Goal: Information Seeking & Learning: Learn about a topic

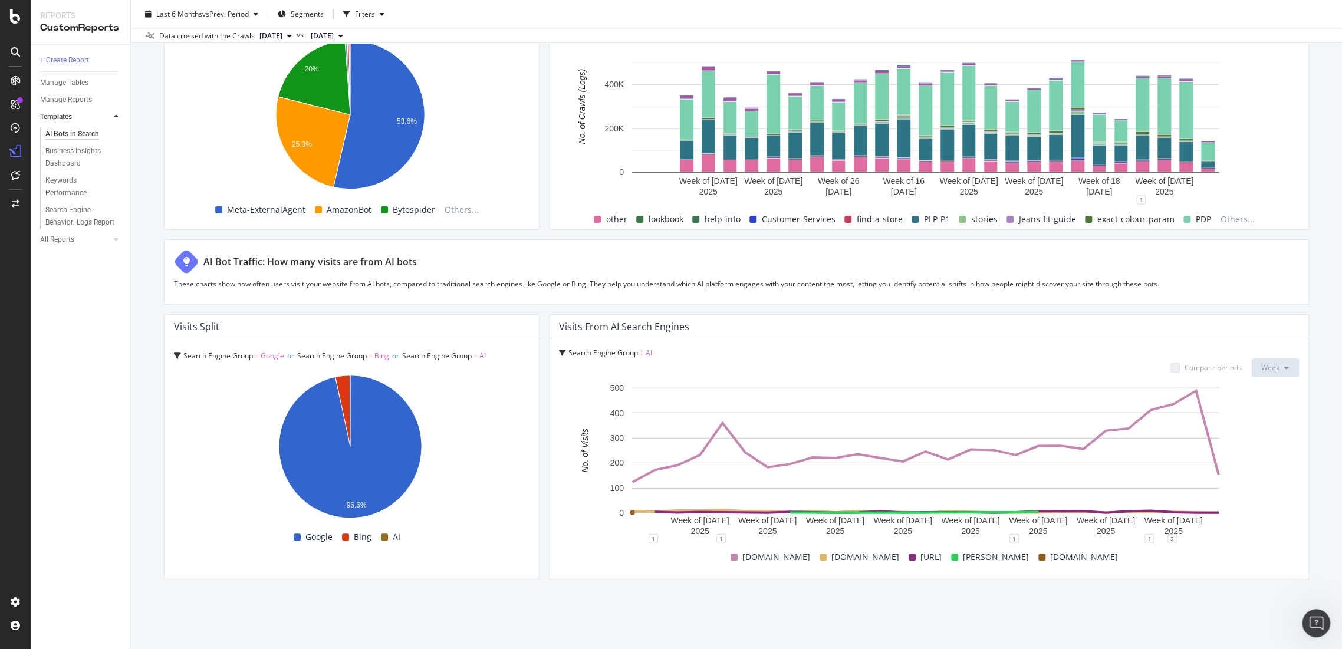
scroll to position [1830, 0]
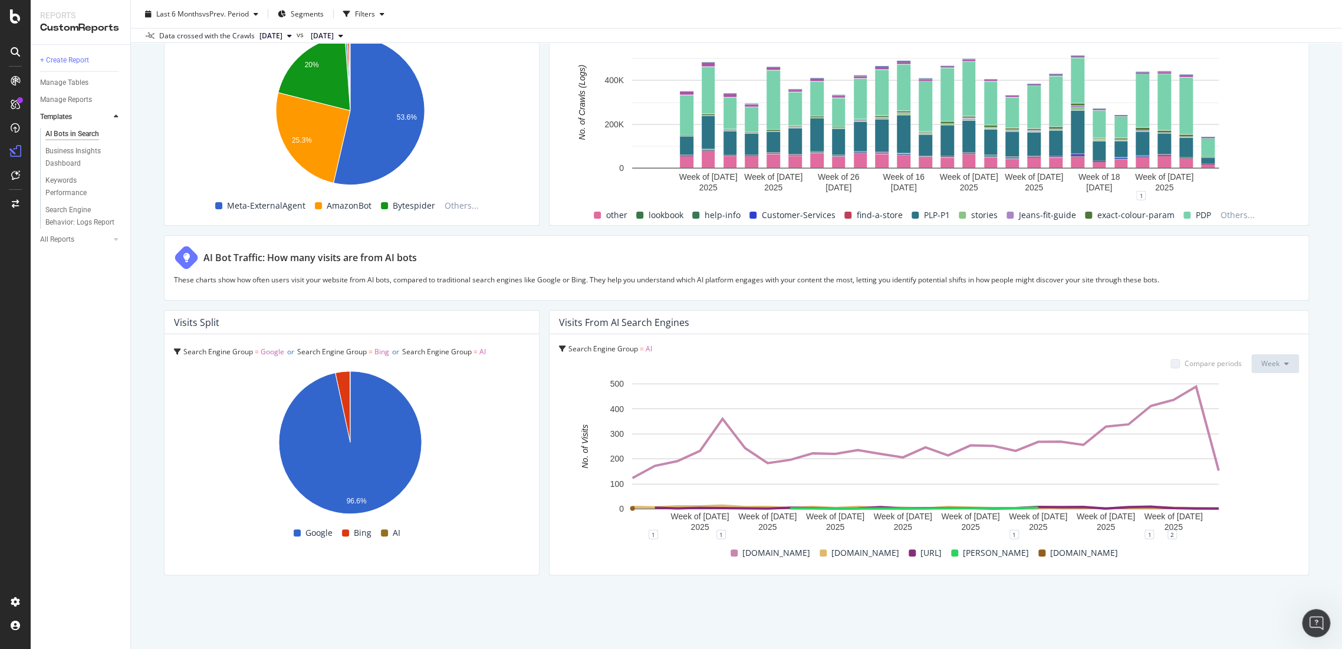
click at [634, 349] on span "Search Engine Group = AI" at bounding box center [610, 349] width 84 height 10
click at [1295, 410] on div "Search Engine Group = AI Search Engine Group = AI Compare periods Week Week of …" at bounding box center [929, 454] width 759 height 241
click at [551, 350] on div "Search Engine Group = AI Compare periods Week Week of 14 Apr. 2025 Week of 5 Ma…" at bounding box center [929, 454] width 759 height 241
click at [646, 344] on span "AI" at bounding box center [649, 349] width 6 height 10
click at [647, 317] on div "Visits from AI Search Engines" at bounding box center [624, 323] width 130 height 12
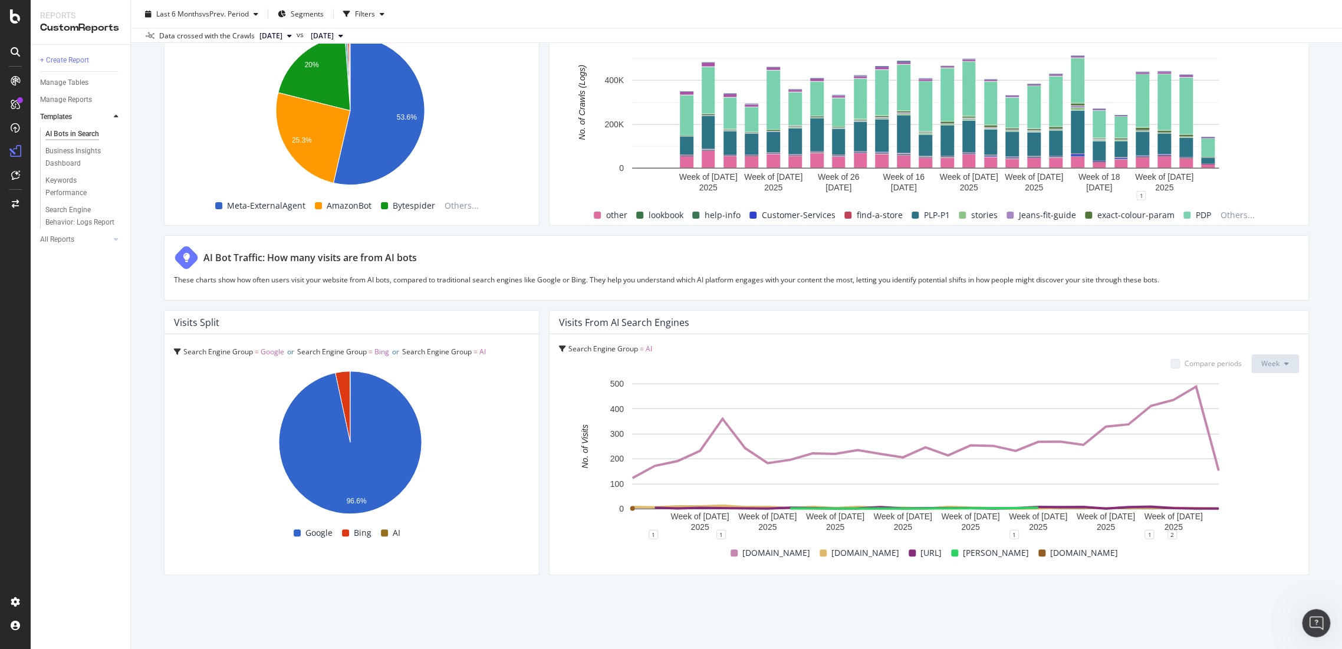
click at [1275, 367] on button "Week" at bounding box center [1275, 363] width 48 height 19
click at [1260, 370] on button "Week" at bounding box center [1275, 363] width 48 height 19
click at [593, 312] on div "Visits from AI Search Engines" at bounding box center [929, 323] width 759 height 24
click at [594, 321] on div "Visits from AI Search Engines" at bounding box center [624, 323] width 130 height 12
click at [642, 318] on div "Visits from AI Search Engines" at bounding box center [624, 323] width 130 height 12
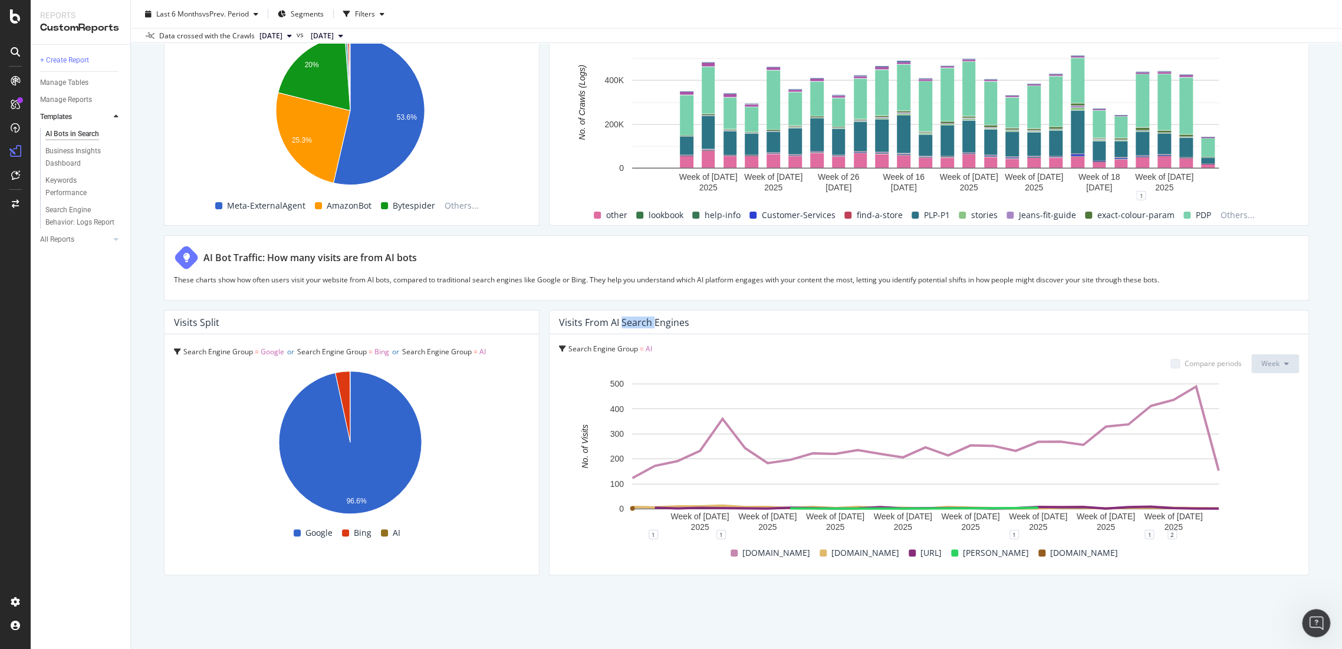
click at [642, 318] on div "Visits from AI Search Engines" at bounding box center [624, 323] width 130 height 12
click at [486, 353] on span "AI" at bounding box center [482, 352] width 6 height 10
click at [347, 390] on icon "A chart." at bounding box center [343, 406] width 15 height 71
click at [343, 388] on icon "A chart." at bounding box center [343, 406] width 15 height 71
click at [343, 382] on icon "A chart." at bounding box center [343, 406] width 15 height 71
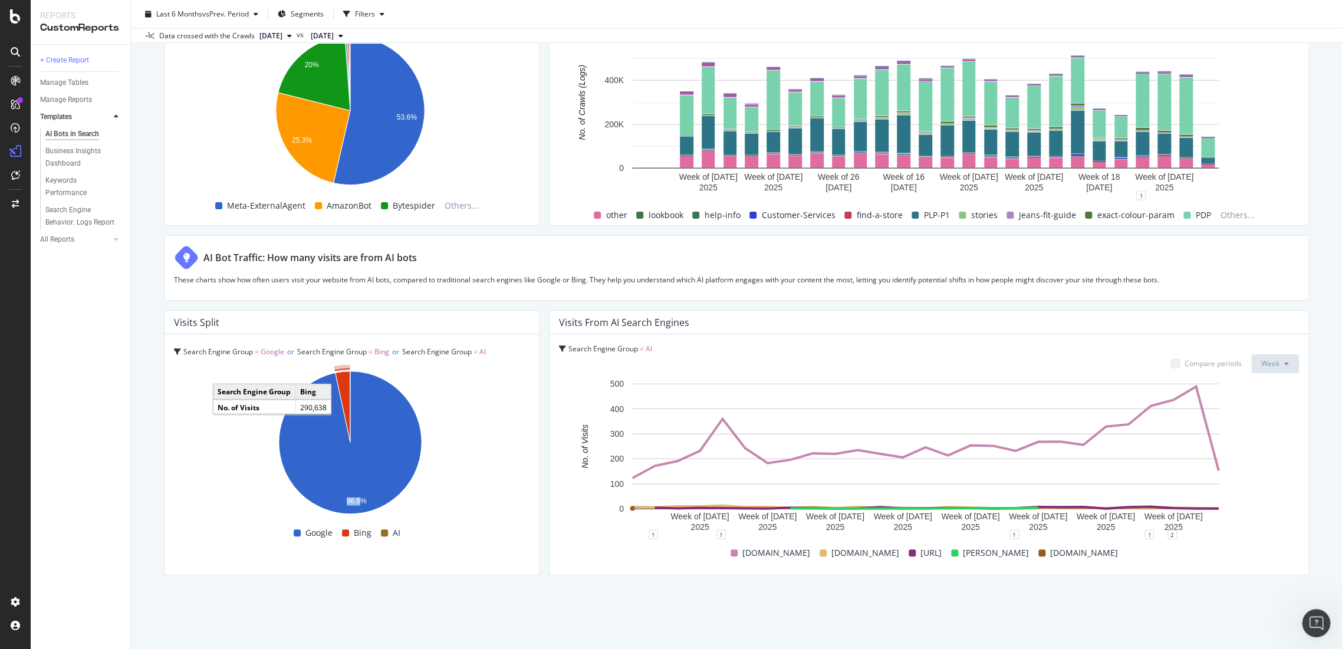
click at [343, 382] on icon "A chart." at bounding box center [343, 406] width 15 height 71
click at [268, 351] on span "Google" at bounding box center [273, 352] width 24 height 10
click at [199, 317] on div "Visits Split" at bounding box center [196, 323] width 45 height 12
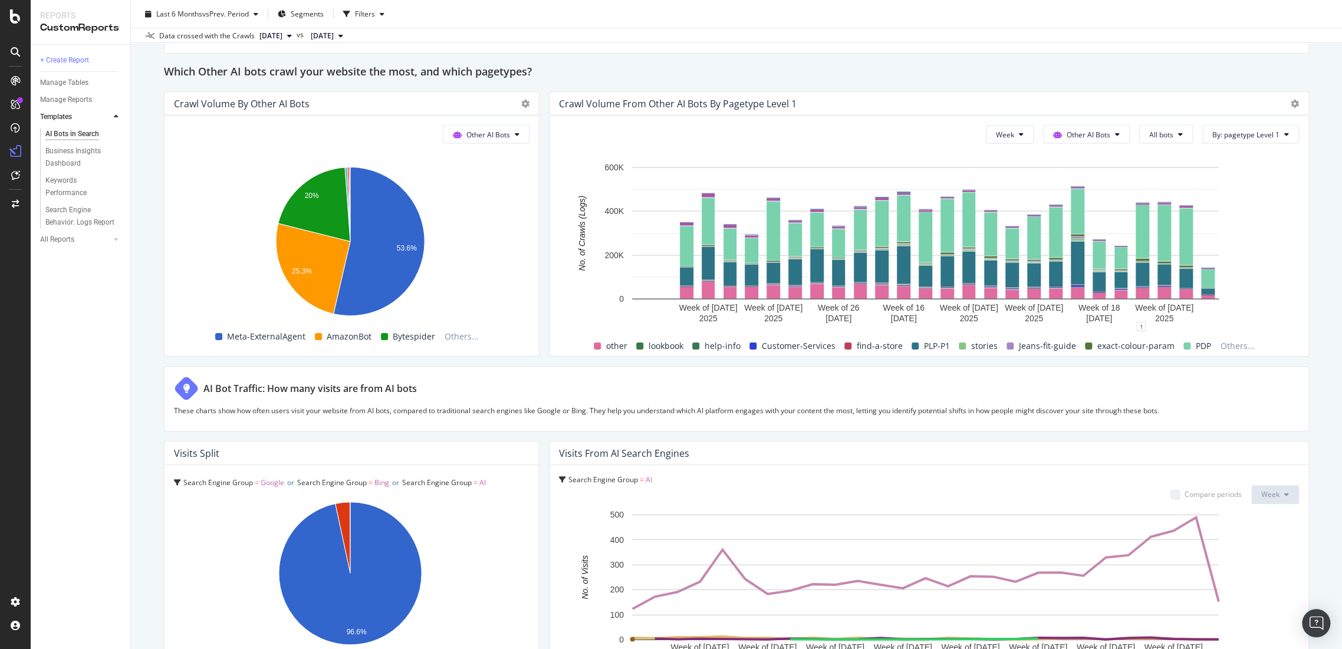
scroll to position [1830, 0]
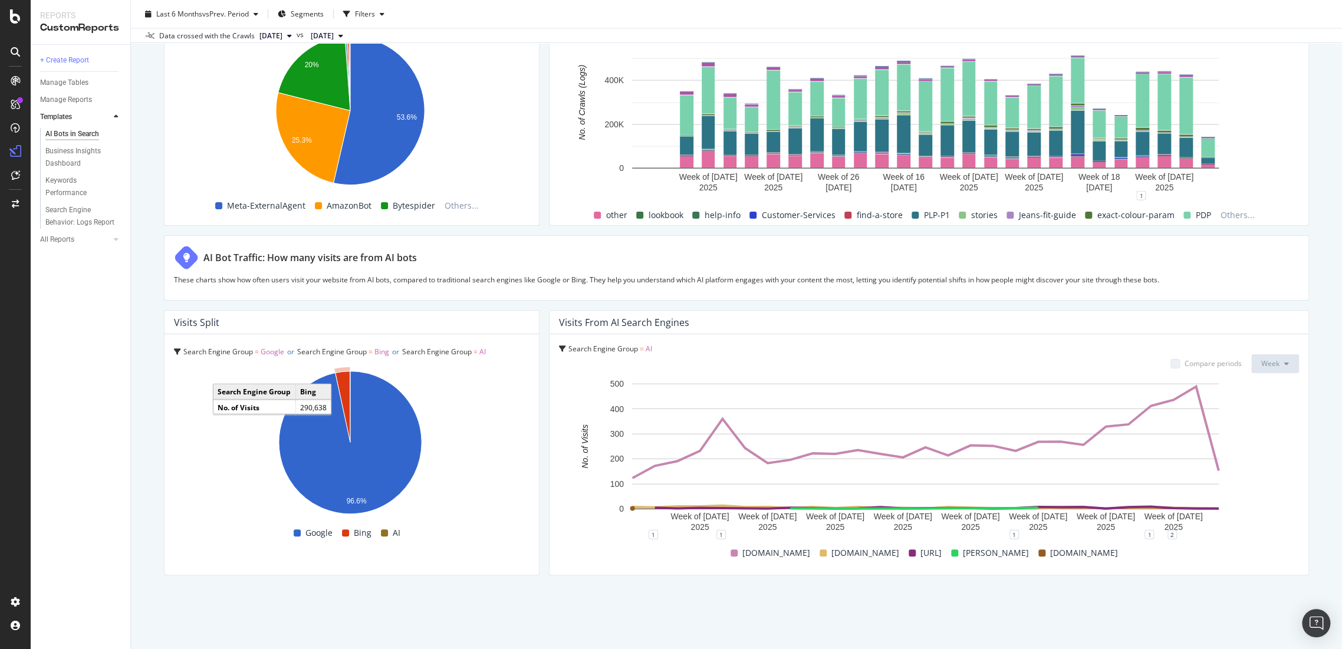
click at [346, 378] on icon "A chart." at bounding box center [343, 406] width 15 height 71
click at [382, 530] on span at bounding box center [384, 533] width 7 height 7
click at [635, 337] on div "Search Engine Group = AI Compare periods Week Week of 14 Apr. 2025 Week of 5 Ma…" at bounding box center [929, 454] width 759 height 241
click at [640, 318] on div "Visits from AI Search Engines" at bounding box center [624, 323] width 130 height 12
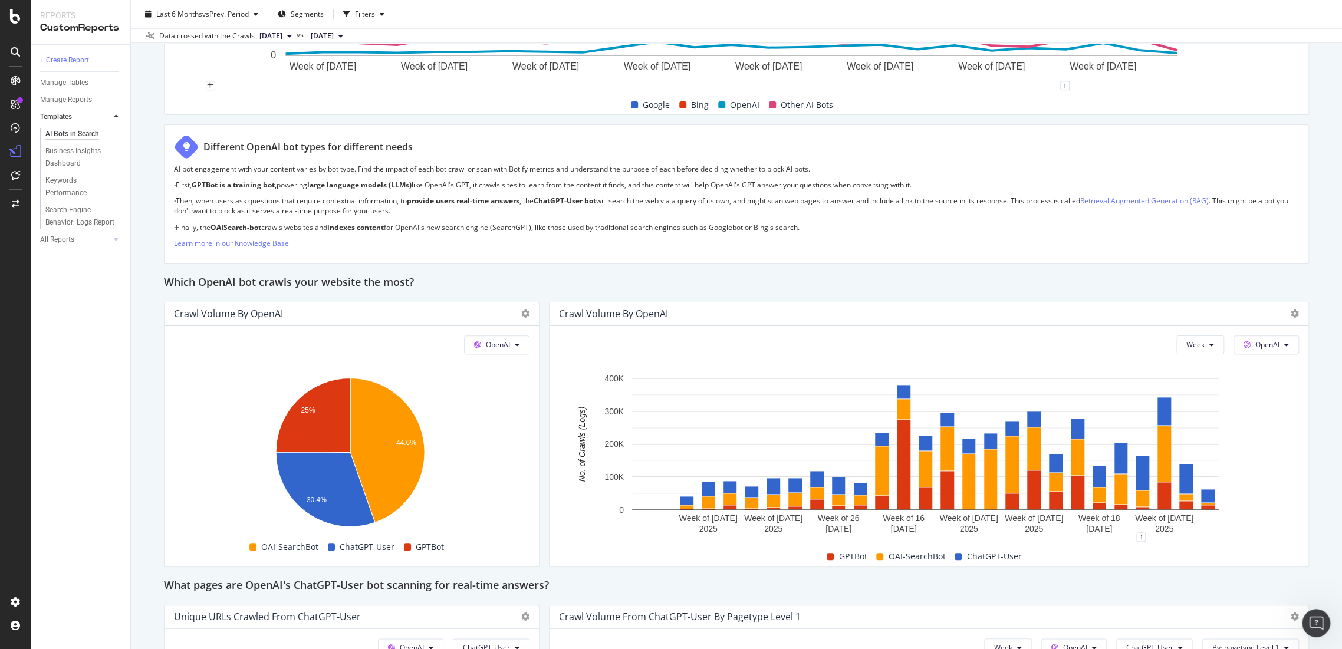
scroll to position [0, 0]
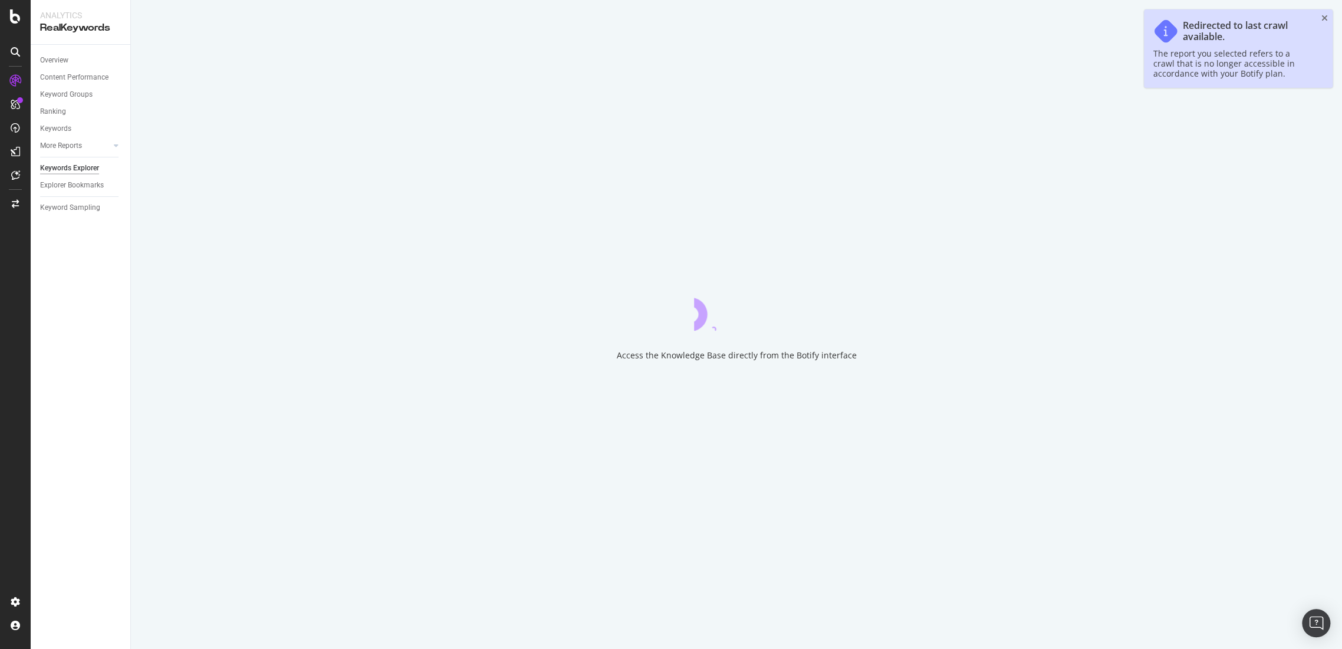
click at [1328, 14] on div "Redirected to last crawl available. The report you selected refers to a crawl t…" at bounding box center [1238, 48] width 189 height 78
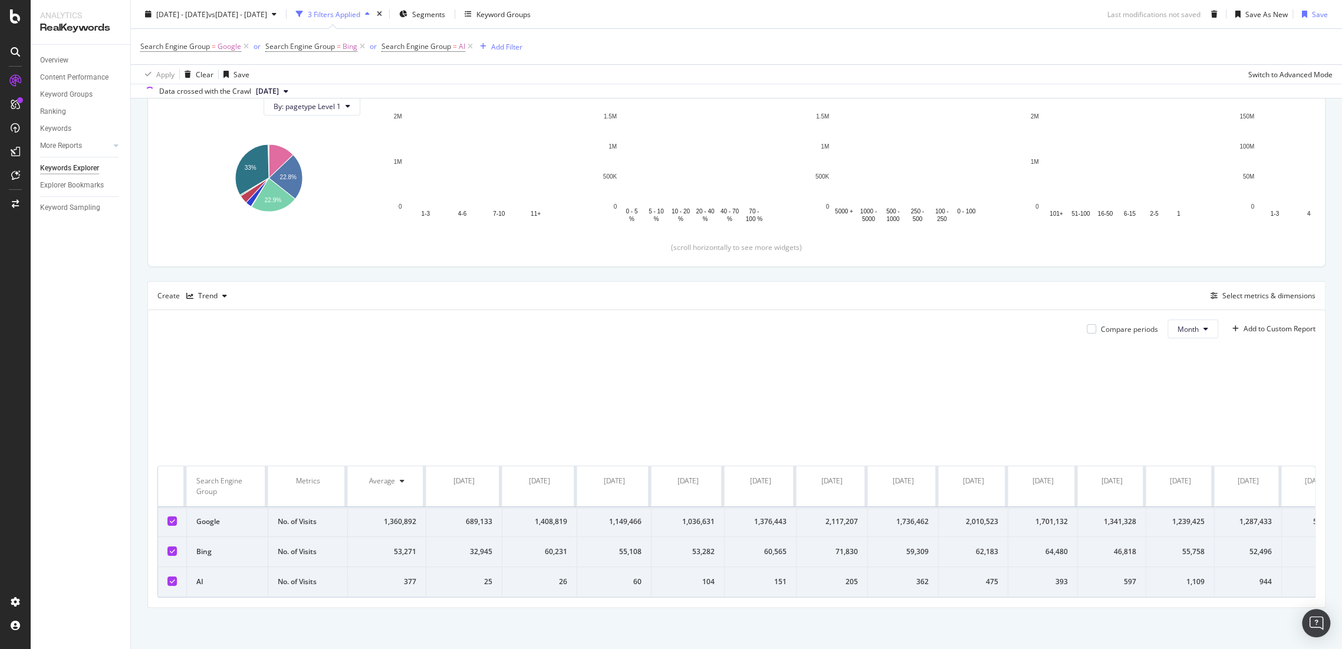
scroll to position [228, 0]
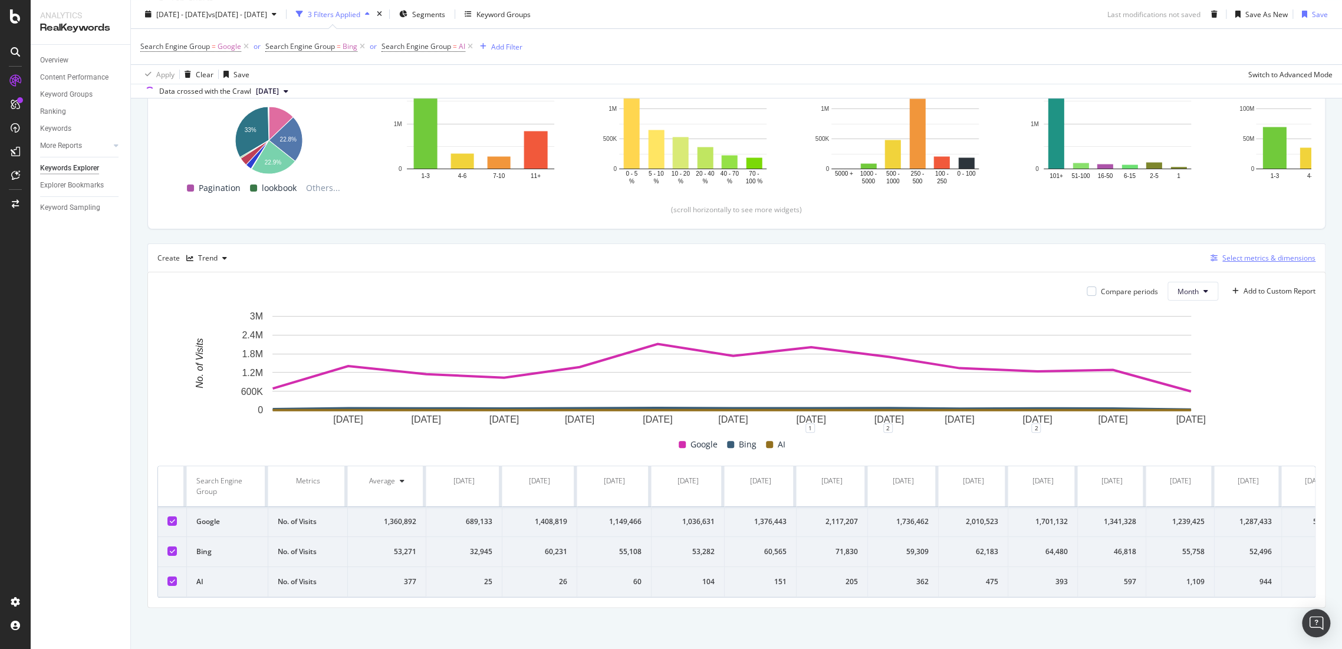
click at [1247, 253] on div "Select metrics & dimensions" at bounding box center [1268, 258] width 93 height 10
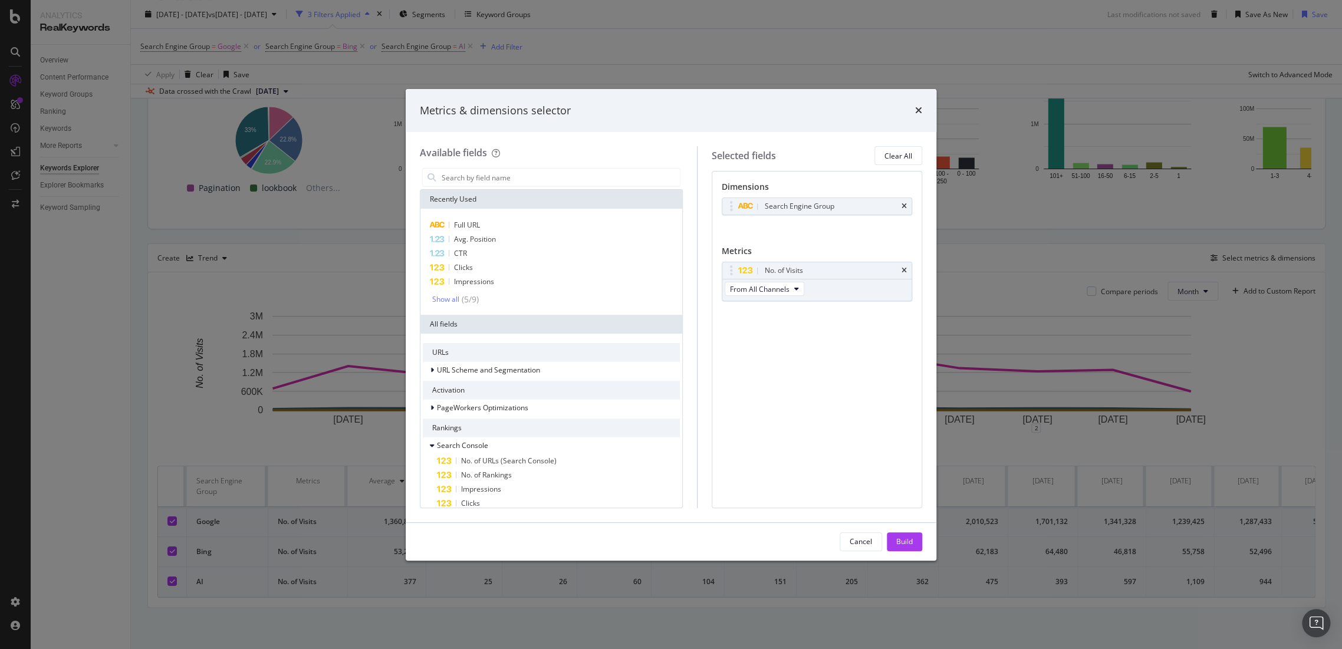
click at [920, 109] on icon "times" at bounding box center [918, 110] width 7 height 9
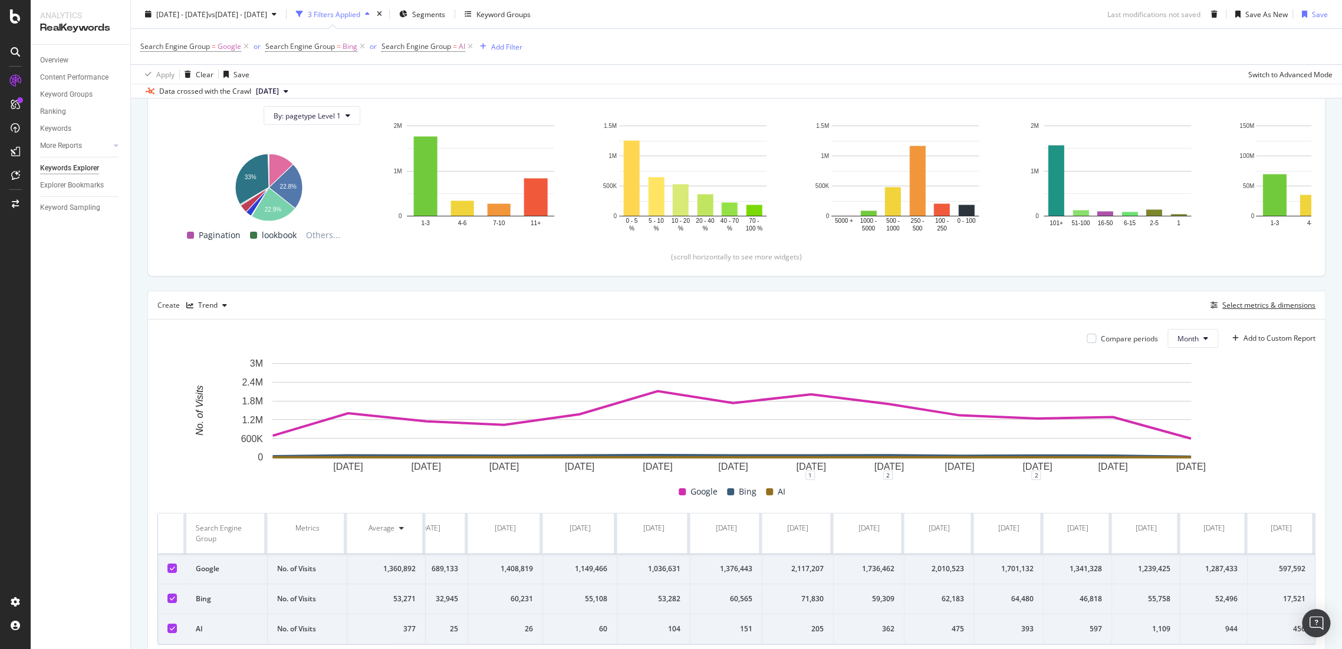
scroll to position [196, 0]
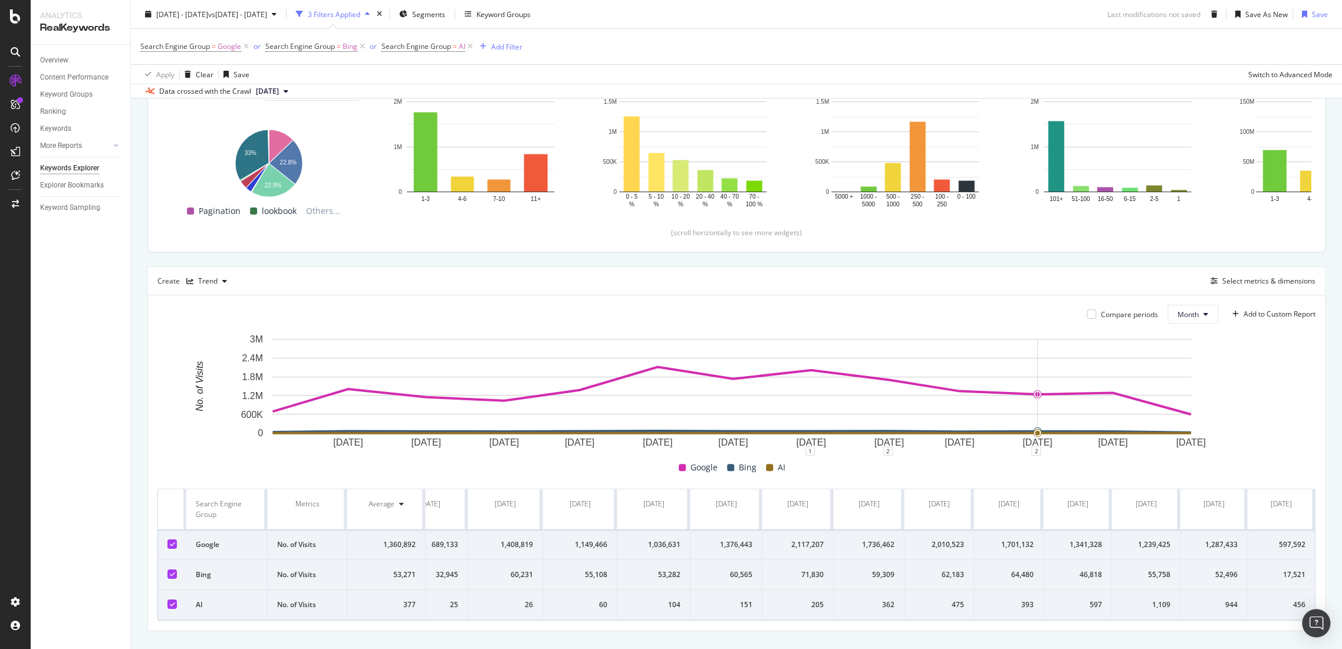
click at [1058, 368] on rect "A chart." at bounding box center [731, 386] width 919 height 94
click at [738, 376] on rect "A chart." at bounding box center [731, 386] width 919 height 94
click at [767, 467] on span at bounding box center [769, 467] width 7 height 7
click at [778, 467] on span "AI" at bounding box center [782, 468] width 8 height 14
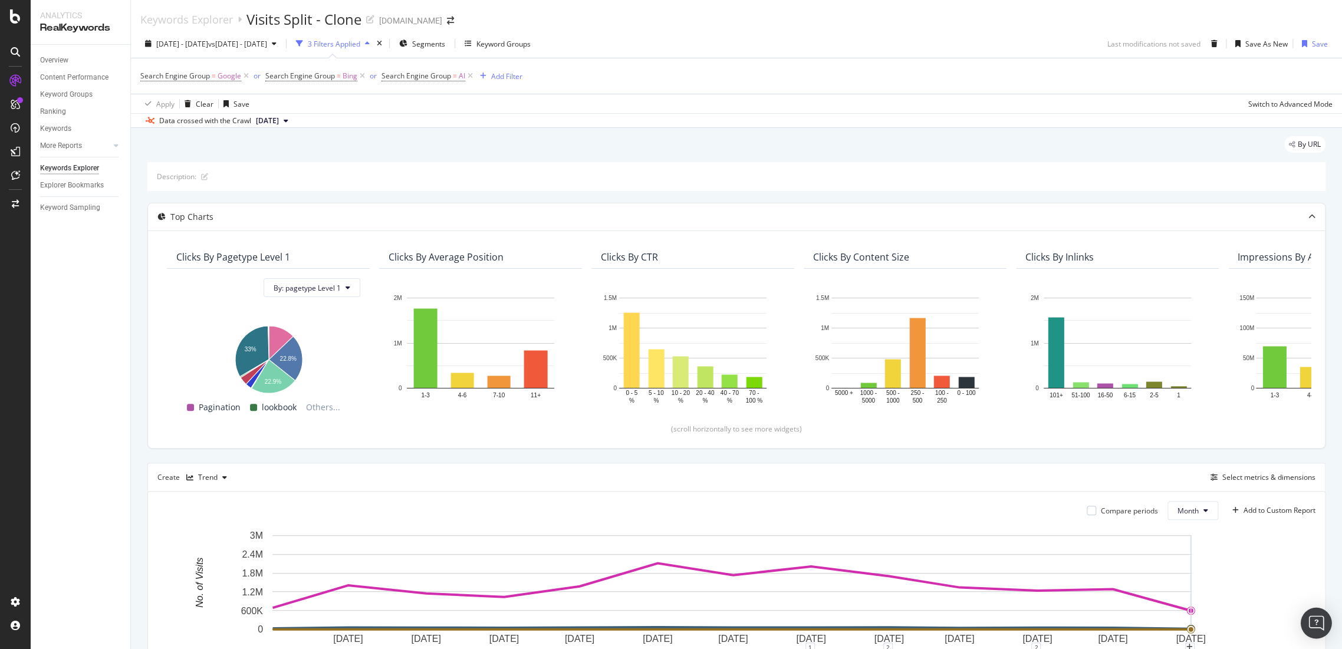
click at [1323, 620] on div "Open Intercom Messenger" at bounding box center [1316, 623] width 31 height 31
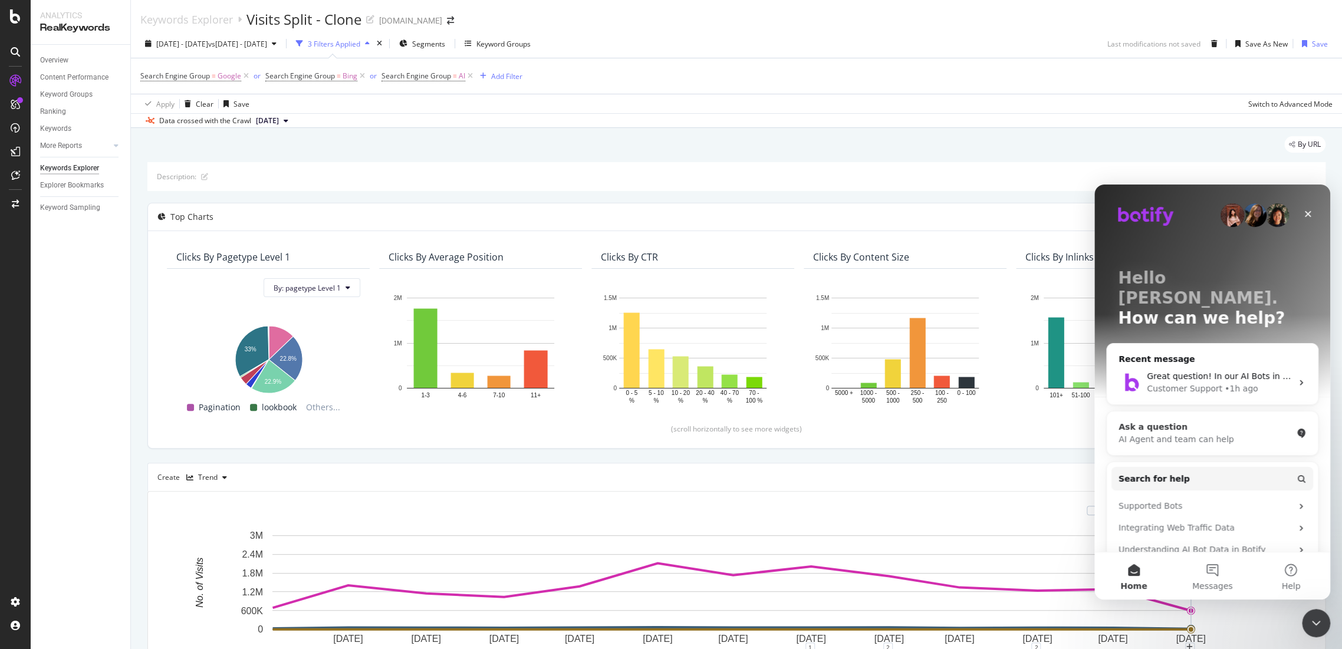
click at [1182, 433] on div "AI Agent and team can help" at bounding box center [1205, 439] width 173 height 12
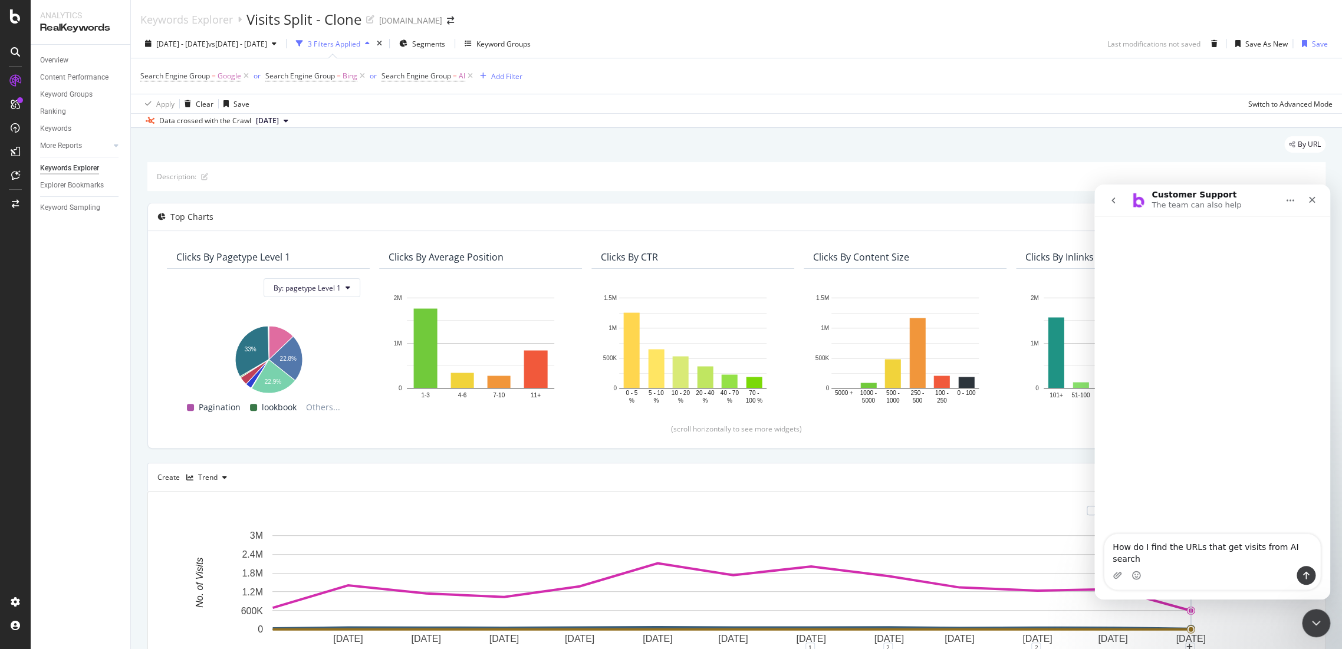
type textarea "How do I find the URLs that get visits from AI search?"
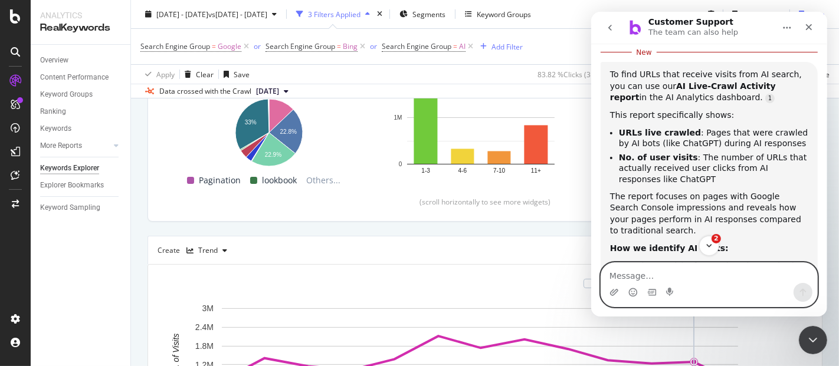
scroll to position [1, 0]
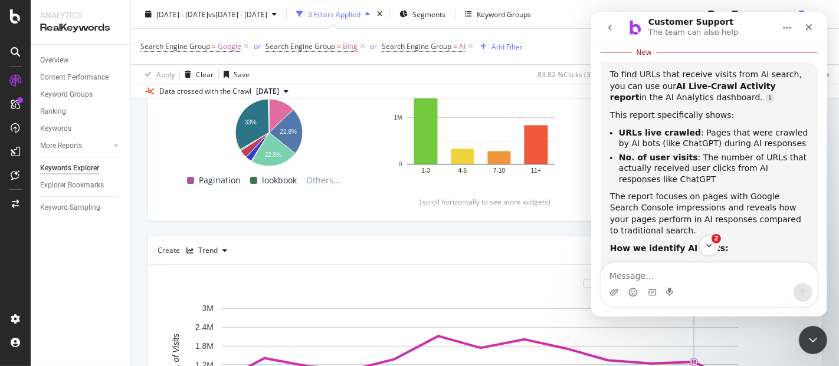
click at [685, 127] on li "URLs live crawled : Pages that were crawled by AI bots (like ChatGPT) during AI…" at bounding box center [712, 138] width 189 height 22
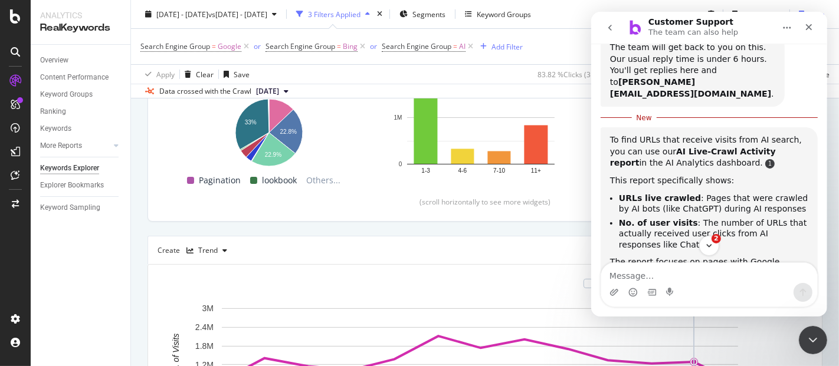
click at [764, 159] on link "Source reference 13781150:" at bounding box center [768, 163] width 9 height 9
click at [712, 245] on icon "Scroll to bottom" at bounding box center [708, 246] width 11 height 11
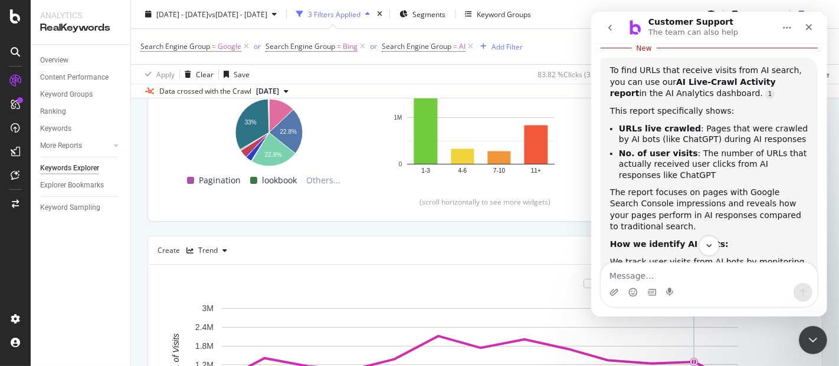
scroll to position [166, 0]
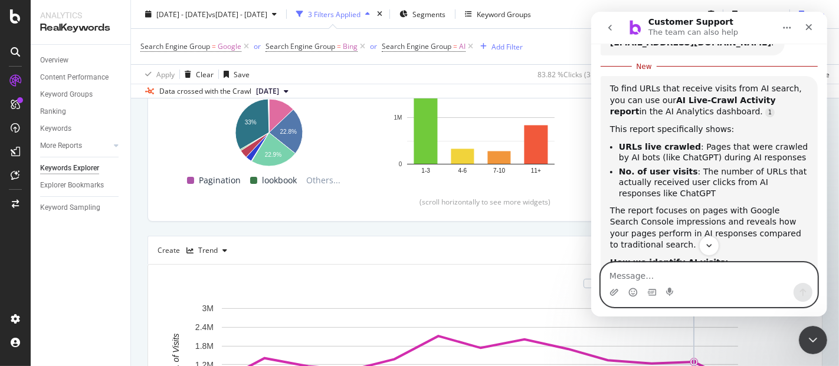
click at [670, 276] on textarea "Message…" at bounding box center [708, 273] width 216 height 20
type textarea "How do I go to the AI Live Crawl Acitivity report?"
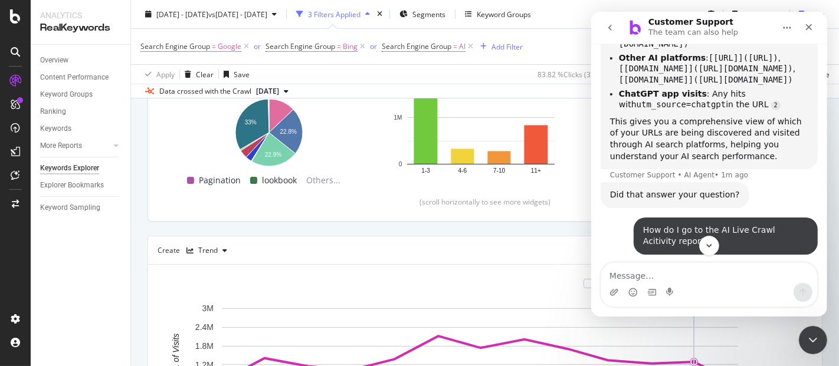
scroll to position [653, 0]
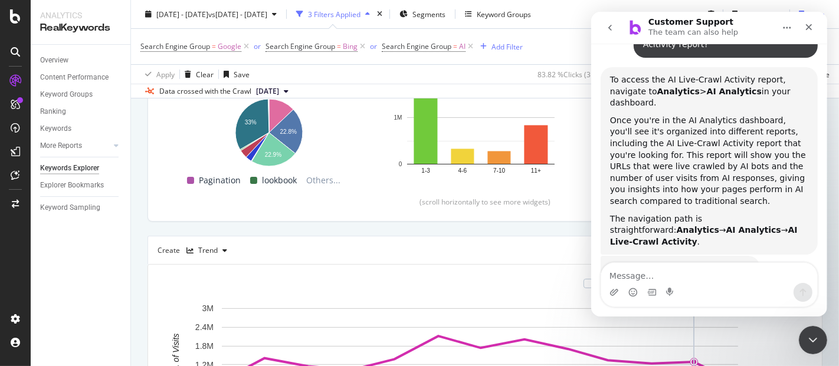
click at [653, 286] on div "Intercom messenger" at bounding box center [650, 292] width 9 height 19
click at [660, 286] on div "Intercom messenger" at bounding box center [708, 292] width 216 height 19
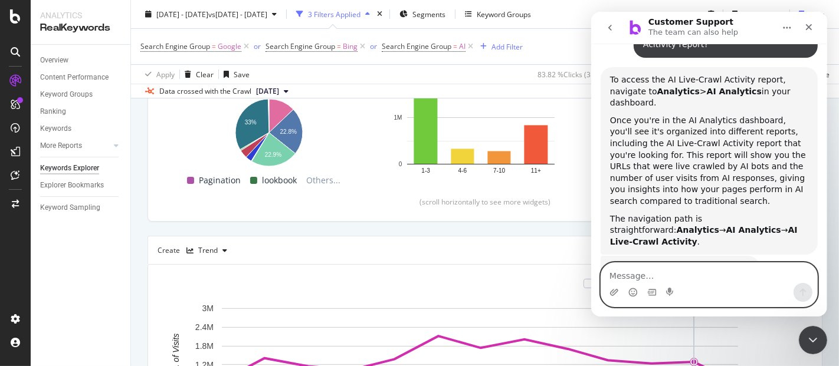
click at [669, 275] on textarea "Message…" at bounding box center [708, 273] width 216 height 20
type textarea "I"
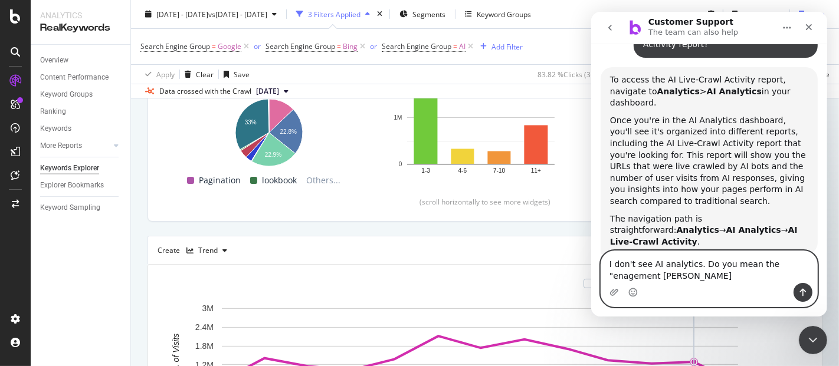
scroll to position [669, 0]
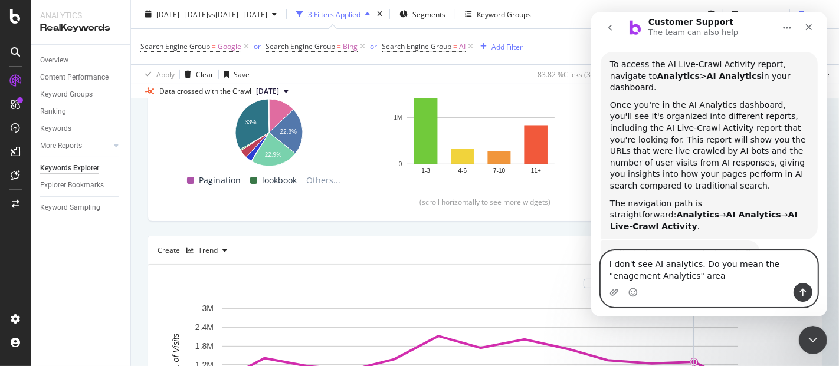
type textarea "I don't see AI analytics. Do you mean the "enagement Analytics" area?"
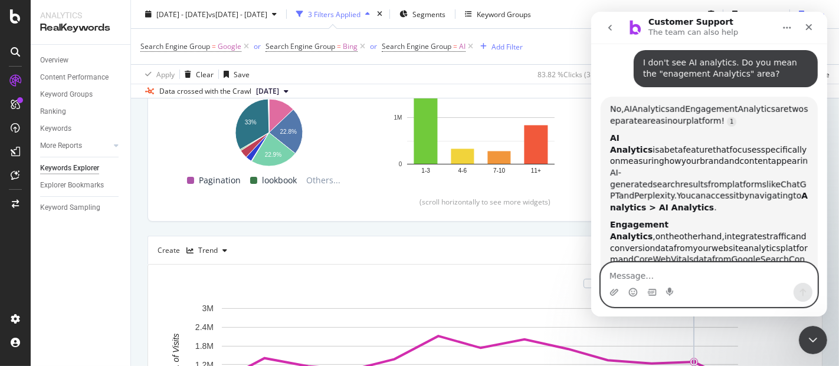
scroll to position [901, 0]
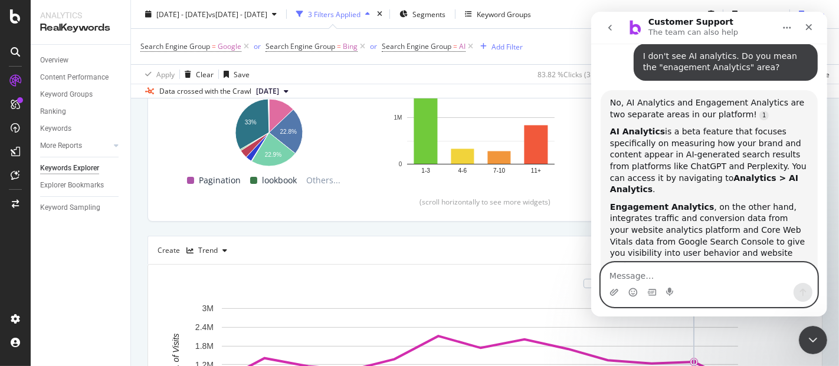
click at [672, 270] on textarea "Message…" at bounding box center [708, 273] width 216 height 20
type textarea "Where is the "Analytisc" Area then?"
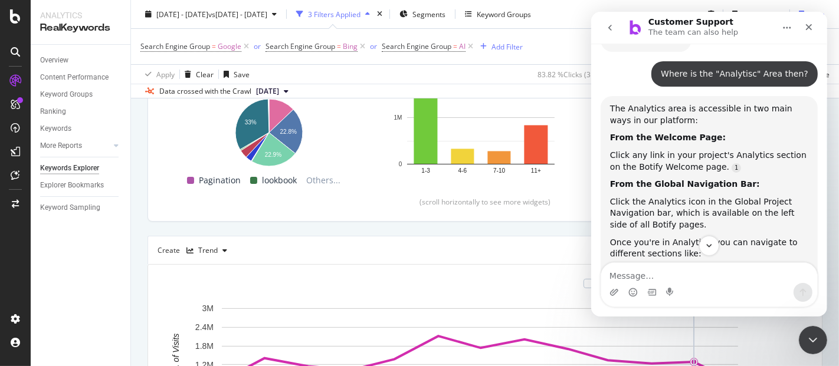
scroll to position [1325, 0]
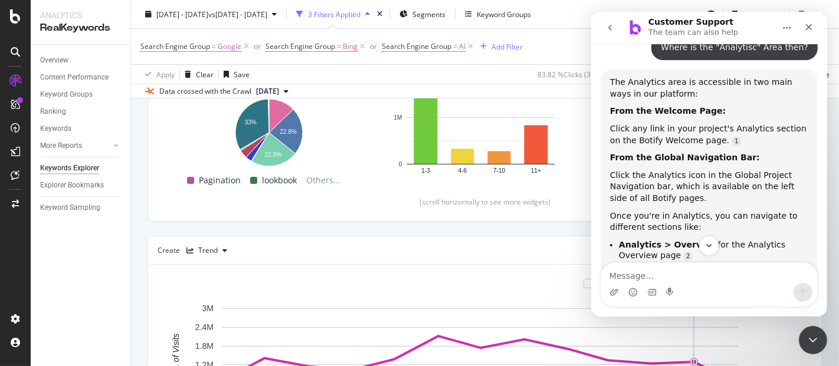
click at [785, 277] on link "Source reference 13780977:" at bounding box center [789, 281] width 9 height 9
drag, startPoint x: 1424, startPoint y: 147, endPoint x: 698, endPoint y: 199, distance: 728.3
click at [698, 239] on ul "Analytics > Overview for the Analytics Overview page Analytics > AI Analytics f…" at bounding box center [708, 275] width 198 height 72
click at [764, 289] on li "Analytics > EngagementAnalytics for engagement reports" at bounding box center [712, 300] width 189 height 22
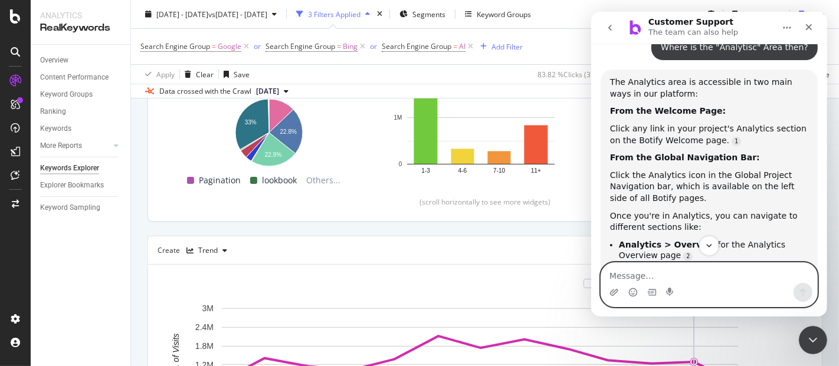
click at [683, 282] on textarea "Message…" at bounding box center [708, 273] width 216 height 20
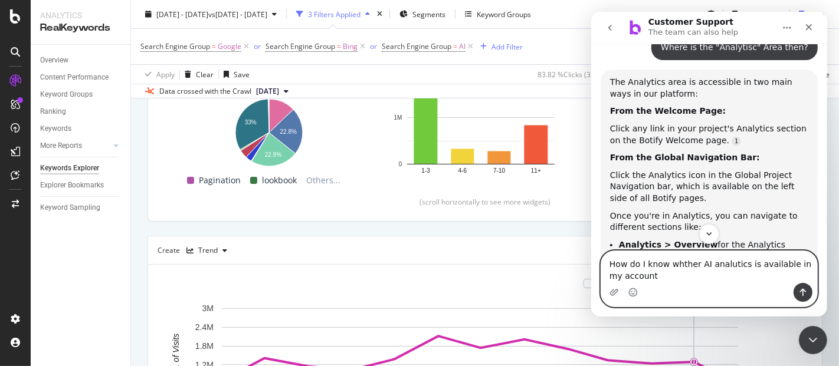
type textarea "How do I know whther AI analutics is available in my account?"
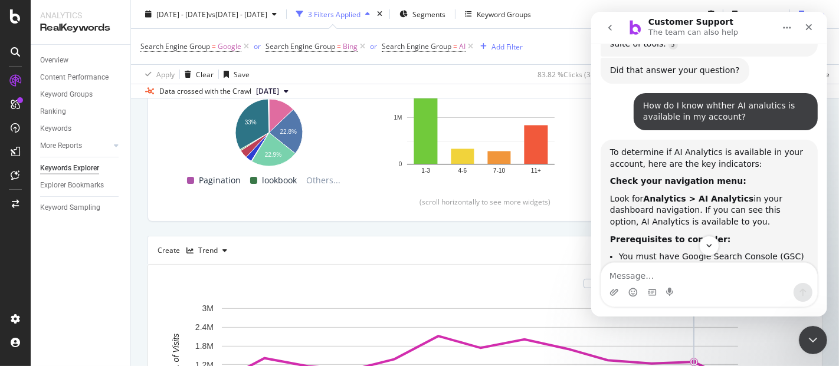
scroll to position [1692, 0]
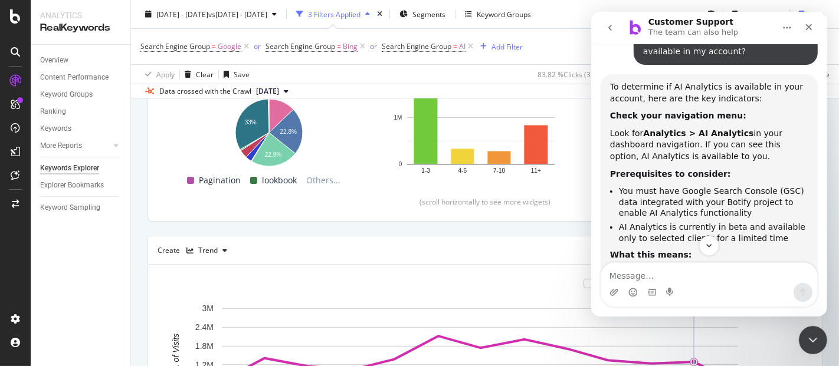
drag, startPoint x: 646, startPoint y: 187, endPoint x: 738, endPoint y: 201, distance: 93.1
click at [738, 201] on div "To determine if AI Analytics is available in your account, here are the key ind…" at bounding box center [708, 252] width 198 height 343
click at [764, 296] on li "Your account hasn't been selected for the beta program yet, or" at bounding box center [712, 307] width 189 height 22
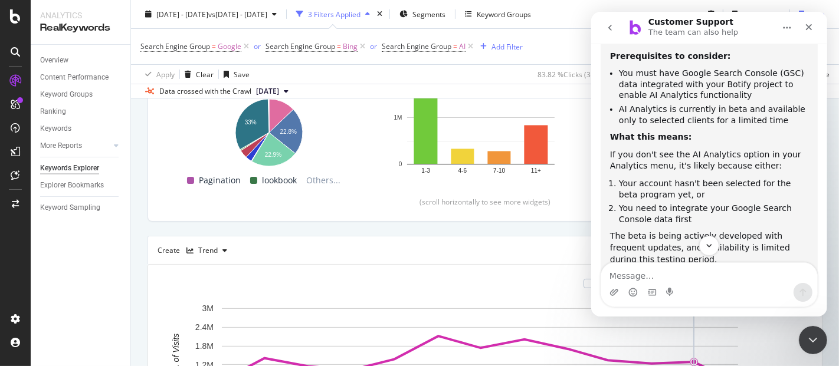
scroll to position [1823, 0]
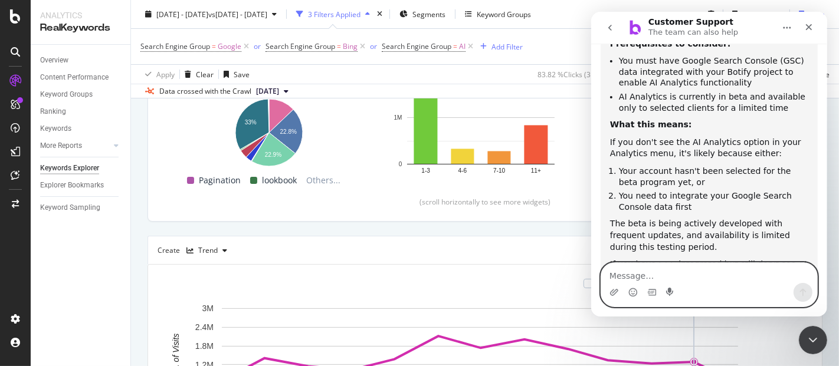
click at [671, 289] on icon "Start recording" at bounding box center [669, 292] width 9 height 9
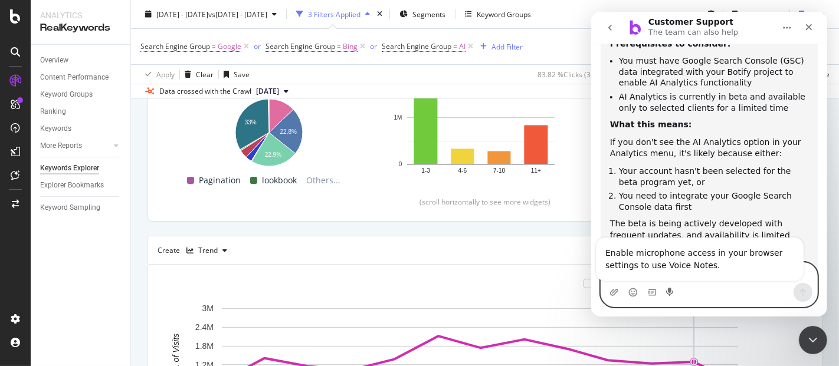
click at [672, 277] on textarea "Message…" at bounding box center [708, 273] width 216 height 20
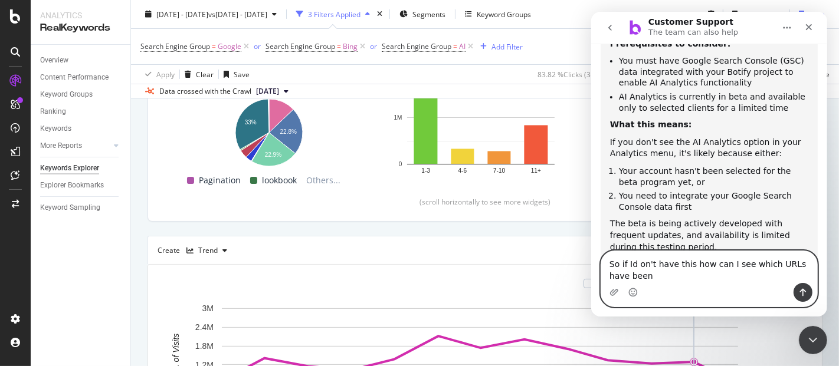
scroll to position [1834, 0]
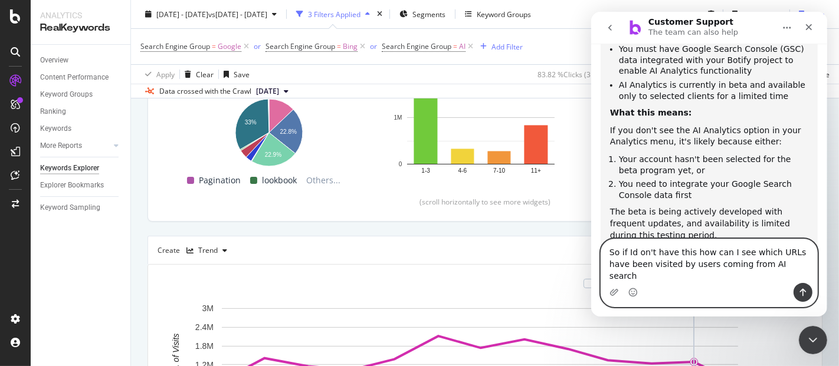
type textarea "So if Id on't have this how can I see which URLs have been visited by users com…"
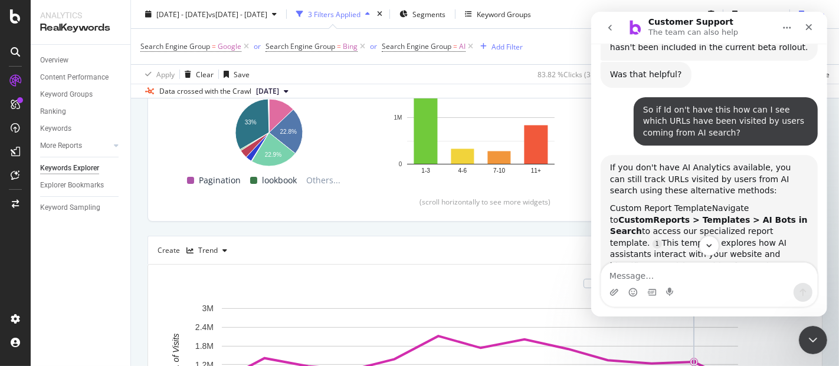
scroll to position [2079, 0]
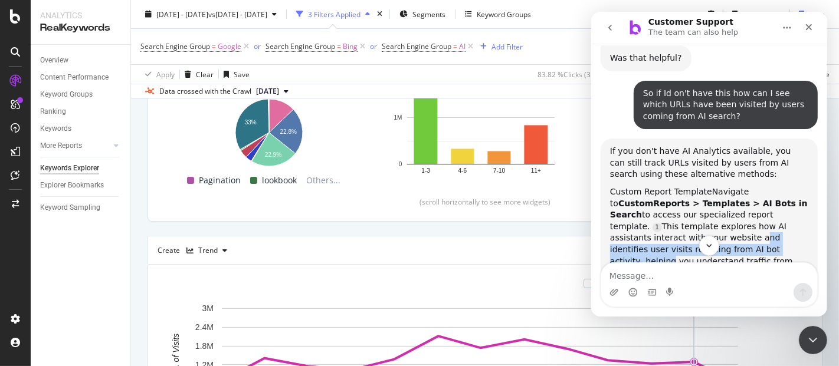
drag, startPoint x: 659, startPoint y: 147, endPoint x: 733, endPoint y: 169, distance: 77.6
click at [686, 186] on div "Custom Report Template Navigate to CustomReports > Templates > AI Bots in Searc…" at bounding box center [708, 232] width 198 height 93
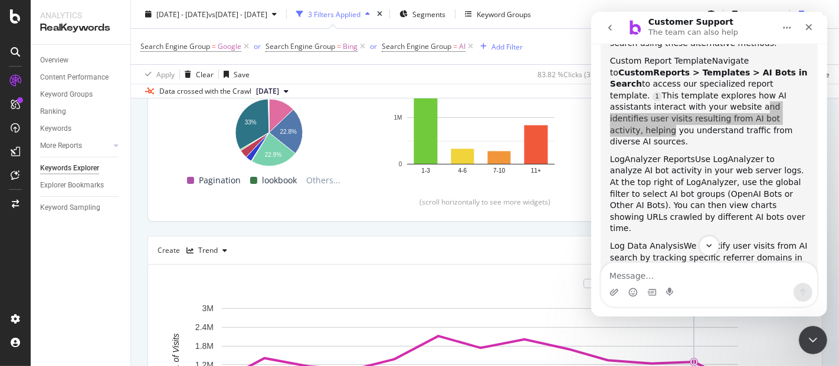
scroll to position [2288, 0]
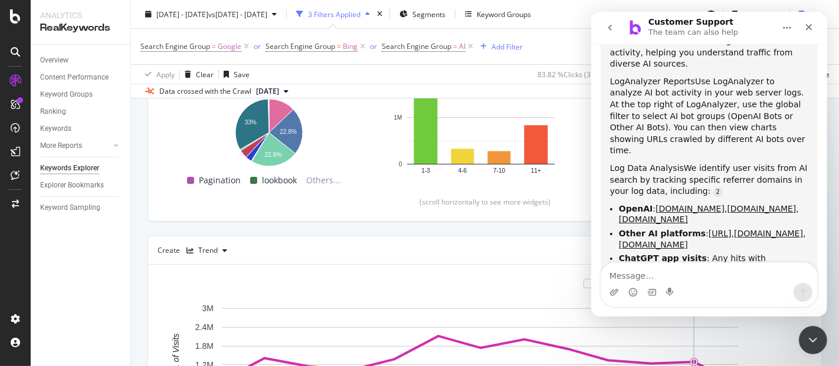
drag, startPoint x: 637, startPoint y: 162, endPoint x: 794, endPoint y: 182, distance: 158.1
click at [678, 281] on div "These methods require that your web server logs include bot activity and are in…" at bounding box center [708, 298] width 198 height 35
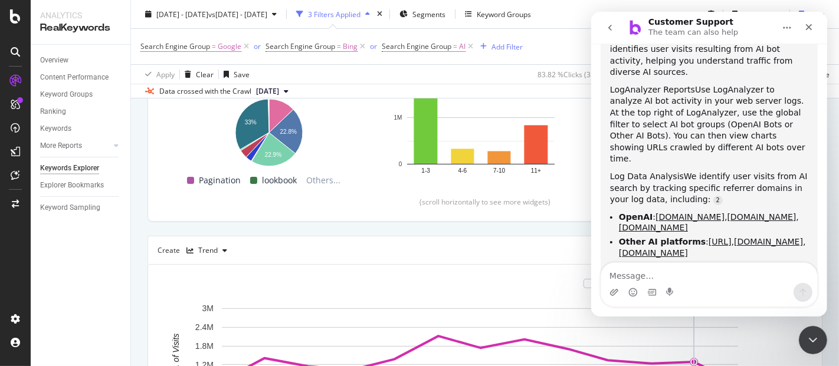
scroll to position [2276, 0]
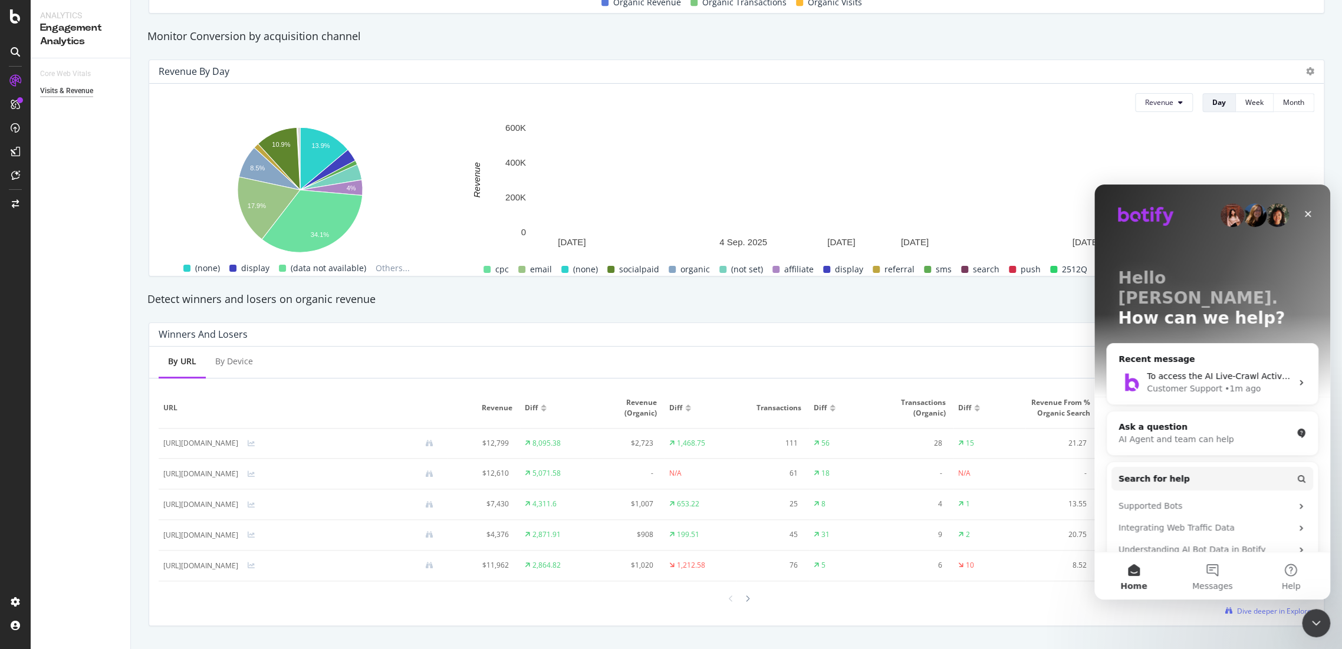
scroll to position [479, 0]
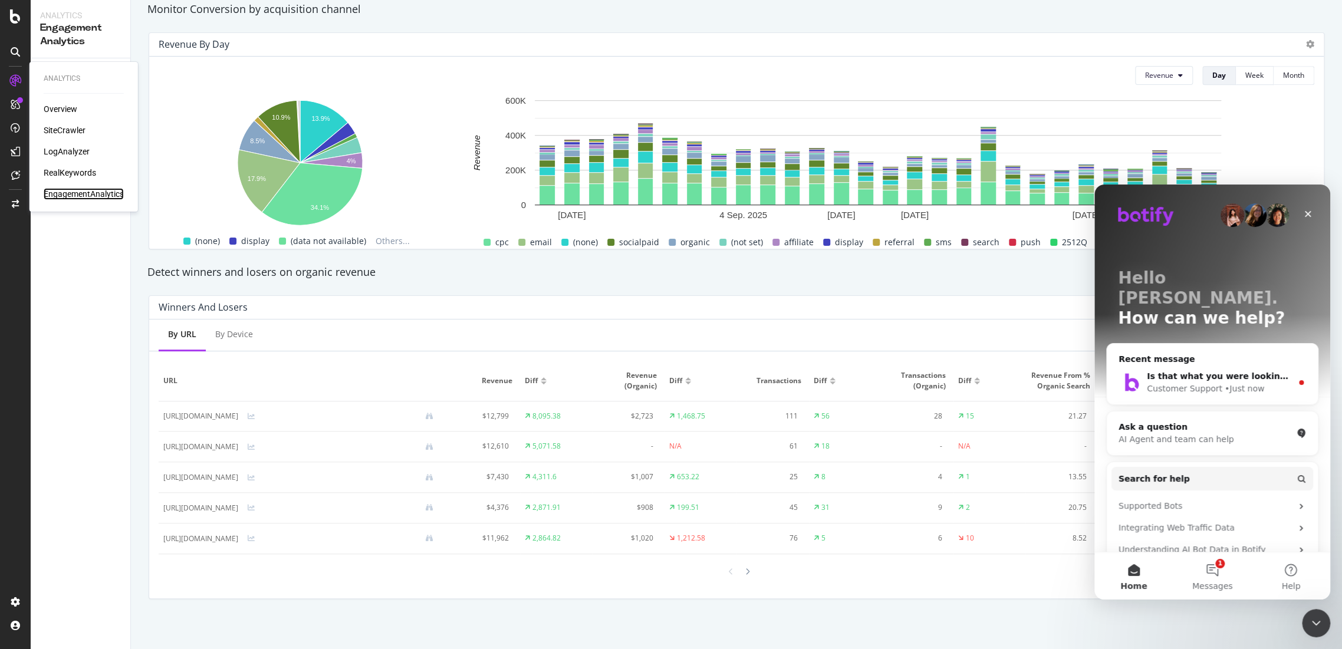
drag, startPoint x: 61, startPoint y: 191, endPoint x: 7, endPoint y: 304, distance: 125.5
click at [61, 191] on div "EngagementAnalytics" at bounding box center [84, 194] width 80 height 12
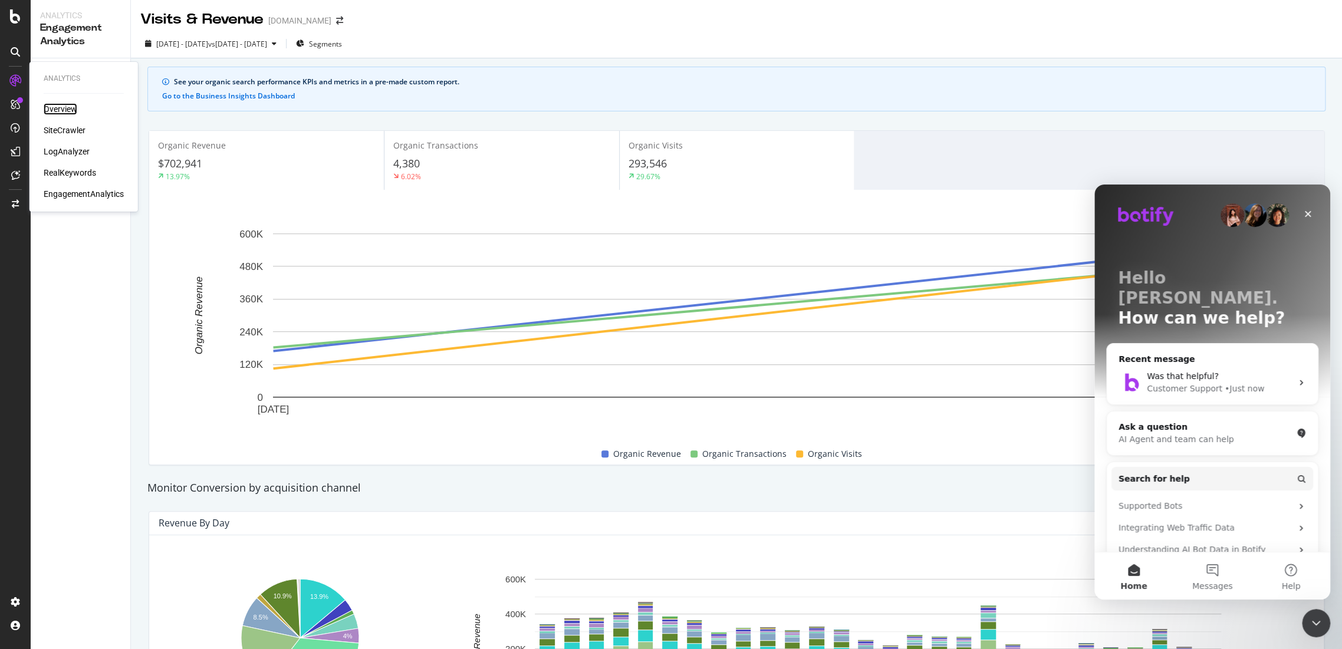
click at [55, 105] on div "Overview" at bounding box center [61, 109] width 34 height 12
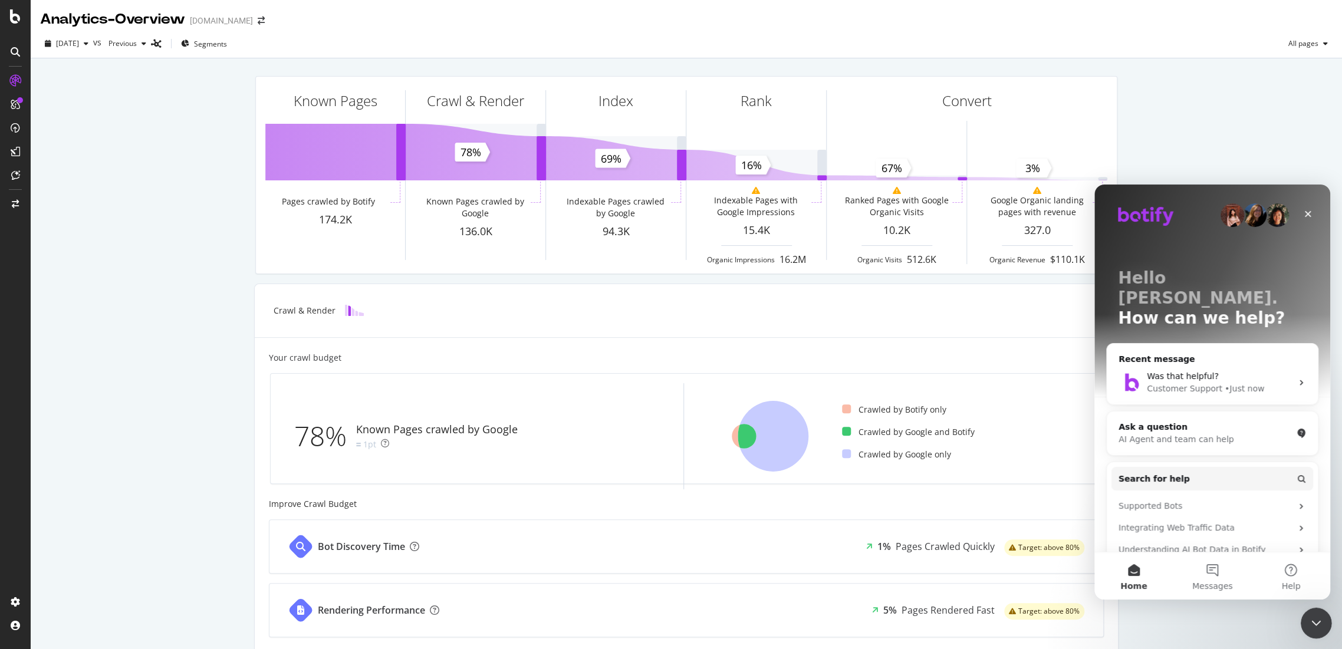
click at [1207, 584] on icon "Close Intercom Messenger" at bounding box center [1315, 621] width 14 height 14
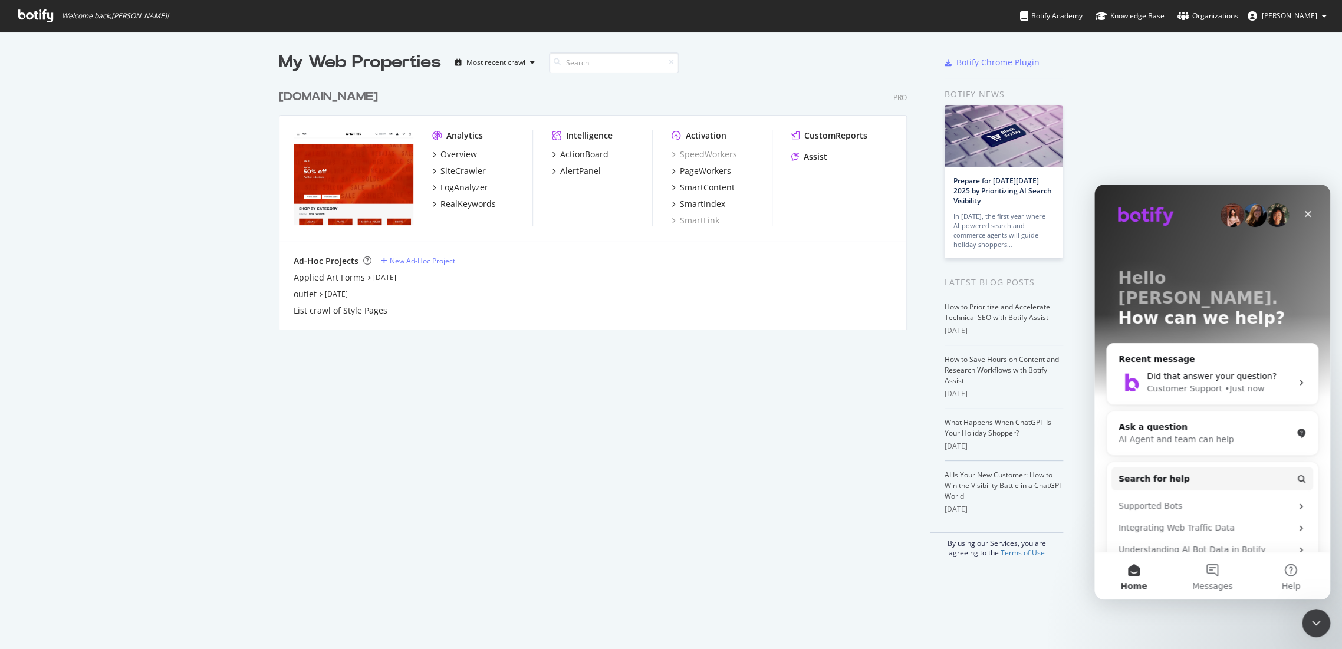
click at [425, 154] on div "Analytics Overview SiteCrawler LogAnalyzer RealKeywords Intelligence ActionBoar…" at bounding box center [593, 179] width 627 height 126
click at [432, 154] on icon "grid" at bounding box center [434, 155] width 4 height 6
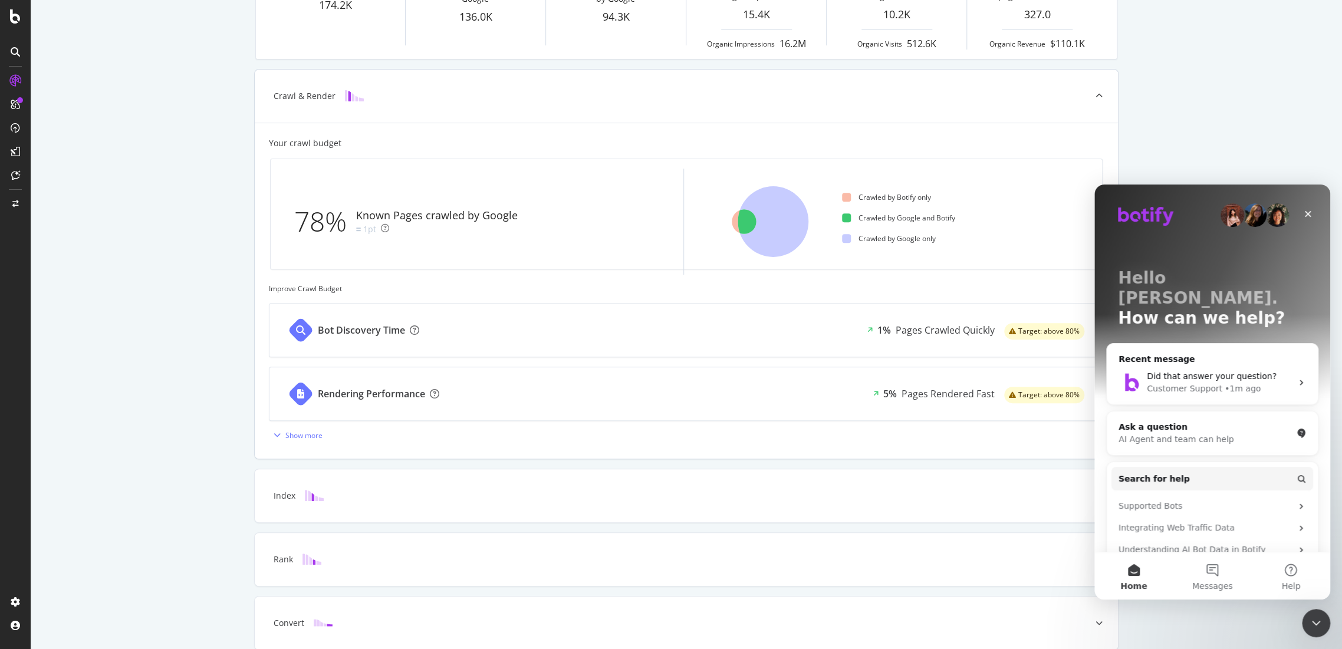
scroll to position [265, 0]
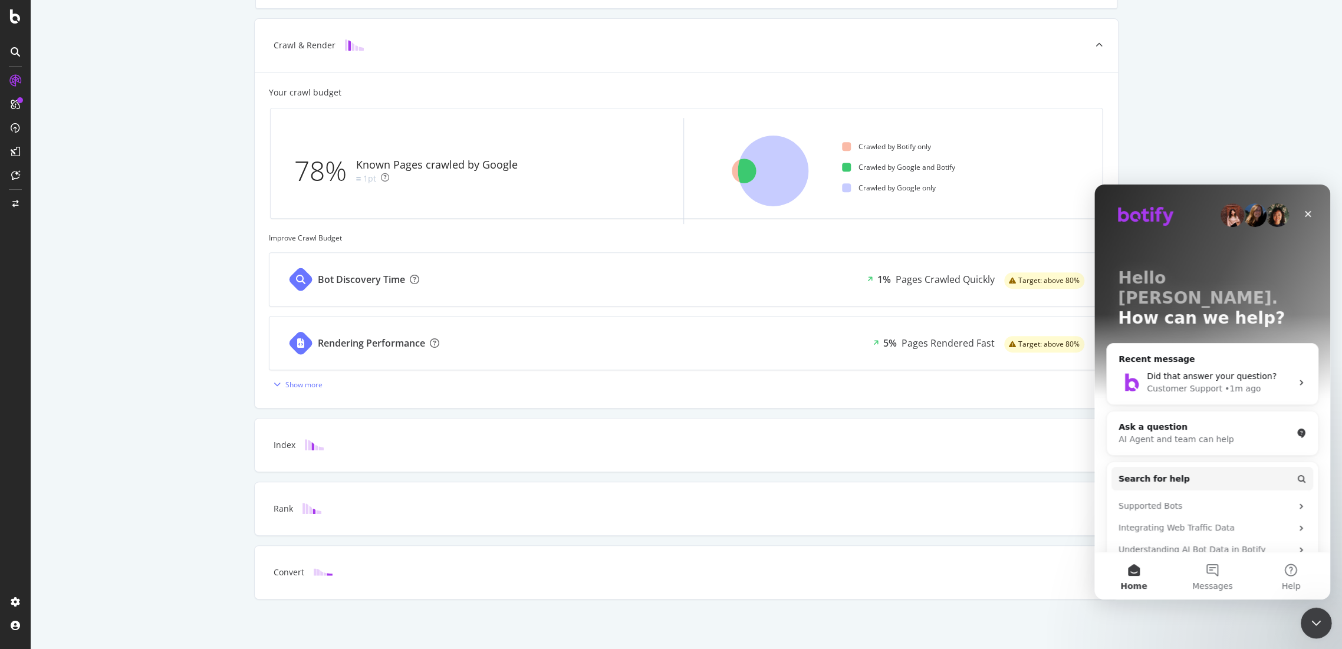
click at [1305, 612] on div "Close Intercom Messenger" at bounding box center [1315, 621] width 28 height 28
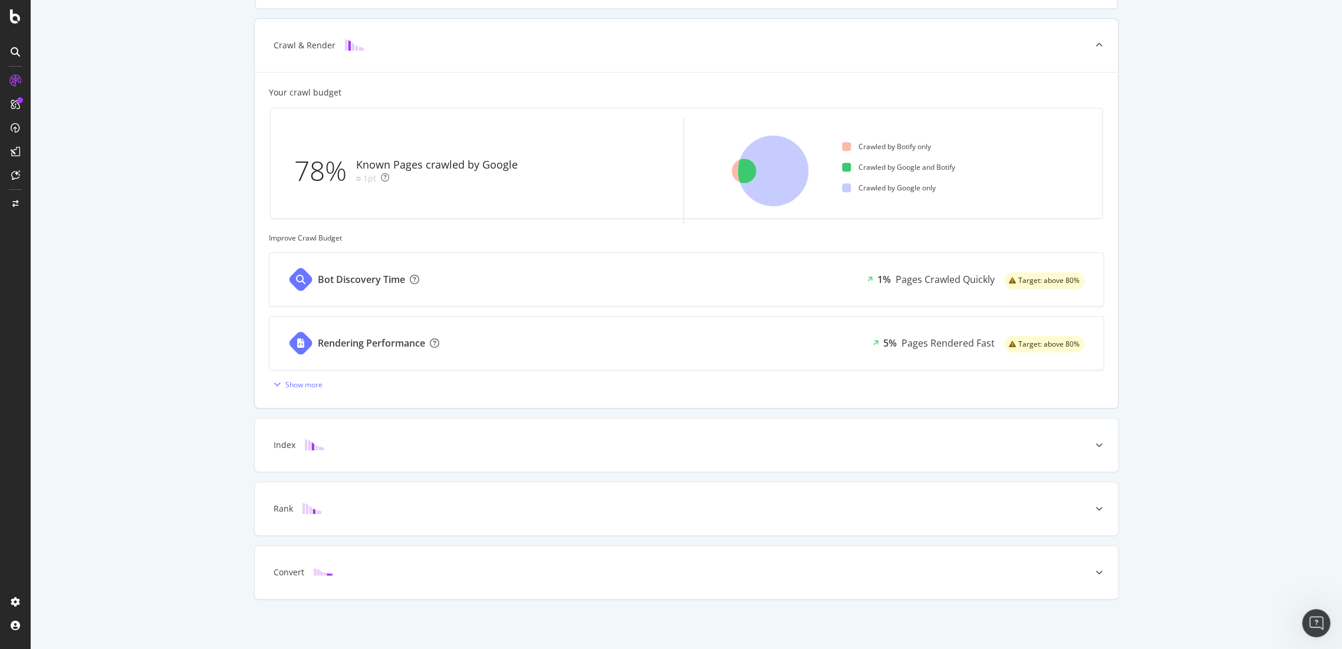
scroll to position [69, 0]
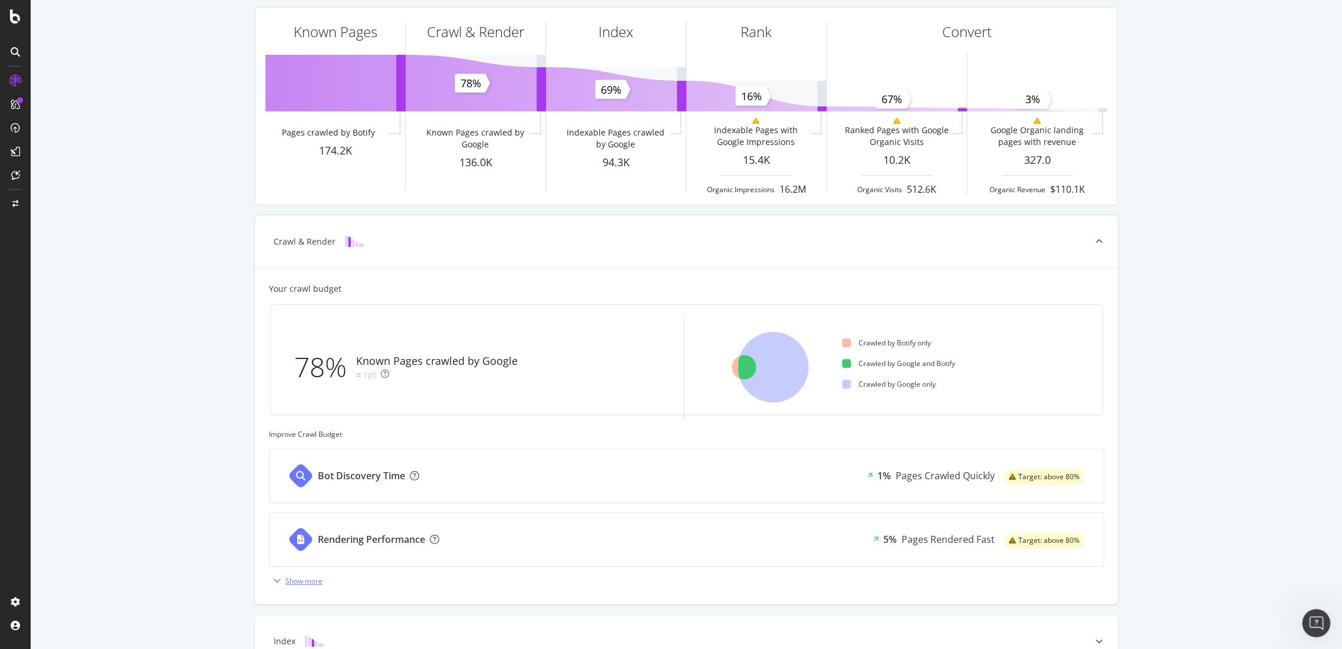
click at [307, 582] on div "Show more" at bounding box center [303, 581] width 37 height 10
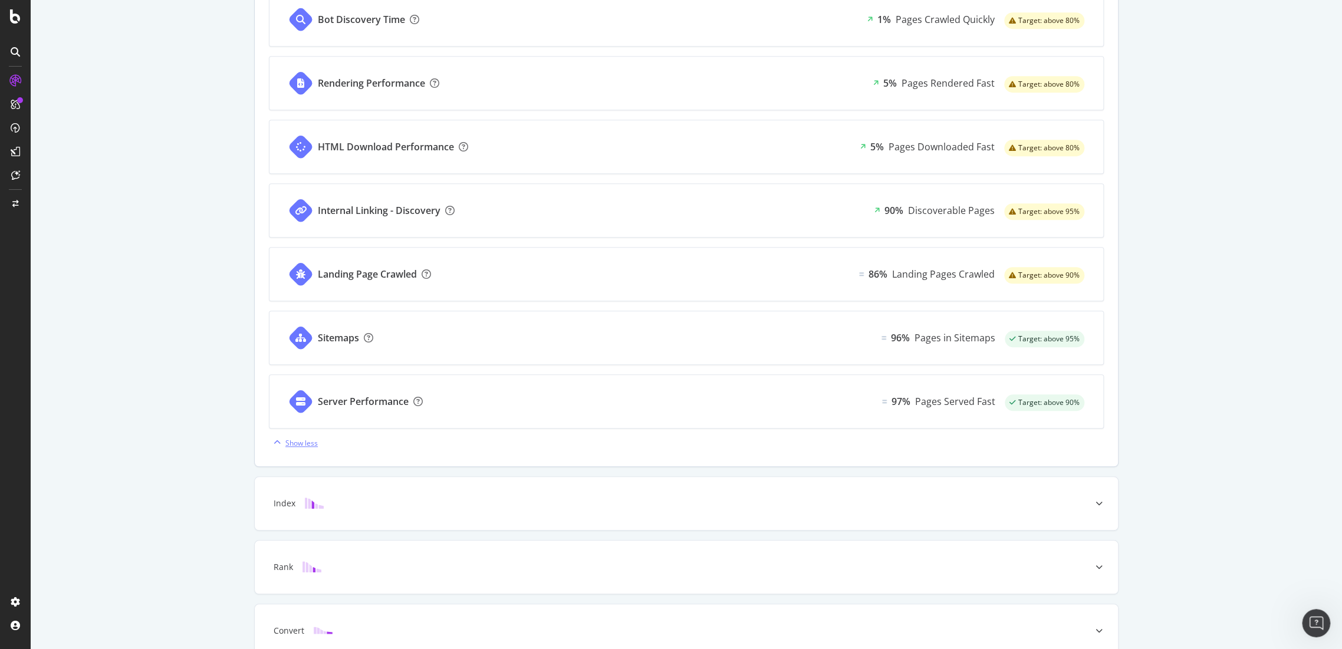
scroll to position [583, 0]
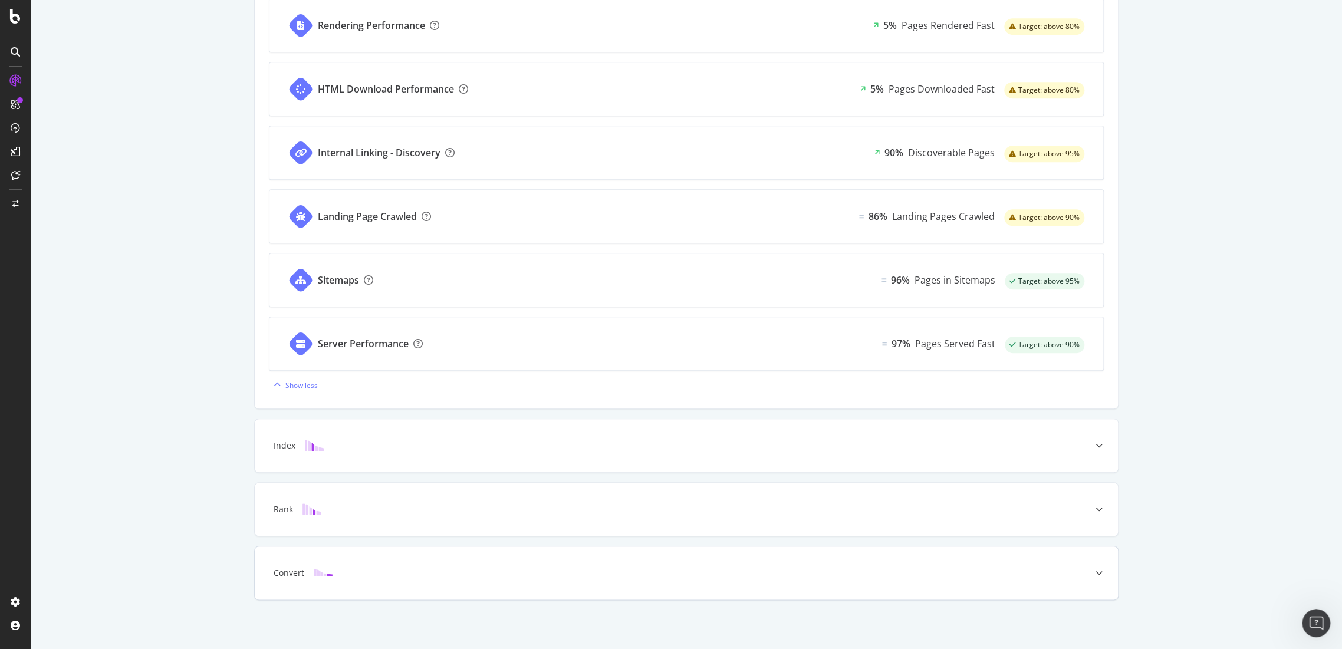
click at [959, 580] on div "Convert" at bounding box center [686, 573] width 863 height 53
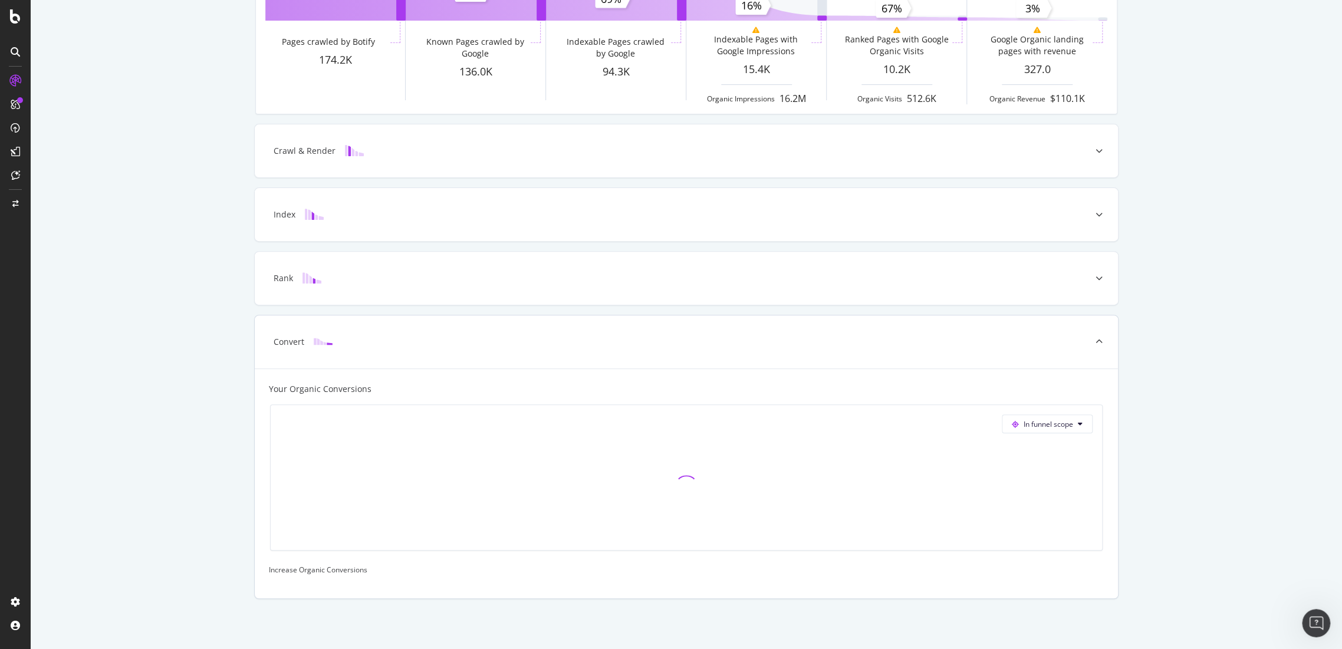
scroll to position [0, 0]
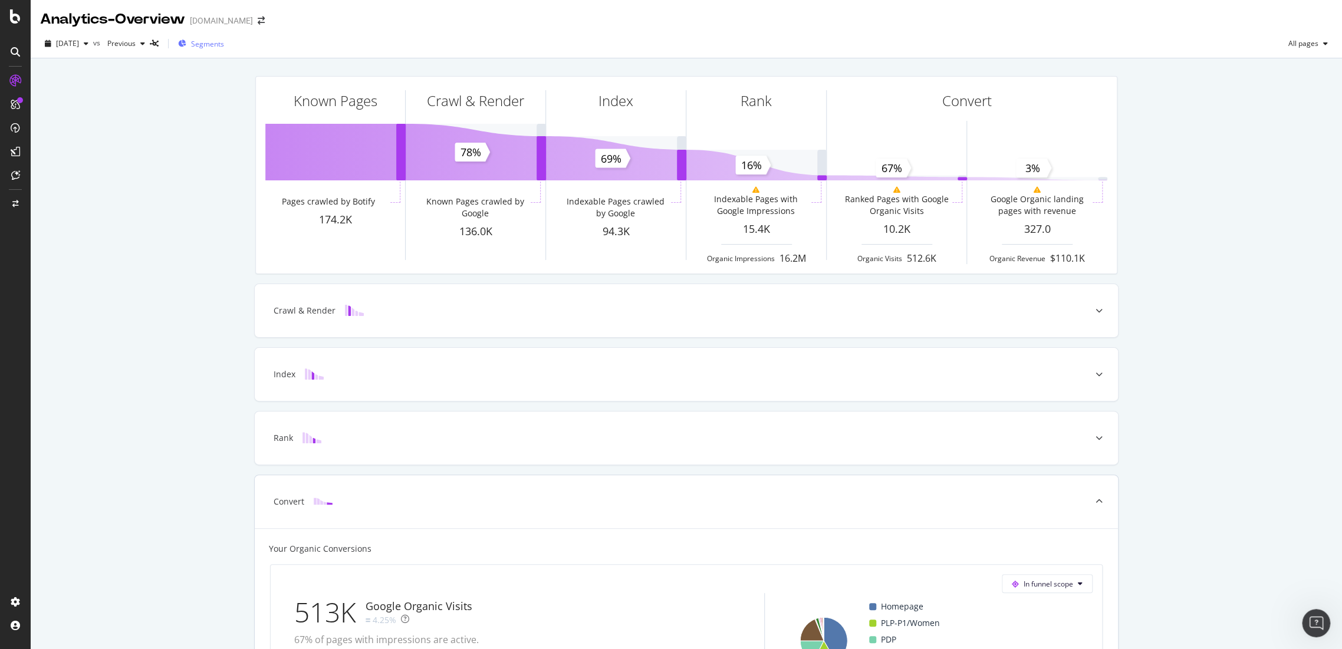
click at [224, 40] on span "Segments" at bounding box center [207, 44] width 33 height 10
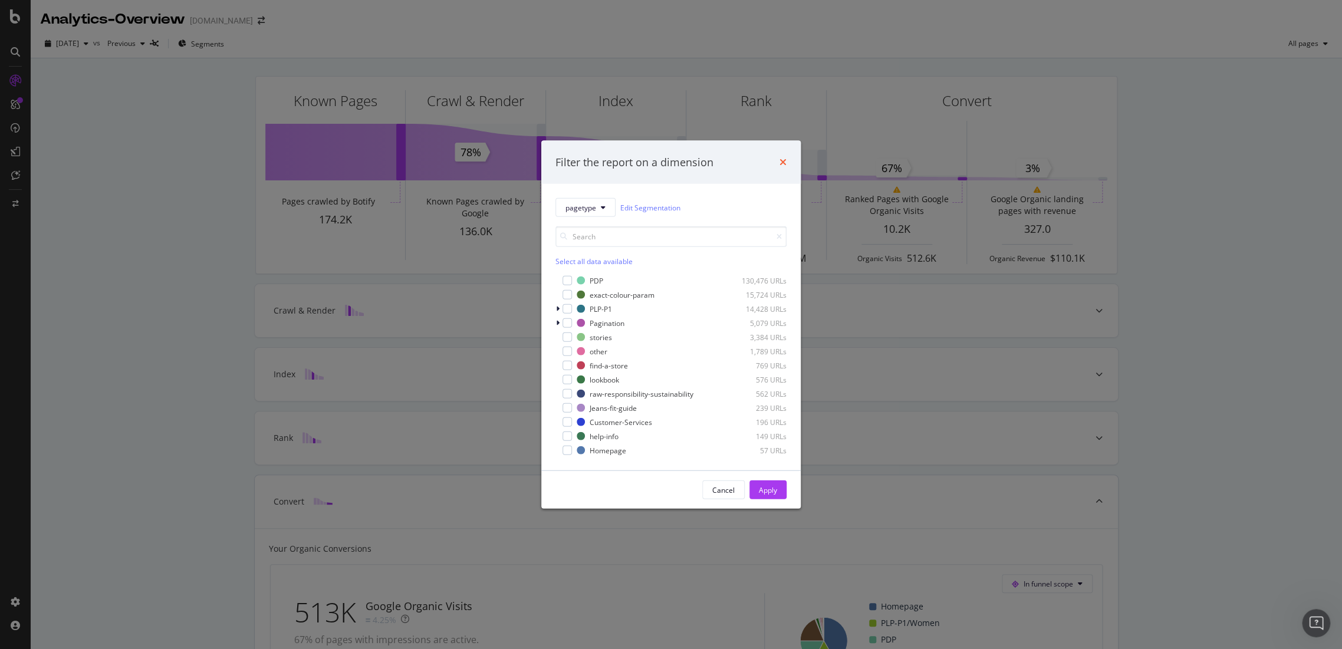
click at [781, 163] on icon "times" at bounding box center [783, 161] width 7 height 9
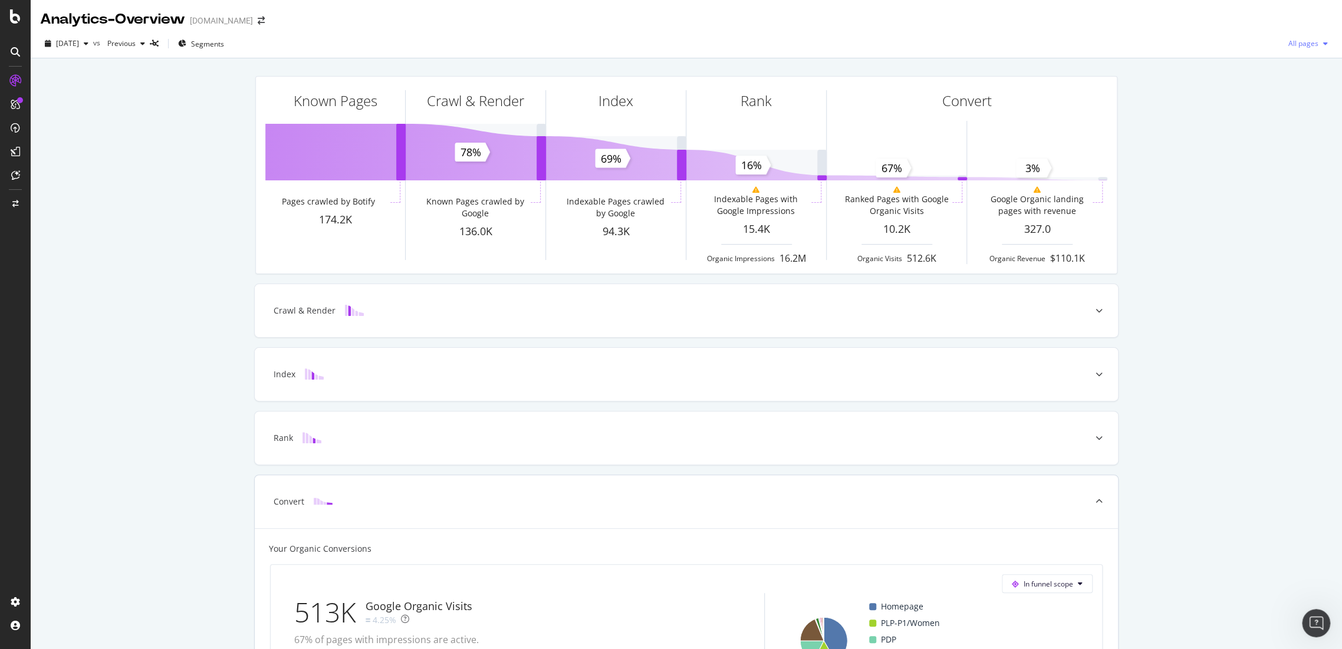
click at [1300, 38] on span "All pages" at bounding box center [1301, 43] width 35 height 10
click at [1282, 131] on div "Known Pages Pages crawled by Botify 174.2K Crawl & Render Known Pages crawled b…" at bounding box center [686, 433] width 1311 height 751
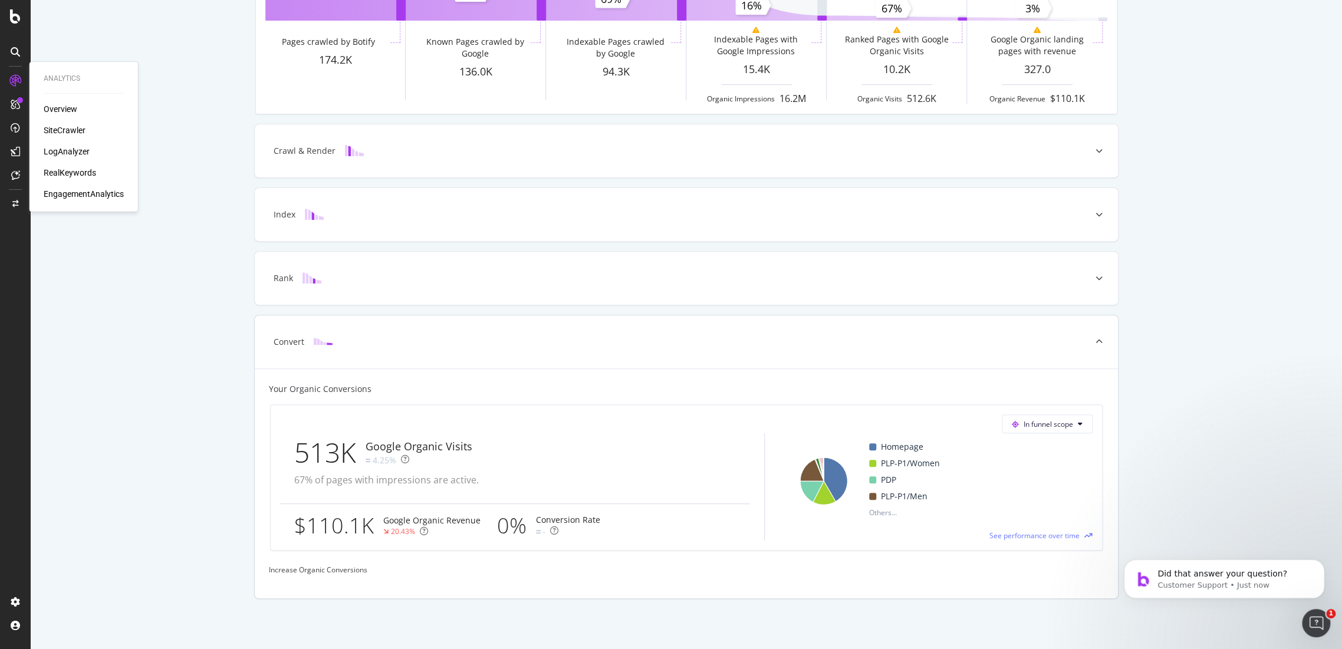
click at [62, 149] on div "LogAnalyzer" at bounding box center [67, 152] width 46 height 12
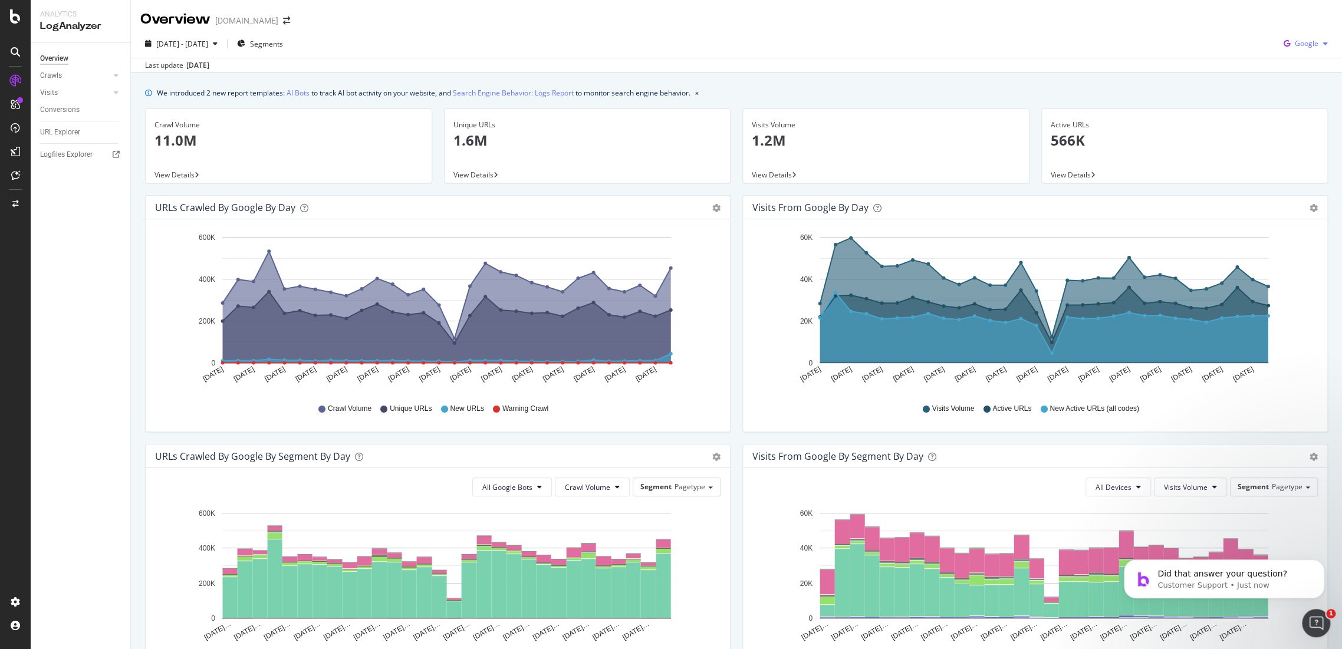
click at [1287, 48] on div "Google" at bounding box center [1306, 44] width 54 height 18
click at [1280, 110] on div "OpenAI" at bounding box center [1295, 111] width 81 height 17
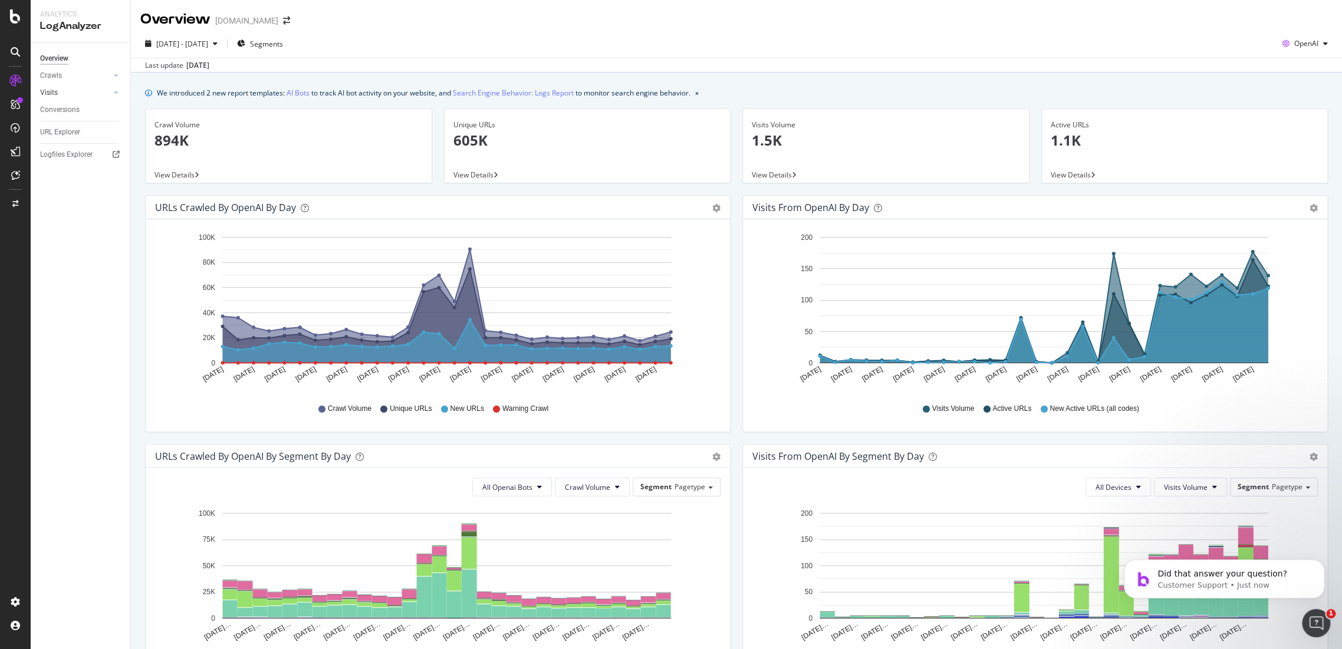
click at [60, 96] on link "Visits" at bounding box center [75, 93] width 70 height 12
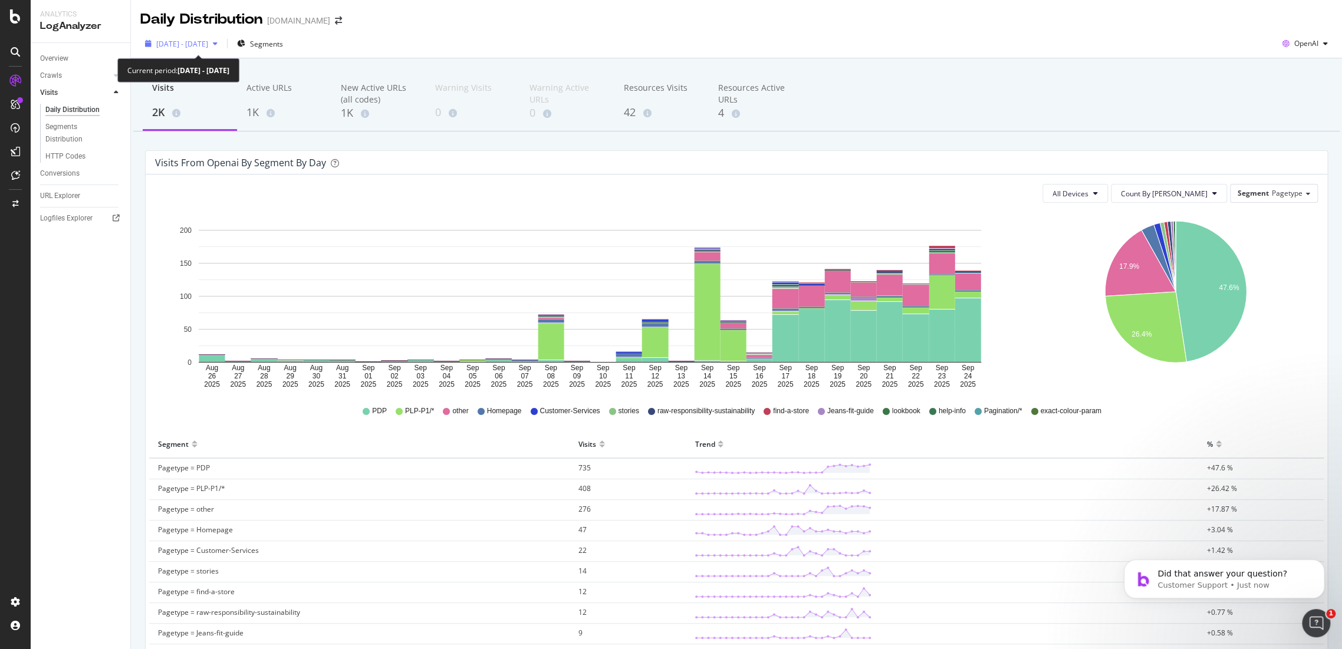
click at [203, 48] on div "2025 Aug. 26th - Sep. 24th" at bounding box center [182, 44] width 52 height 10
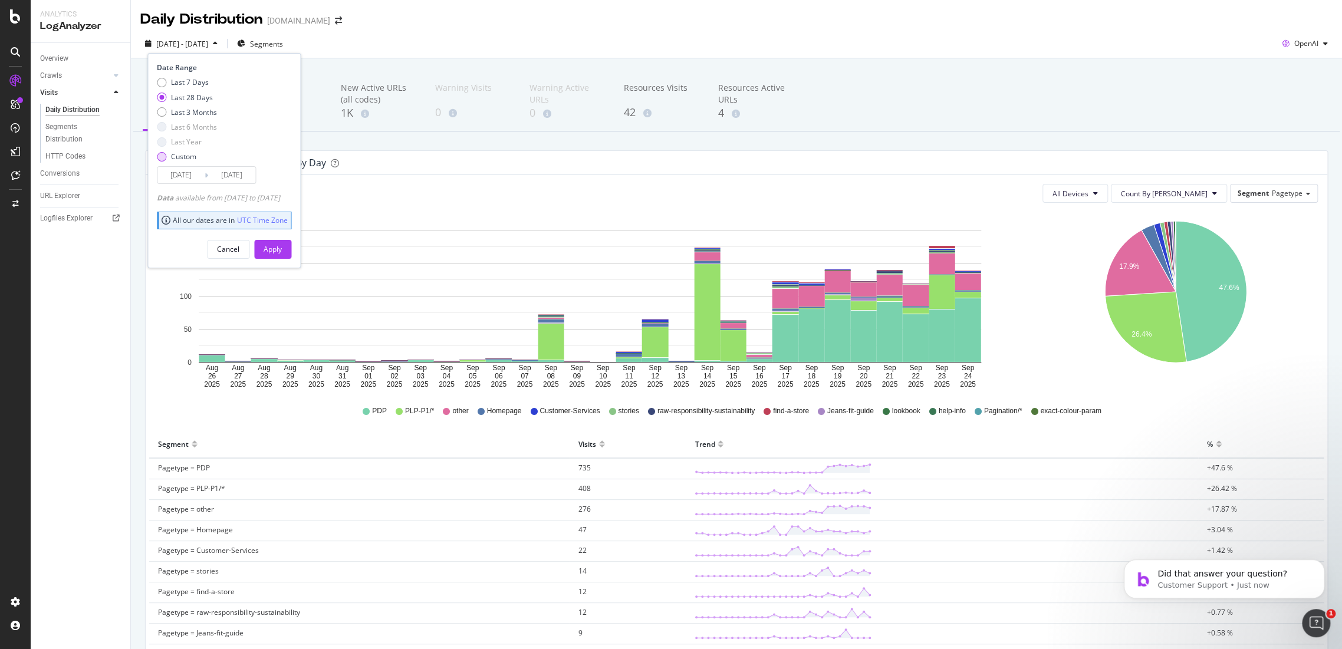
click at [172, 159] on div "Custom" at bounding box center [183, 157] width 25 height 10
click at [194, 180] on input "2025/08/28" at bounding box center [180, 175] width 47 height 17
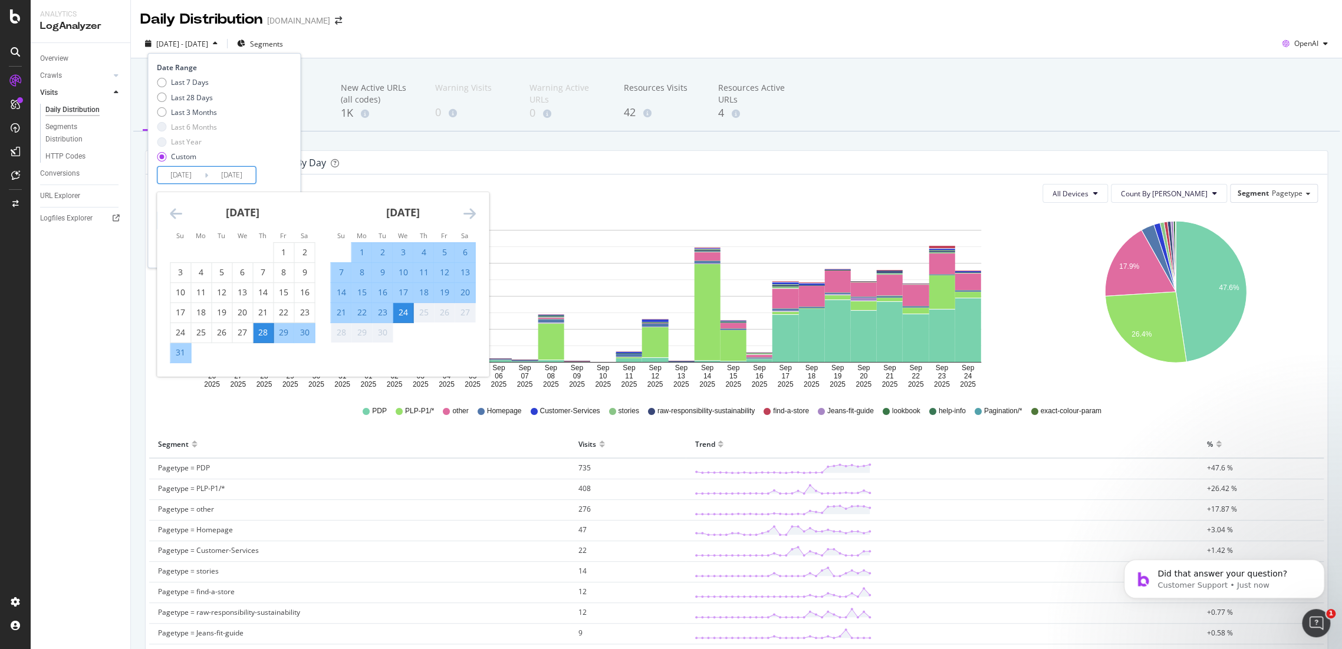
click at [272, 249] on td "Calendar" at bounding box center [263, 252] width 21 height 20
click at [283, 249] on div "1" at bounding box center [284, 252] width 20 height 12
type input "[DATE]"
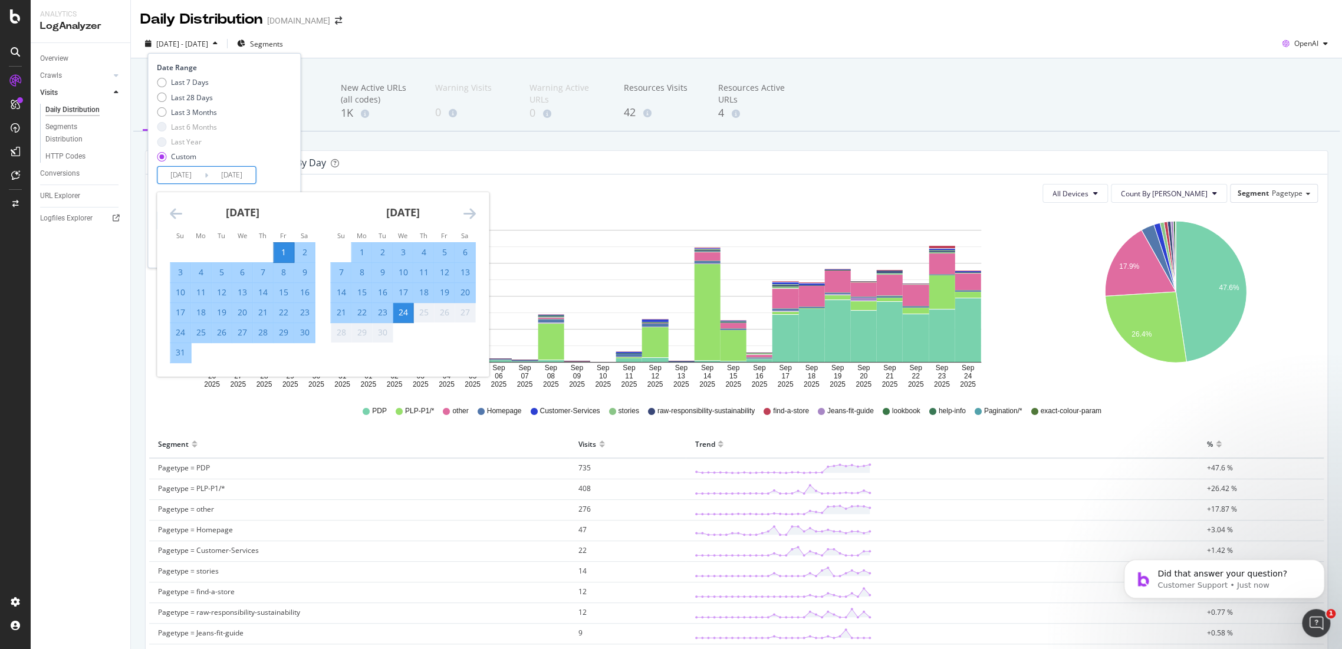
click at [183, 348] on div "31" at bounding box center [180, 353] width 20 height 12
type input "[DATE]"
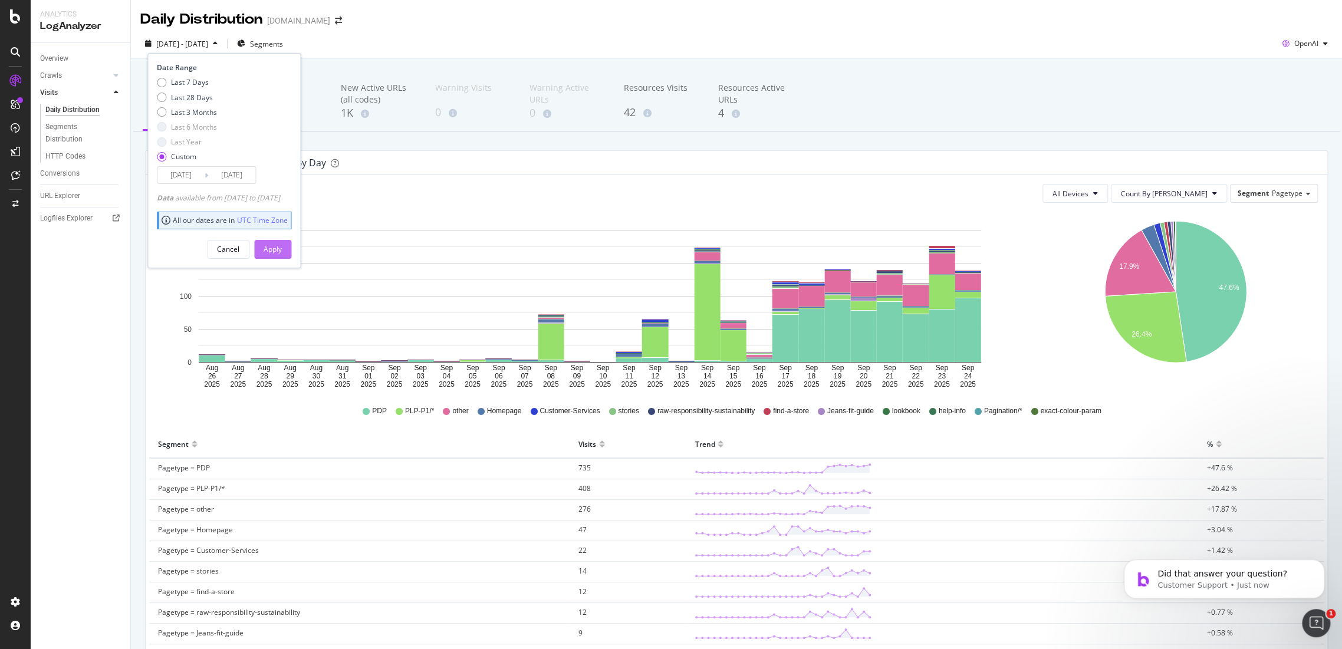
click at [282, 246] on div "Apply" at bounding box center [273, 249] width 18 height 10
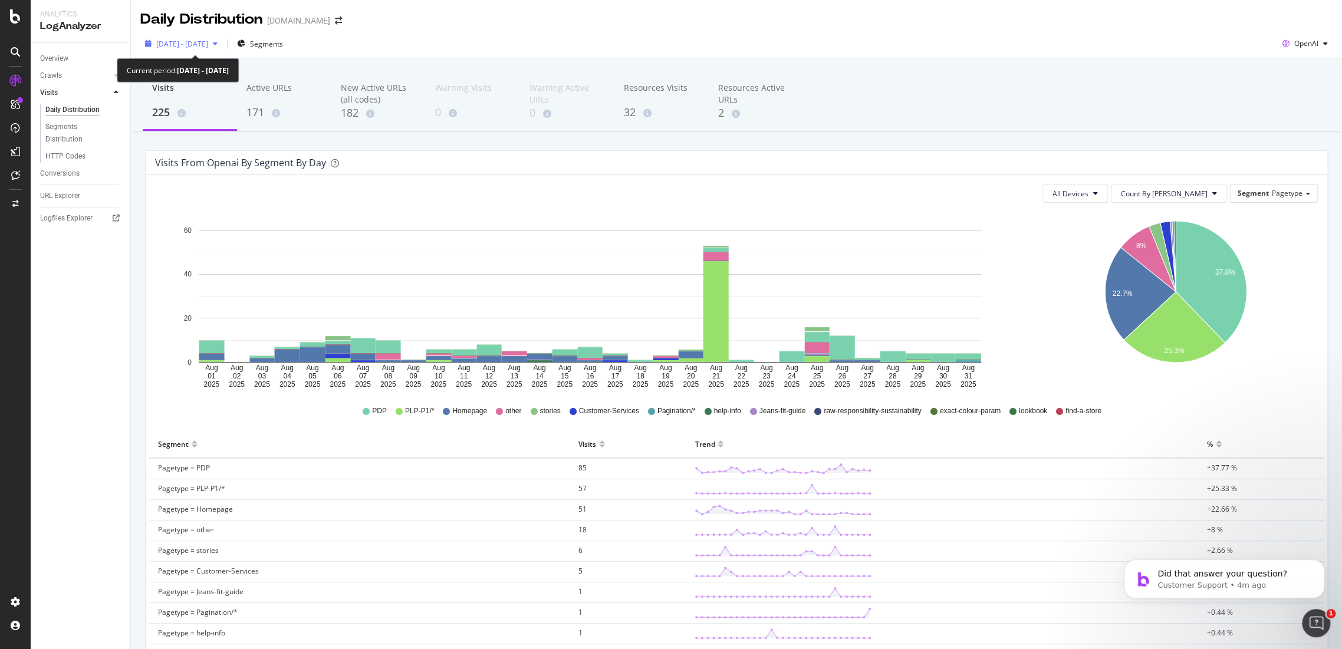
click at [179, 42] on span "[DATE] - [DATE]" at bounding box center [182, 44] width 52 height 10
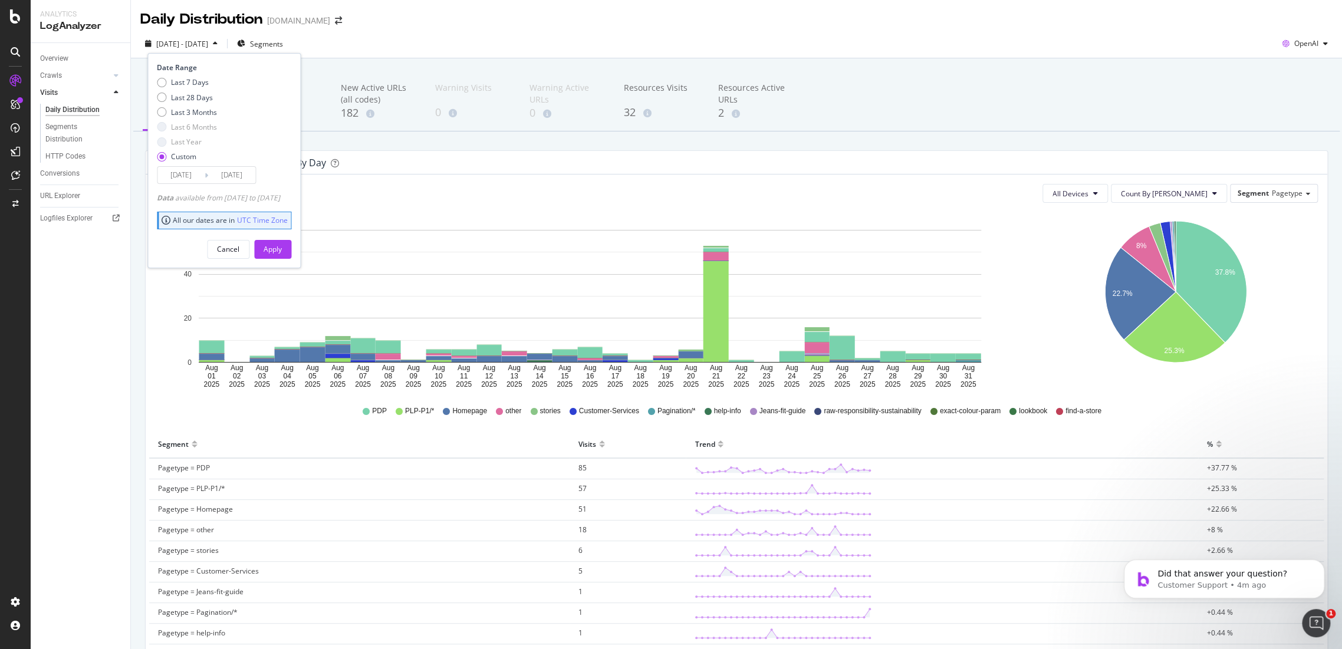
click at [181, 174] on input "[DATE]" at bounding box center [180, 175] width 47 height 17
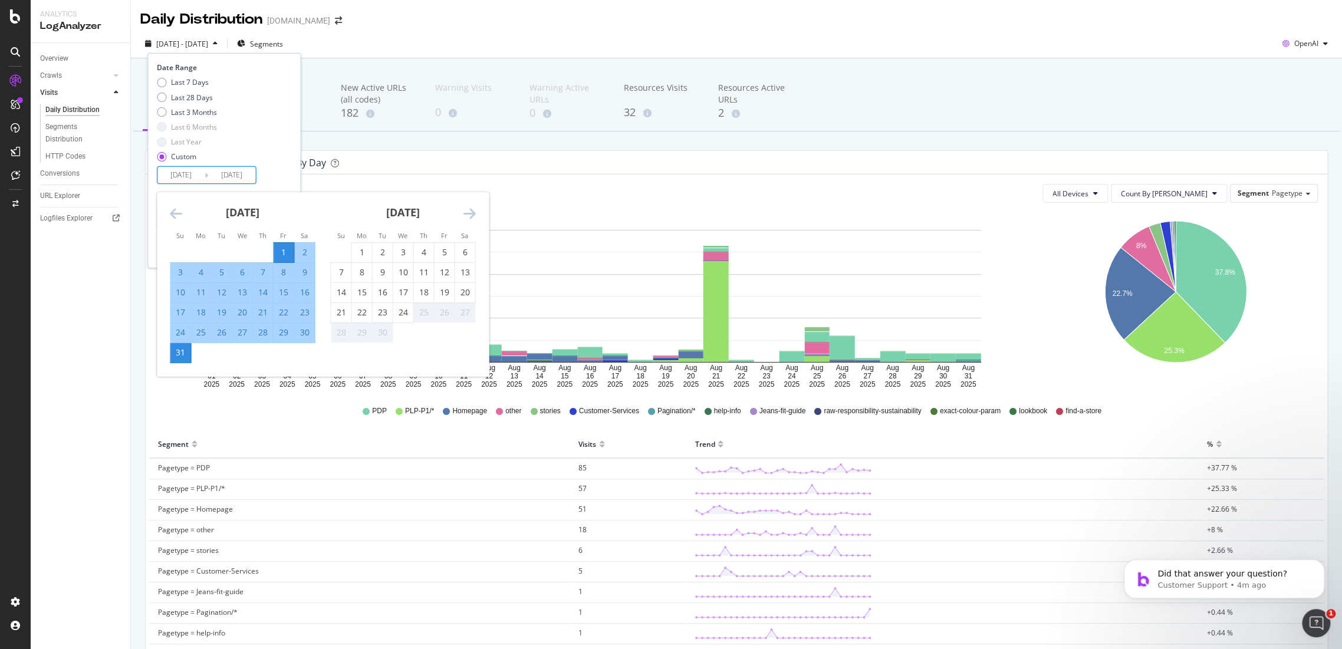
click at [463, 40] on div "2025 Aug. 1st - Aug. 31st Segments Date Range Last 7 Days Last 28 Days Last 3 M…" at bounding box center [736, 46] width 1211 height 24
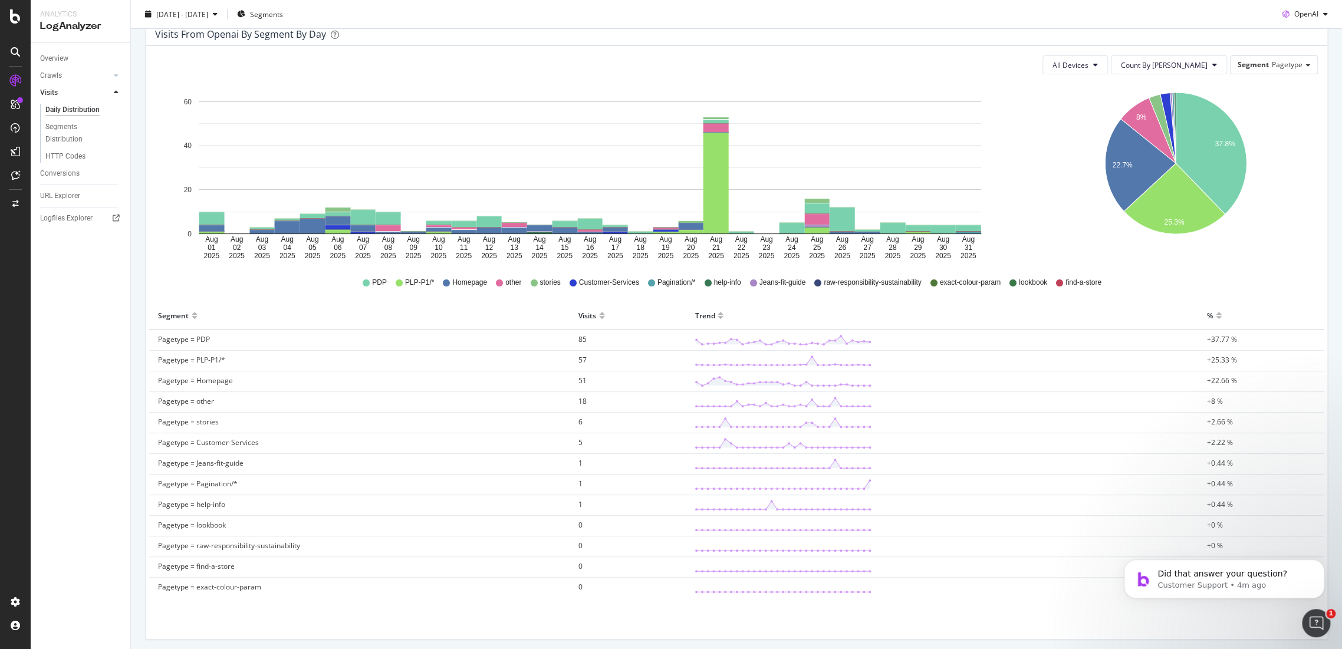
scroll to position [131, 0]
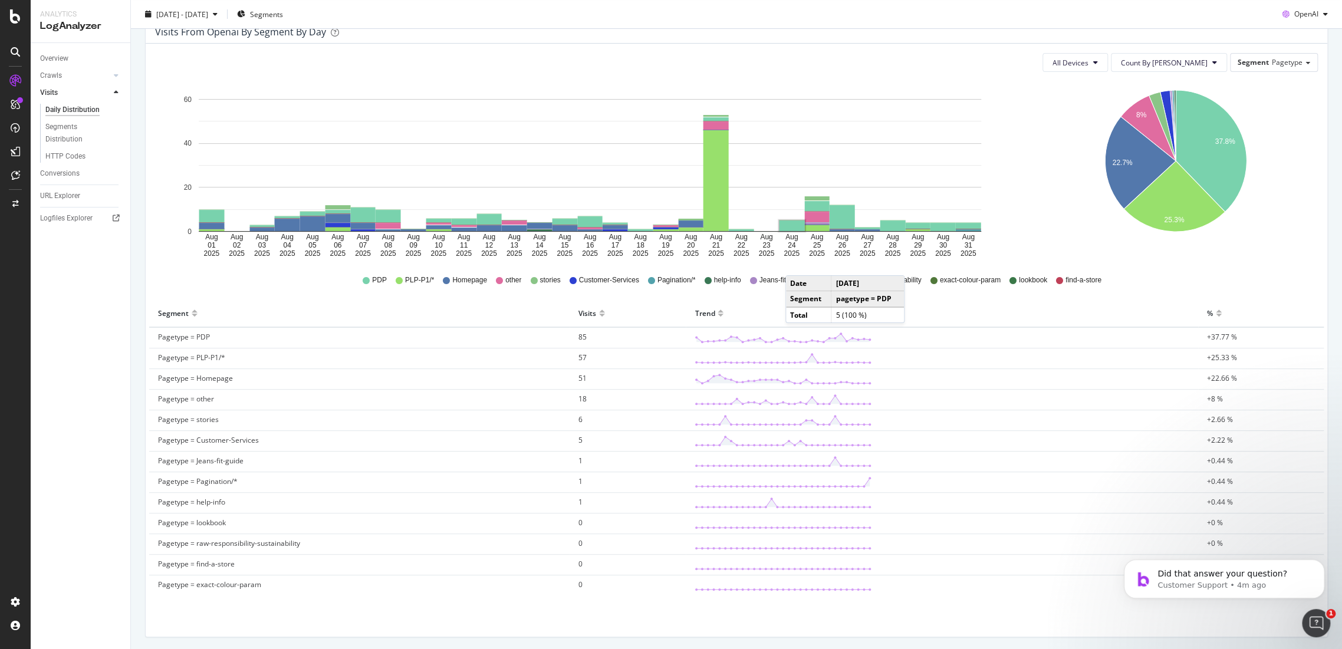
drag, startPoint x: 576, startPoint y: 336, endPoint x: 545, endPoint y: 308, distance: 40.9
click at [545, 308] on div "Segment" at bounding box center [359, 313] width 403 height 19
click at [580, 338] on span "85" at bounding box center [582, 337] width 8 height 10
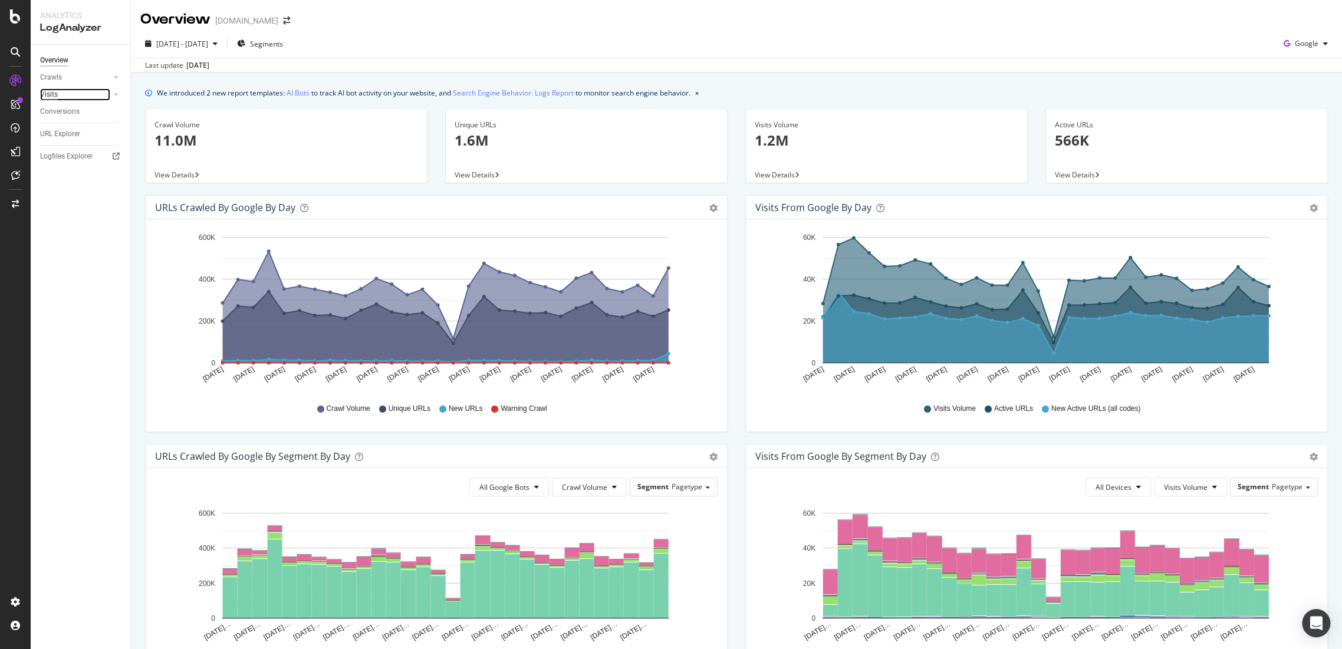
click at [48, 93] on div "Visits" at bounding box center [49, 94] width 18 height 12
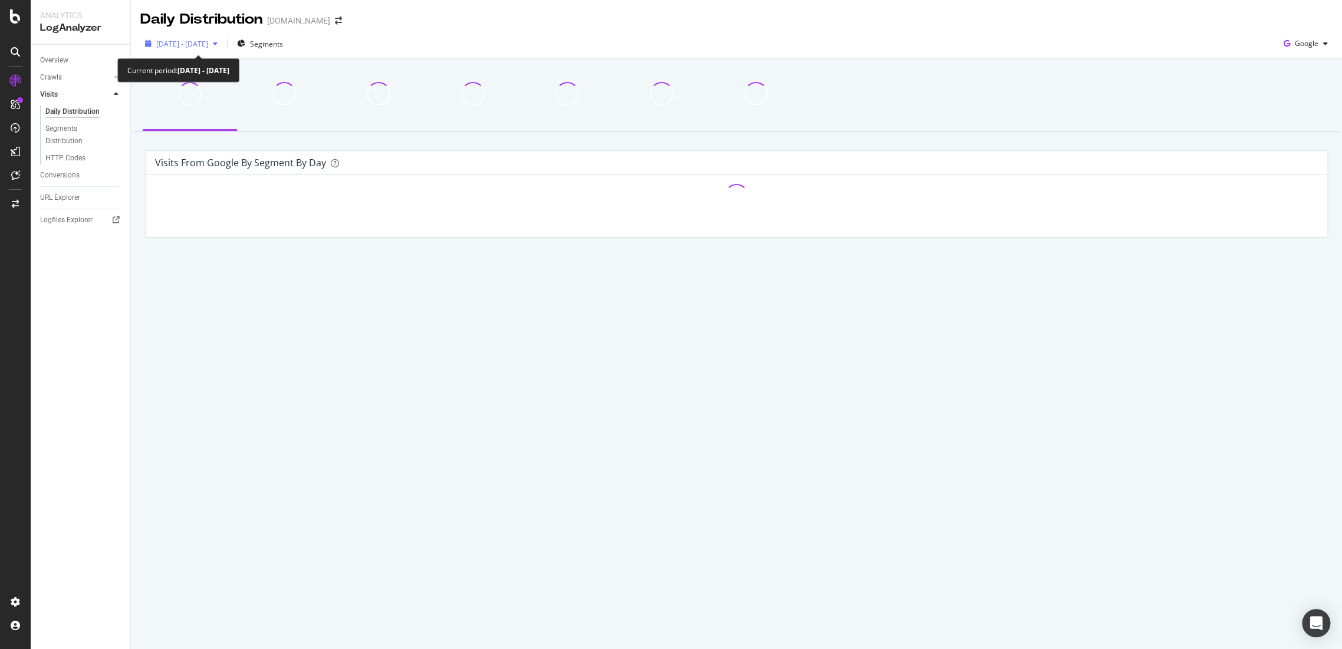
click at [208, 39] on span "[DATE] - [DATE]" at bounding box center [182, 44] width 52 height 10
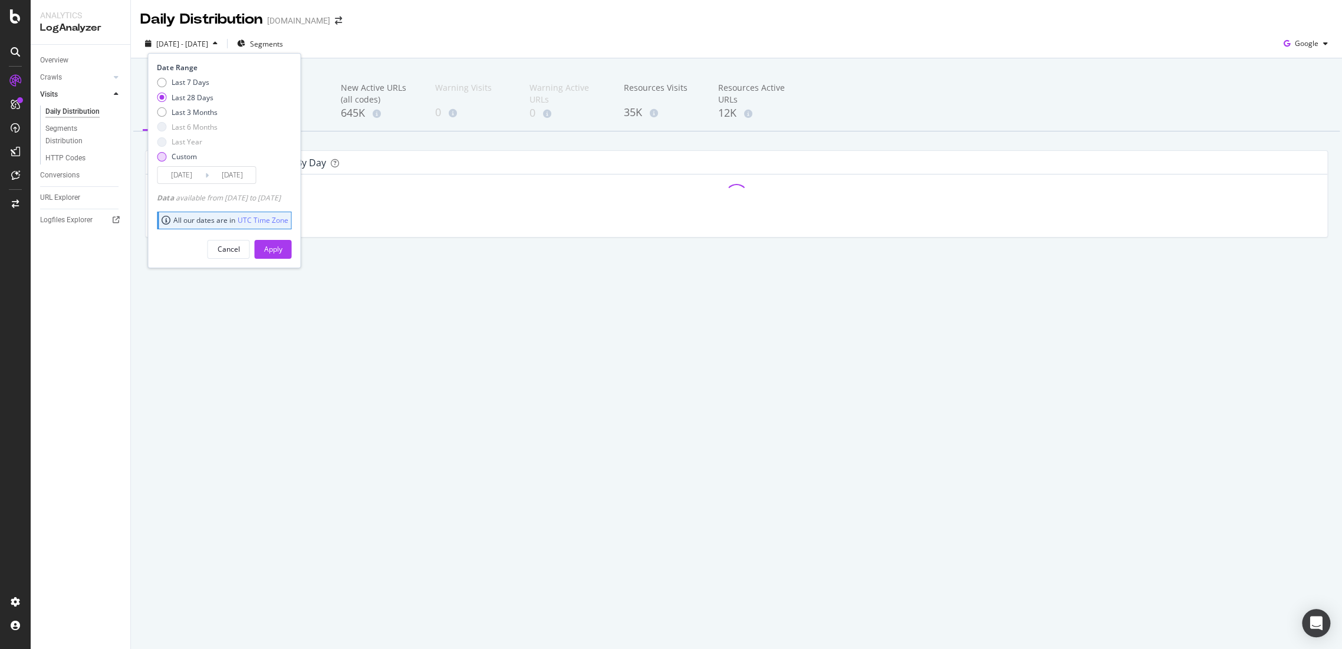
click at [169, 155] on div "Custom" at bounding box center [187, 157] width 60 height 10
click at [183, 179] on input "[DATE]" at bounding box center [180, 175] width 47 height 17
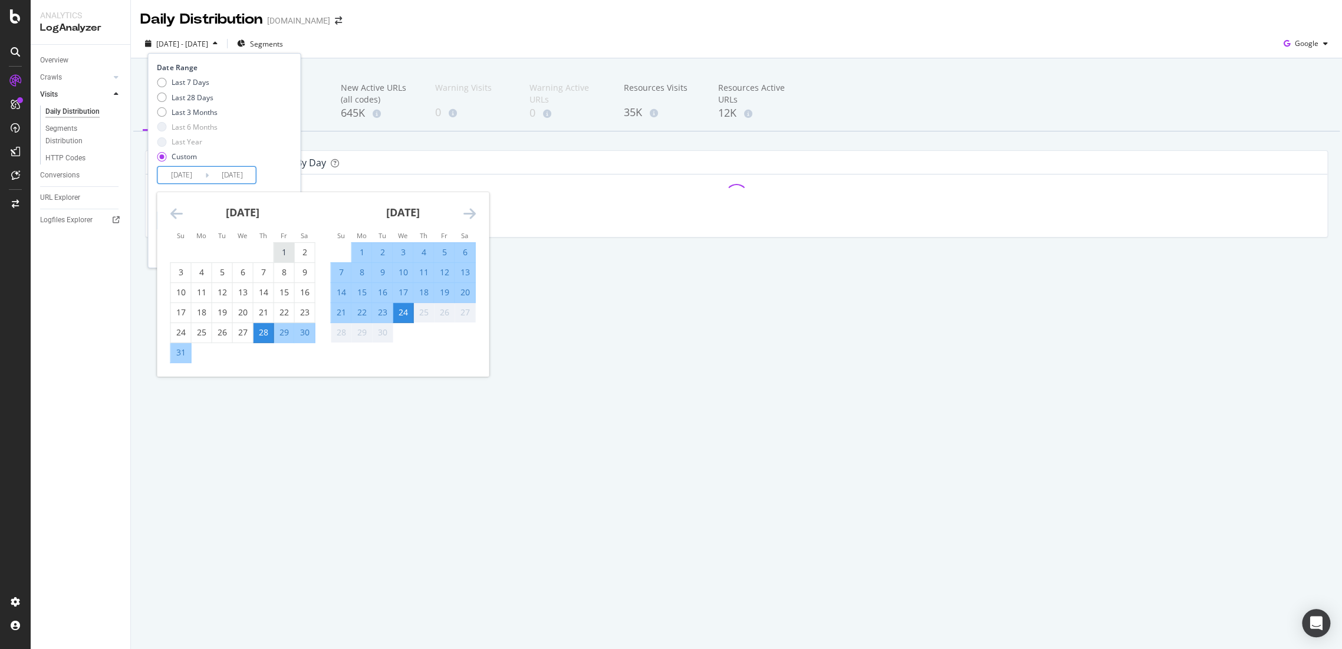
click at [274, 250] on div "1" at bounding box center [284, 252] width 20 height 12
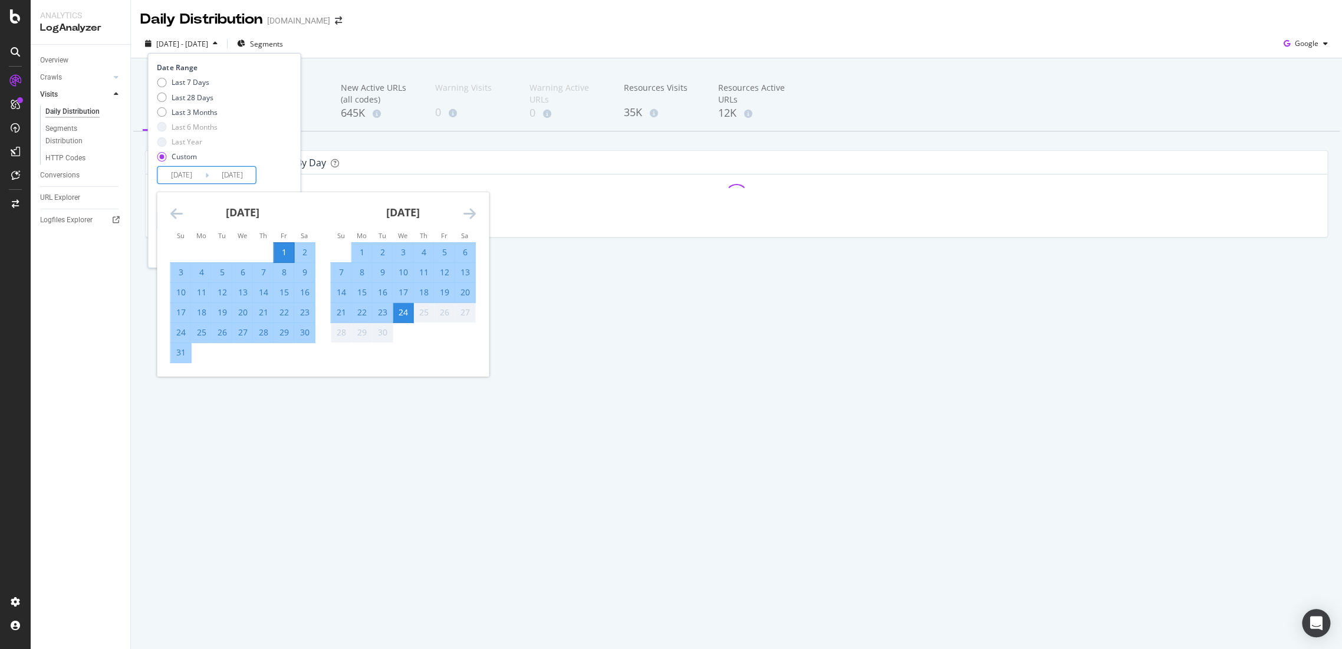
type input "[DATE]"
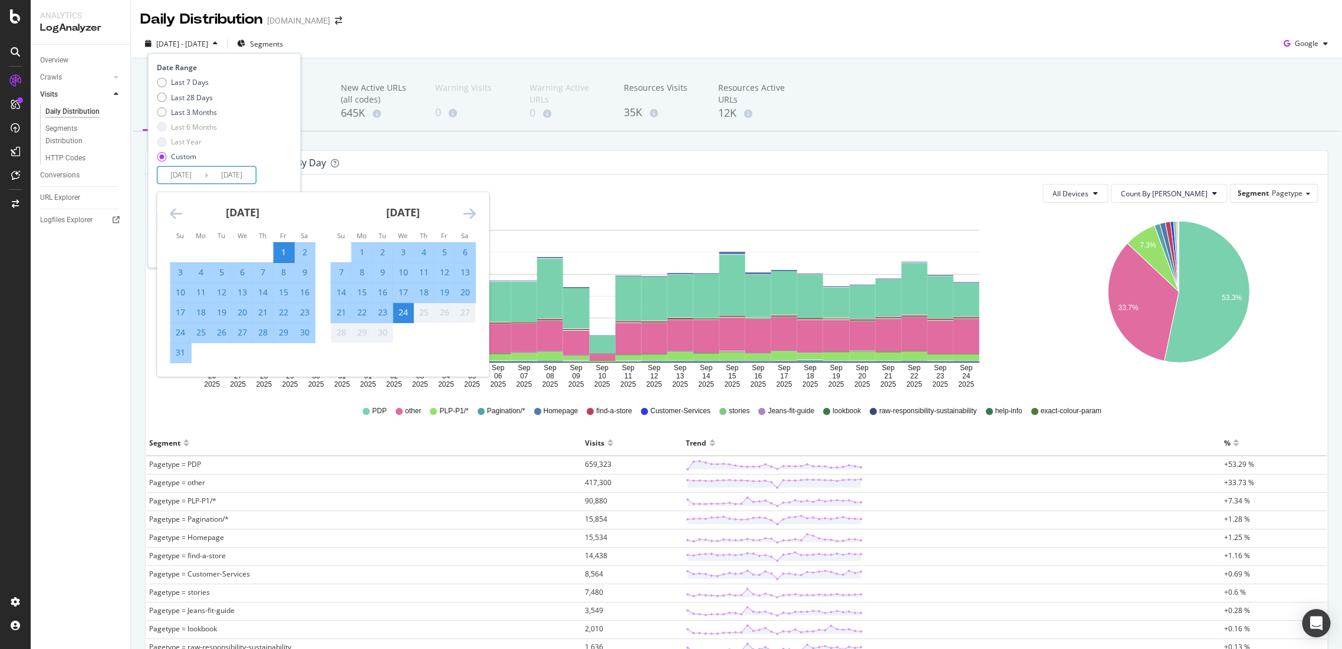
click at [182, 356] on div "31" at bounding box center [180, 353] width 20 height 12
type input "[DATE]"
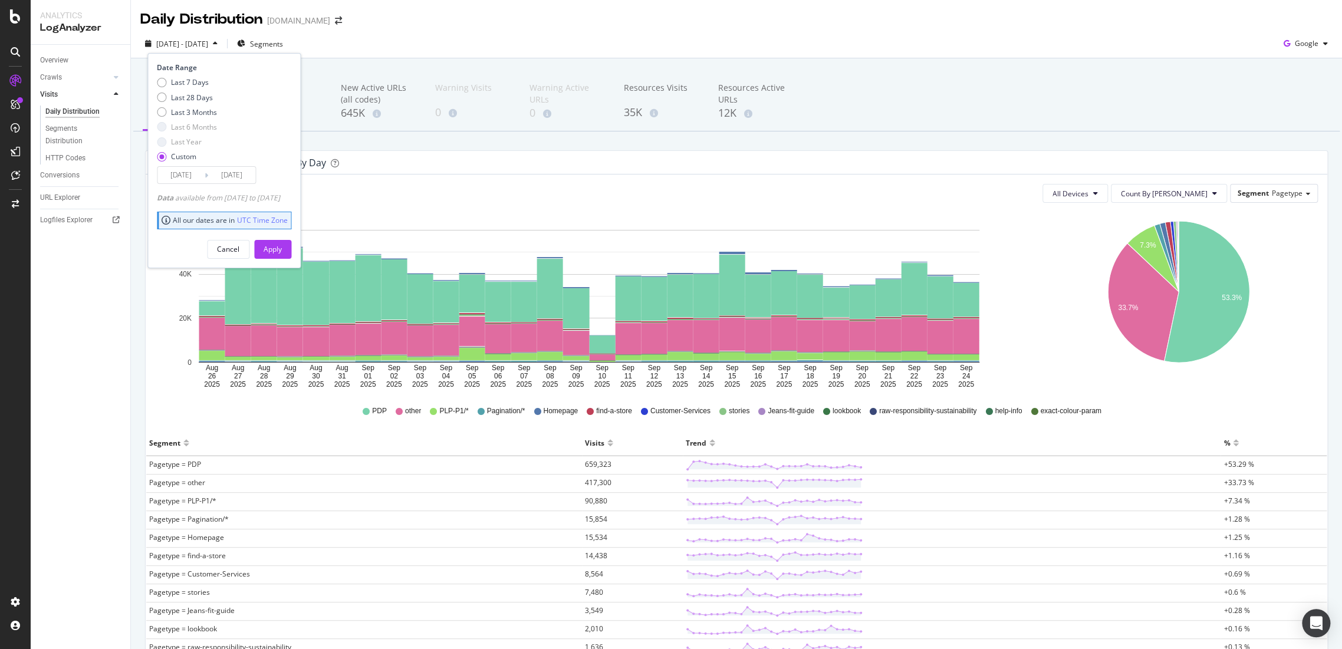
drag, startPoint x: 301, startPoint y: 248, endPoint x: 294, endPoint y: 254, distance: 8.8
click at [291, 249] on button "Apply" at bounding box center [272, 249] width 37 height 19
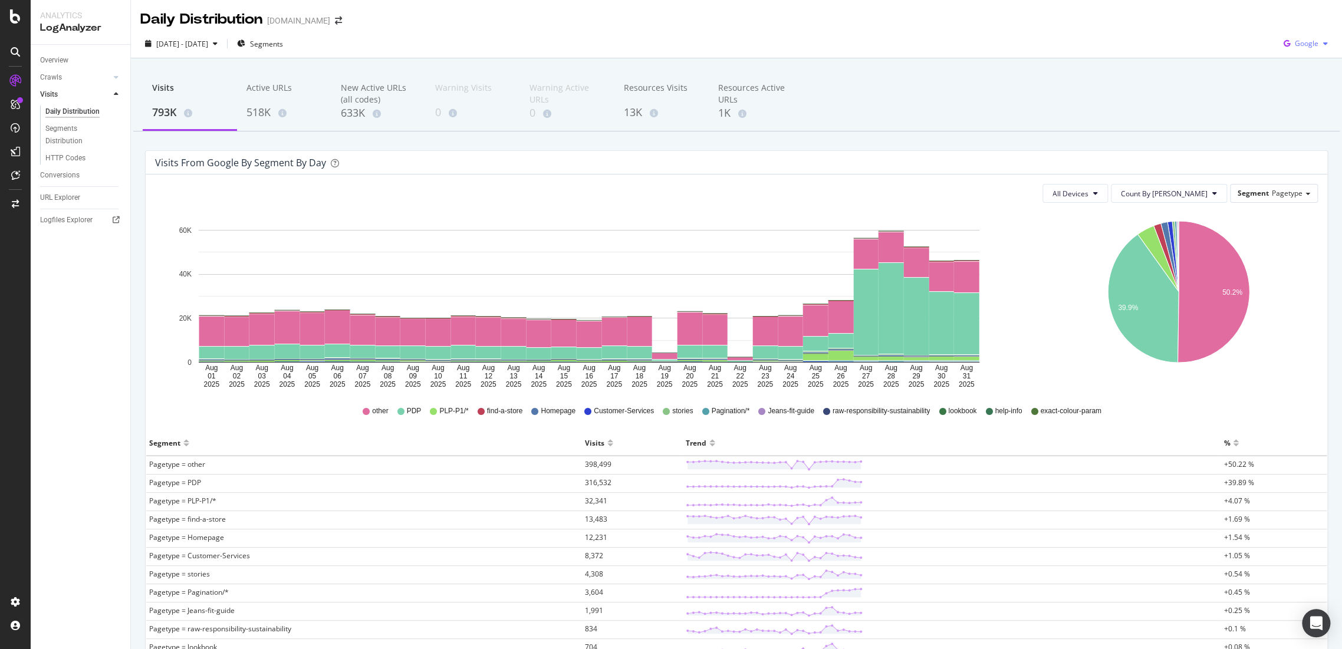
click at [1295, 41] on span "Google" at bounding box center [1307, 43] width 24 height 10
click at [1284, 117] on div "OpenAI" at bounding box center [1295, 111] width 81 height 17
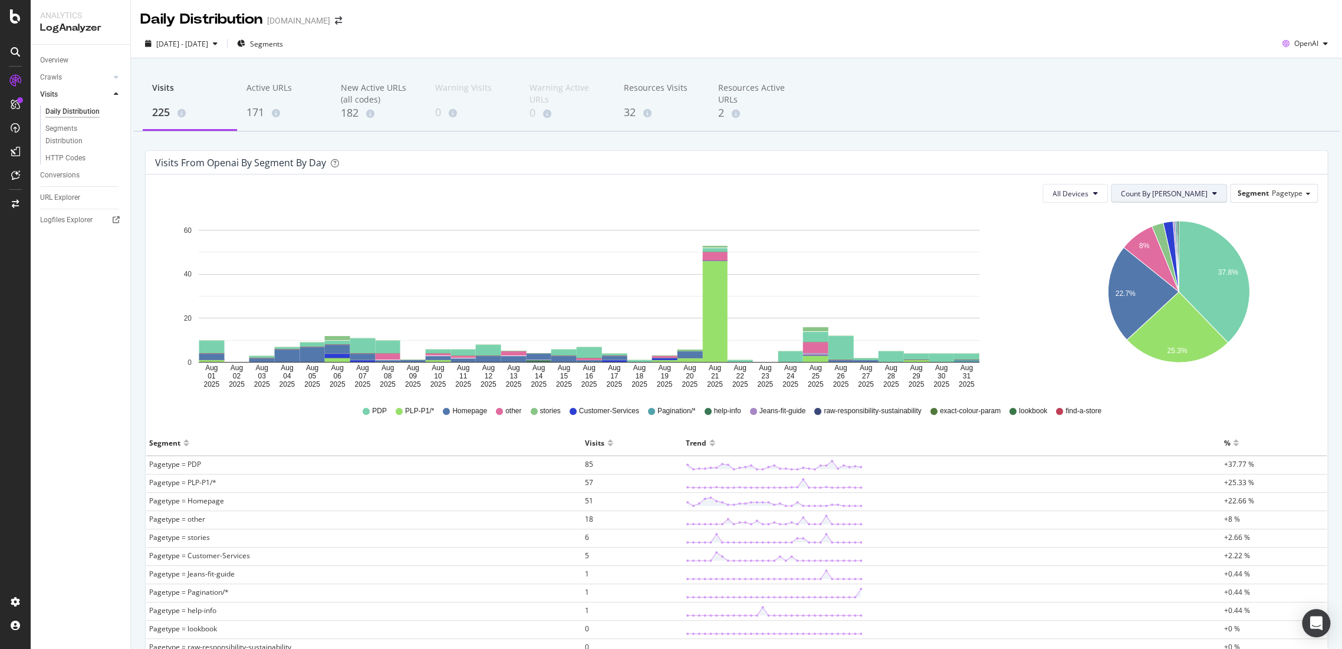
click at [1175, 196] on span "Count By [PERSON_NAME]" at bounding box center [1164, 194] width 87 height 10
click at [1098, 196] on icon at bounding box center [1095, 193] width 5 height 7
click at [1240, 134] on div "Visits 225 Active URLs 171 New Active URLs (all codes) 182 Warning Visits 0 War…" at bounding box center [736, 423] width 1211 height 730
click at [157, 113] on div "225" at bounding box center [189, 112] width 75 height 15
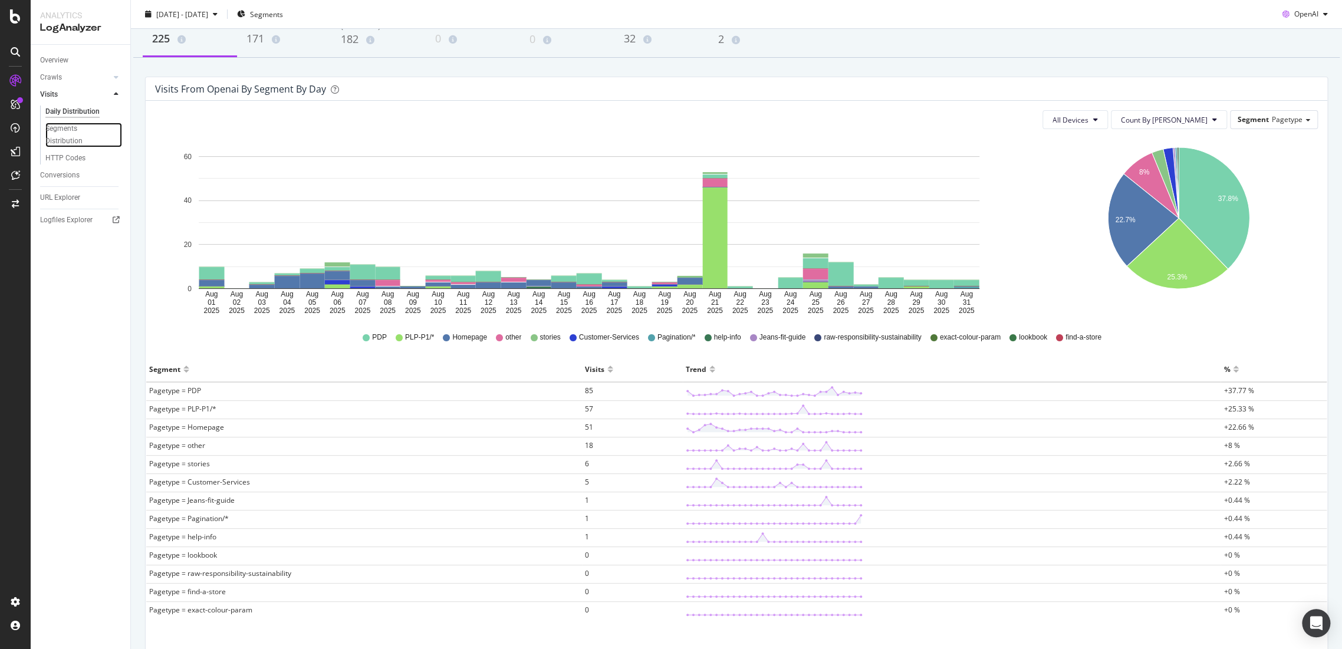
scroll to position [137, 0]
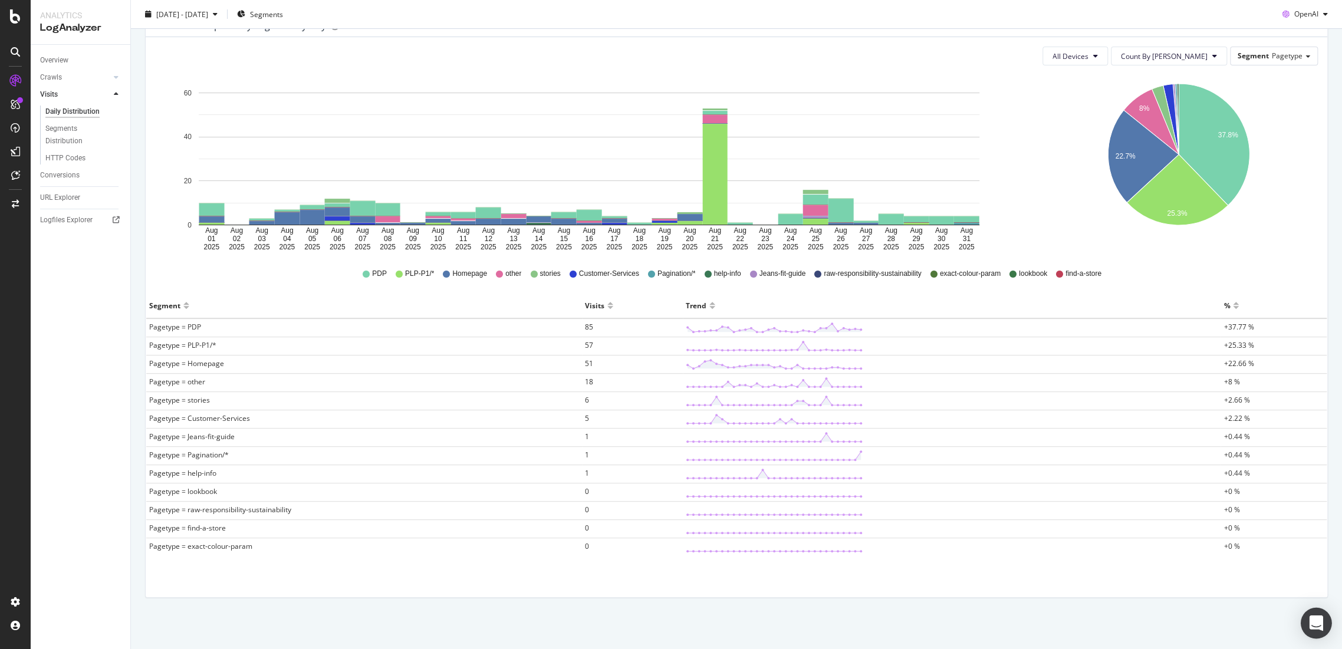
click at [1306, 623] on div "Open Intercom Messenger" at bounding box center [1316, 623] width 31 height 31
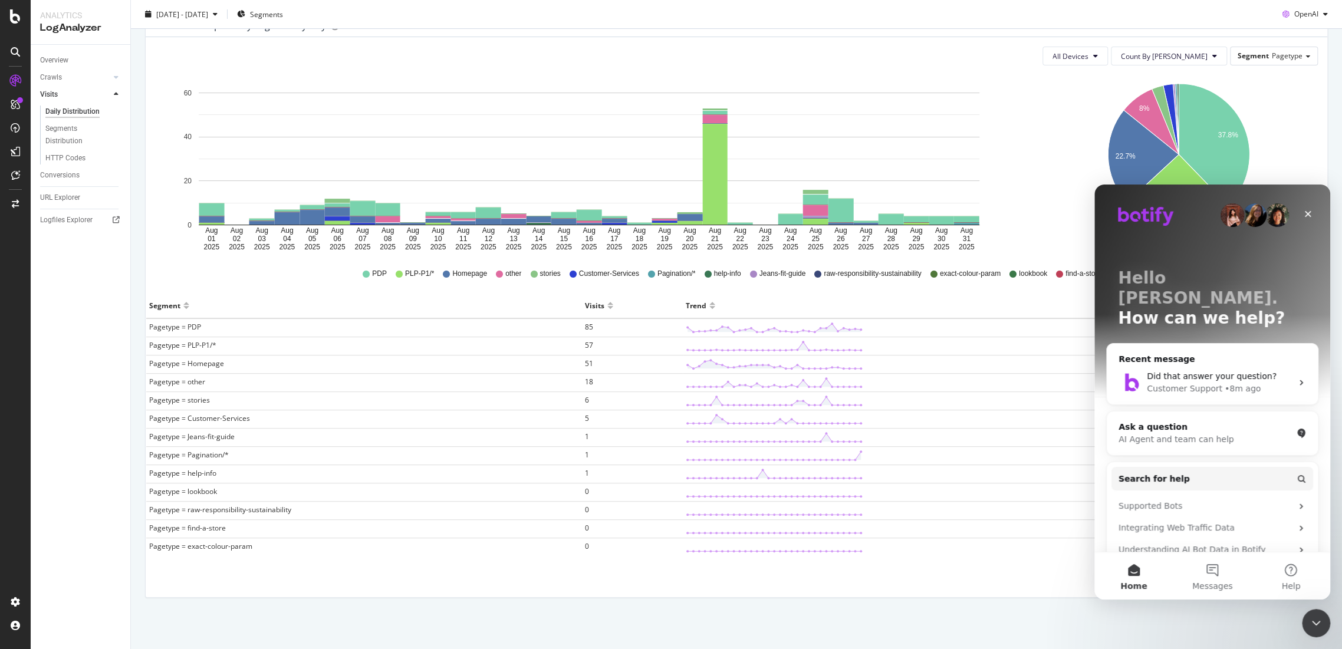
scroll to position [0, 0]
drag, startPoint x: 593, startPoint y: 325, endPoint x: 585, endPoint y: 326, distance: 7.8
drag, startPoint x: 585, startPoint y: 326, endPoint x: 573, endPoint y: 284, distance: 44.2
click at [573, 284] on div "PDP PLP-P1/* Homepage other stories Customer-Services Pagination/* help-info Je…" at bounding box center [736, 274] width 1169 height 27
click at [589, 322] on span "85" at bounding box center [589, 327] width 8 height 10
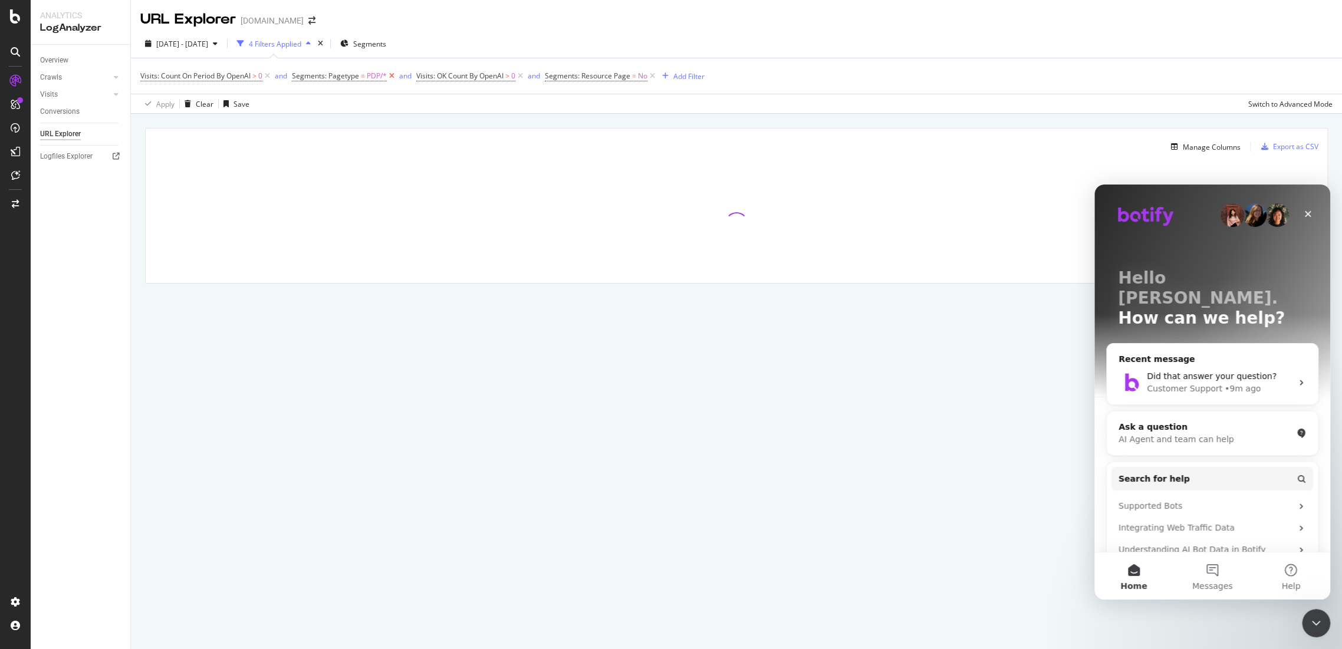
click at [389, 75] on icon at bounding box center [392, 76] width 10 height 12
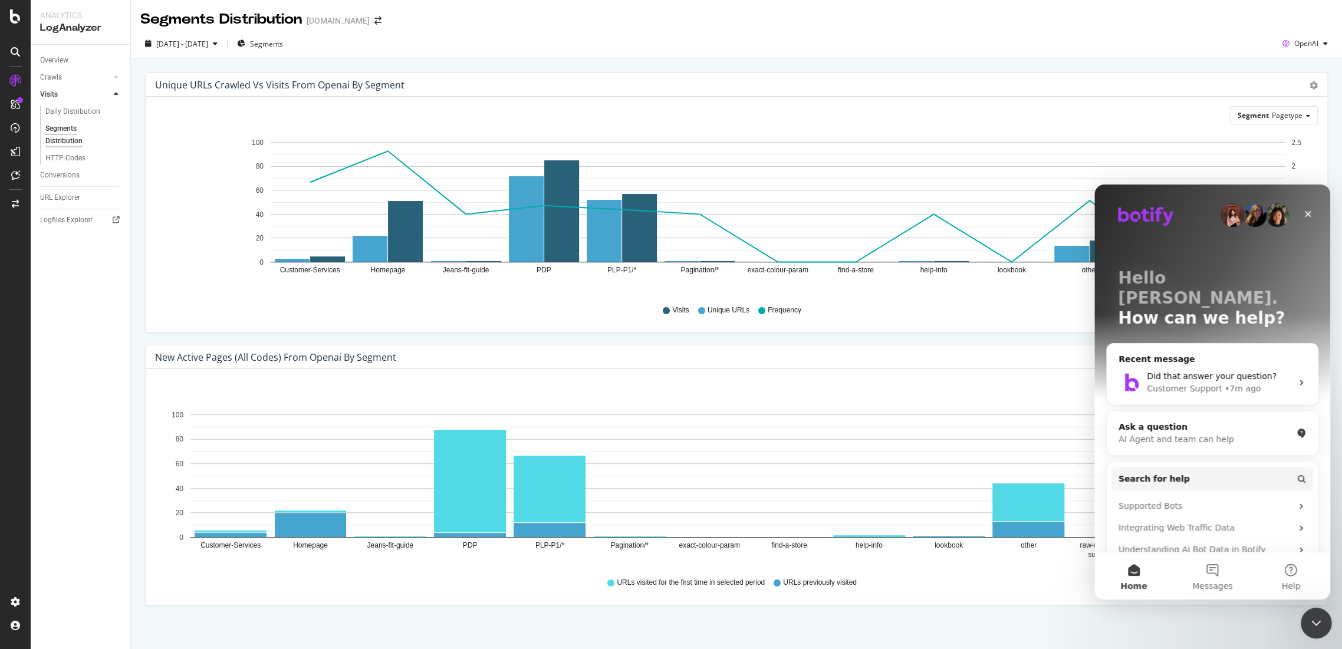
click at [1321, 624] on icon "Close Intercom Messenger" at bounding box center [1315, 621] width 14 height 14
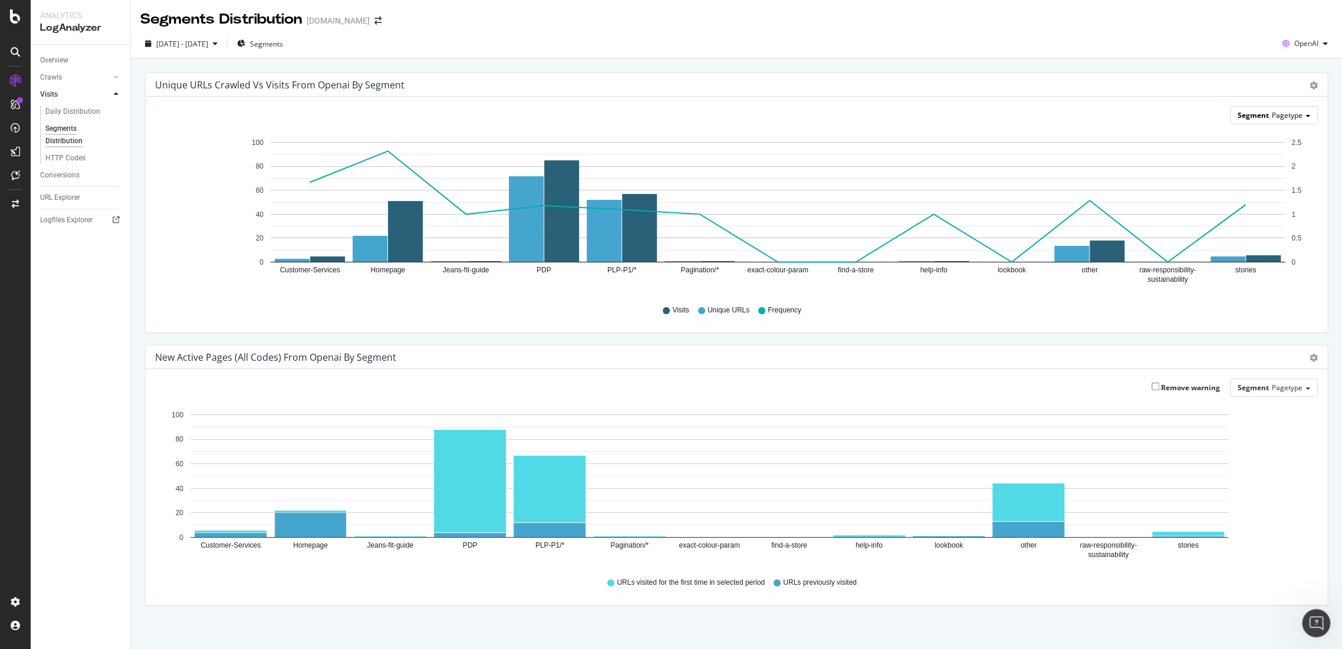
click at [1266, 120] on div "Segment Pagetype" at bounding box center [1274, 115] width 87 height 17
click at [73, 157] on div "HTTP Codes" at bounding box center [65, 158] width 40 height 12
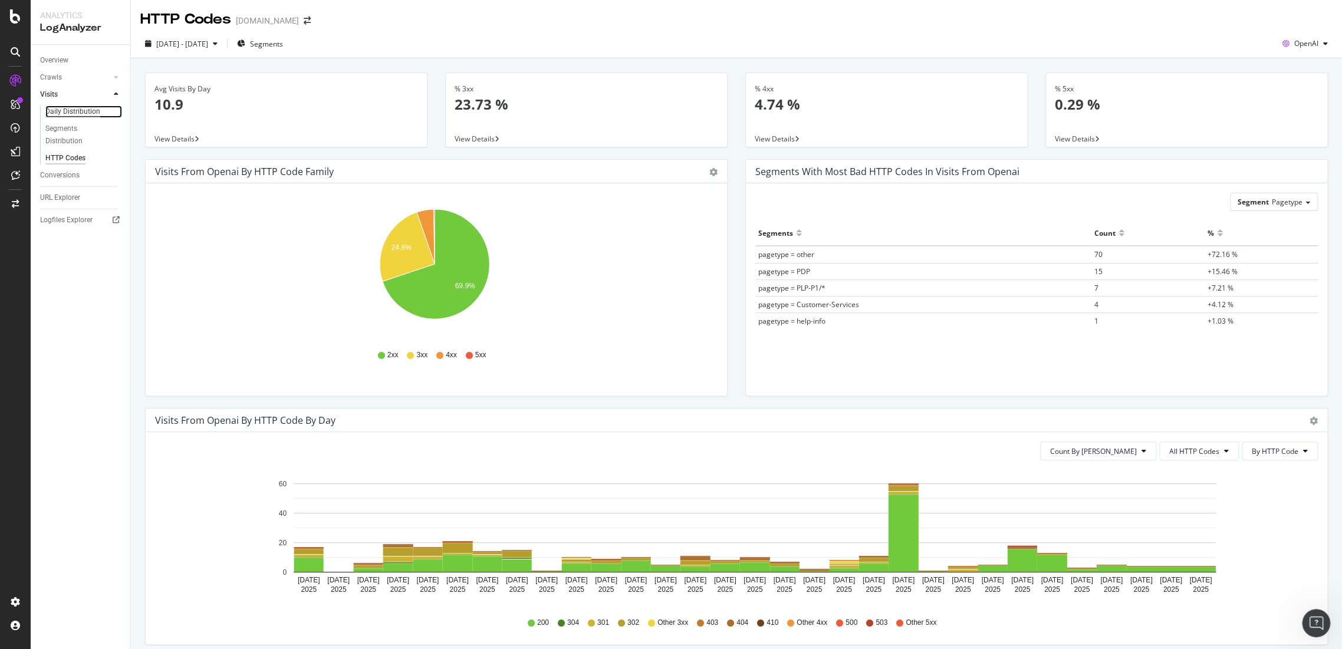
click at [65, 115] on div "Daily Distribution" at bounding box center [72, 112] width 55 height 12
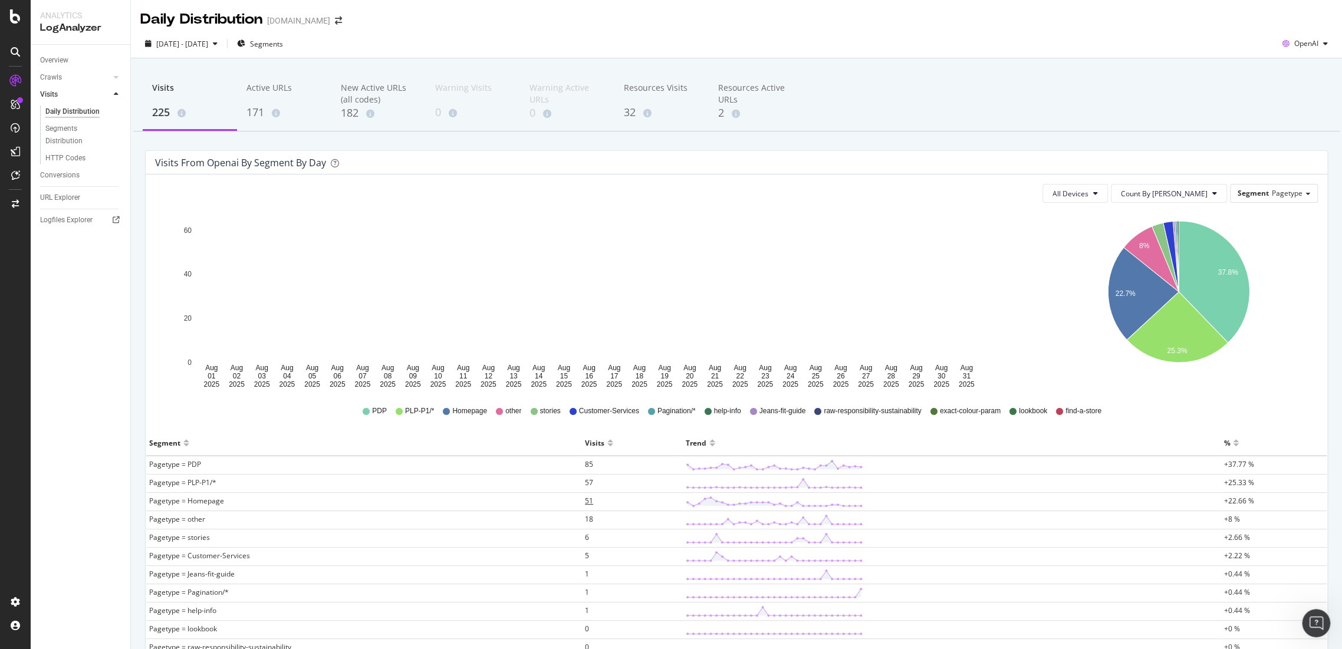
click at [585, 500] on span "51" at bounding box center [589, 501] width 8 height 10
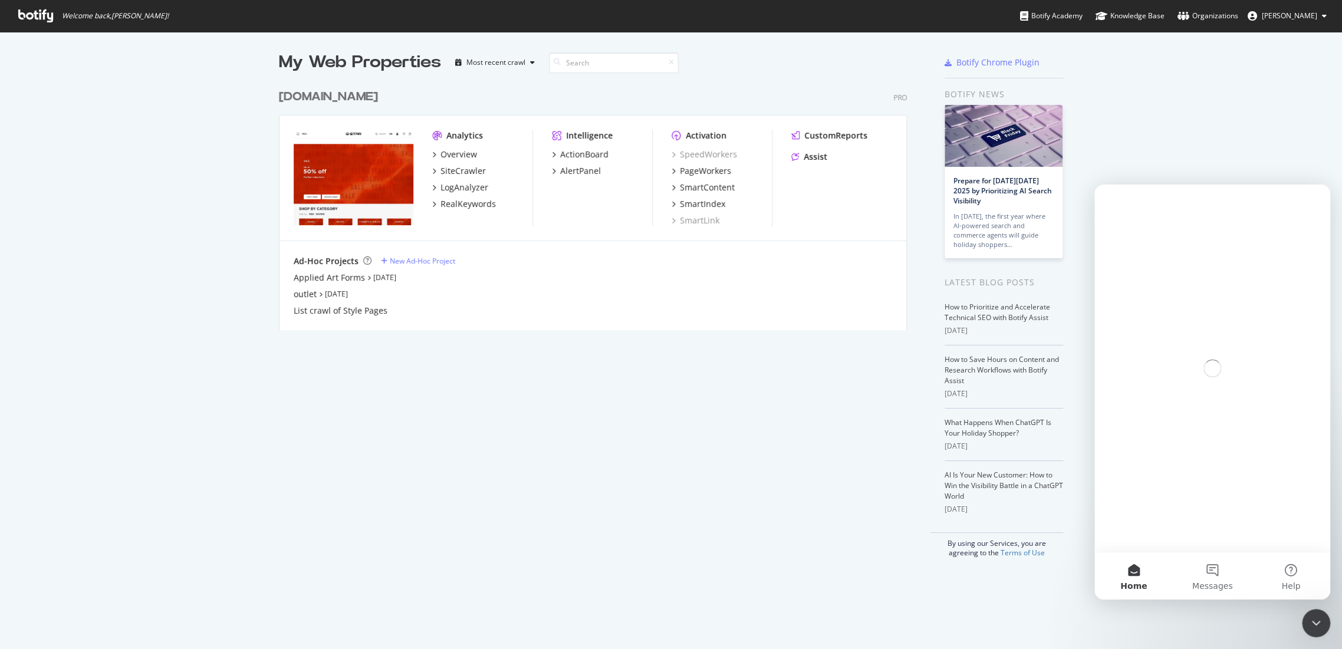
scroll to position [639, 1321]
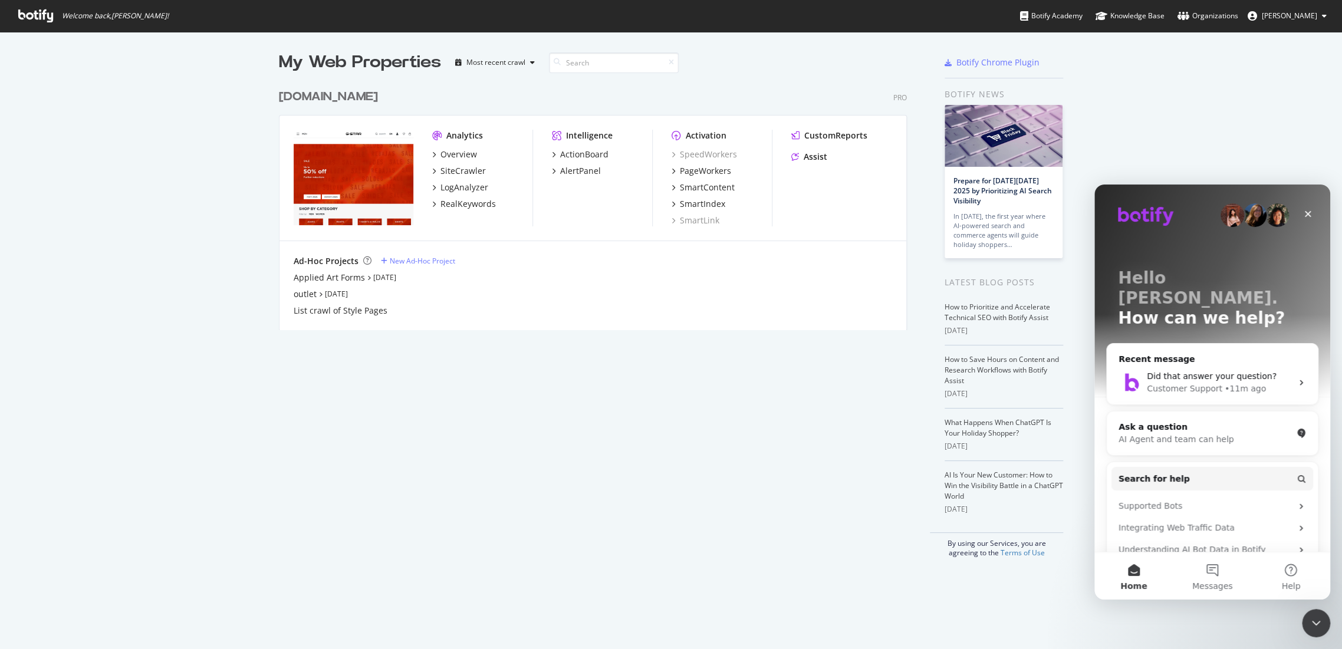
click at [334, 96] on div "[DOMAIN_NAME]" at bounding box center [328, 96] width 99 height 17
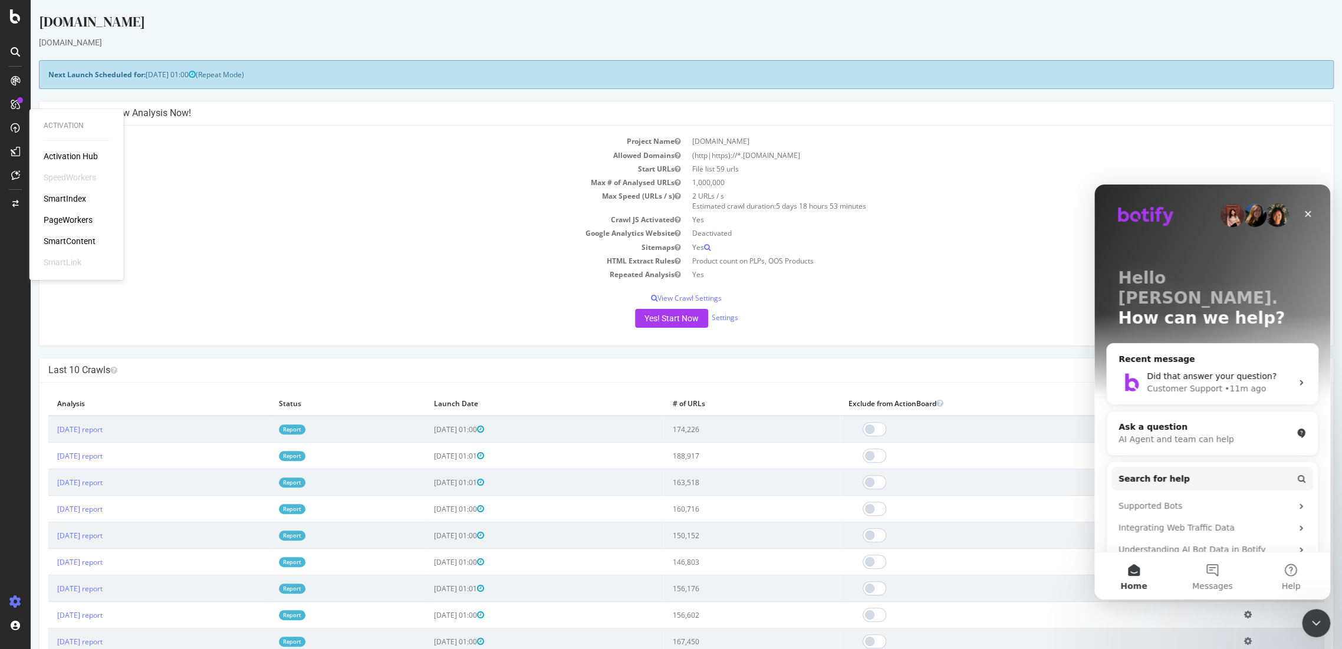
drag, startPoint x: 78, startPoint y: 212, endPoint x: 70, endPoint y: 219, distance: 10.9
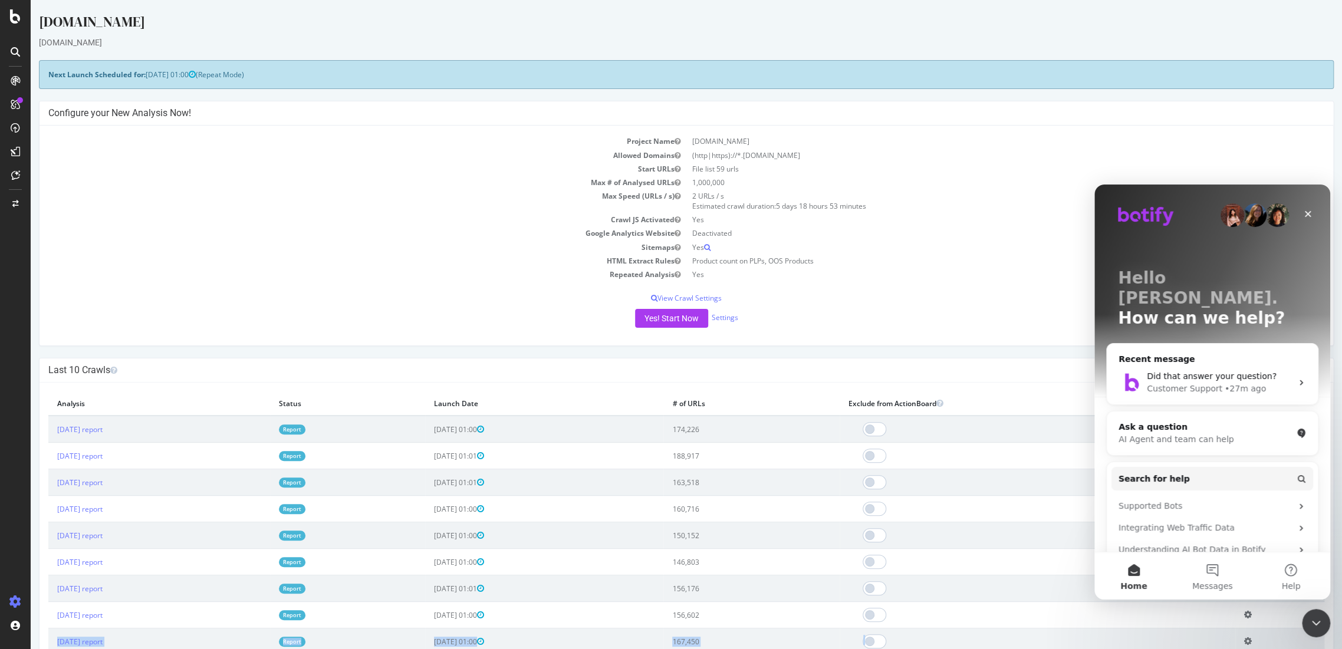
drag, startPoint x: 1307, startPoint y: 635, endPoint x: 1307, endPoint y: 642, distance: 7.1
click at [1307, 642] on tbody "2025 Sep. 22nd report Report 2025-09-23 01:00 174,226 Add name Delete analysis …" at bounding box center [686, 548] width 1276 height 265
click at [1321, 622] on icon "Close Intercom Messenger" at bounding box center [1315, 621] width 14 height 14
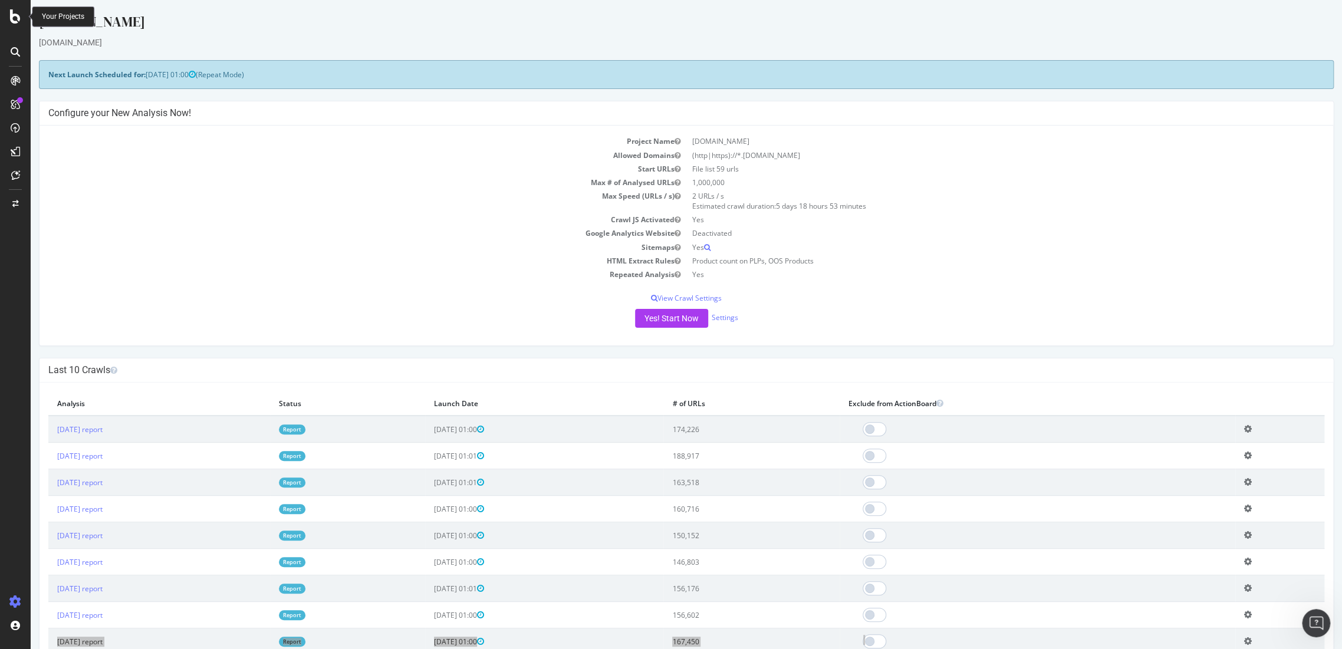
click at [19, 18] on icon at bounding box center [15, 16] width 11 height 14
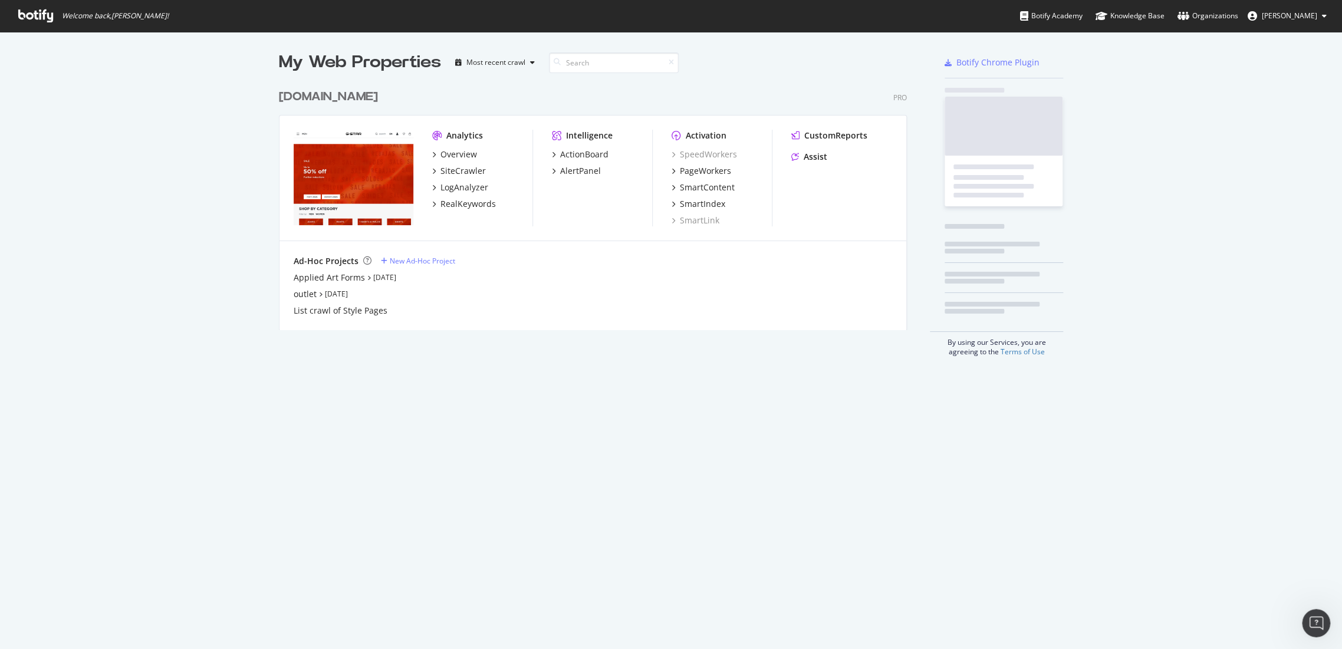
scroll to position [639, 1321]
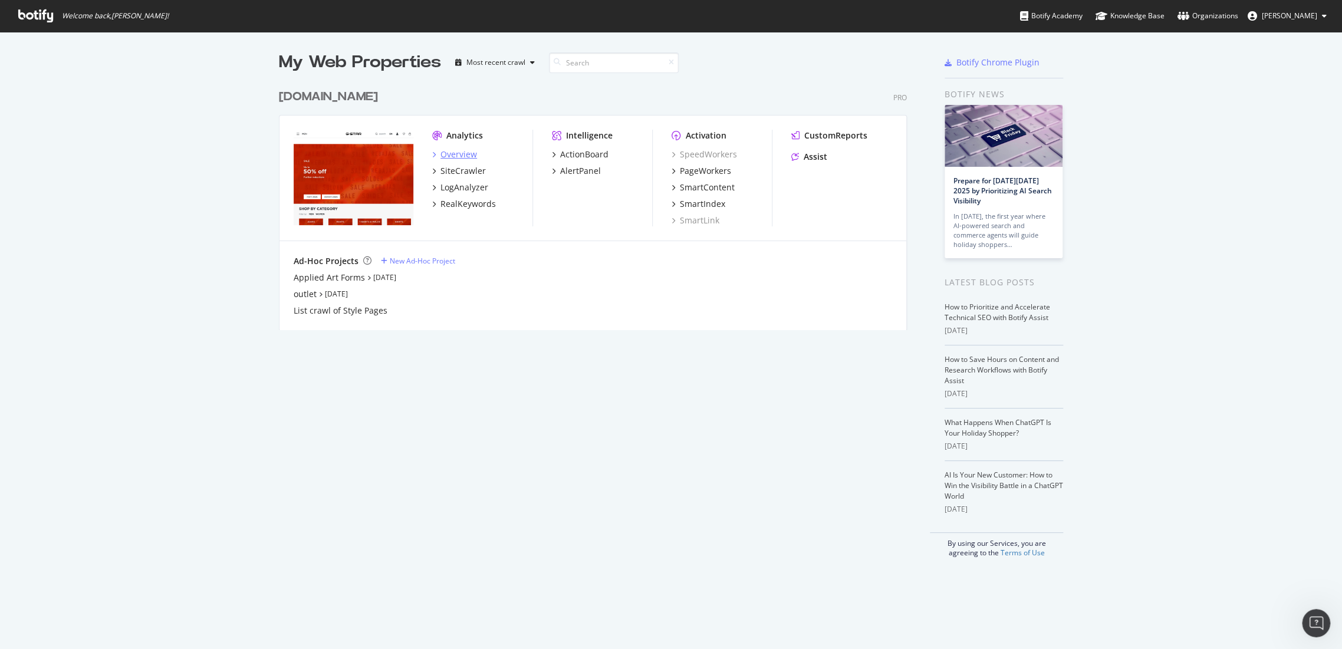
click at [432, 152] on icon "grid" at bounding box center [434, 155] width 4 height 6
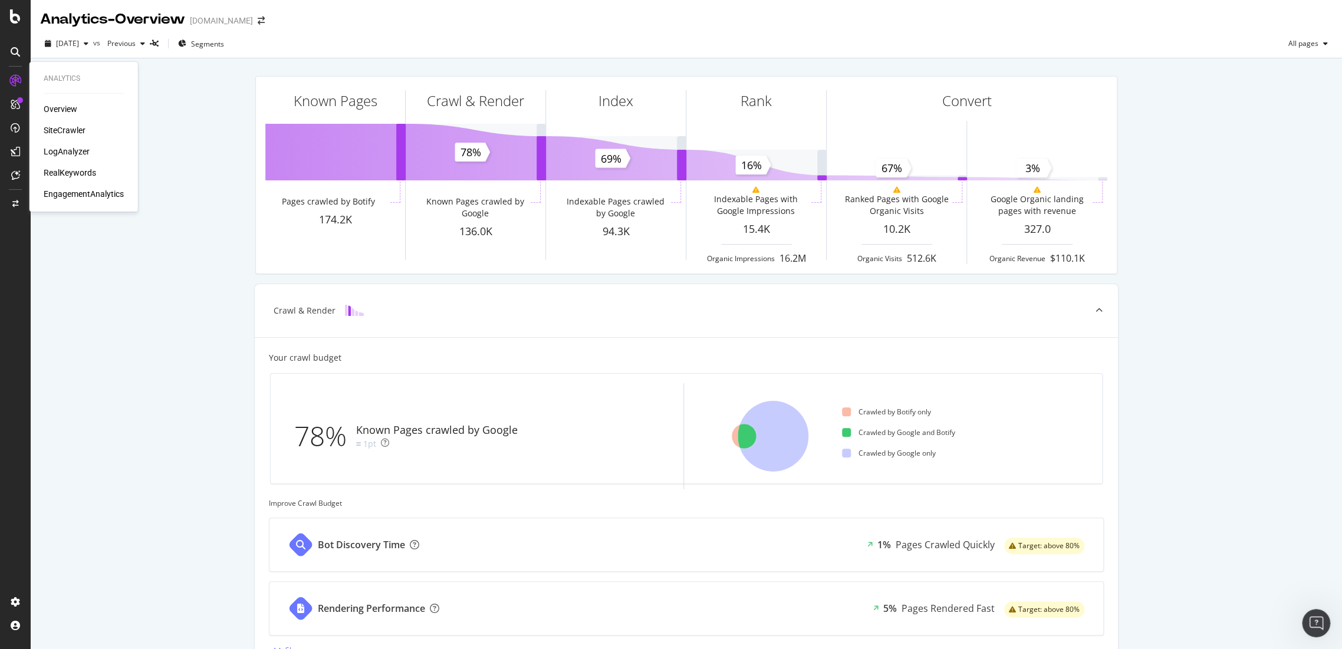
click at [73, 154] on div "LogAnalyzer" at bounding box center [67, 152] width 46 height 12
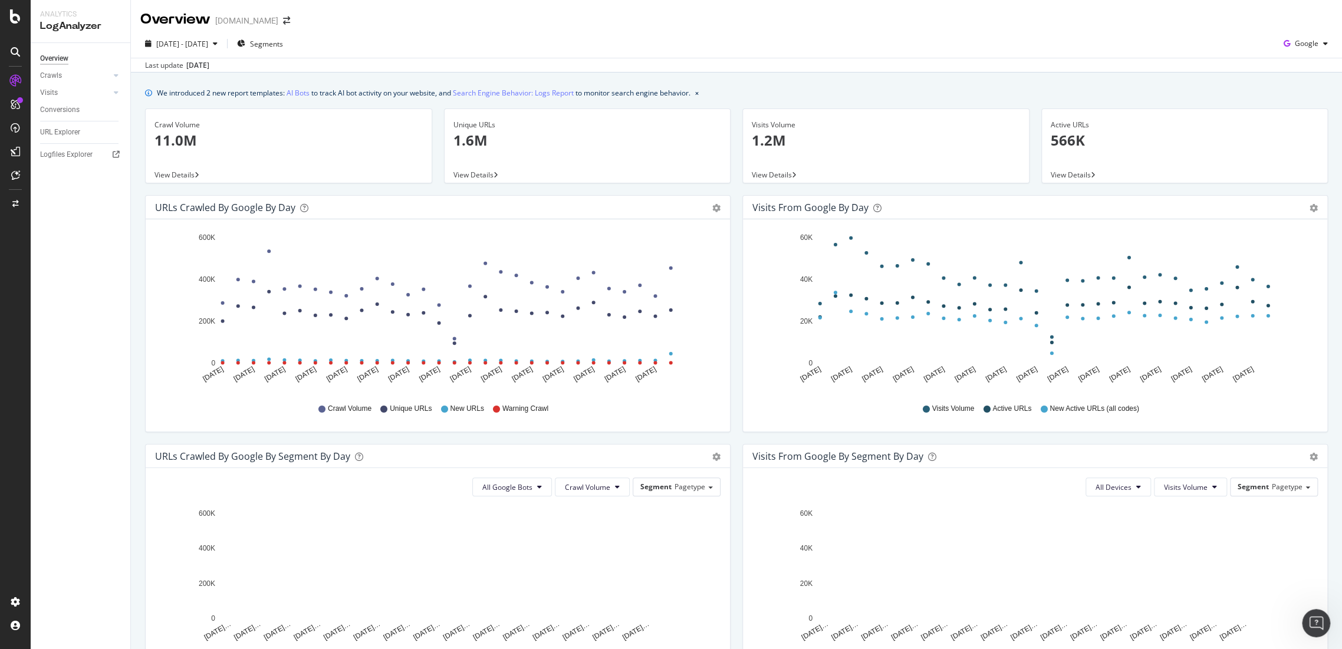
scroll to position [196, 0]
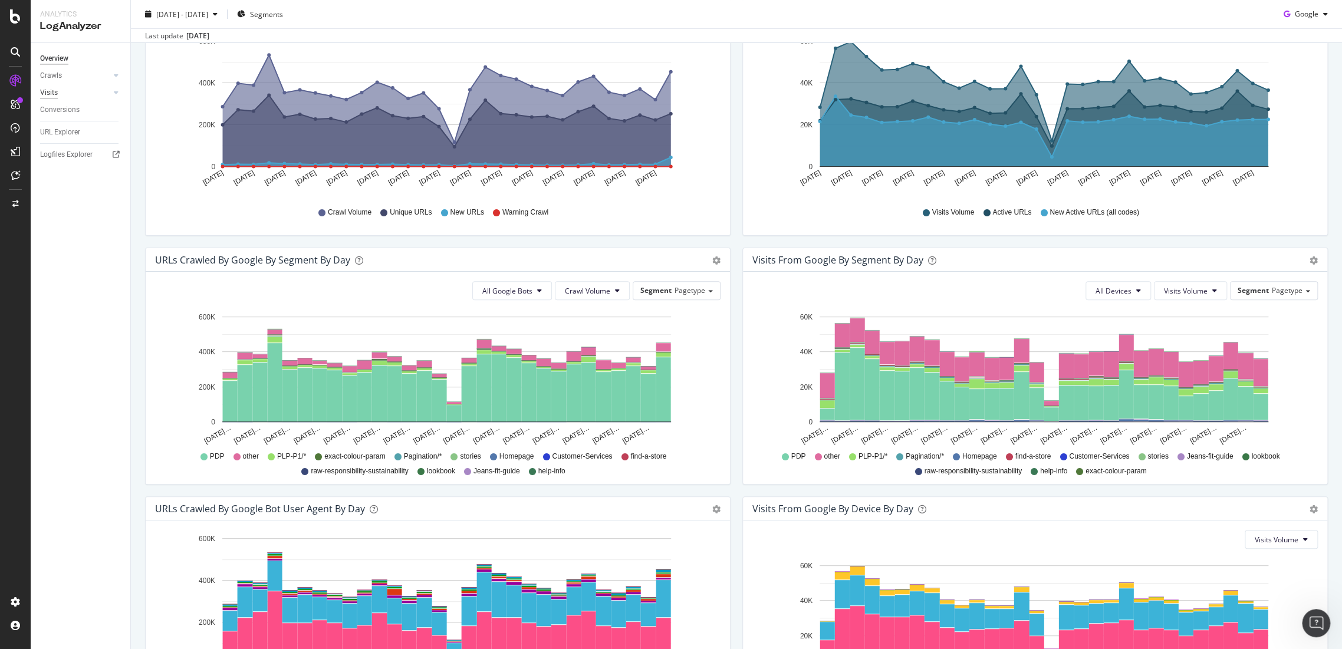
click at [48, 88] on div "Visits" at bounding box center [49, 93] width 18 height 12
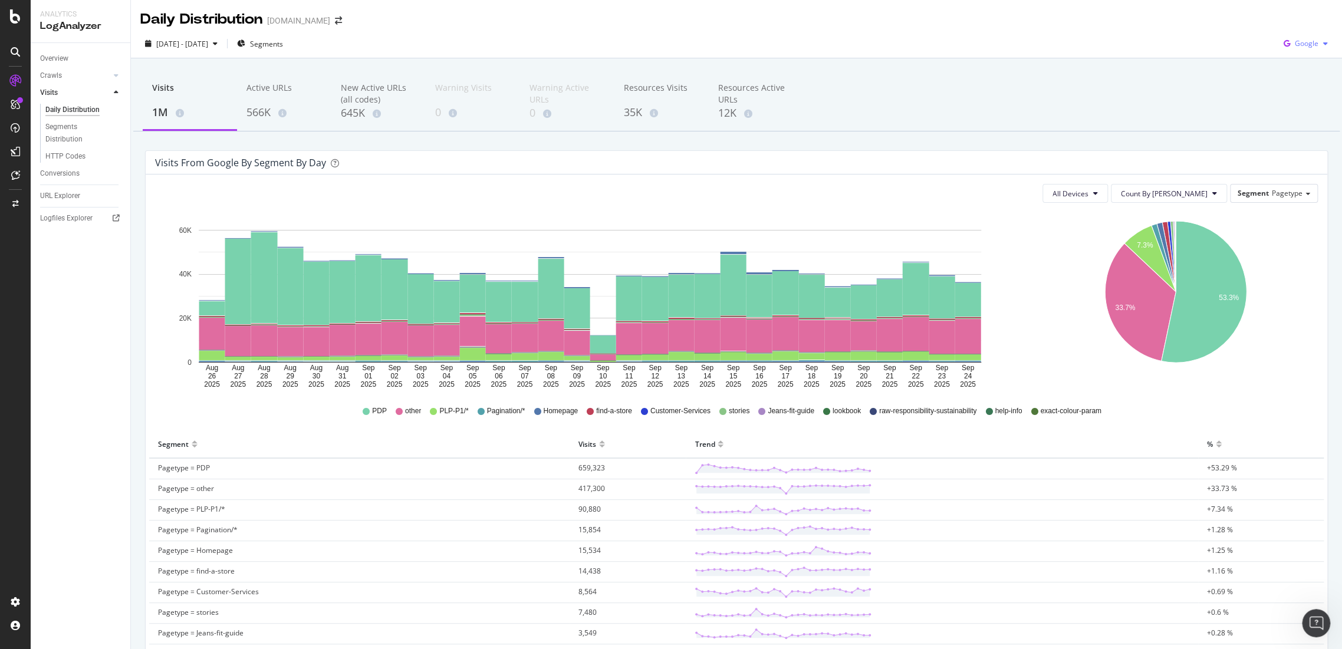
click at [1295, 44] on span "Google" at bounding box center [1307, 43] width 24 height 10
click at [1311, 106] on span "OpenAI" at bounding box center [1305, 111] width 44 height 11
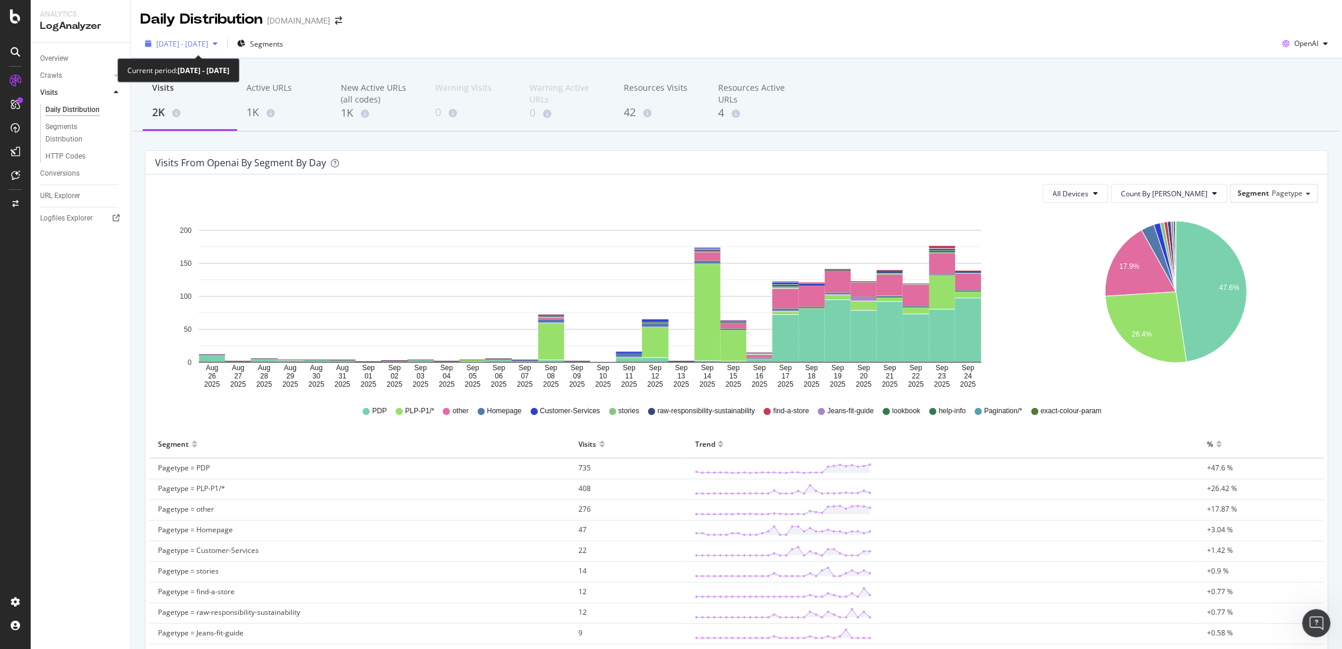
click at [208, 39] on span "[DATE] - [DATE]" at bounding box center [182, 44] width 52 height 10
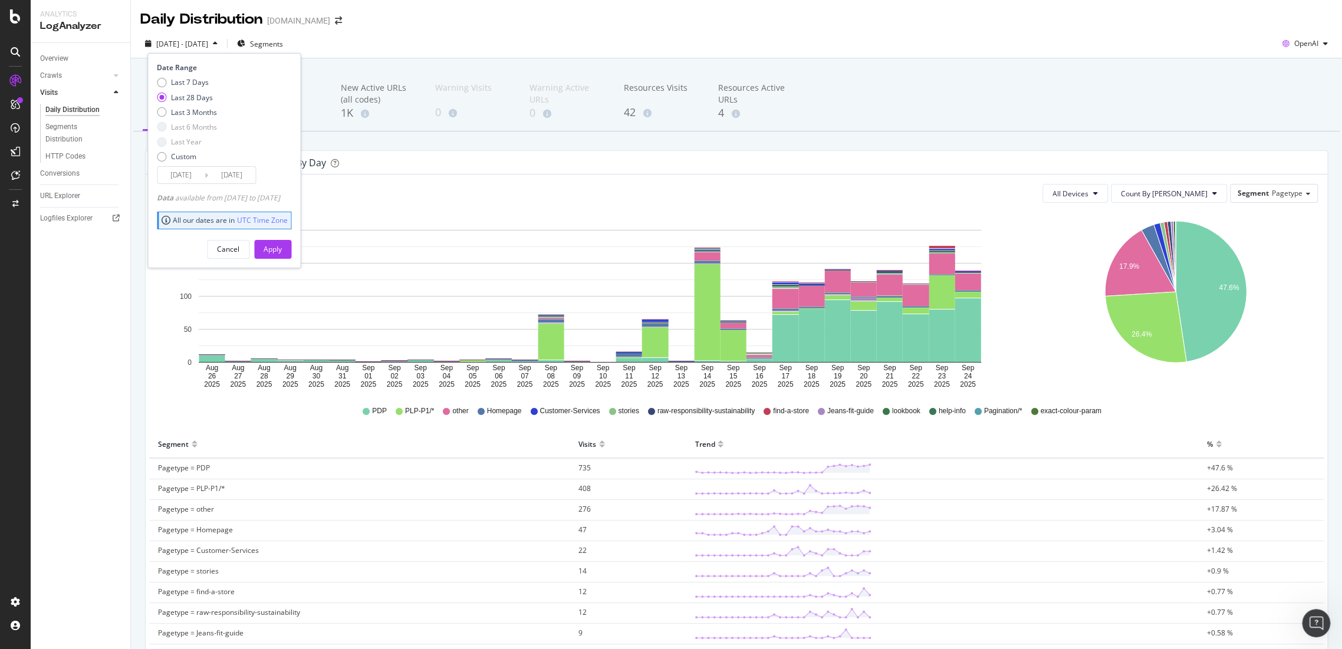
click at [179, 176] on input "[DATE]" at bounding box center [180, 175] width 47 height 17
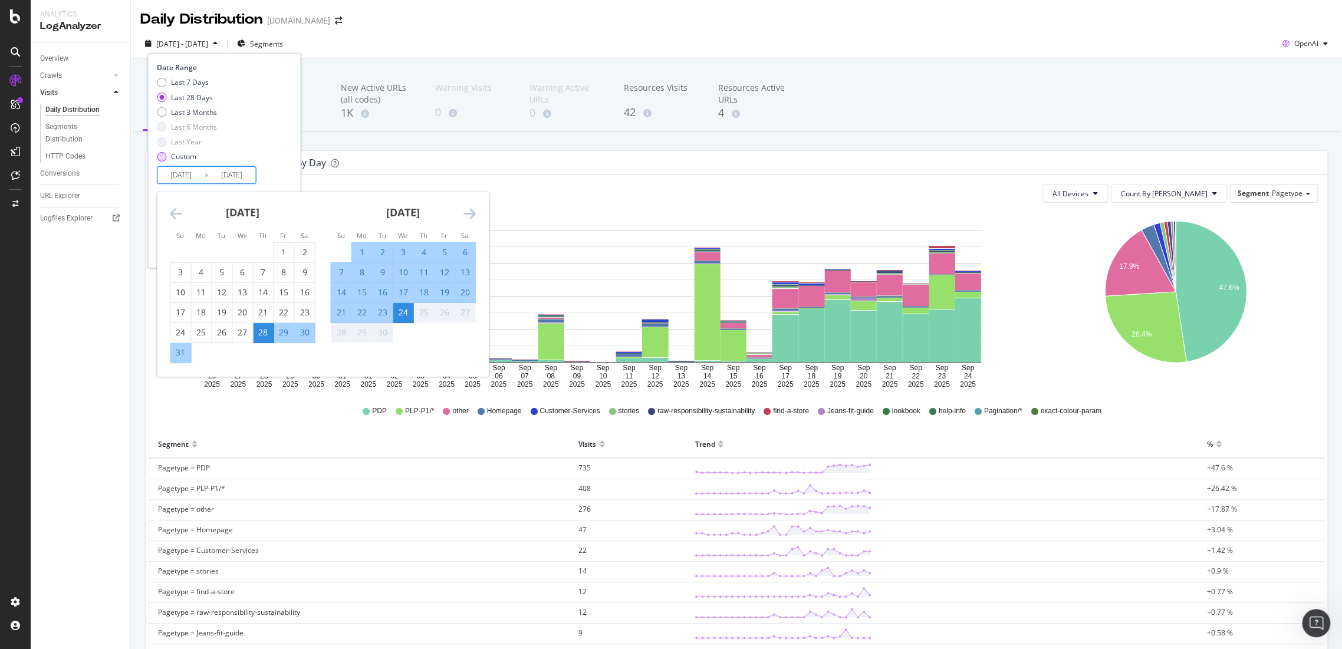
click at [163, 157] on div "Custom" at bounding box center [161, 156] width 9 height 9
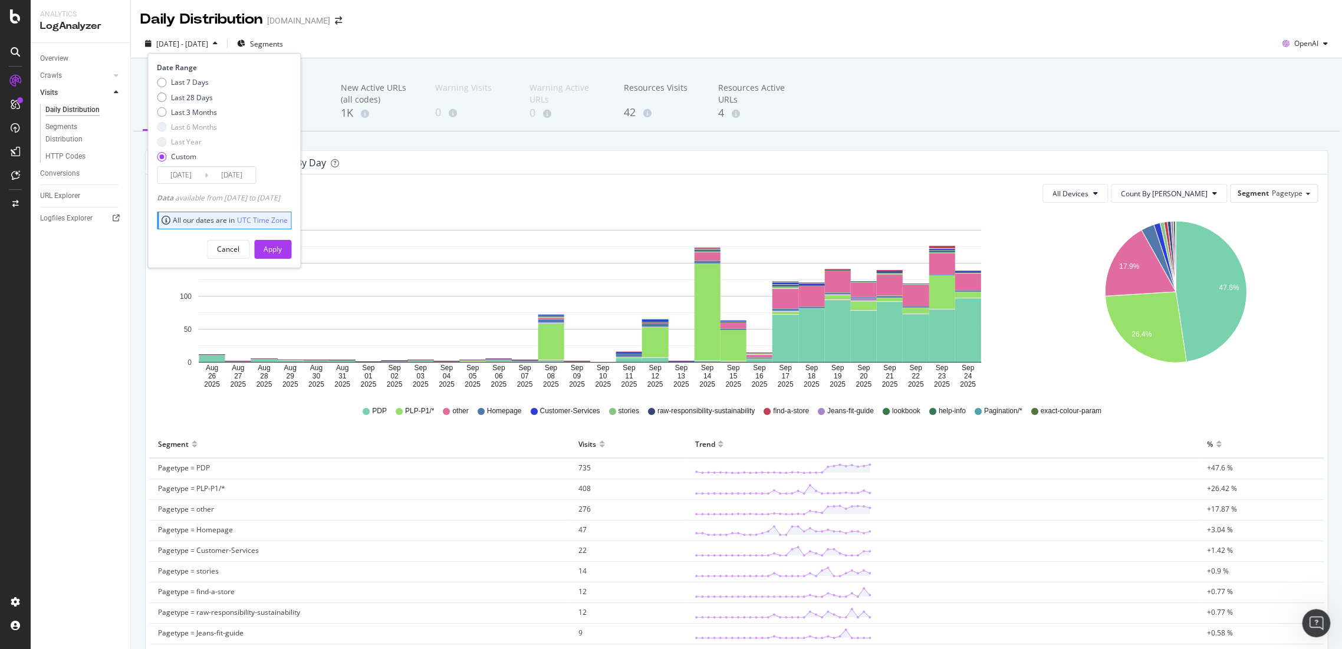
click at [173, 177] on input "[DATE]" at bounding box center [180, 175] width 47 height 17
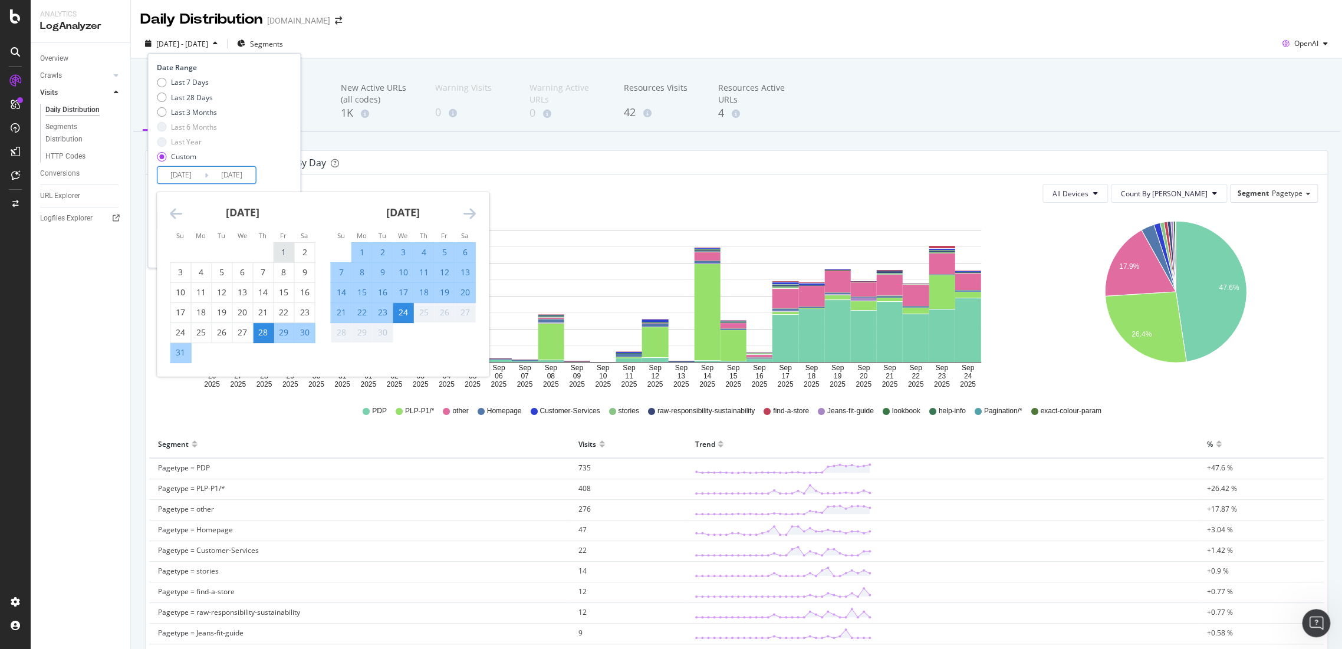
click at [278, 249] on div "1" at bounding box center [284, 252] width 20 height 12
type input "[DATE]"
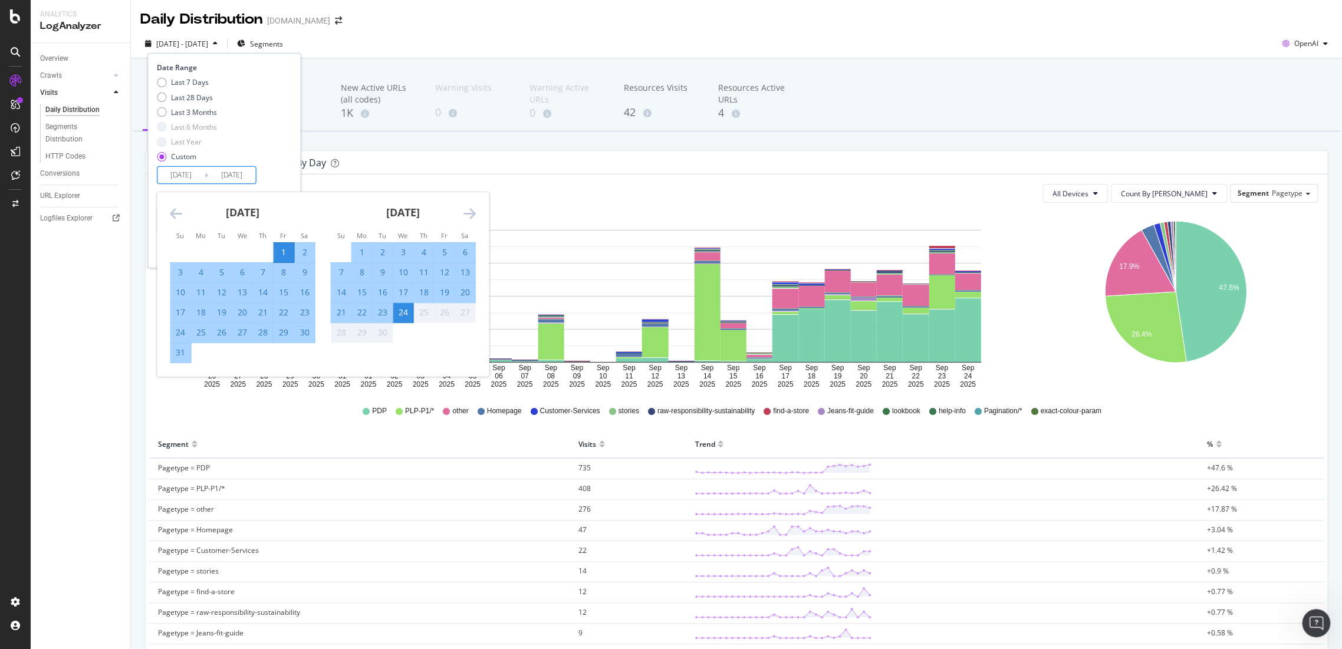
click at [190, 353] on div "31" at bounding box center [180, 353] width 20 height 12
type input "[DATE]"
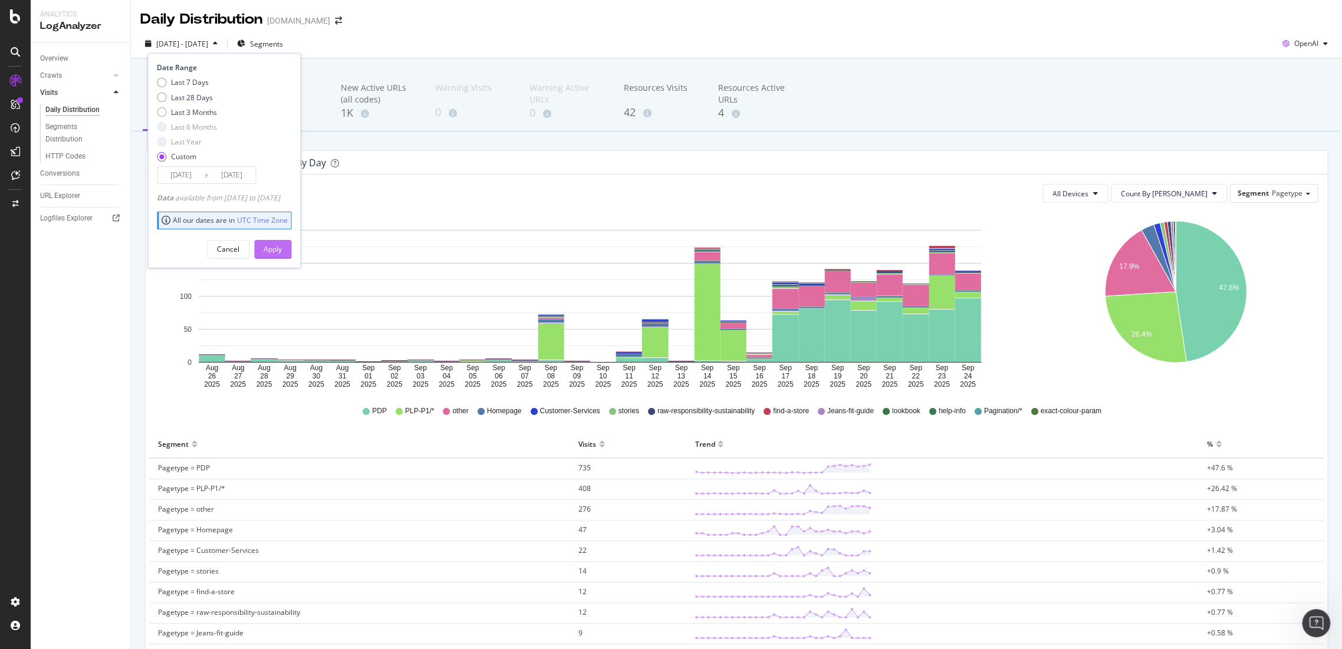
click at [282, 254] on div "Apply" at bounding box center [273, 250] width 18 height 18
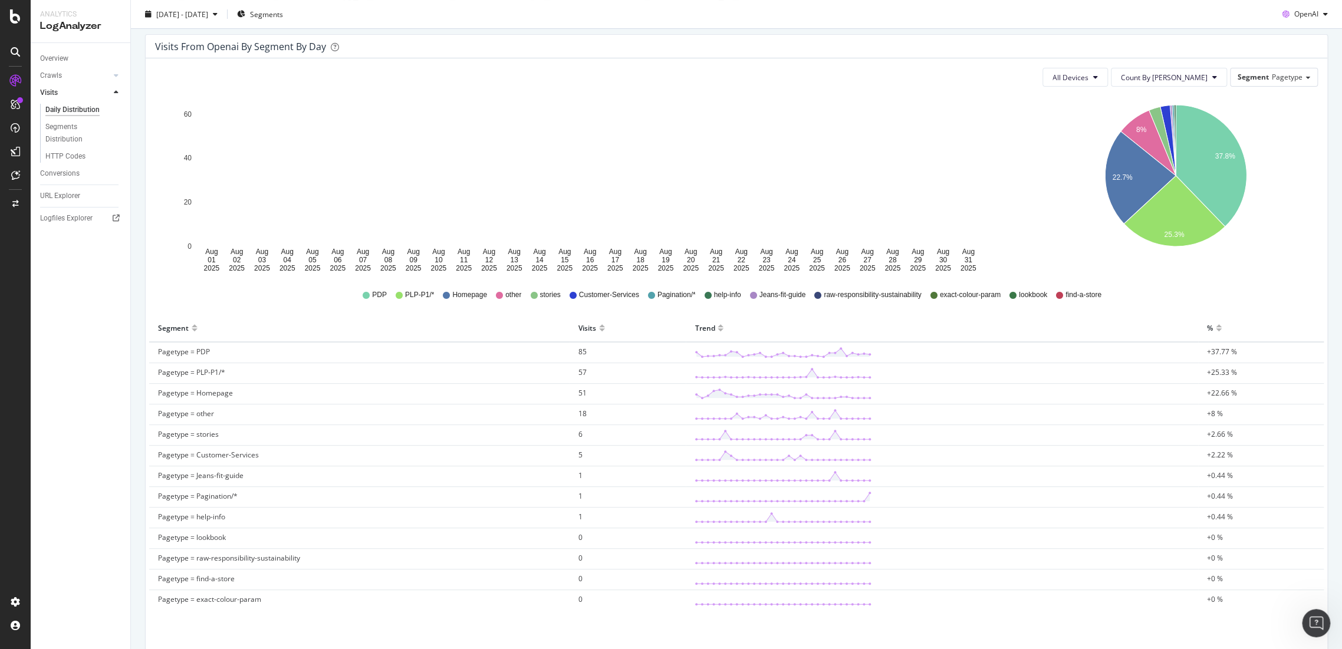
scroll to position [170, 0]
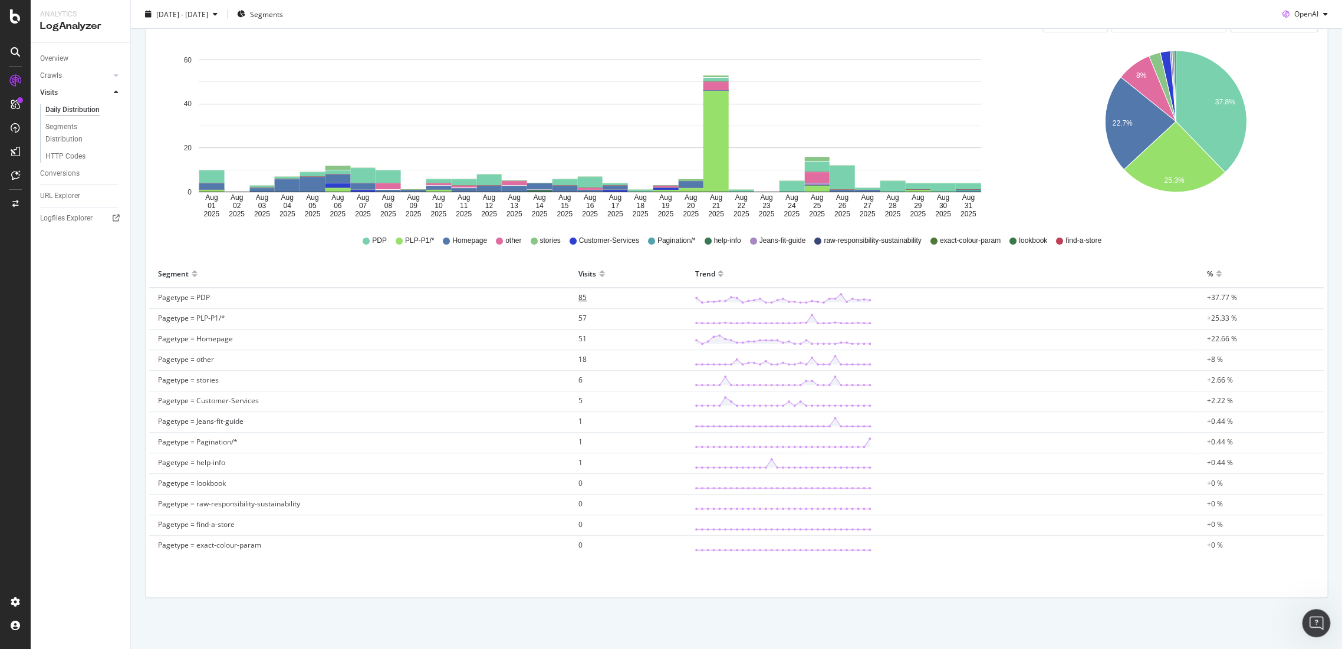
click at [575, 300] on td "85" at bounding box center [628, 298] width 116 height 21
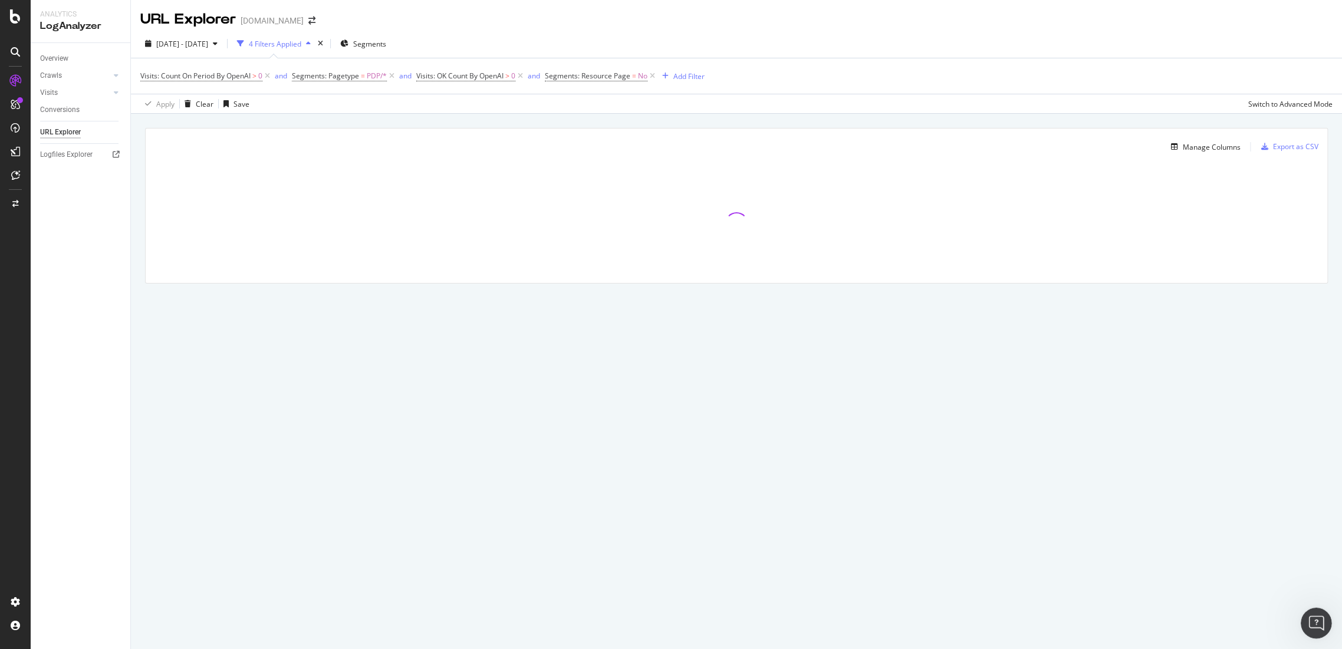
click at [1324, 632] on div "Open Intercom Messenger" at bounding box center [1315, 621] width 39 height 39
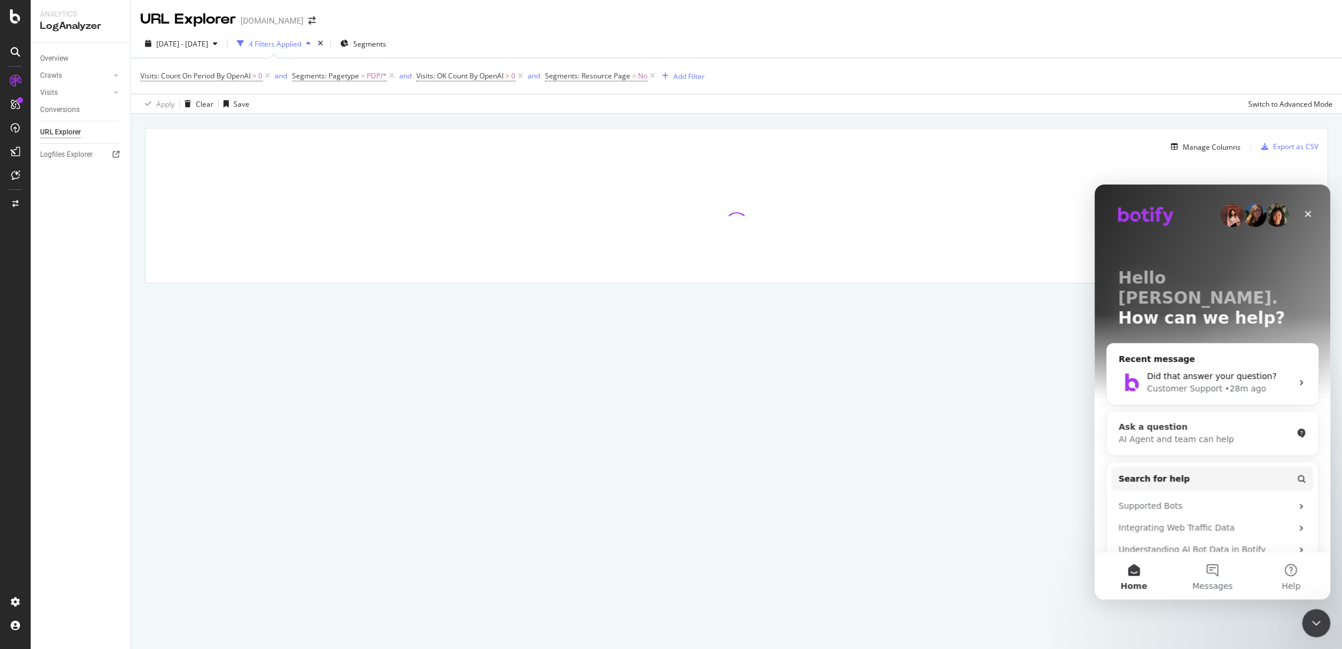
click at [1217, 428] on div "Ask a question AI Agent and team can help" at bounding box center [1212, 434] width 211 height 44
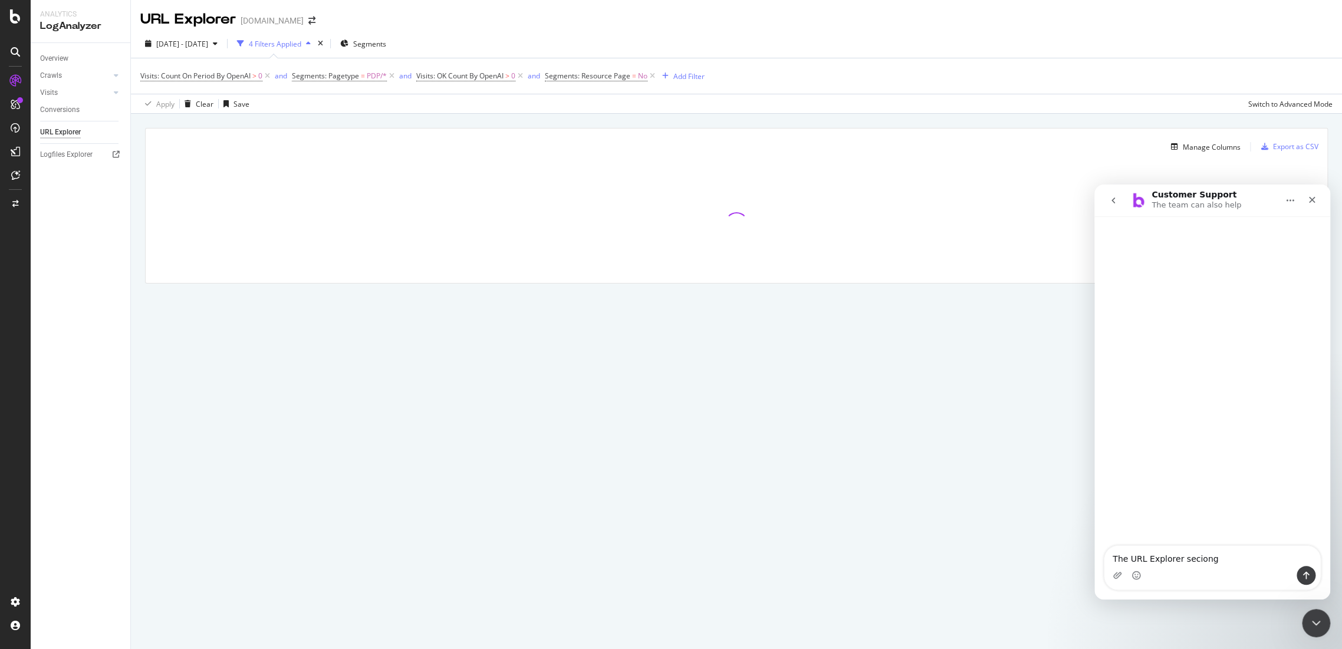
type textarea "The URL Explorer seciong"
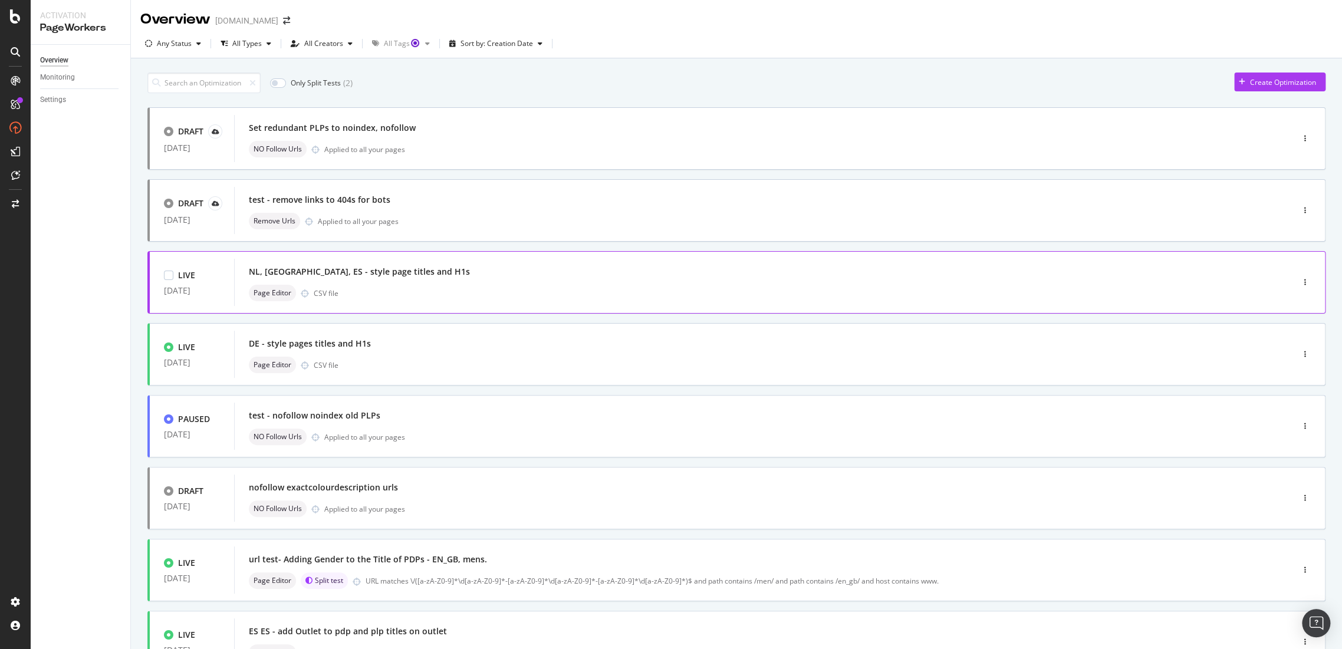
click at [370, 266] on div "NL, FR, ES - style page titles and H1s" at bounding box center [359, 272] width 221 height 12
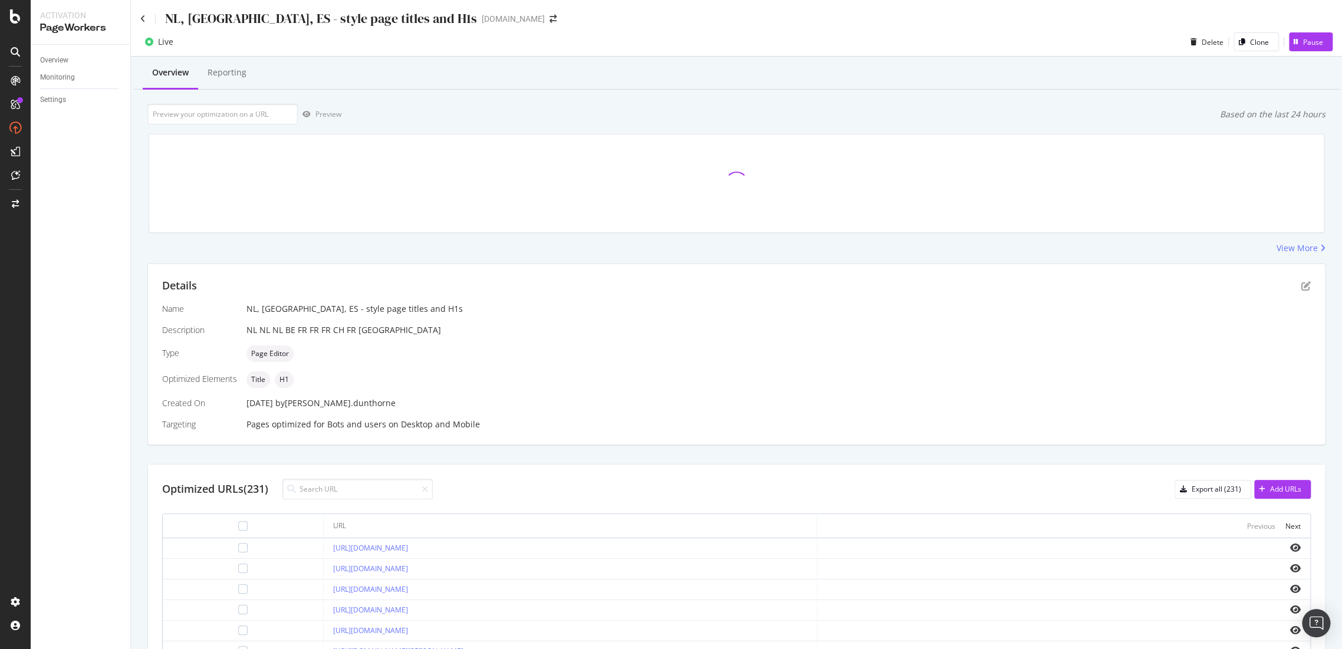
click at [143, 13] on div "NL, FR, ES - style page titles and H1s" at bounding box center [308, 18] width 337 height 18
click at [143, 21] on icon at bounding box center [142, 19] width 5 height 8
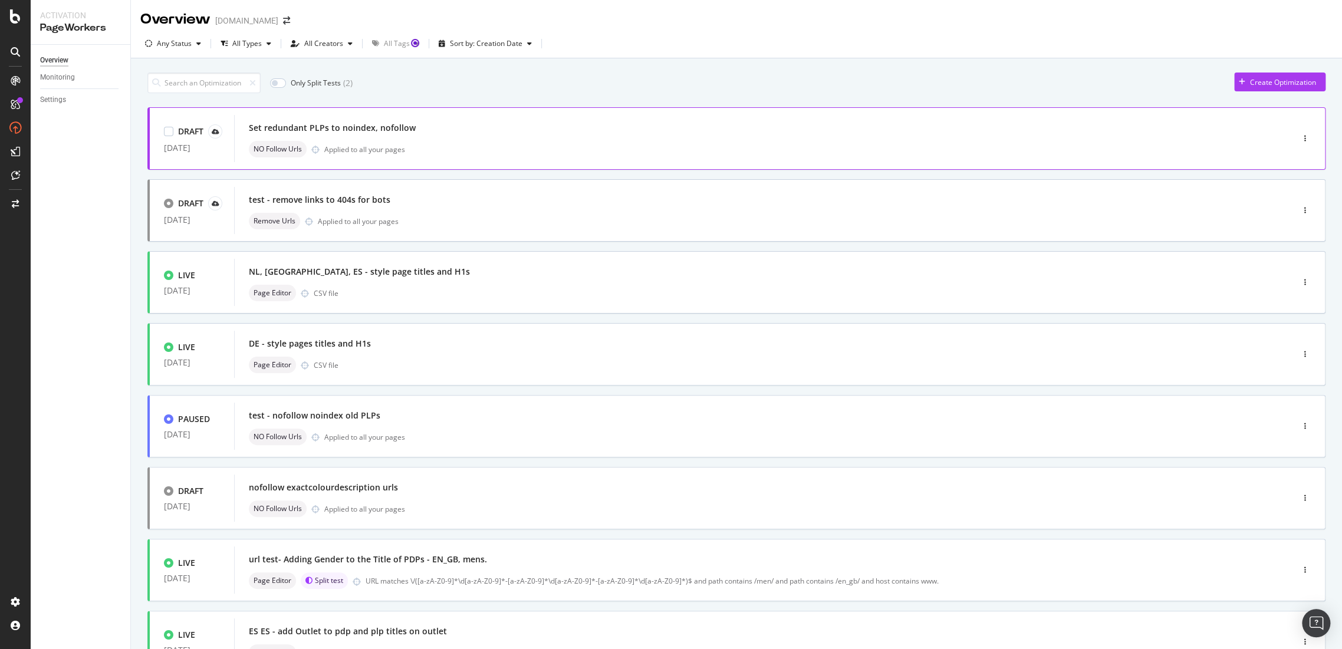
click at [311, 121] on div "Set redundant PLPs to noindex, nofollow" at bounding box center [746, 128] width 994 height 17
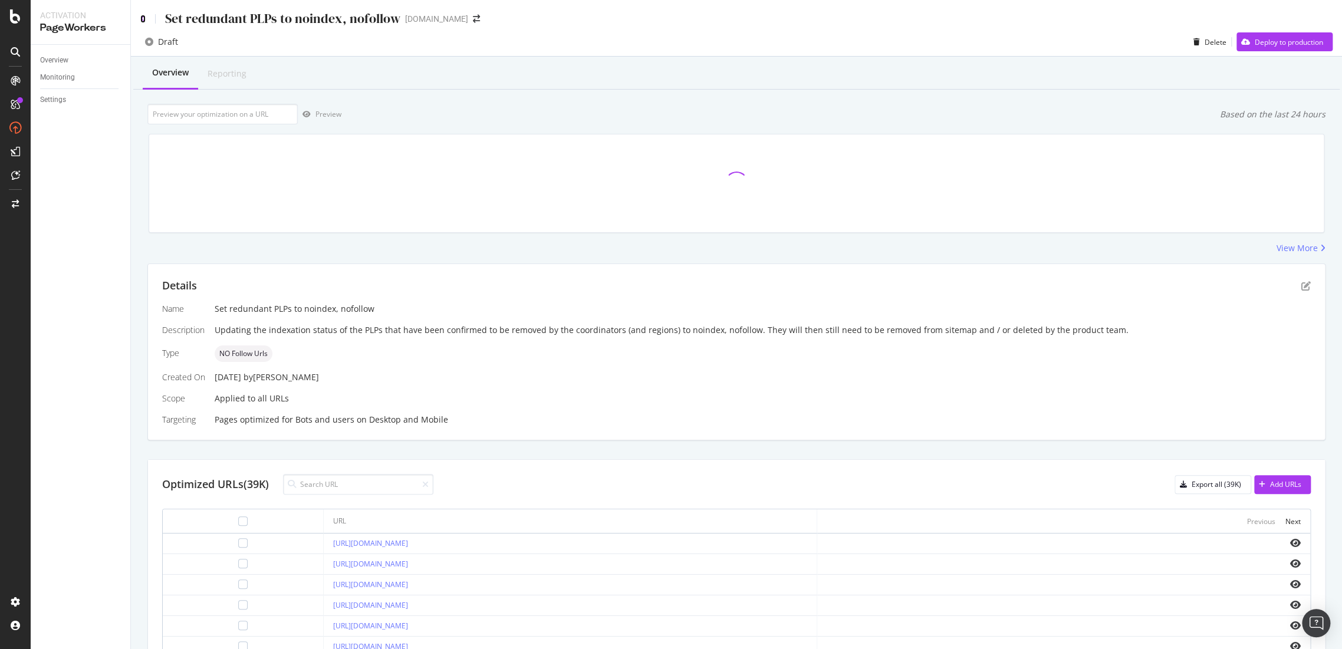
click at [144, 18] on icon at bounding box center [142, 19] width 5 height 8
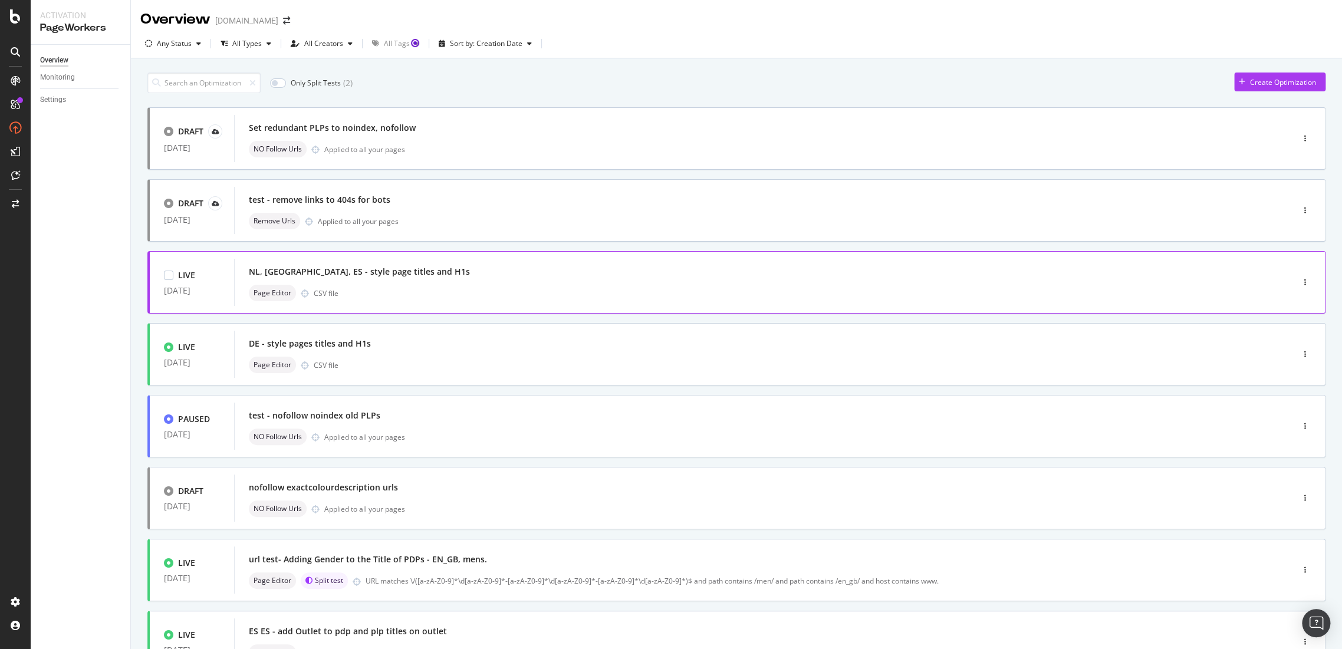
click at [321, 282] on div "NL, FR, ES - style page titles and H1s Page Editor CSV file" at bounding box center [746, 283] width 994 height 38
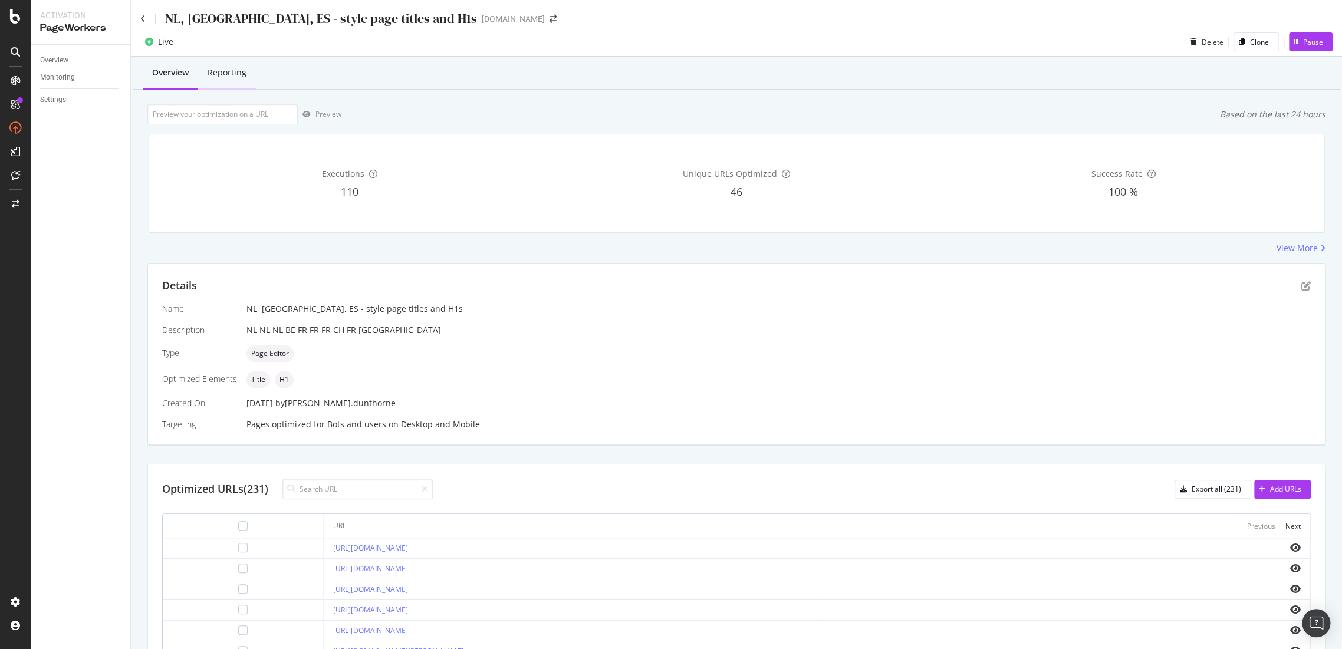
click at [230, 75] on div "Reporting" at bounding box center [227, 73] width 39 height 12
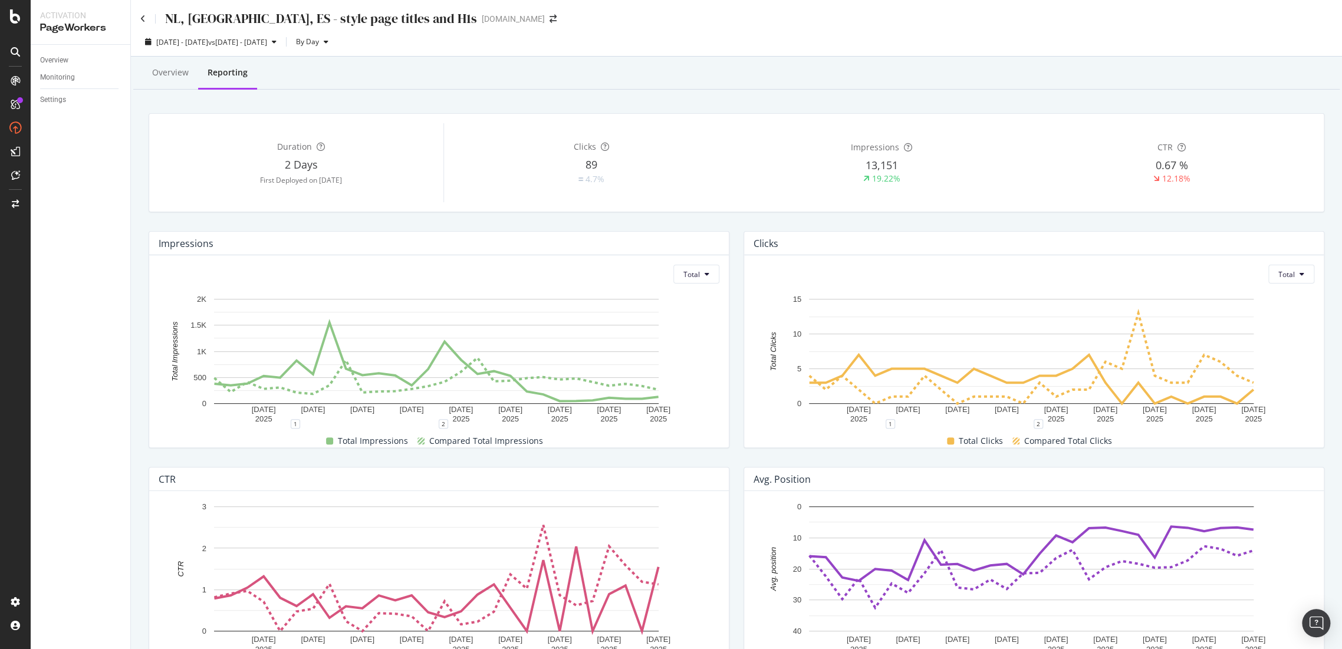
click at [151, 18] on div "NL, FR, ES - style page titles and H1s" at bounding box center [308, 18] width 337 height 18
click at [144, 15] on icon at bounding box center [142, 19] width 5 height 8
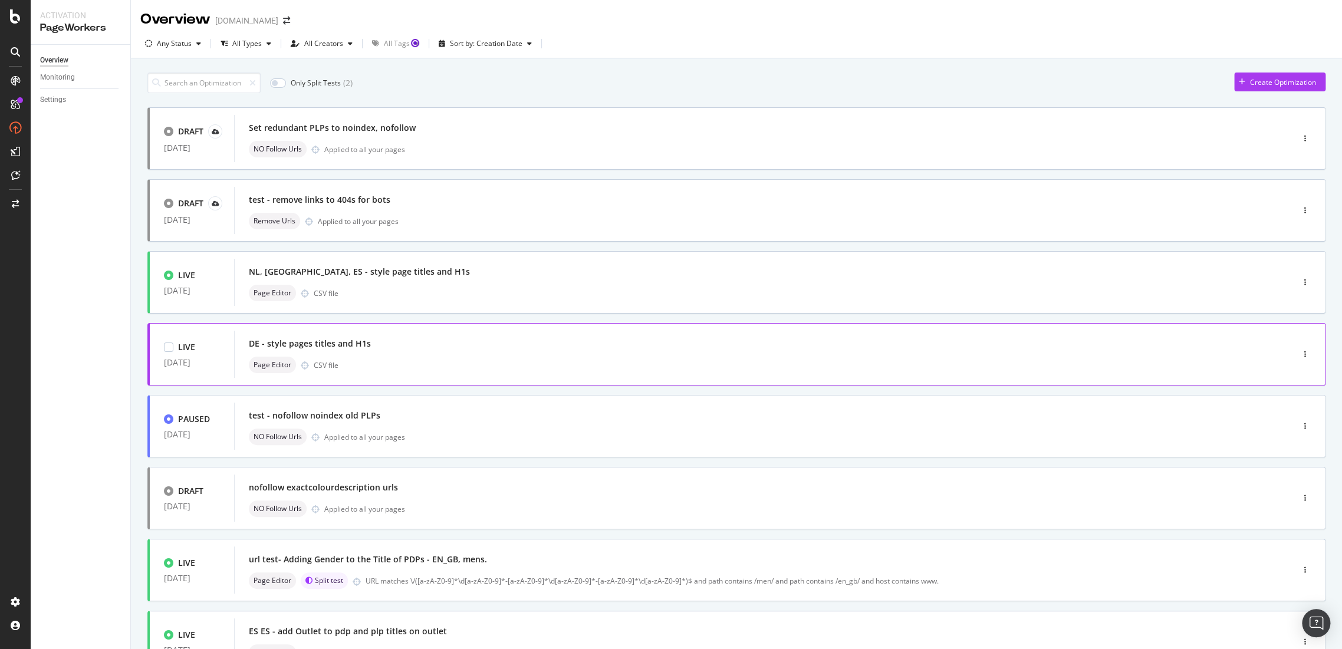
click at [363, 344] on div "DE - style pages titles and H1s" at bounding box center [310, 344] width 122 height 12
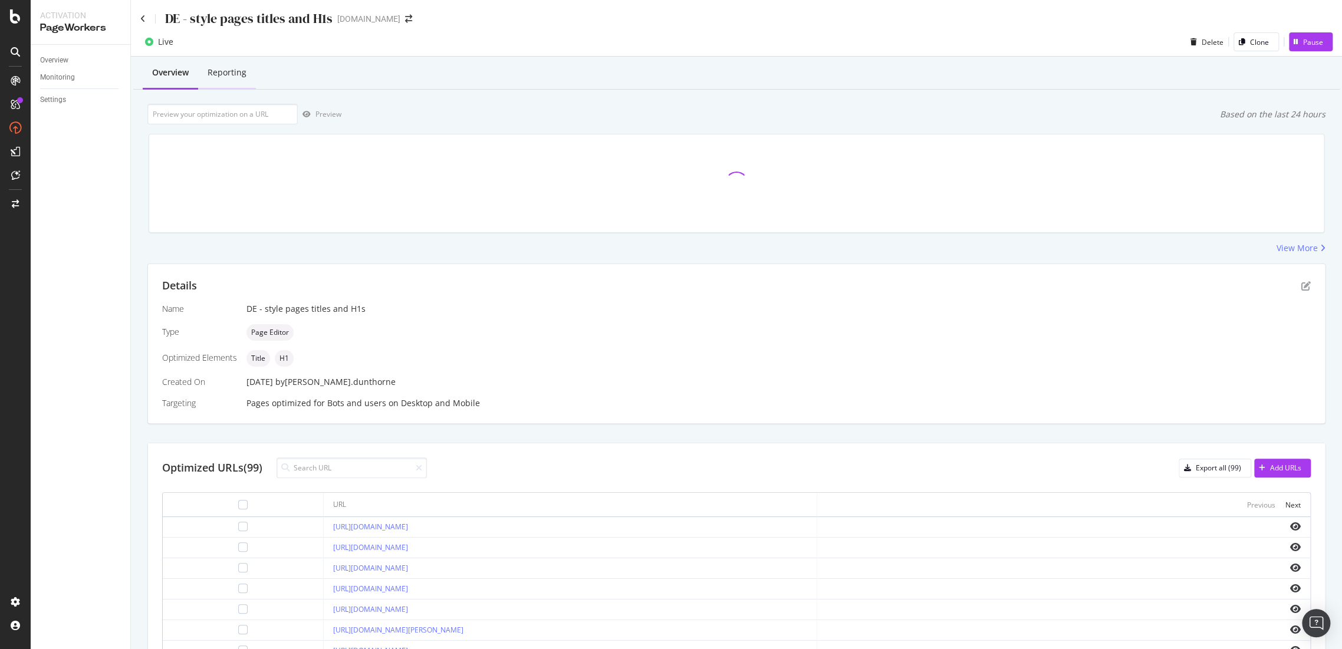
click at [238, 81] on div "Reporting" at bounding box center [227, 73] width 58 height 32
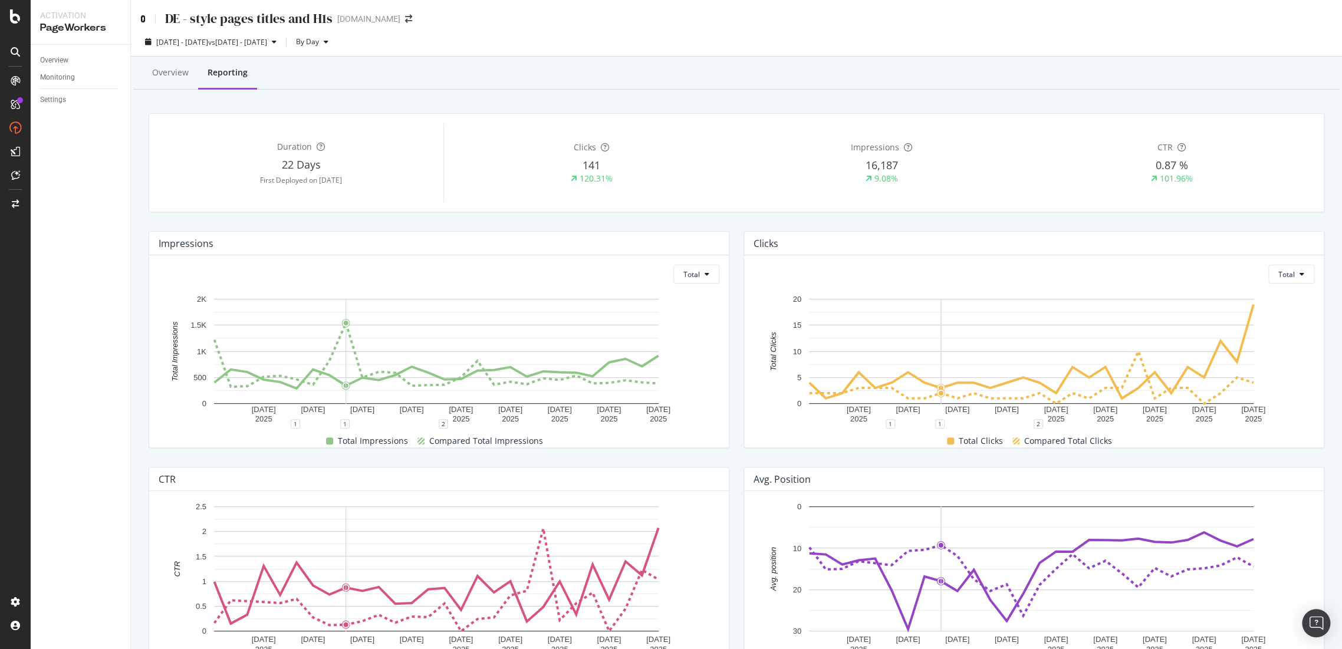
click at [143, 19] on icon at bounding box center [142, 19] width 5 height 8
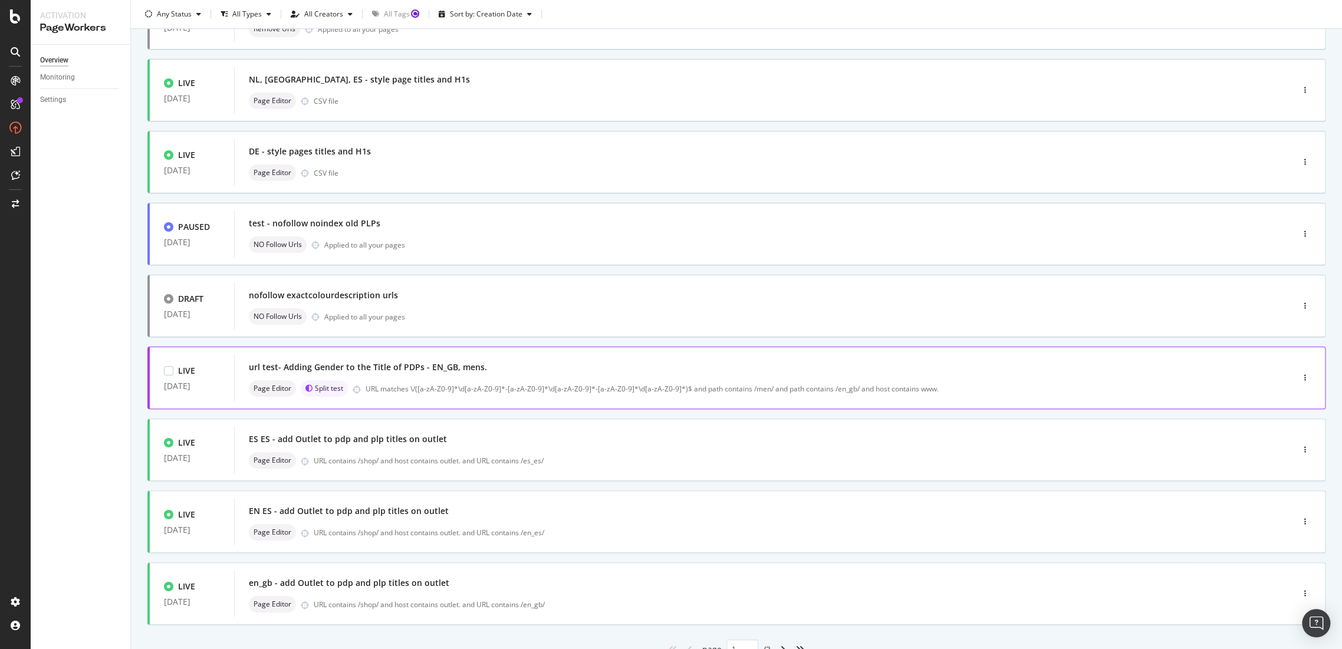
scroll to position [196, 0]
click at [383, 581] on div "en_gb - add Outlet to pdp and plp titles on outlet" at bounding box center [349, 579] width 200 height 12
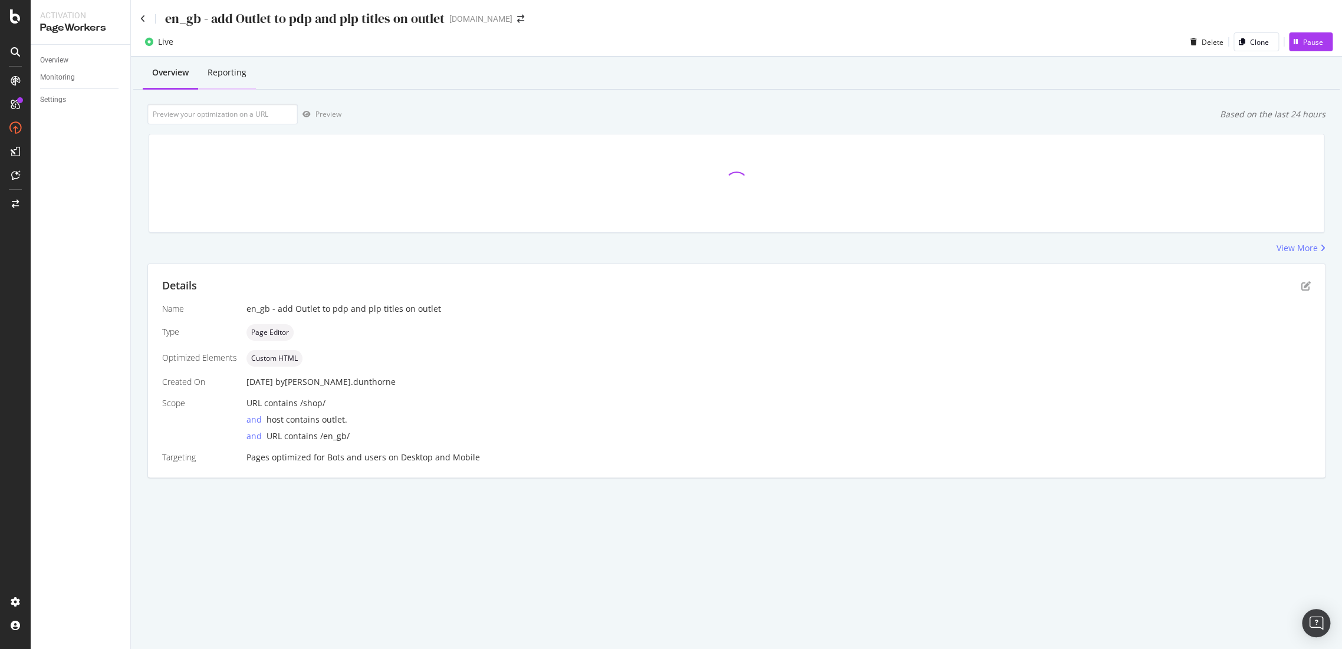
click at [242, 75] on div "Reporting" at bounding box center [227, 73] width 39 height 12
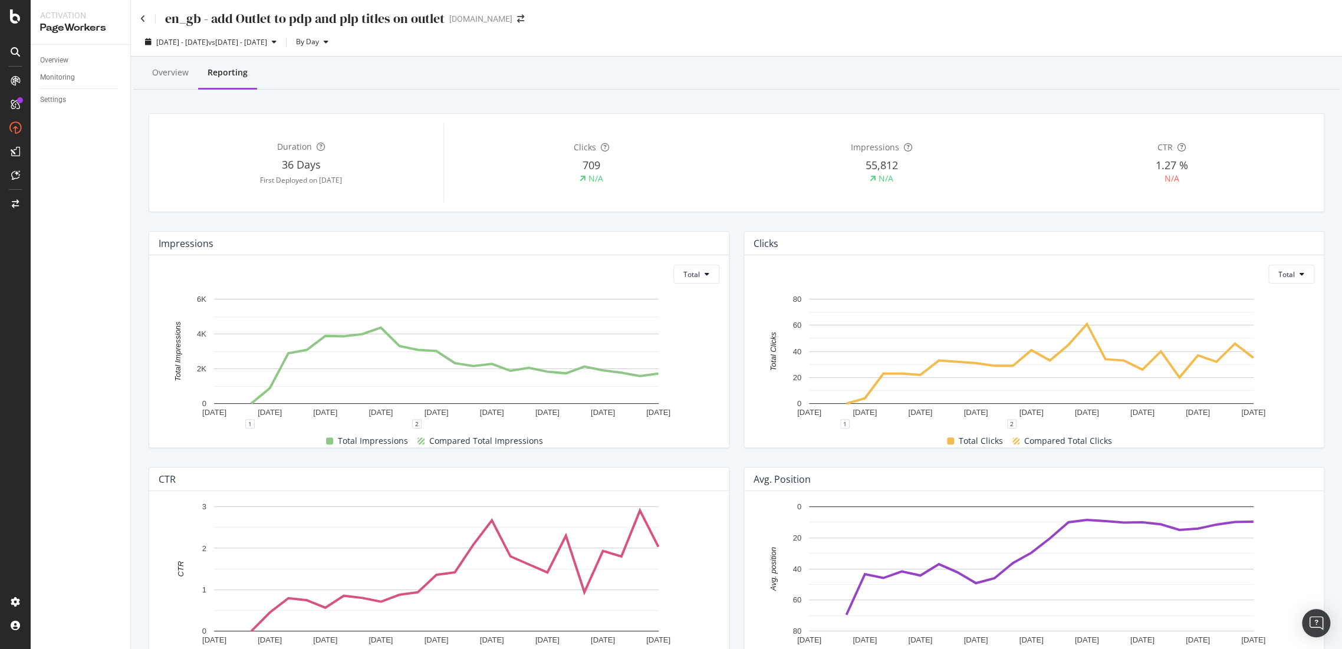
click at [141, 13] on div "en_gb - add Outlet to pdp and plp titles on outlet" at bounding box center [292, 18] width 304 height 18
click at [148, 19] on div "en_gb - add Outlet to pdp and plp titles on outlet" at bounding box center [292, 18] width 304 height 18
click at [142, 18] on icon at bounding box center [142, 19] width 5 height 8
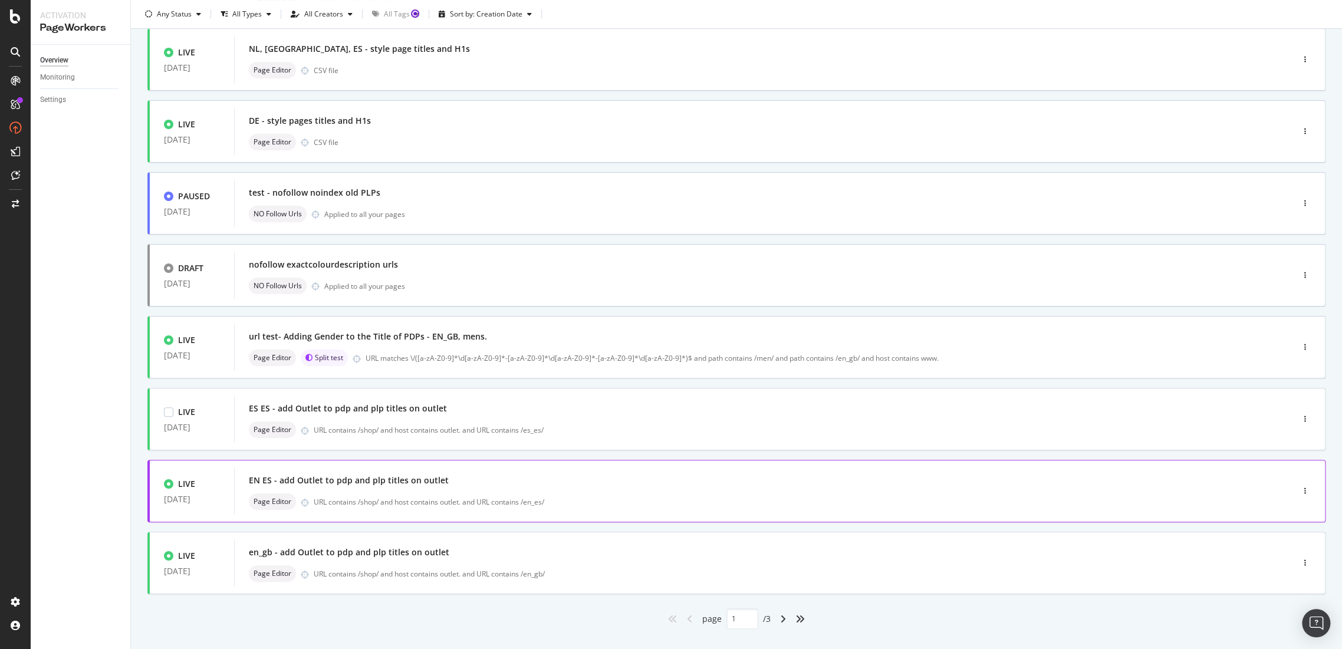
scroll to position [244, 0]
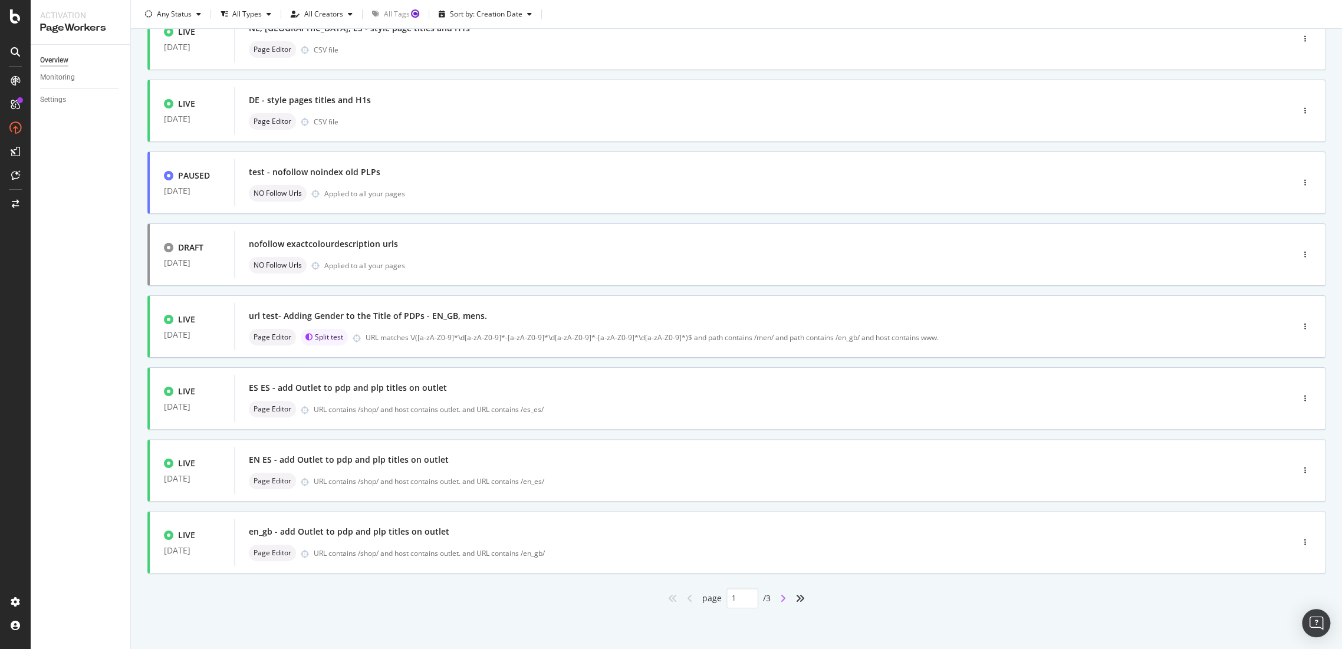
click at [780, 595] on icon "angle-right" at bounding box center [783, 598] width 6 height 9
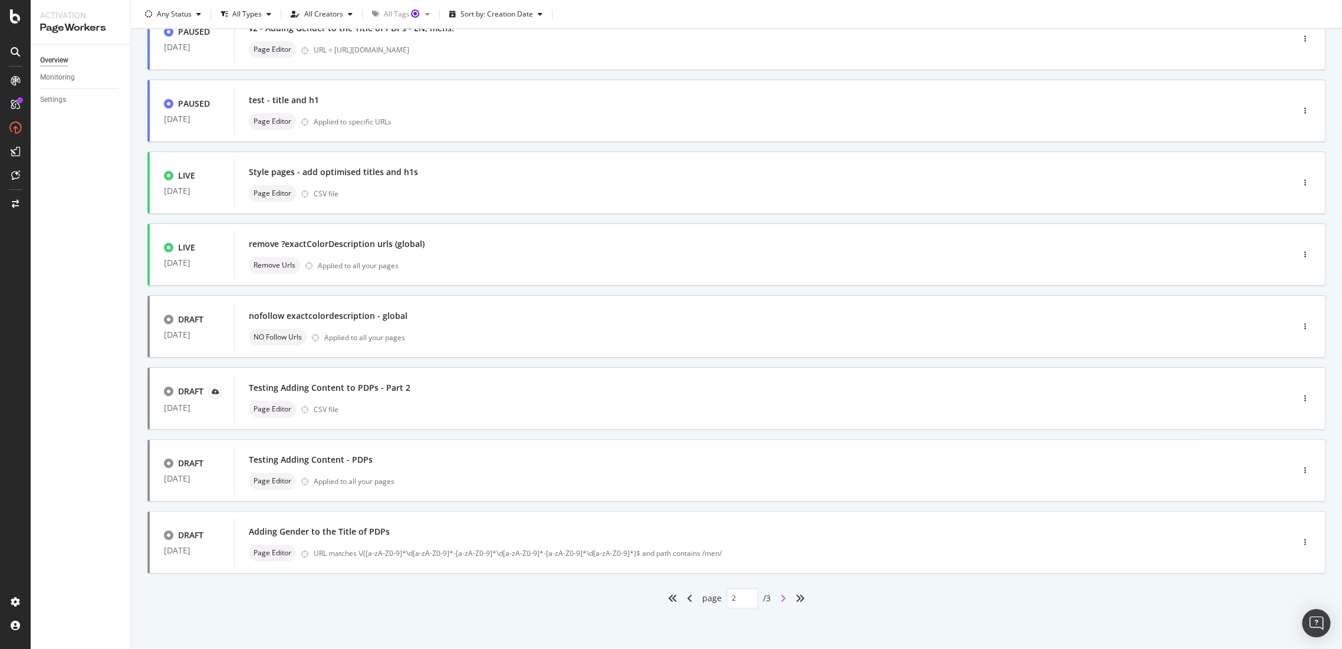
click at [780, 597] on icon "angle-right" at bounding box center [783, 598] width 6 height 9
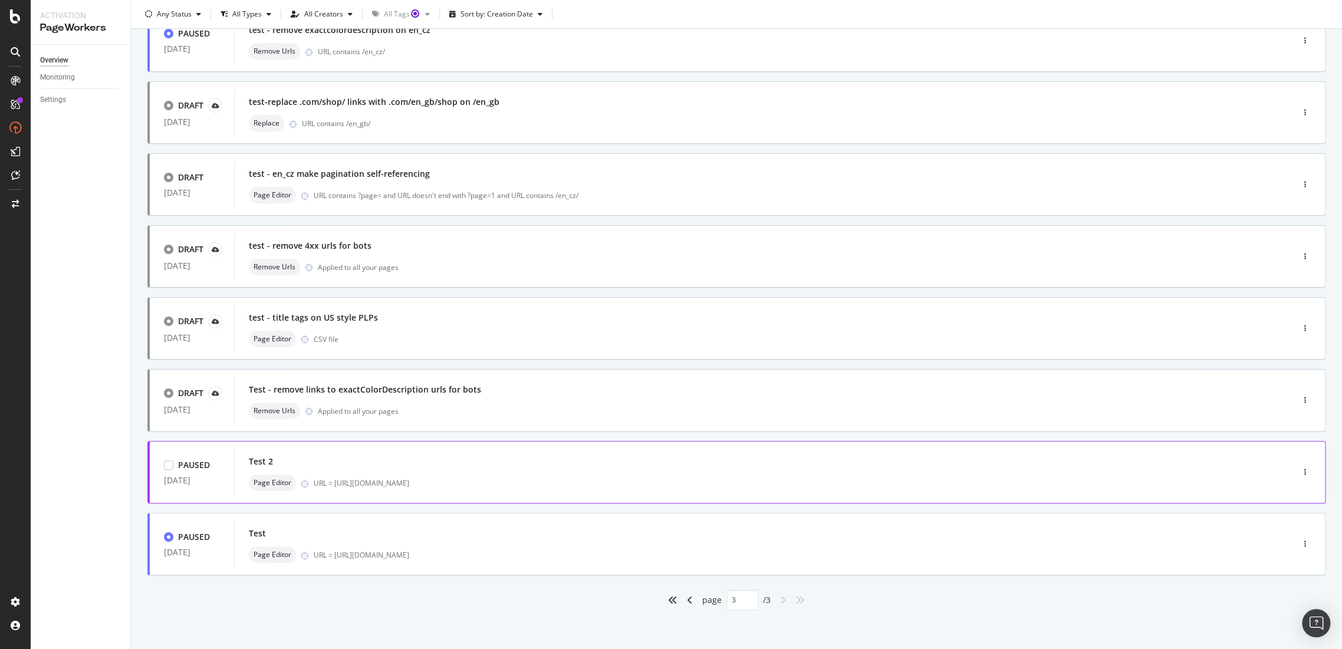
scroll to position [100, 0]
click at [687, 598] on icon "angle-left" at bounding box center [690, 598] width 6 height 9
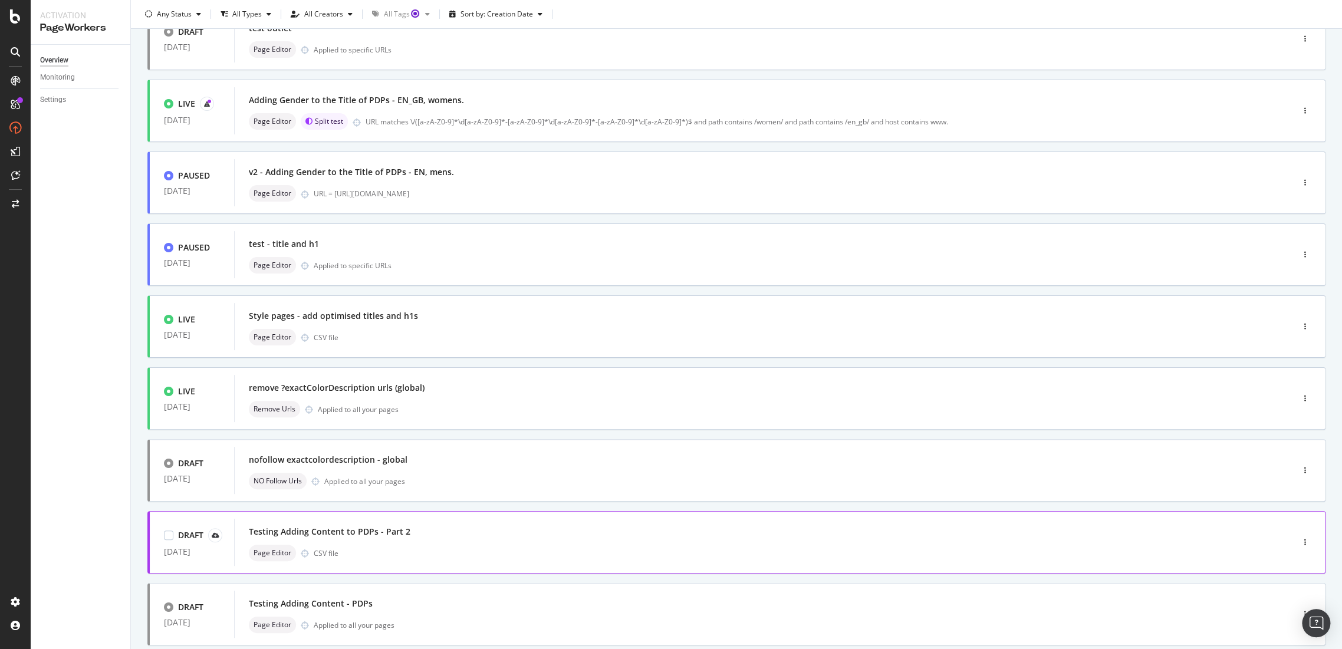
scroll to position [244, 0]
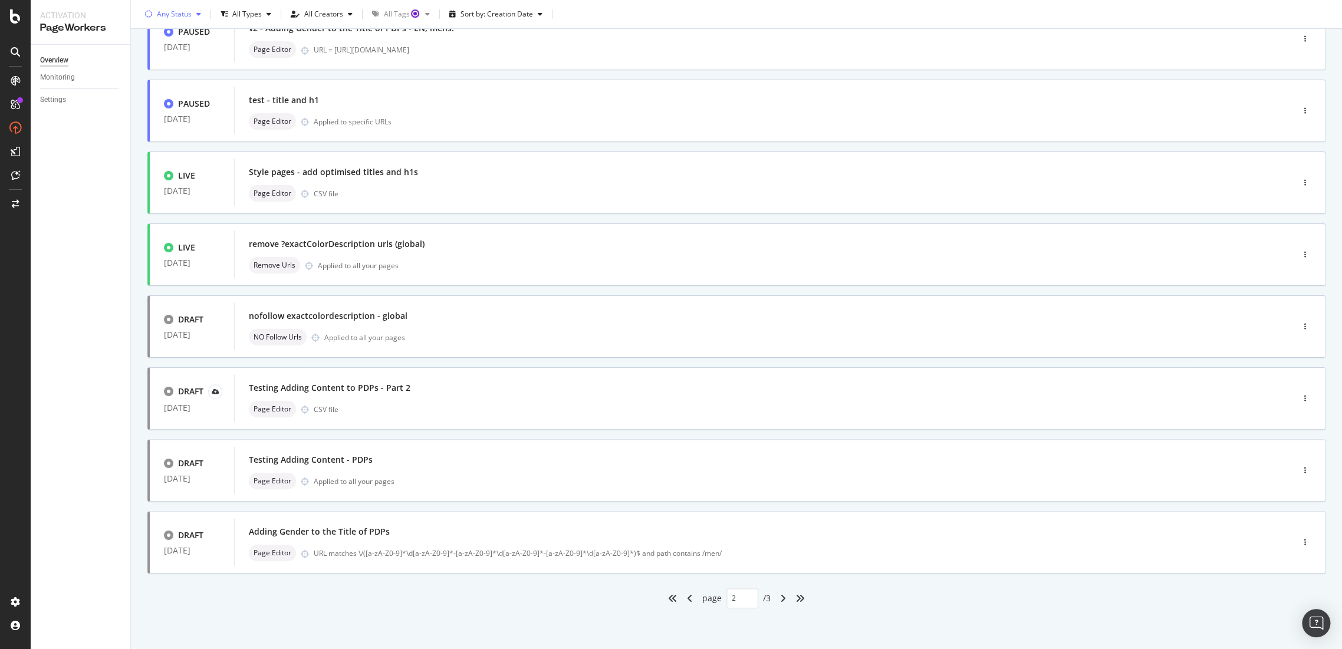
click at [170, 14] on div "Any Status" at bounding box center [174, 14] width 35 height 7
click at [170, 58] on div "Live" at bounding box center [171, 58] width 13 height 10
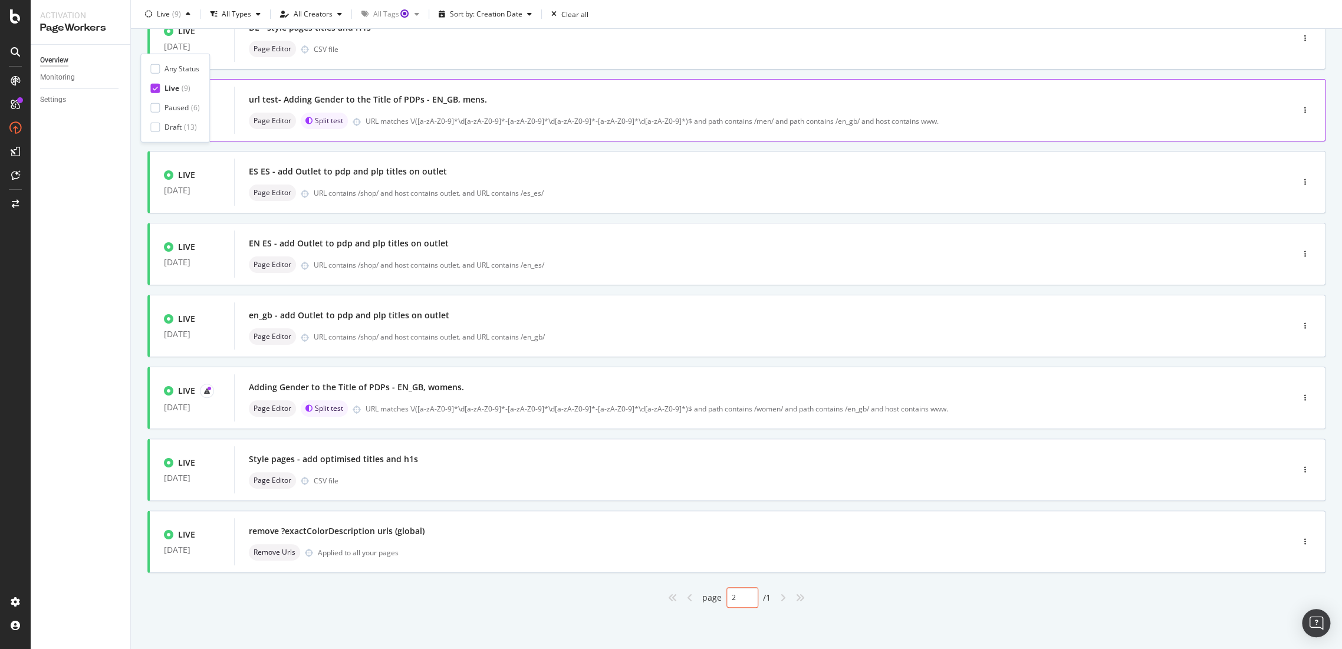
type input "1"
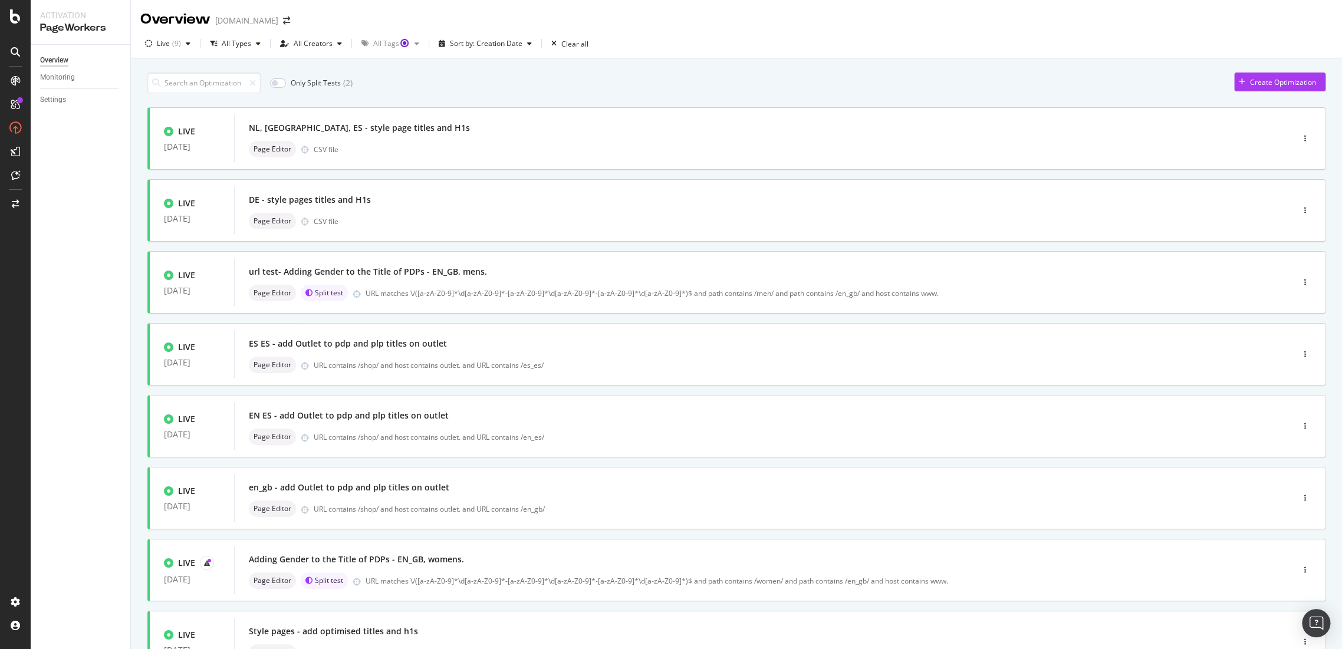
click at [693, 60] on div "Only Split Tests ( 2 ) Create Optimization LIVE 19 Sep. 2025 NL, FR, ES - style…" at bounding box center [736, 439] width 1211 height 763
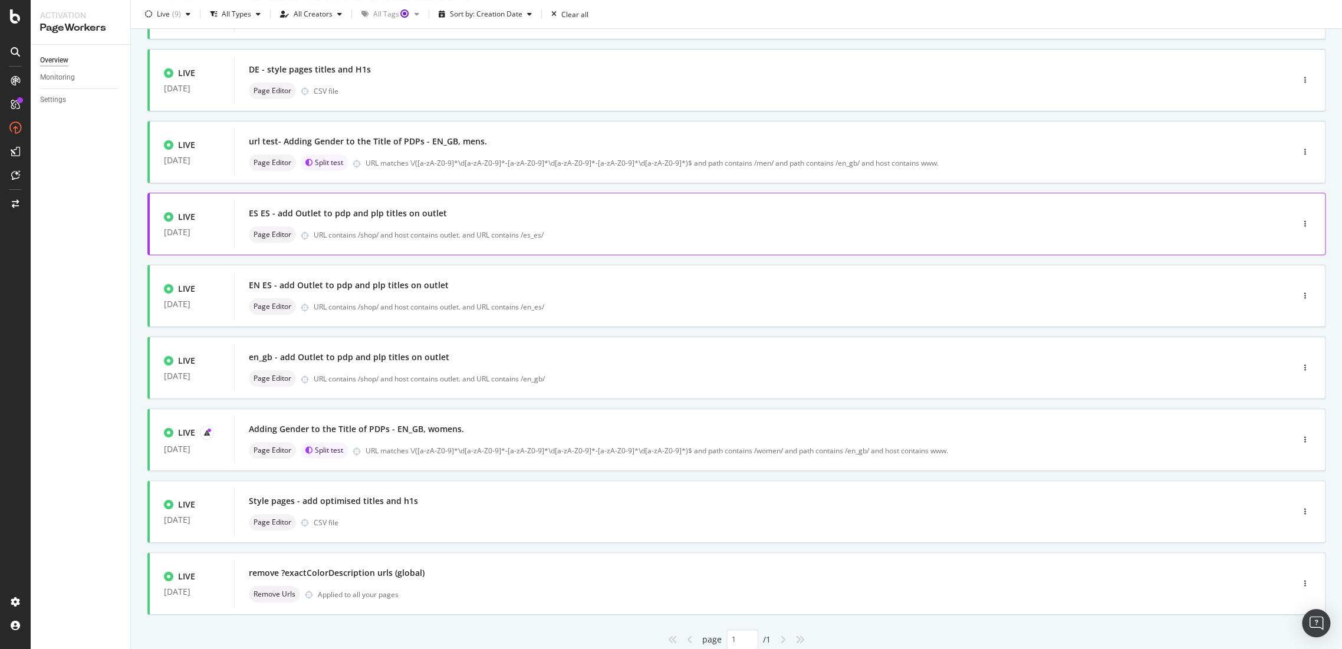
scroll to position [131, 0]
click at [405, 416] on div "Adding Gender to the Title of PDPs - EN_GB, womens. Page Editor Split test URL …" at bounding box center [745, 439] width 1023 height 47
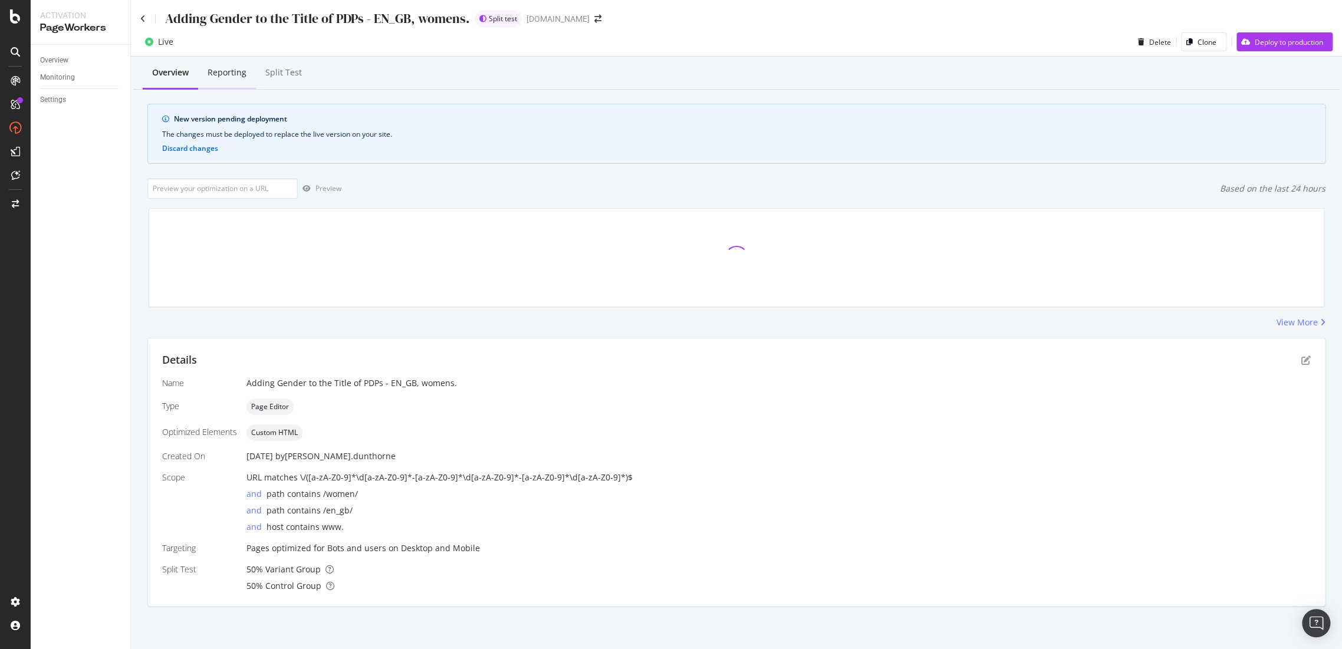
click at [241, 75] on div "Reporting" at bounding box center [227, 73] width 39 height 12
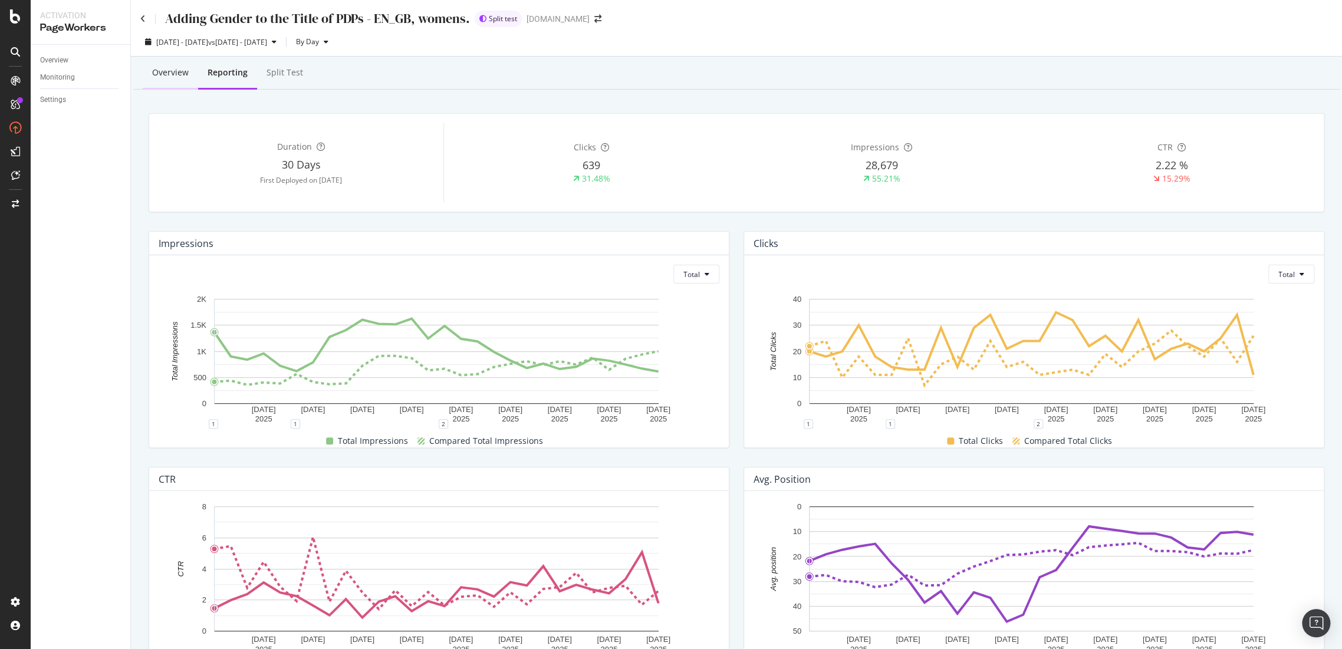
click at [169, 73] on div "Overview" at bounding box center [170, 73] width 37 height 12
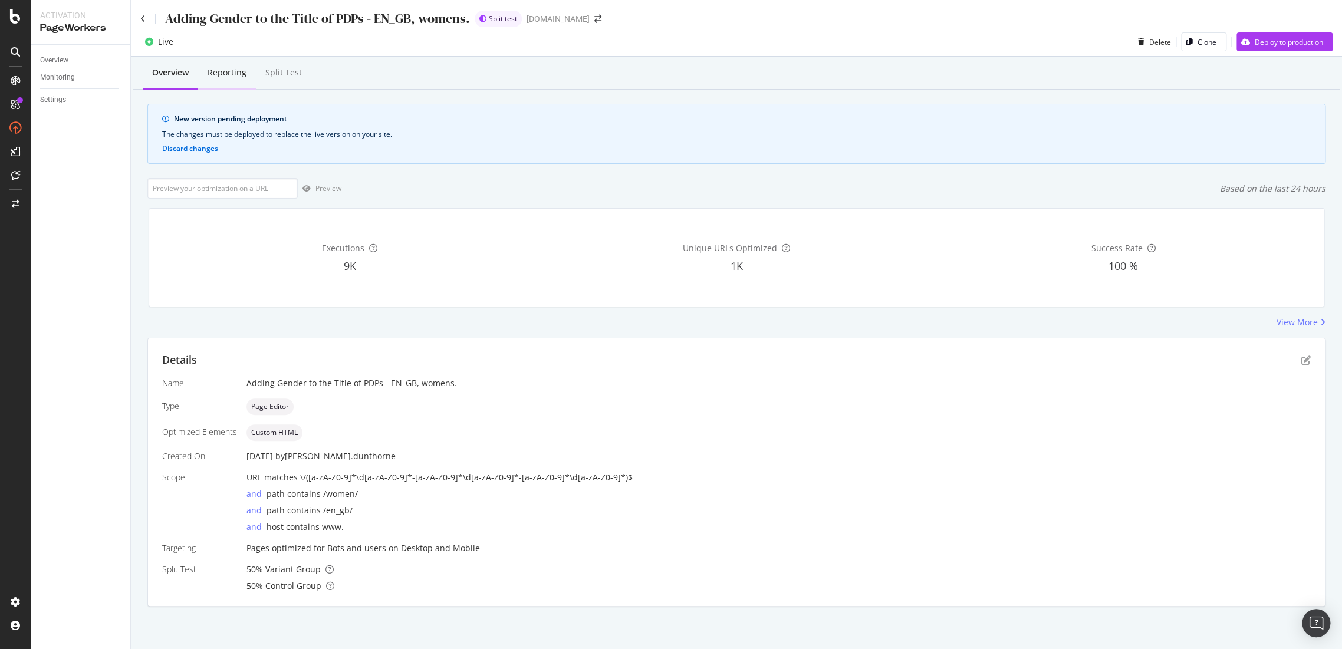
click at [238, 72] on div "Reporting" at bounding box center [227, 73] width 39 height 12
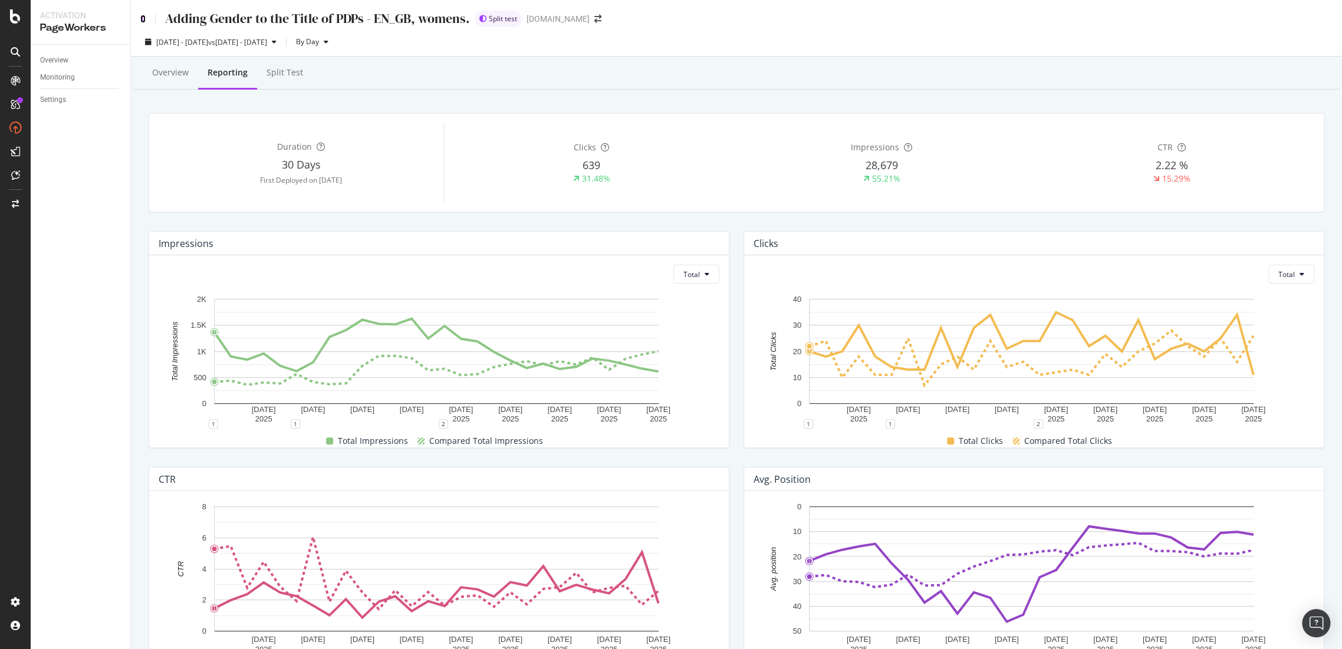
click at [140, 15] on icon at bounding box center [142, 19] width 5 height 8
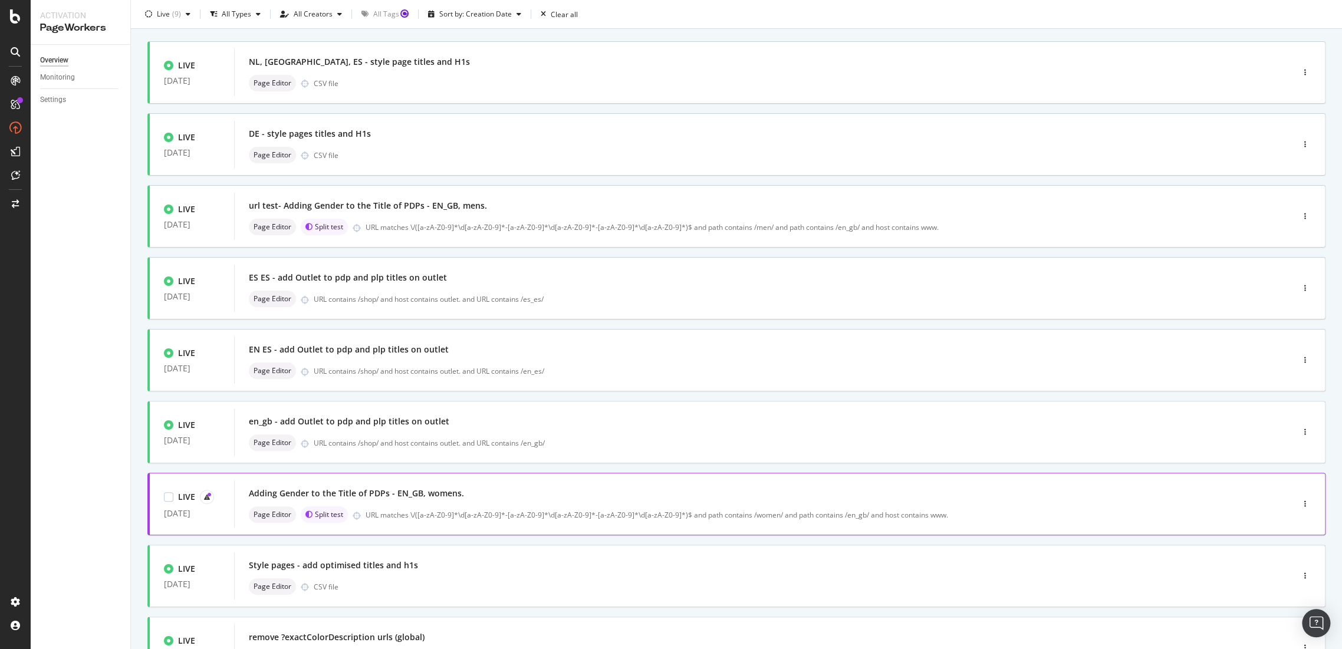
scroll to position [172, 0]
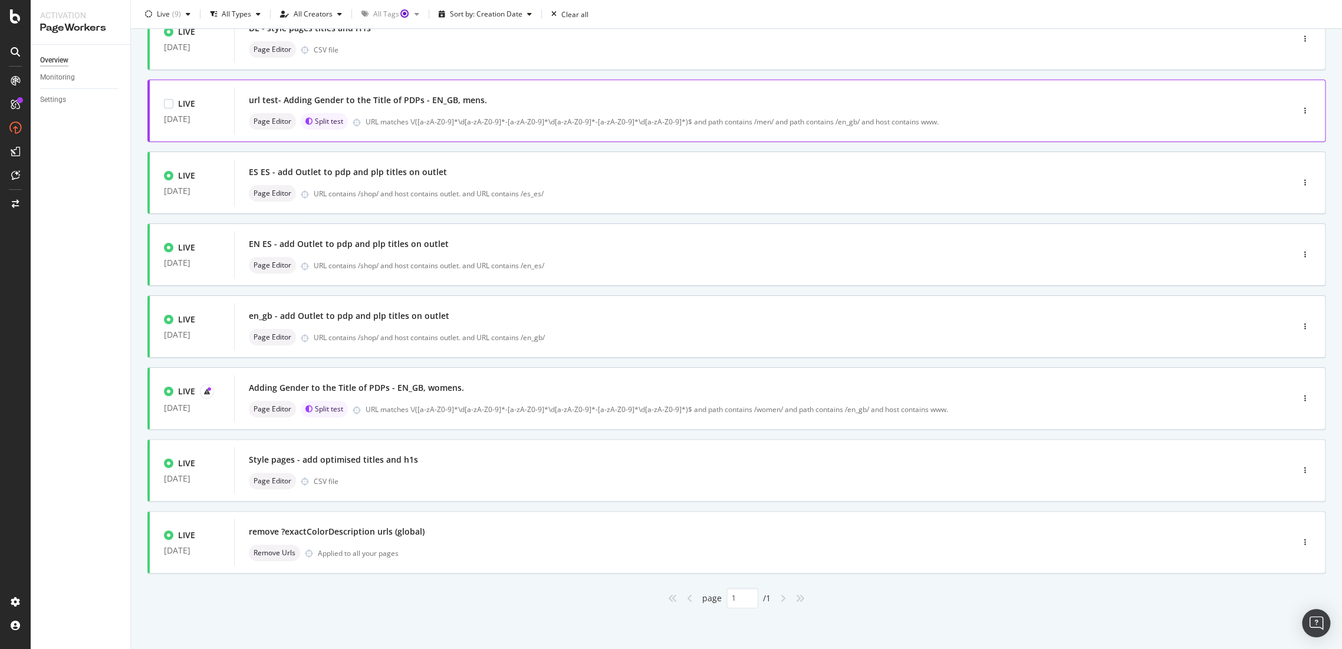
click at [395, 94] on div "url test- Adding Gender to the Title of PDPs - EN_GB, mens." at bounding box center [368, 100] width 238 height 12
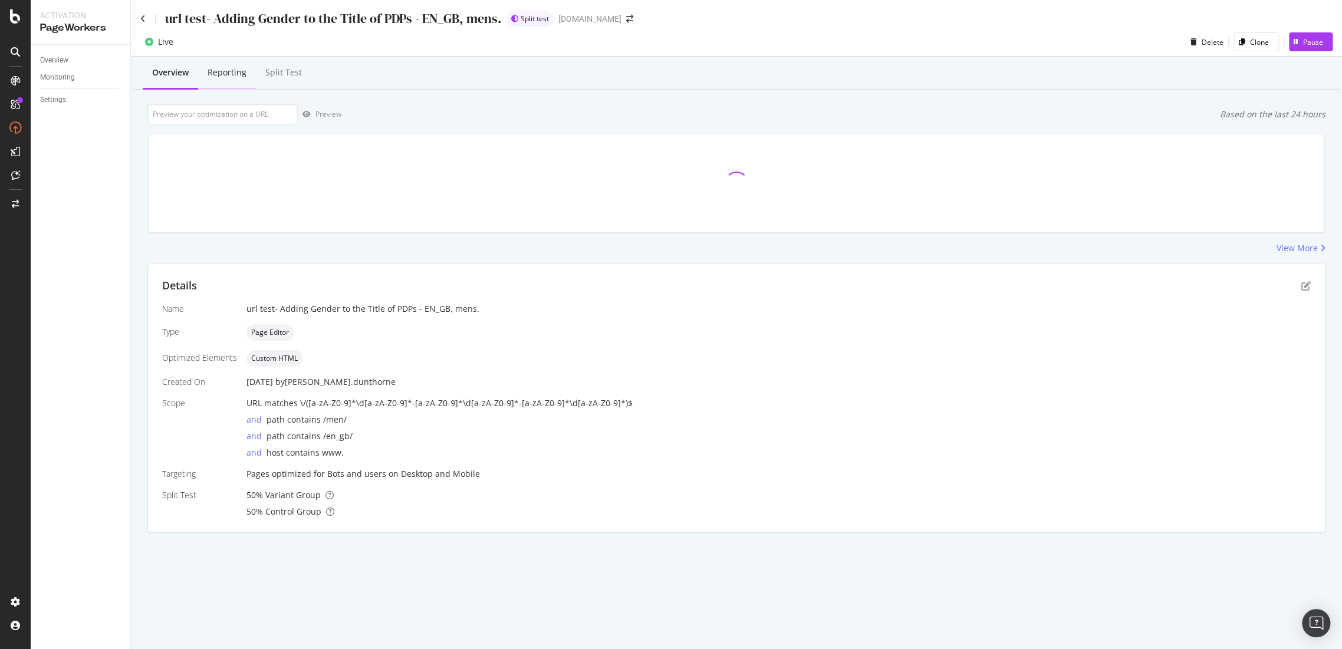
click at [221, 74] on div "Reporting" at bounding box center [227, 73] width 39 height 12
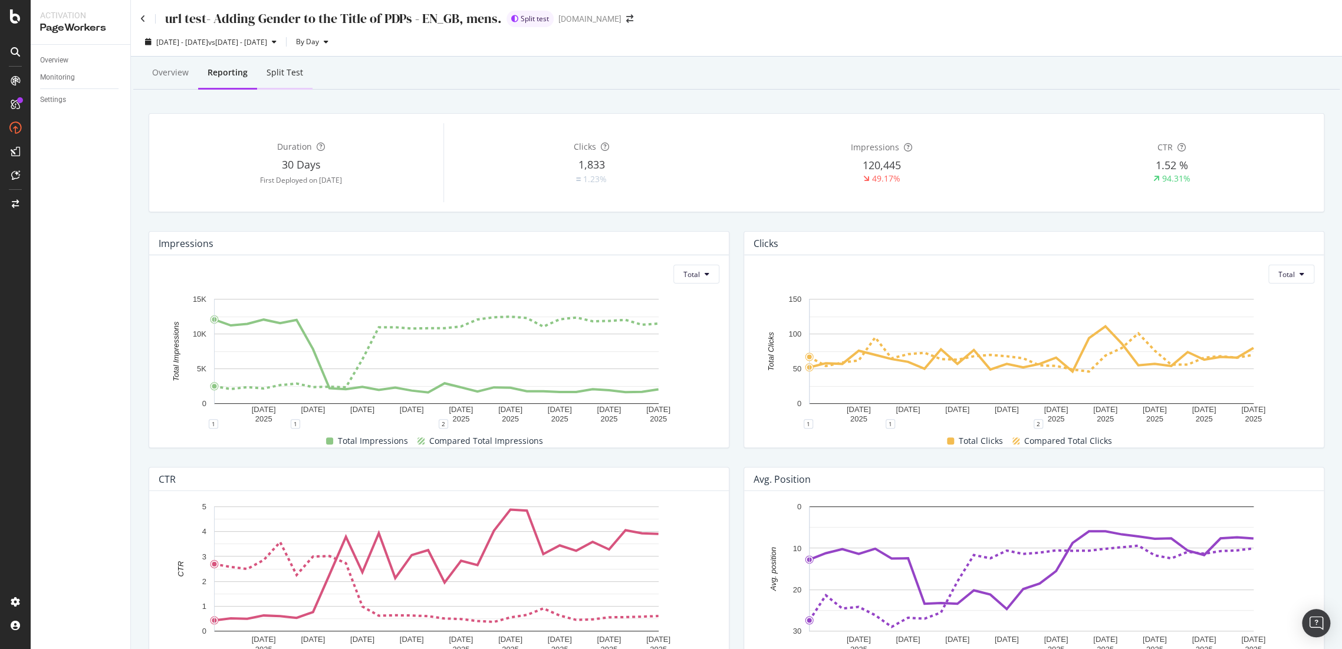
click at [294, 81] on div "Split Test" at bounding box center [284, 73] width 55 height 32
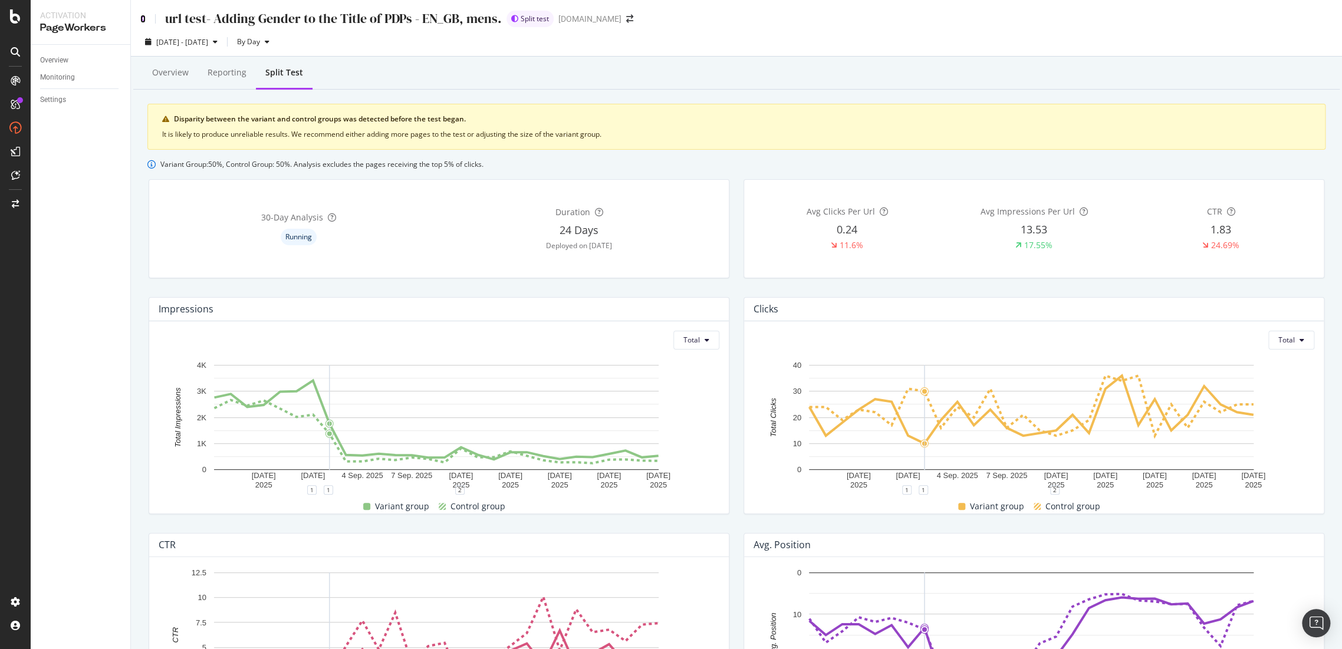
click at [143, 18] on icon at bounding box center [142, 19] width 5 height 8
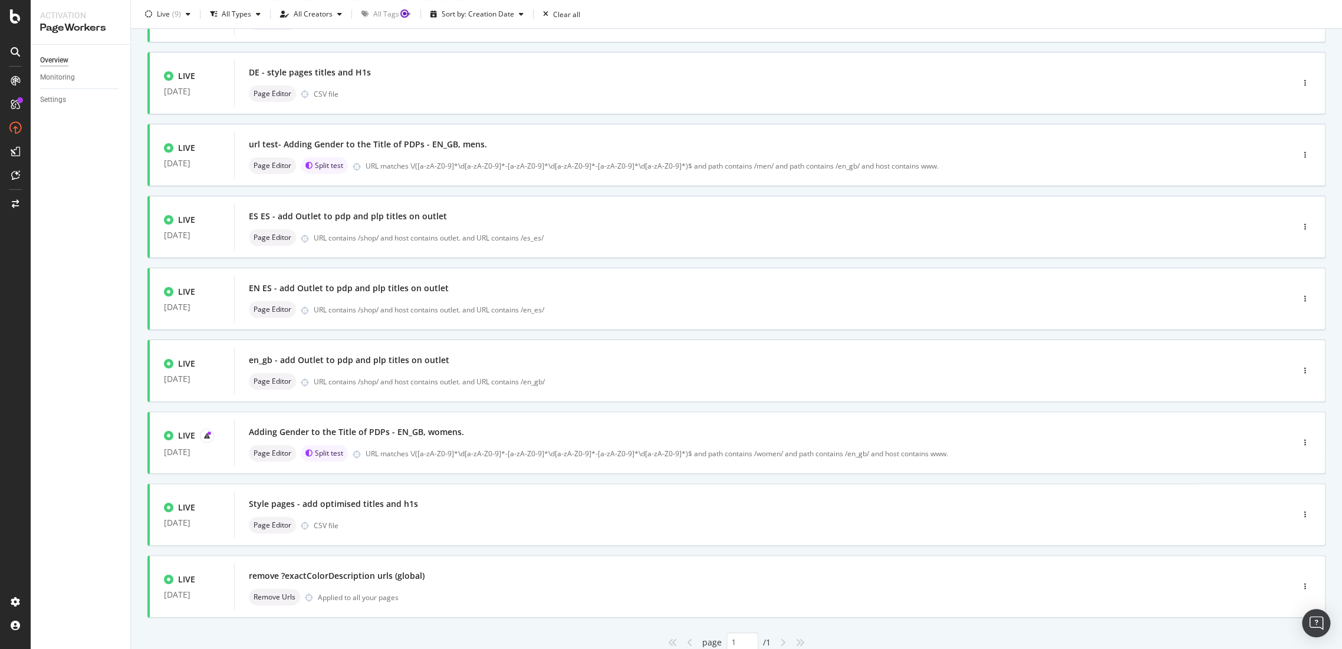
scroll to position [172, 0]
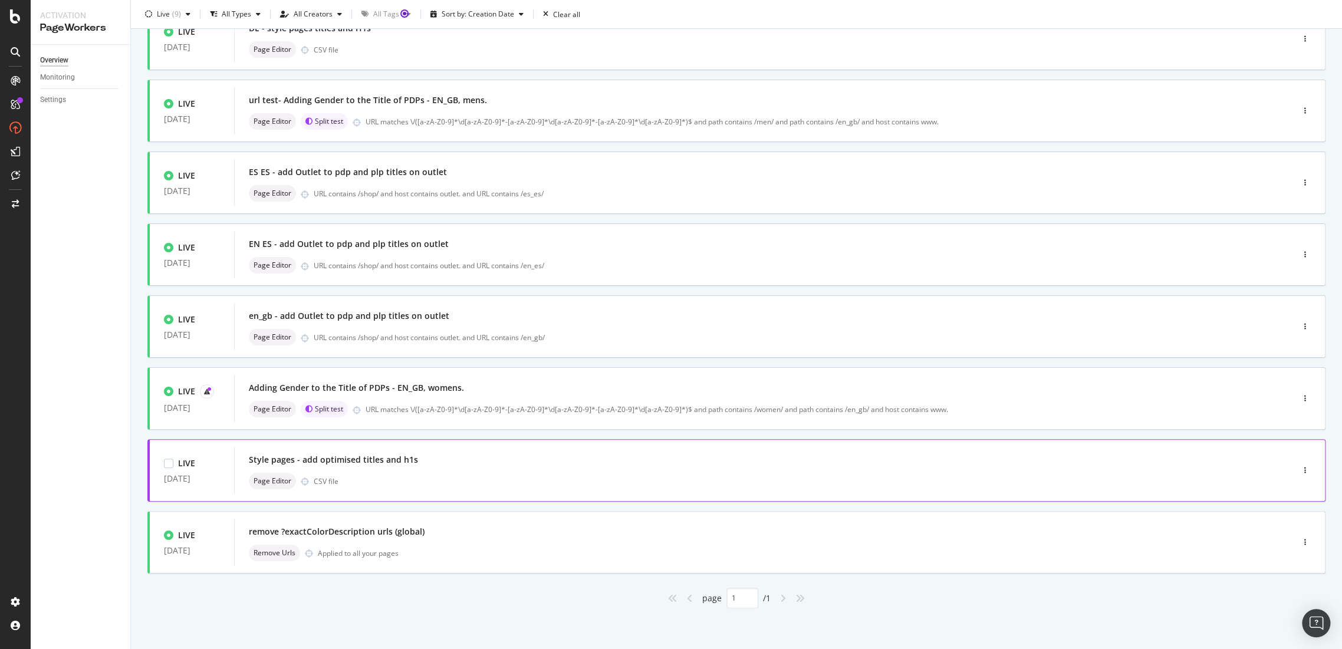
click at [387, 454] on div "Style pages - add optimised titles and h1s" at bounding box center [333, 460] width 169 height 12
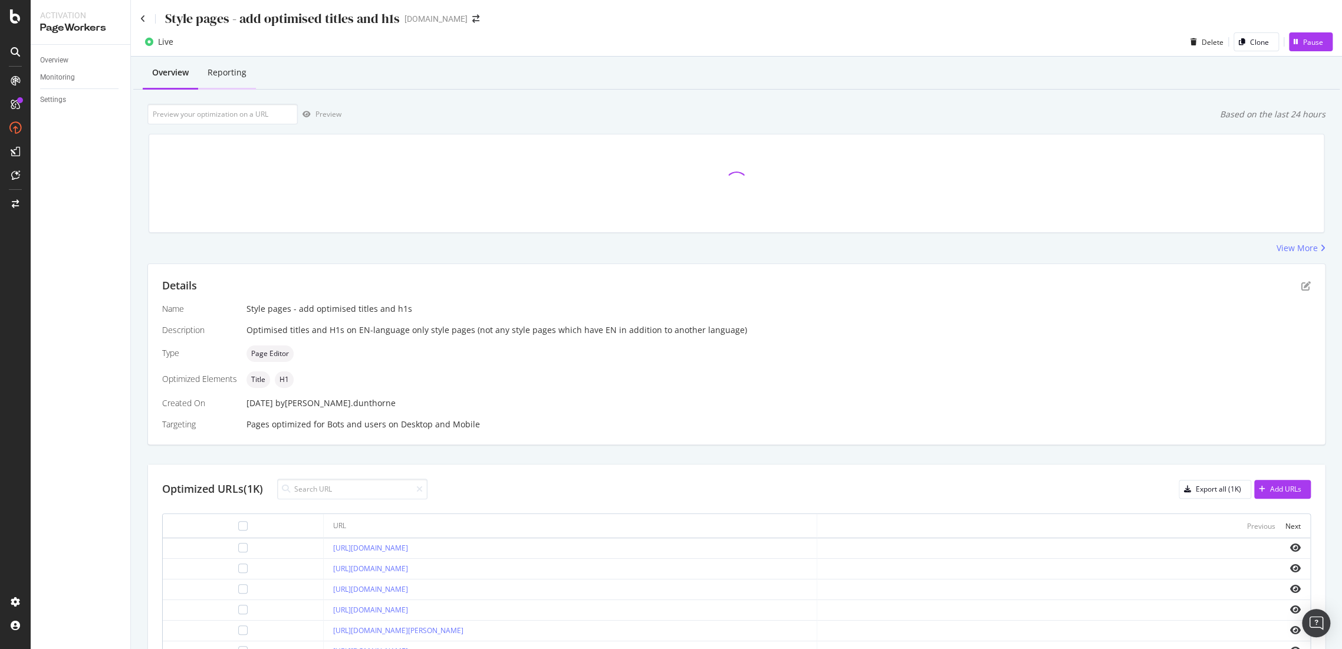
click at [215, 70] on div "Reporting" at bounding box center [227, 73] width 39 height 12
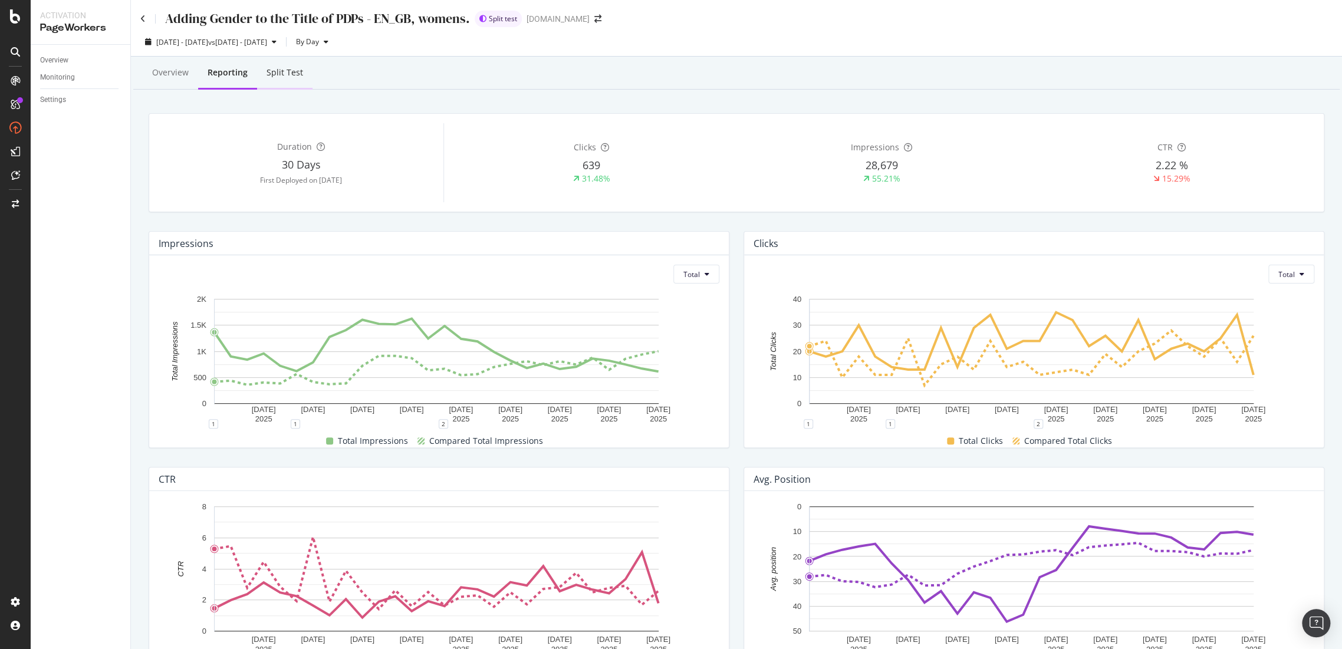
click at [281, 70] on div "Split Test" at bounding box center [285, 73] width 37 height 12
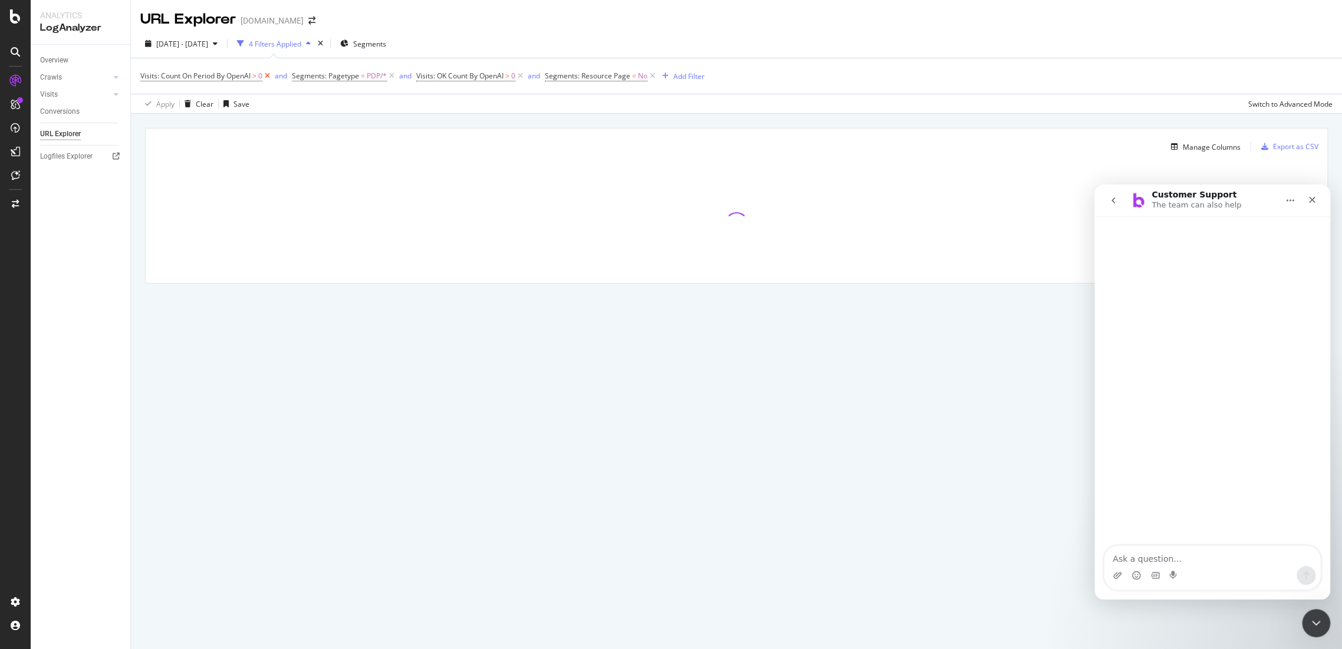
click at [269, 75] on icon at bounding box center [267, 76] width 10 height 12
click at [235, 75] on icon at bounding box center [240, 76] width 10 height 12
click at [235, 75] on span "Visits: OK Count By OpenAI > 0" at bounding box center [189, 76] width 99 height 11
drag, startPoint x: 361, startPoint y: 102, endPoint x: 312, endPoint y: 97, distance: 49.8
click at [361, 102] on div "Apply Clear Save Switch to Advanced Mode" at bounding box center [736, 103] width 1211 height 19
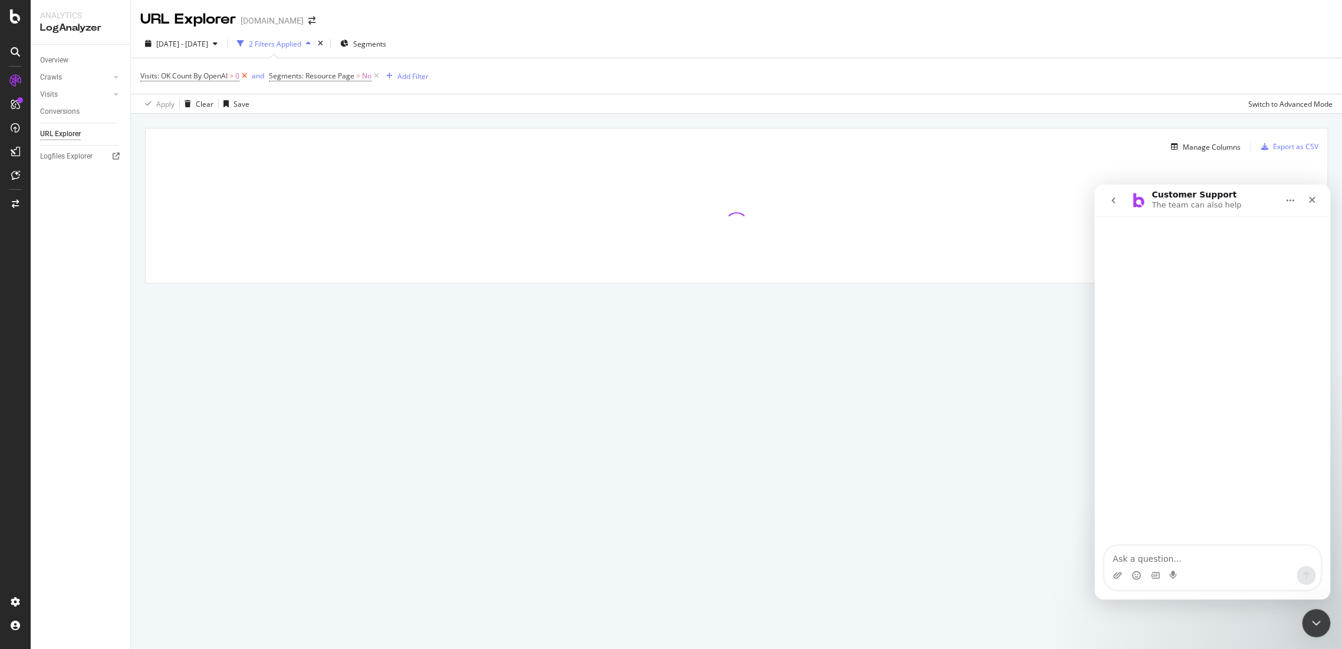
click at [246, 76] on icon at bounding box center [244, 76] width 10 height 12
click at [253, 77] on div "button" at bounding box center [261, 76] width 16 height 7
click at [251, 75] on icon at bounding box center [248, 76] width 10 height 12
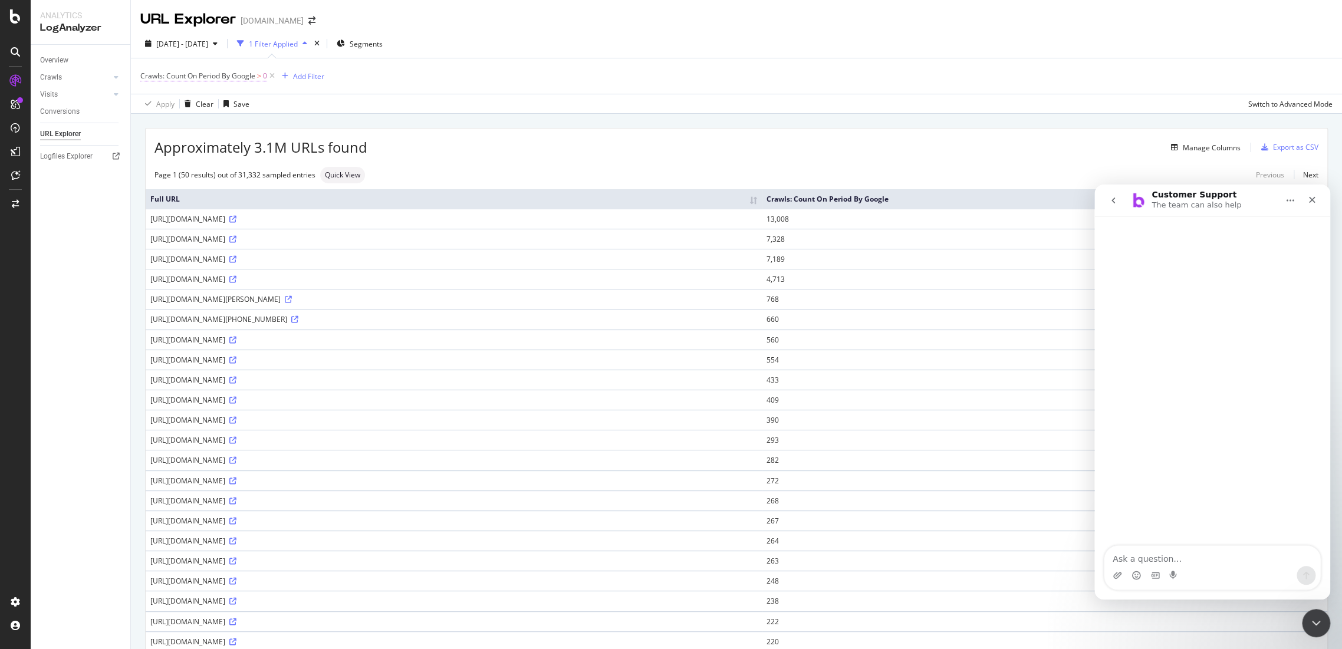
click at [246, 73] on span "Crawls: Count On Period By Google" at bounding box center [197, 76] width 115 height 10
click at [182, 104] on span "By Google" at bounding box center [168, 103] width 34 height 10
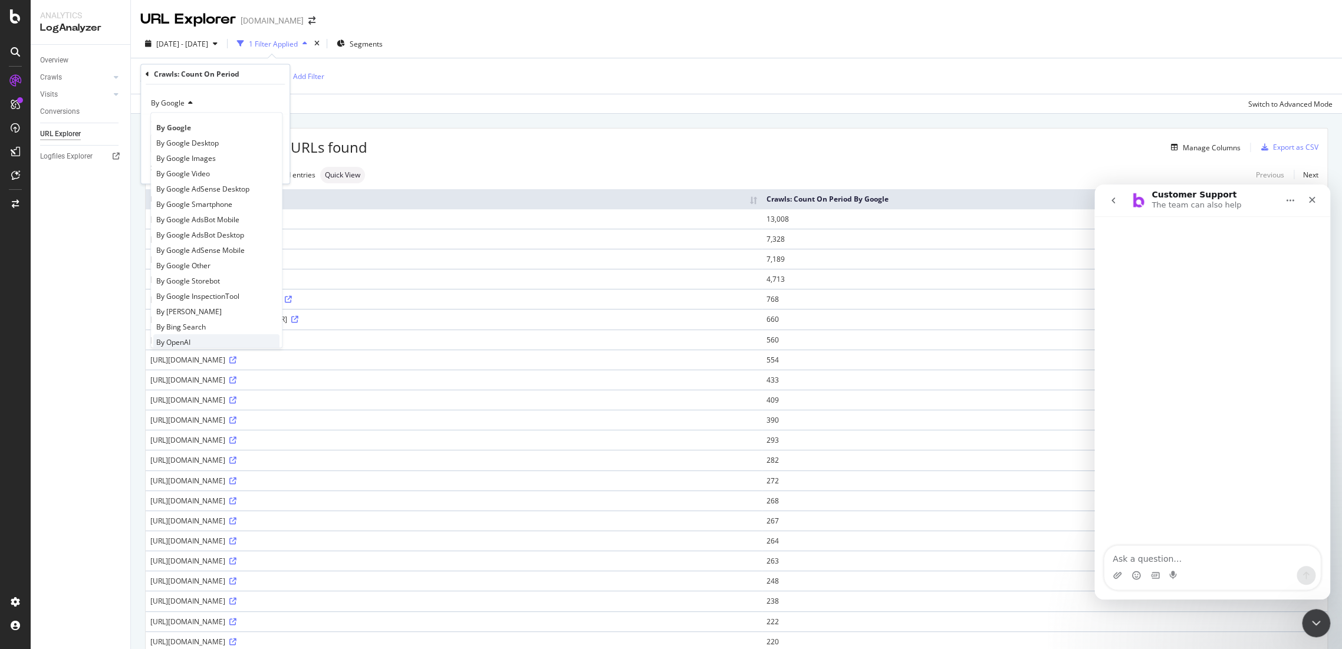
click at [203, 342] on div "By OpenAI" at bounding box center [216, 342] width 126 height 15
click at [271, 166] on div "Apply" at bounding box center [271, 168] width 18 height 10
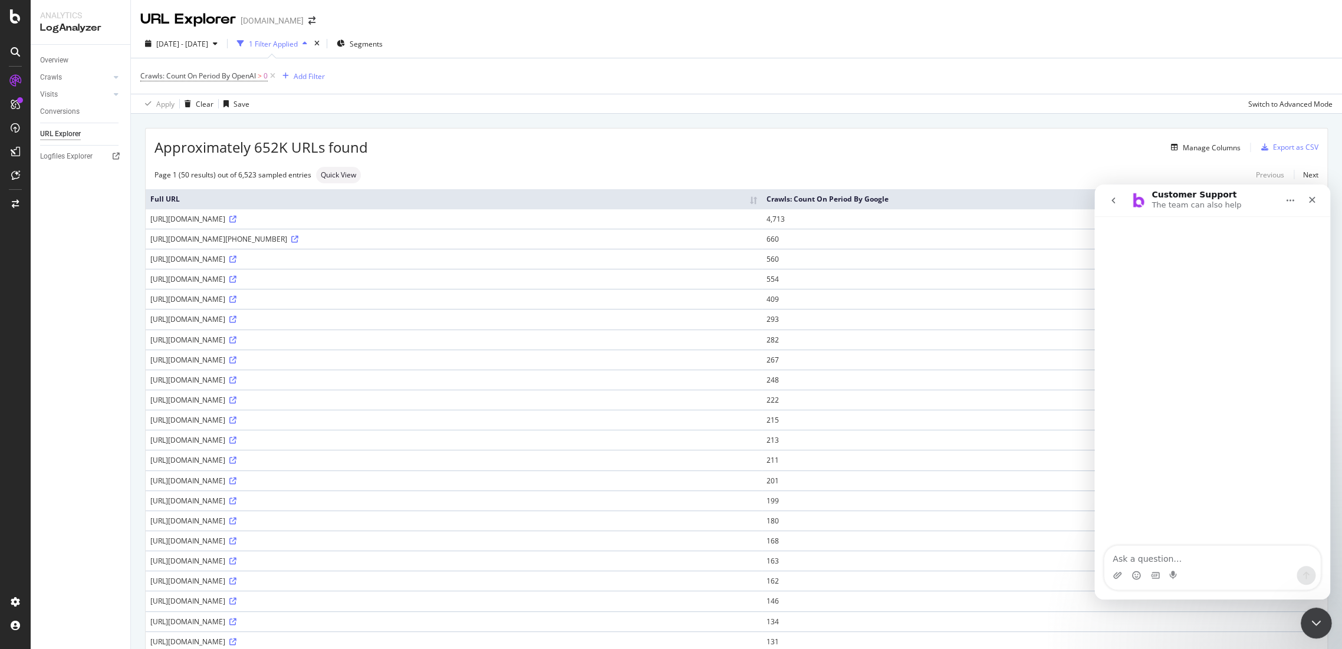
drag, startPoint x: 1876, startPoint y: 1139, endPoint x: 1313, endPoint y: 629, distance: 760.2
click at [1313, 629] on div "Close Intercom Messenger" at bounding box center [1315, 621] width 28 height 28
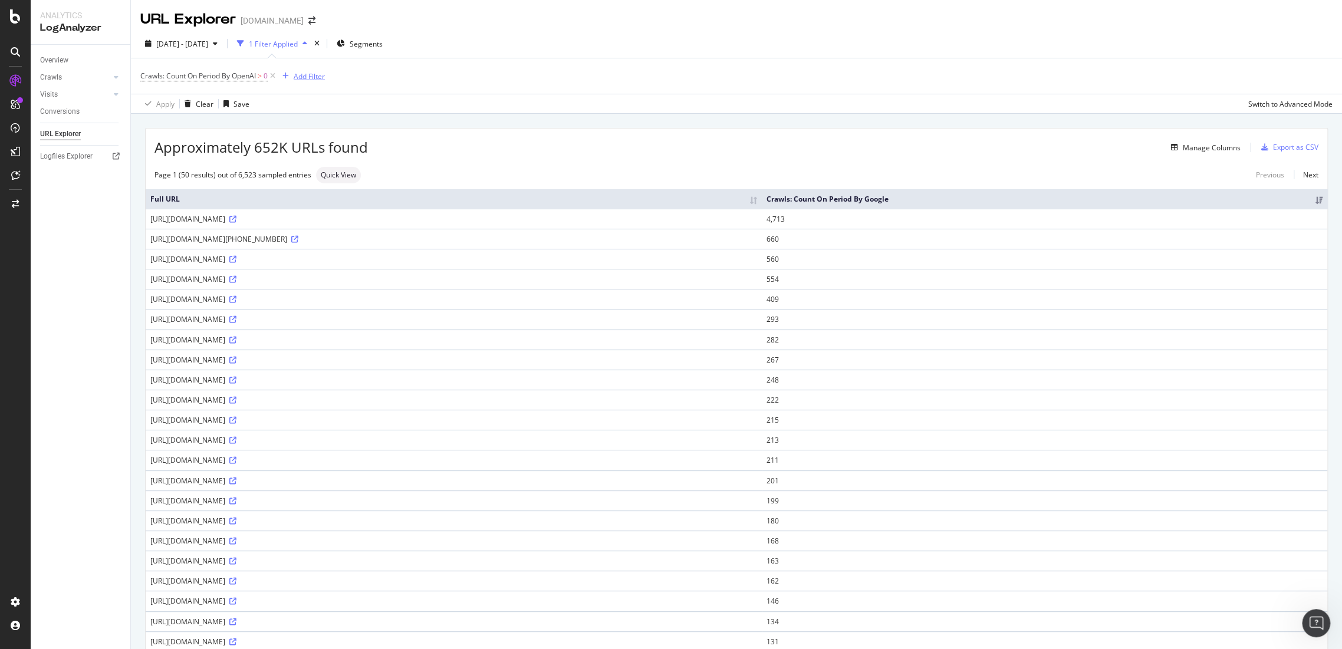
click at [307, 81] on div "Add Filter" at bounding box center [301, 76] width 47 height 13
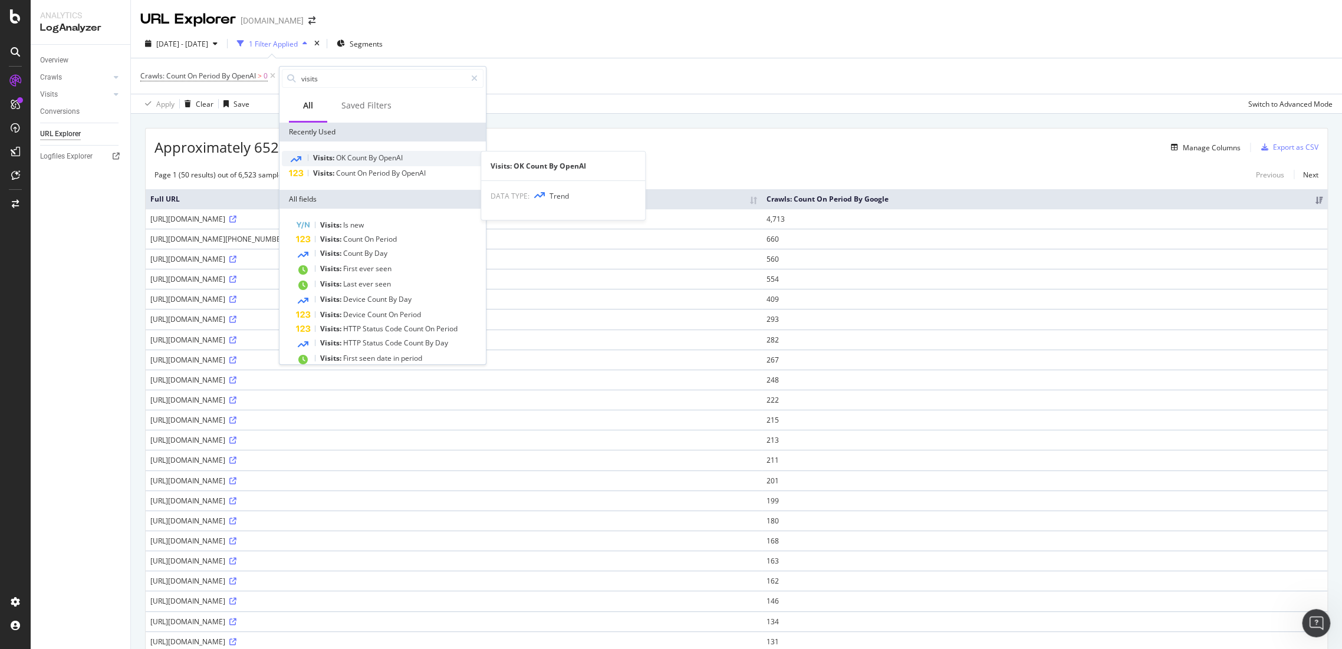
type input "visits"
click at [357, 158] on span "Count" at bounding box center [357, 158] width 21 height 10
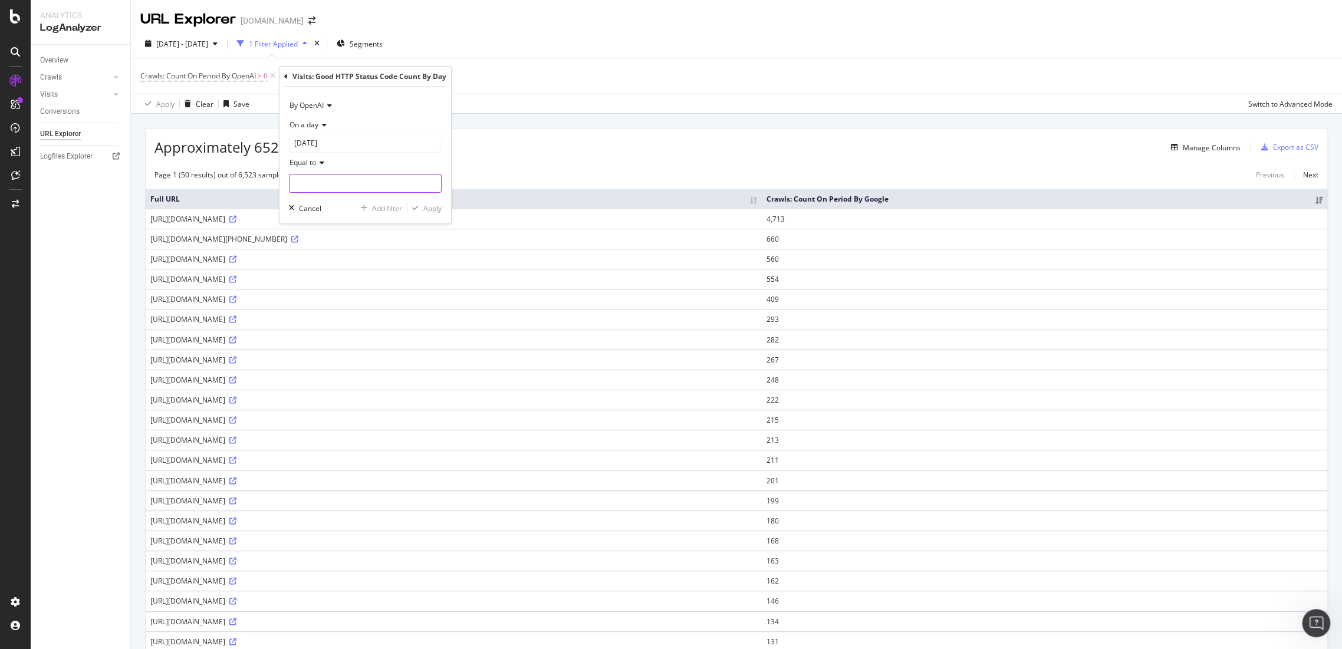
click at [305, 185] on input "number" at bounding box center [365, 183] width 153 height 19
click at [318, 159] on icon at bounding box center [320, 162] width 8 height 7
click at [335, 244] on span "Greater than" at bounding box center [316, 248] width 42 height 10
click at [331, 186] on input "number" at bounding box center [365, 183] width 153 height 19
type input "0"
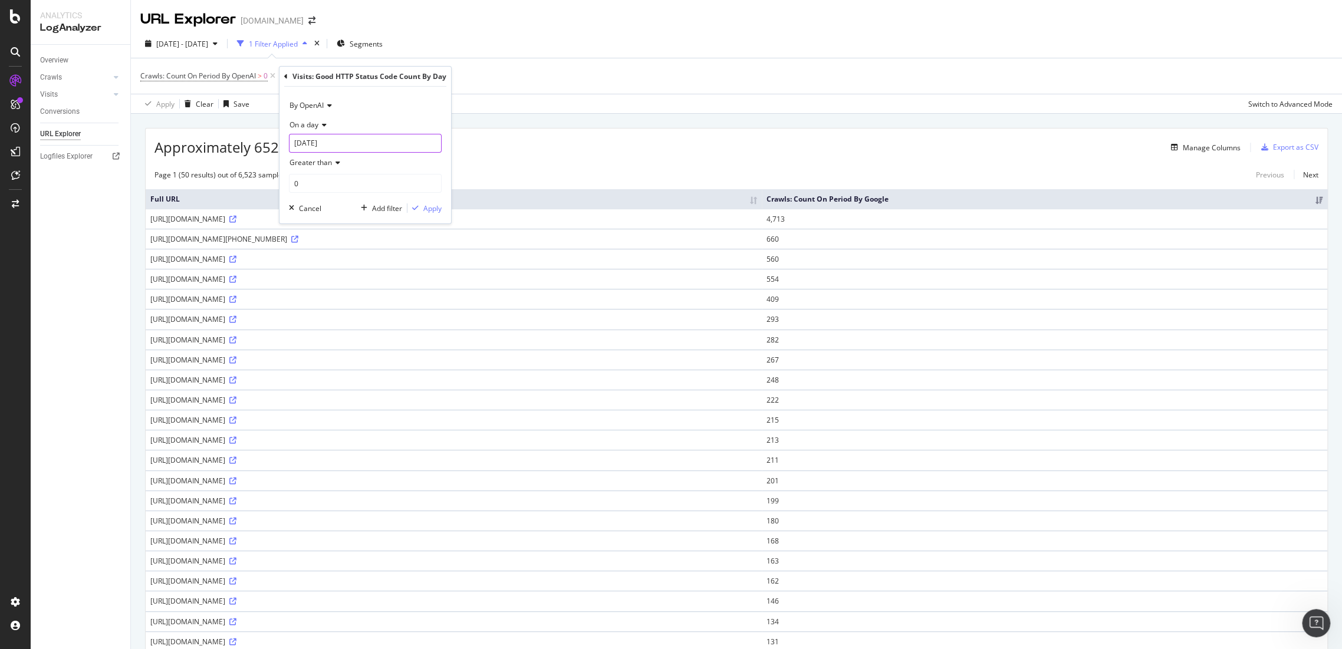
click at [326, 144] on input "2025-08-01" at bounding box center [365, 143] width 153 height 19
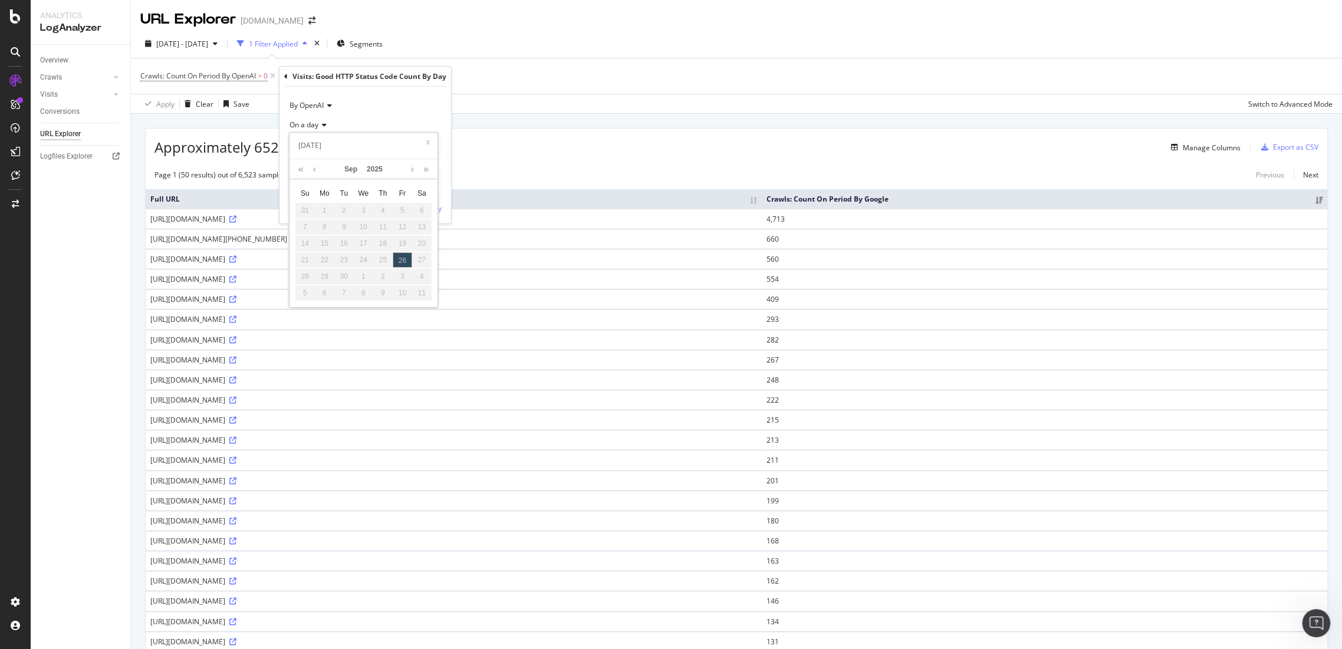
click at [359, 110] on div "By OpenAI" at bounding box center [365, 105] width 153 height 19
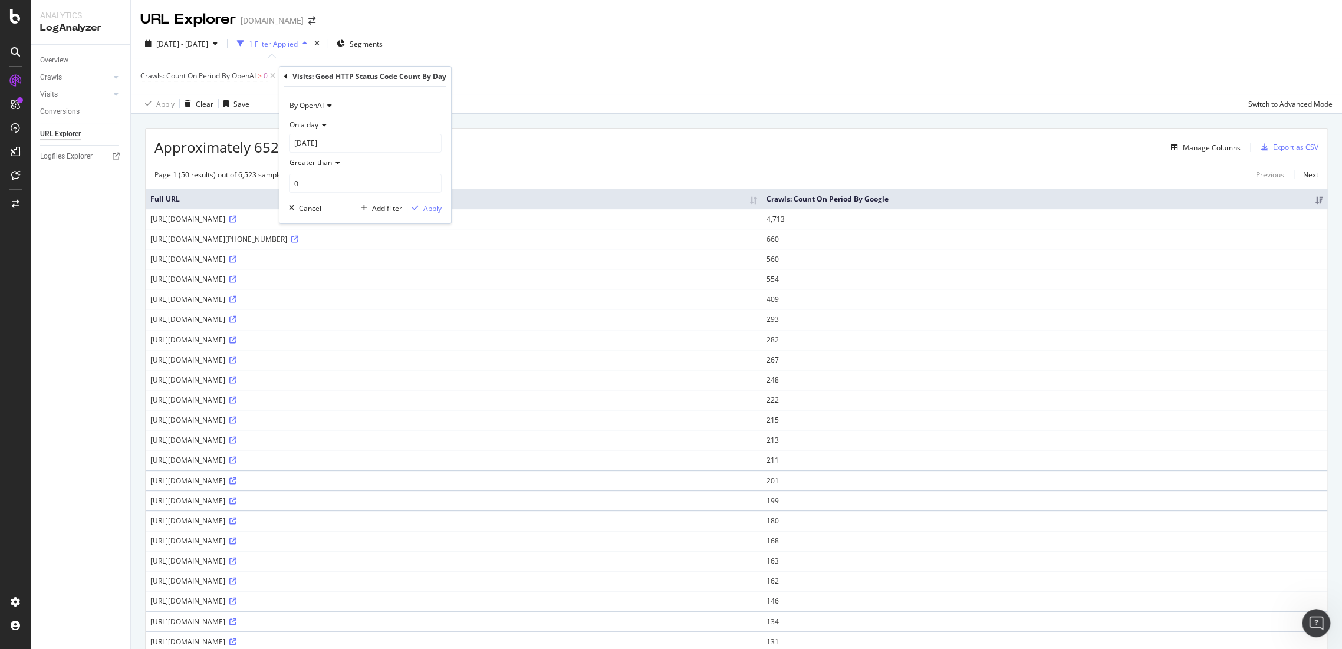
click at [284, 74] on icon at bounding box center [286, 76] width 4 height 7
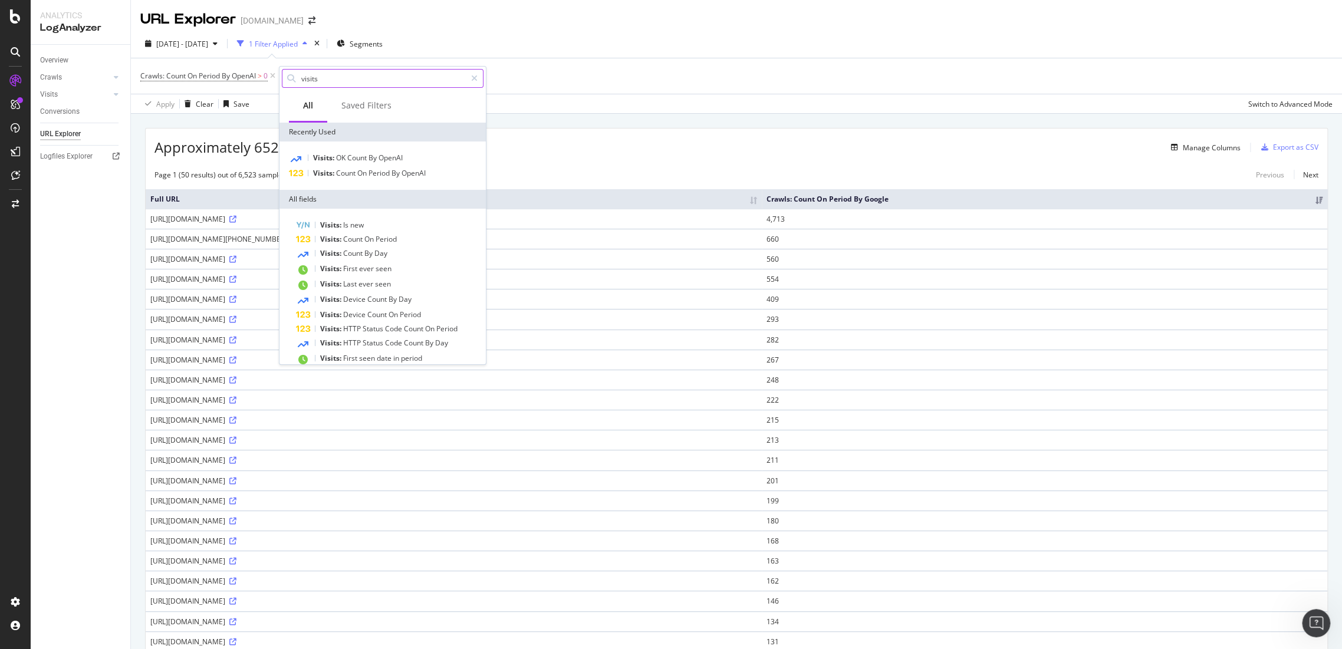
click at [333, 78] on input "visits" at bounding box center [383, 79] width 166 height 18
type input "segments"
click at [392, 159] on span "Page" at bounding box center [392, 158] width 17 height 10
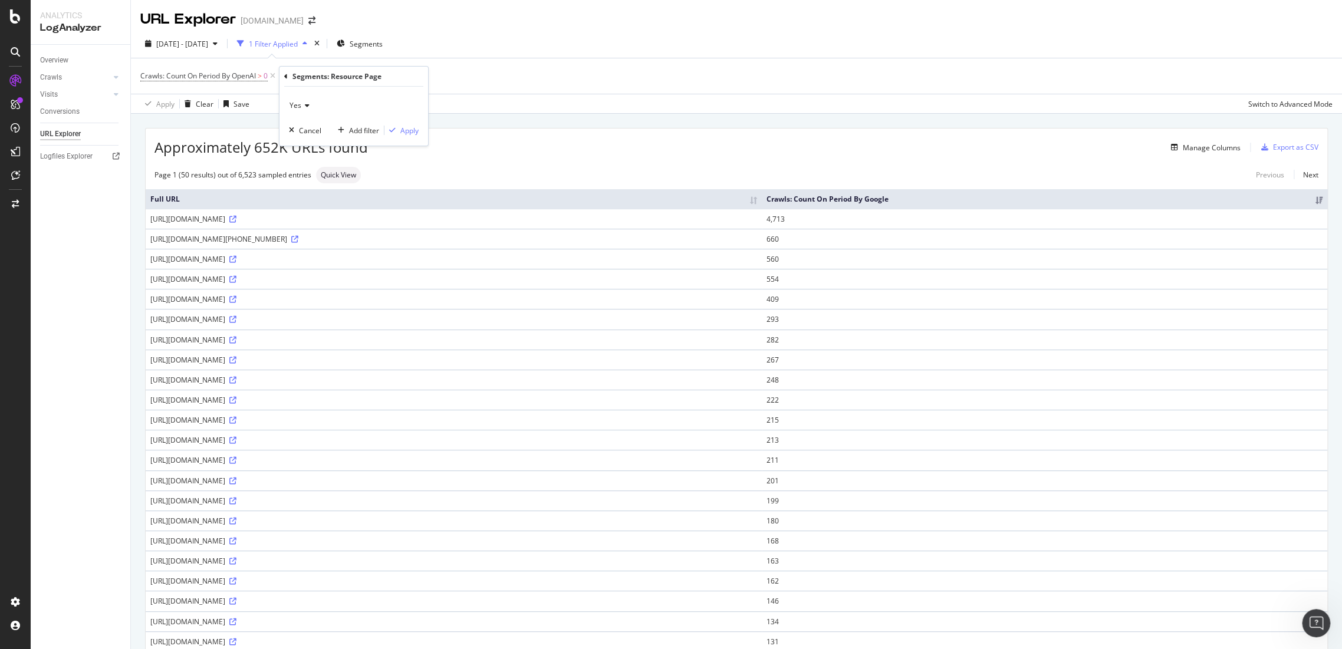
drag, startPoint x: 307, startPoint y: 104, endPoint x: 306, endPoint y: 110, distance: 6.5
click at [306, 104] on icon at bounding box center [305, 105] width 8 height 7
click at [326, 150] on div "No" at bounding box center [355, 144] width 126 height 15
click at [409, 127] on div "Apply" at bounding box center [409, 131] width 18 height 10
click at [450, 74] on div "Add Filter" at bounding box center [441, 76] width 31 height 10
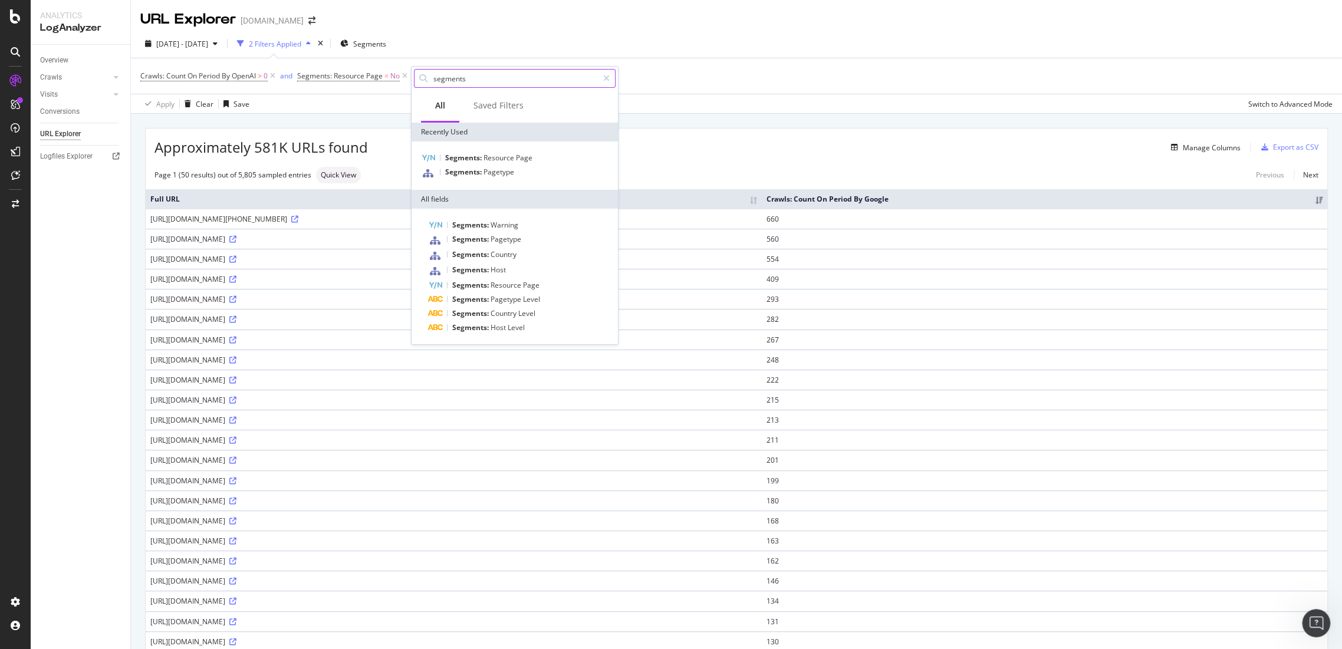
click at [528, 84] on input "segments" at bounding box center [515, 79] width 166 height 18
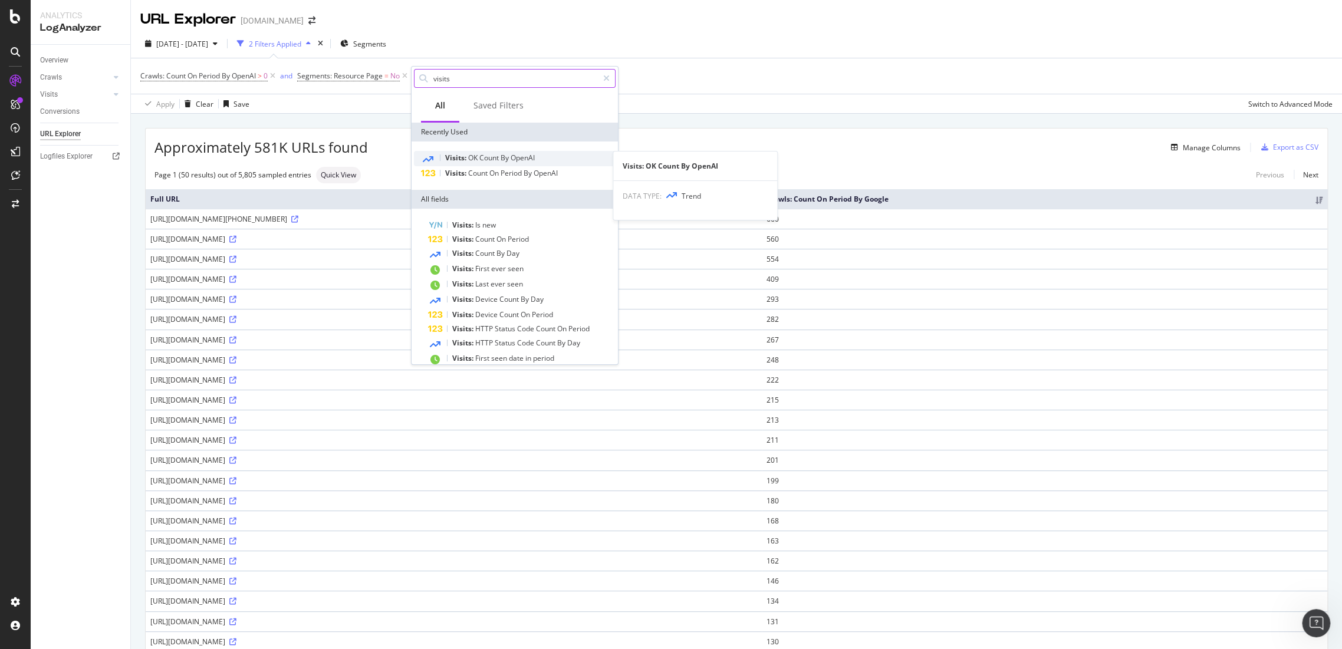
type input "visits"
click at [512, 151] on div "Visits: OK Count By OpenAI" at bounding box center [515, 158] width 202 height 15
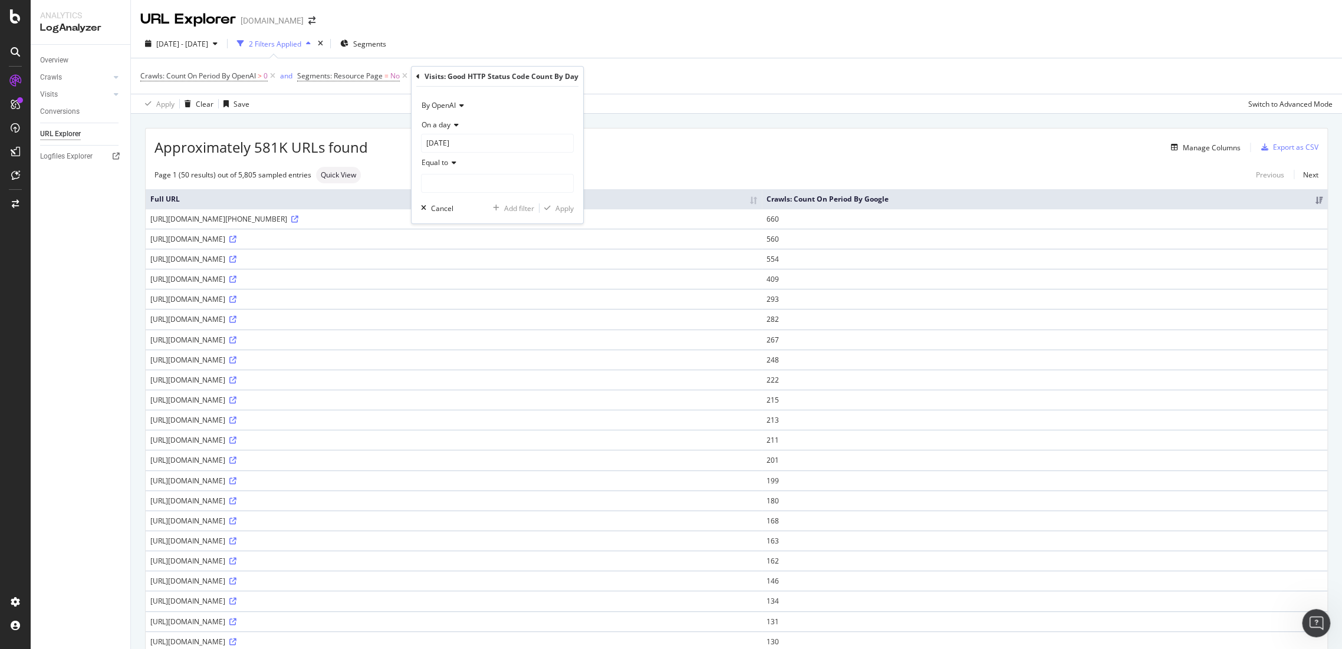
click at [459, 108] on icon at bounding box center [460, 105] width 8 height 7
click at [456, 165] on div "By OpenAI" at bounding box center [487, 160] width 126 height 15
click at [453, 127] on icon at bounding box center [455, 124] width 8 height 7
click at [453, 153] on div "Equal to" at bounding box center [497, 154] width 153 height 40
click at [455, 148] on div "Equal to" at bounding box center [497, 143] width 153 height 19
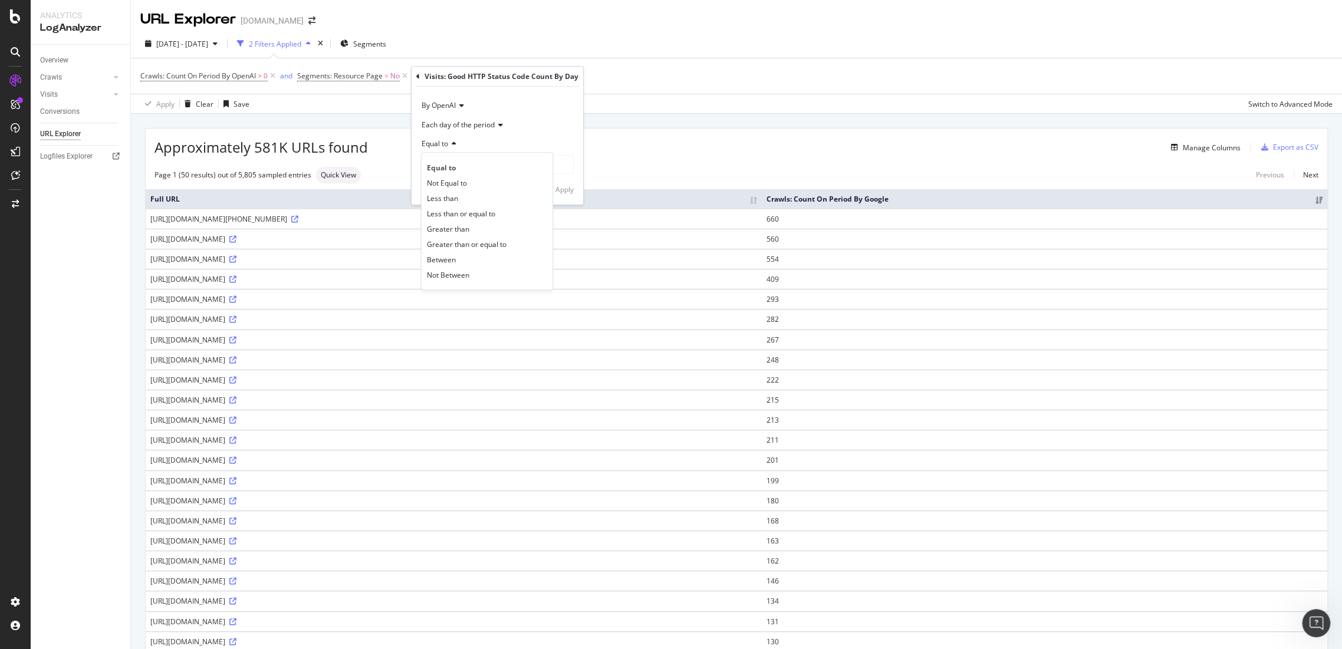
click at [469, 119] on div "Each day of the period" at bounding box center [497, 124] width 153 height 19
click at [485, 186] on div "Any day of the period" at bounding box center [487, 179] width 126 height 15
click at [442, 144] on span "Equal to" at bounding box center [435, 144] width 27 height 10
click at [446, 162] on input "number" at bounding box center [497, 164] width 153 height 19
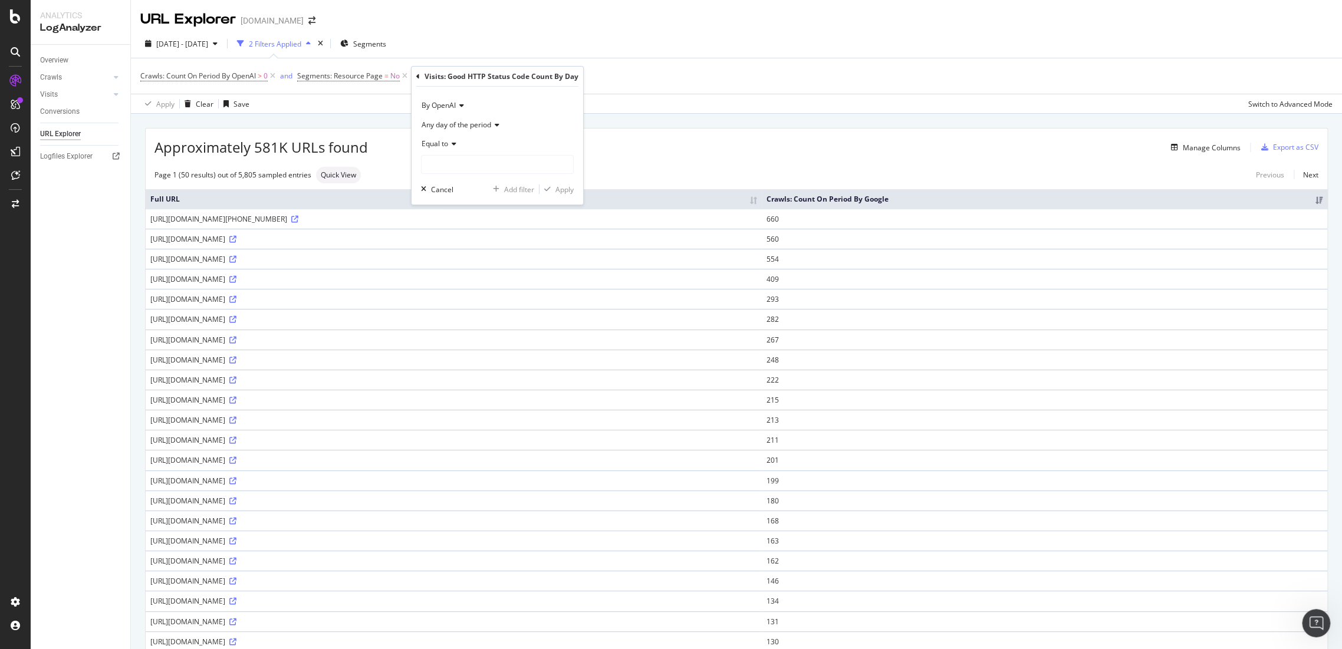
click at [456, 143] on icon at bounding box center [452, 143] width 8 height 7
click at [458, 225] on span "Greater than" at bounding box center [448, 229] width 42 height 10
click at [453, 173] on input "number" at bounding box center [497, 164] width 153 height 19
type input "0"
click at [558, 190] on div "Apply" at bounding box center [564, 190] width 18 height 10
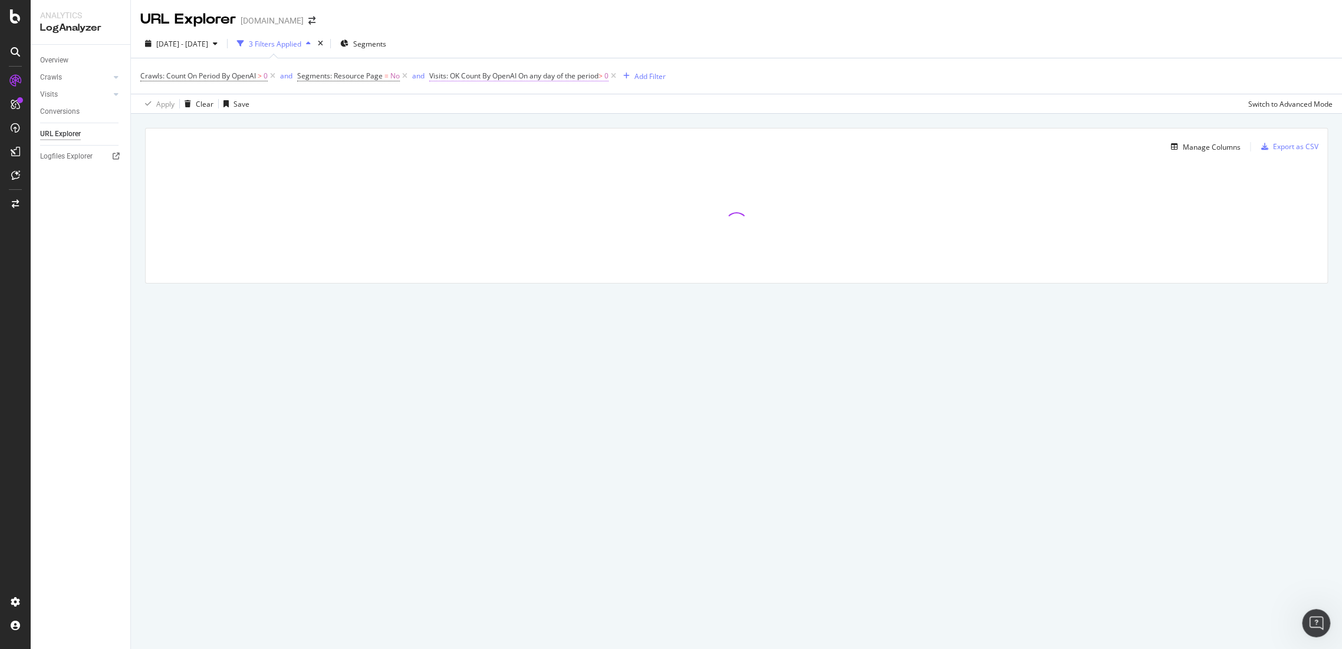
click at [549, 73] on span "On any day of the period" at bounding box center [558, 76] width 80 height 10
click at [480, 141] on span "Greater than" at bounding box center [462, 141] width 42 height 10
click at [498, 116] on div "Any day of the period" at bounding box center [516, 122] width 153 height 19
click at [481, 145] on div "On a day" at bounding box center [506, 146] width 126 height 15
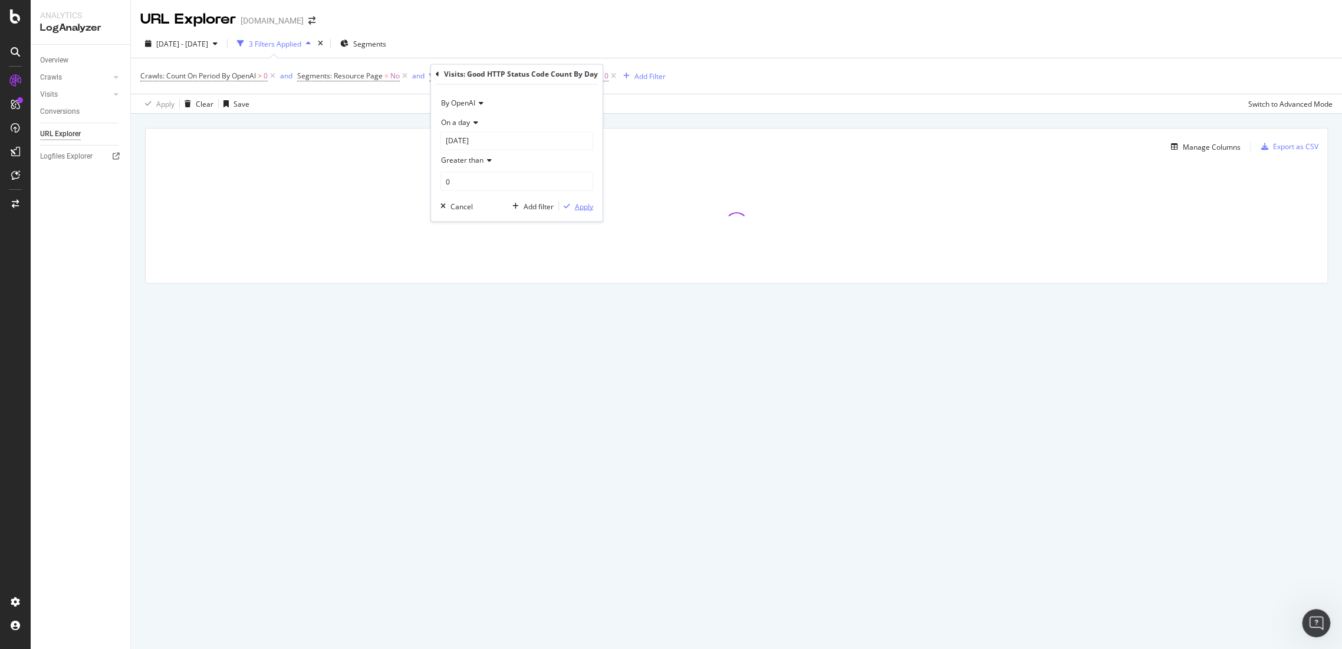
click at [581, 207] on div "Apply" at bounding box center [584, 206] width 18 height 10
click at [522, 76] on span "On 2025-08-01" at bounding box center [535, 76] width 34 height 10
click at [473, 160] on span "Greater than" at bounding box center [462, 160] width 42 height 10
click at [476, 136] on input "2025-08-01" at bounding box center [516, 141] width 153 height 19
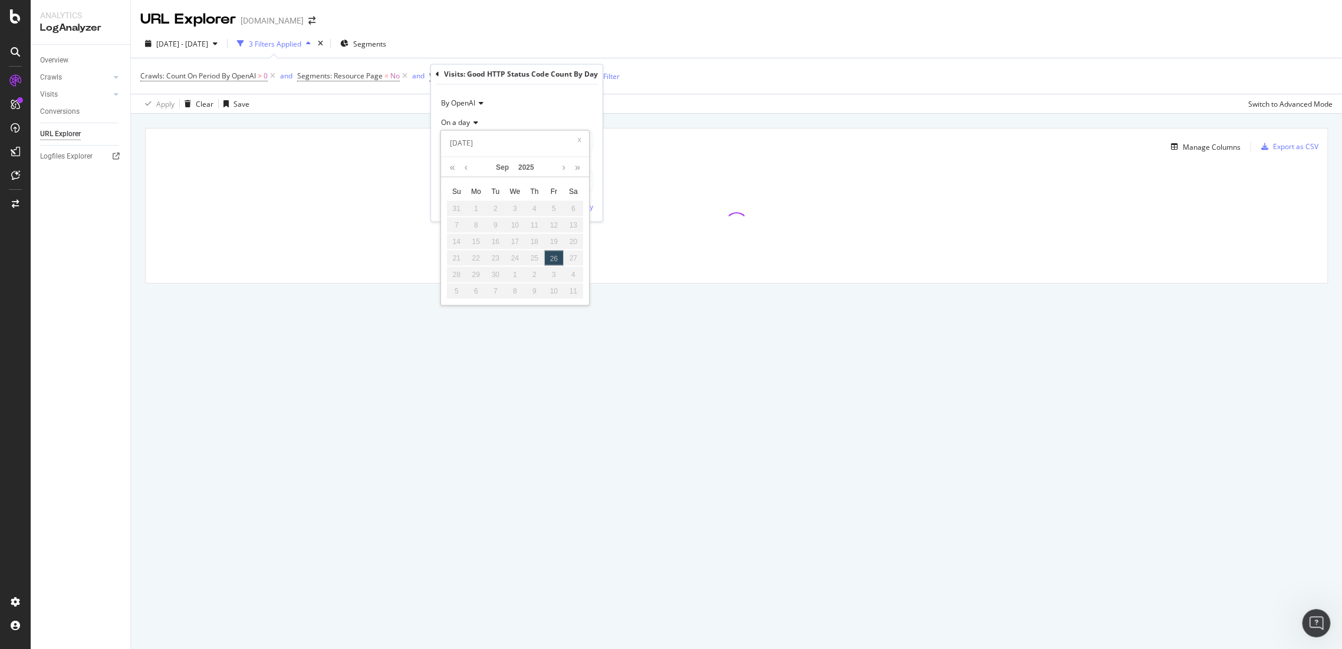
click at [466, 121] on span "On a day" at bounding box center [455, 122] width 29 height 10
click at [472, 159] on span "Each day of the period" at bounding box center [482, 162] width 73 height 10
click at [581, 188] on div "Apply" at bounding box center [584, 187] width 18 height 10
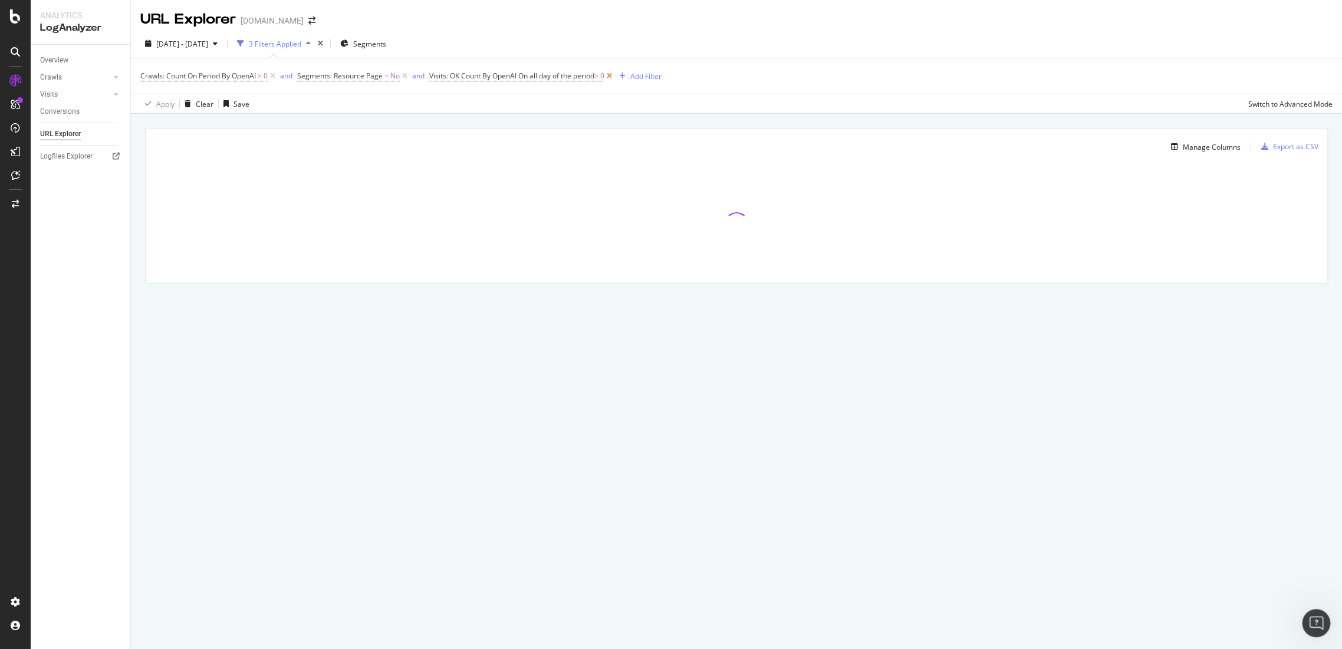
click at [614, 76] on icon at bounding box center [609, 76] width 10 height 12
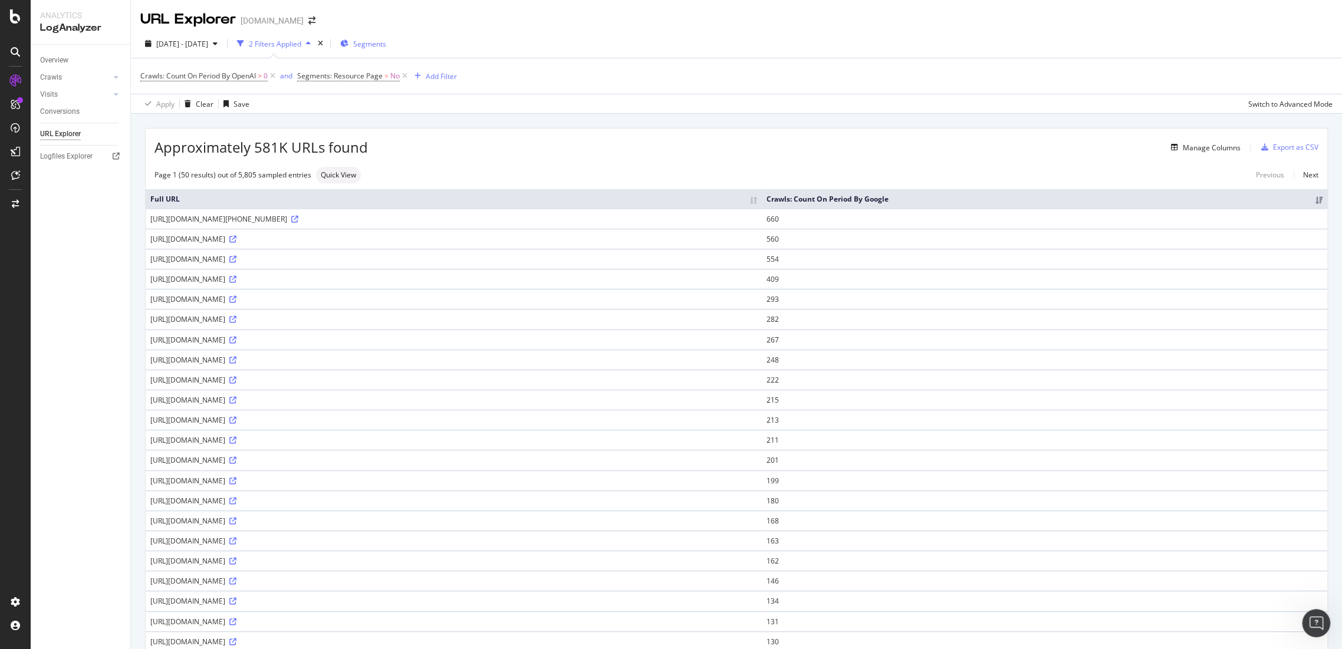
click at [386, 44] on span "Segments" at bounding box center [369, 44] width 33 height 10
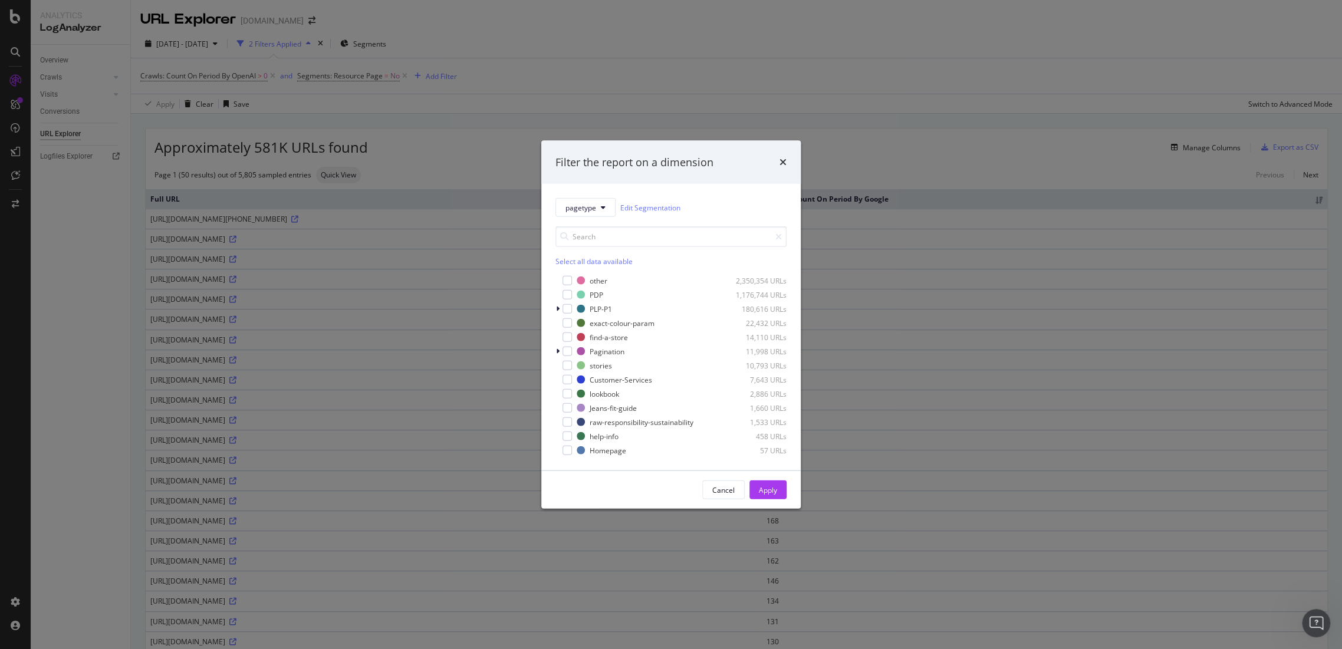
drag, startPoint x: 571, startPoint y: 295, endPoint x: 761, endPoint y: 520, distance: 294.5
click at [570, 294] on div "modal" at bounding box center [567, 294] width 9 height 9
click at [766, 486] on div "Apply" at bounding box center [768, 490] width 18 height 10
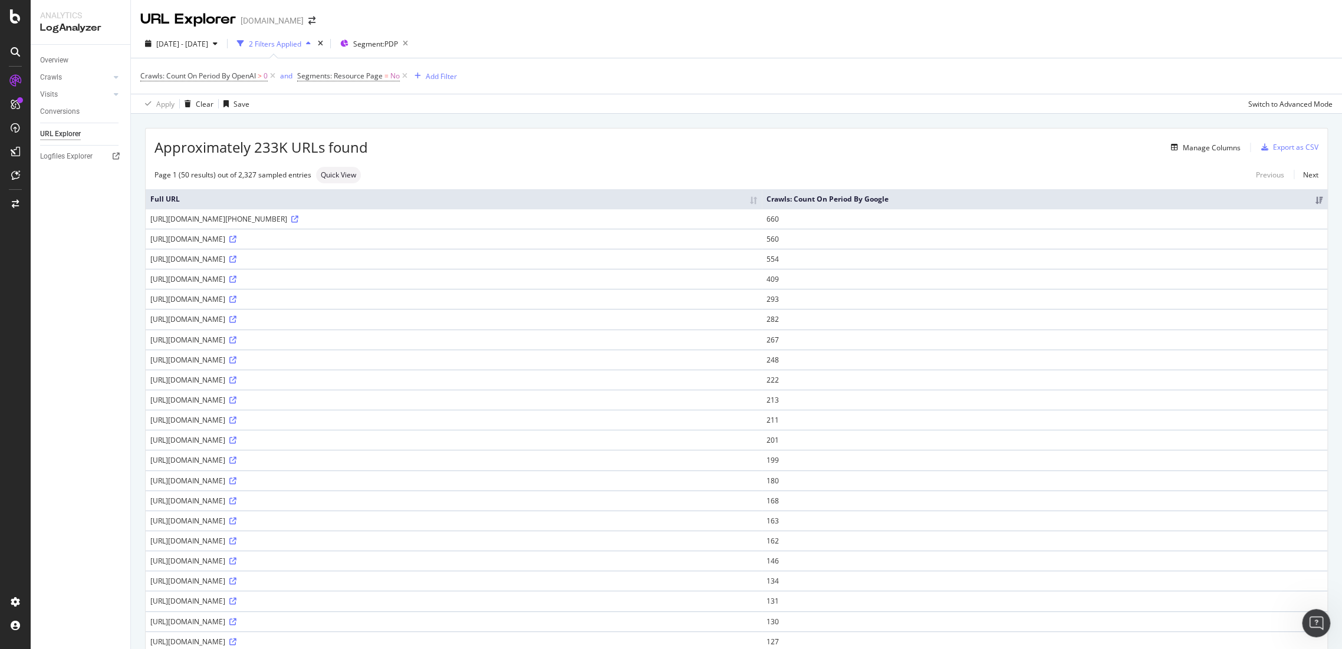
click at [431, 65] on div "Crawls: Count On Period By OpenAI > 0 and Segments: Resource Page = No Add Filt…" at bounding box center [736, 75] width 1192 height 35
click at [435, 74] on div "Add Filter" at bounding box center [441, 76] width 31 height 10
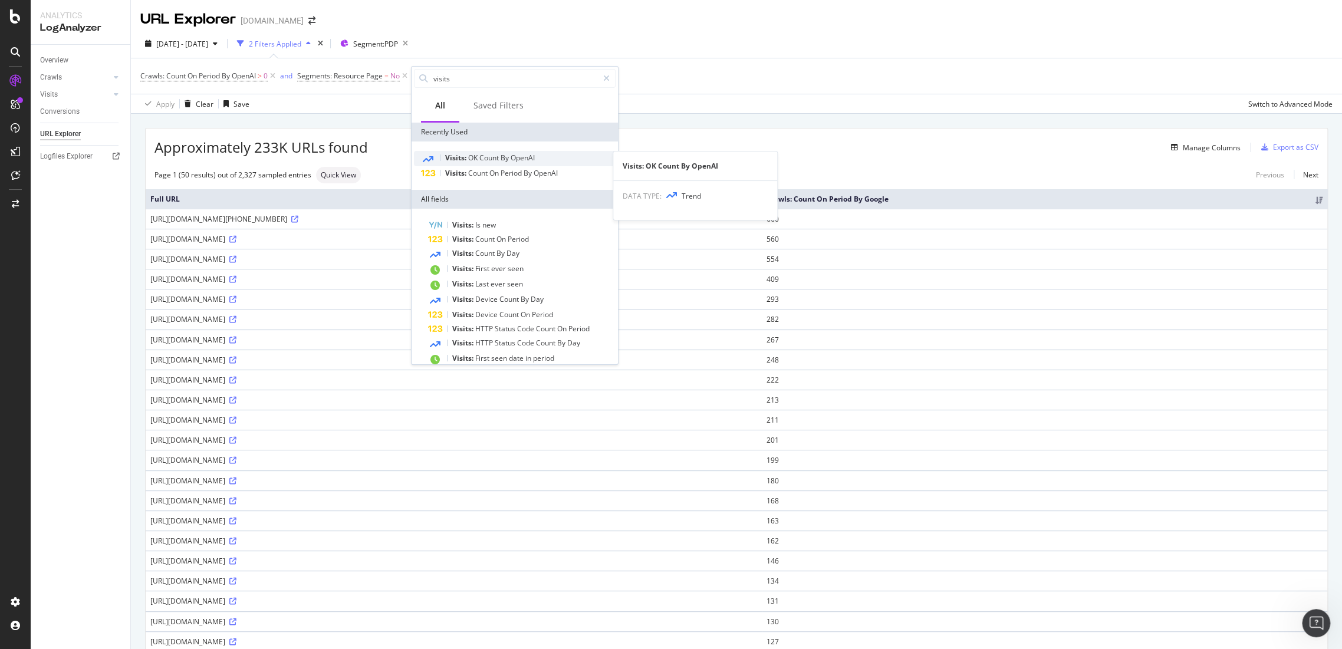
click at [509, 153] on span "By" at bounding box center [506, 158] width 10 height 10
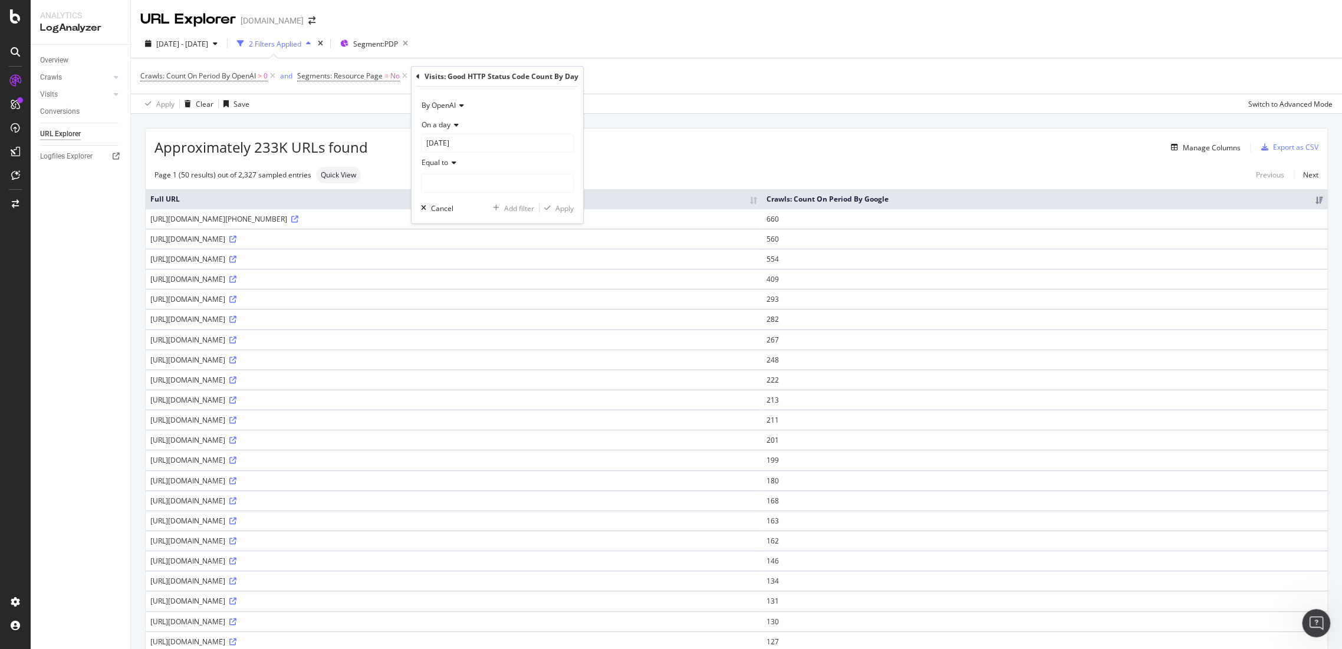
click at [448, 124] on span "On a day" at bounding box center [436, 125] width 29 height 10
click at [455, 102] on span "By OpenAI" at bounding box center [439, 105] width 34 height 10
click at [459, 107] on icon at bounding box center [460, 105] width 8 height 7
click at [449, 129] on div "On a day" at bounding box center [497, 124] width 153 height 19
click at [465, 183] on span "Any day of the period" at bounding box center [462, 180] width 70 height 10
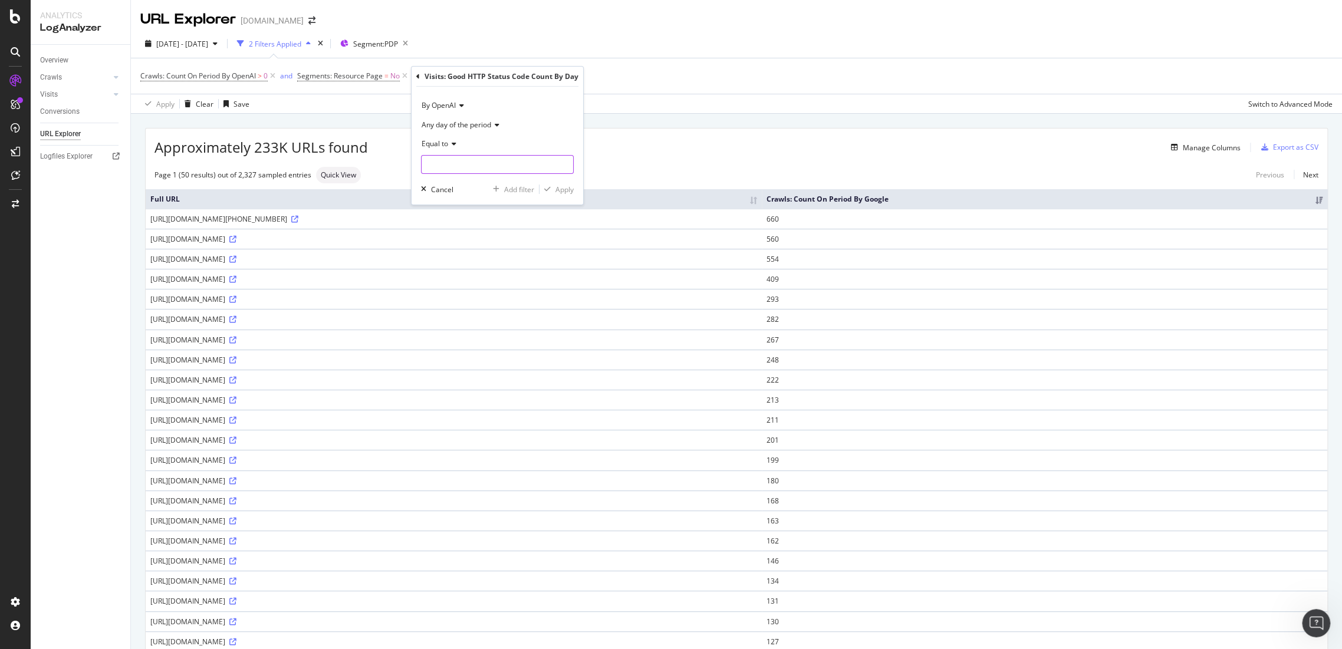
click at [461, 165] on input "number" at bounding box center [497, 164] width 153 height 19
click at [453, 146] on icon at bounding box center [452, 143] width 8 height 7
click at [472, 230] on div "Greater than" at bounding box center [487, 228] width 126 height 15
click at [464, 167] on input "number" at bounding box center [497, 164] width 153 height 19
type input "0"
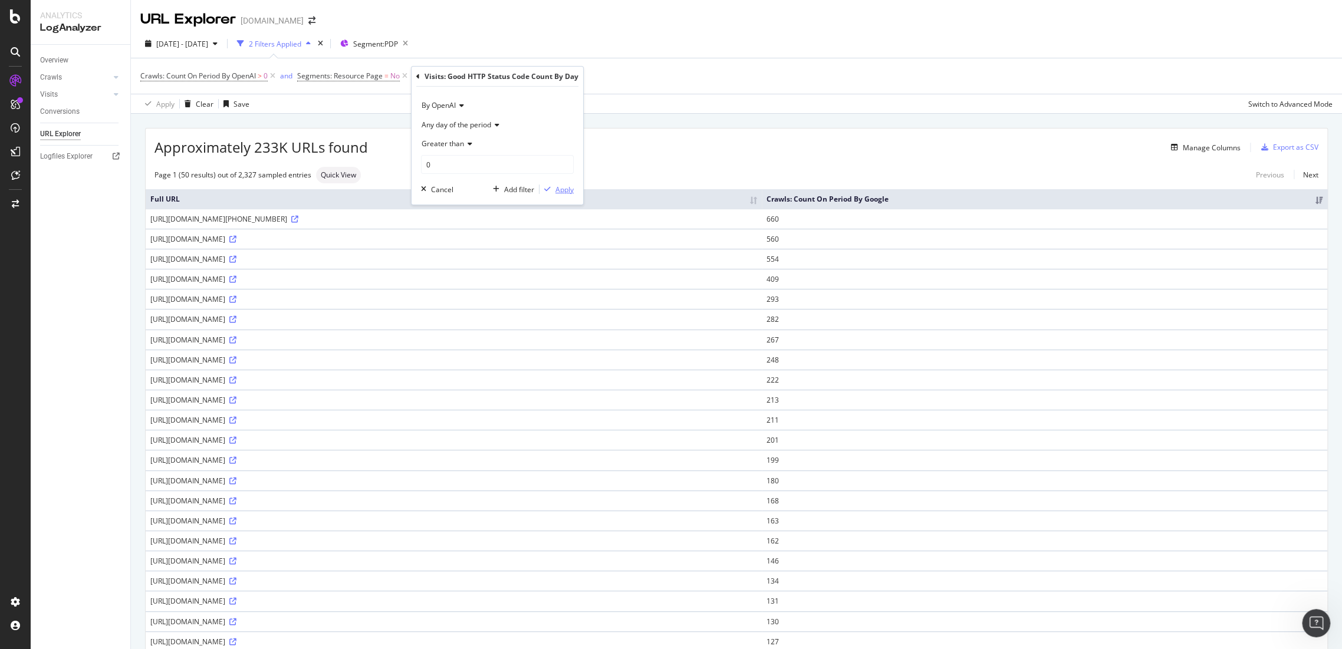
click at [560, 186] on div "Apply" at bounding box center [564, 190] width 18 height 10
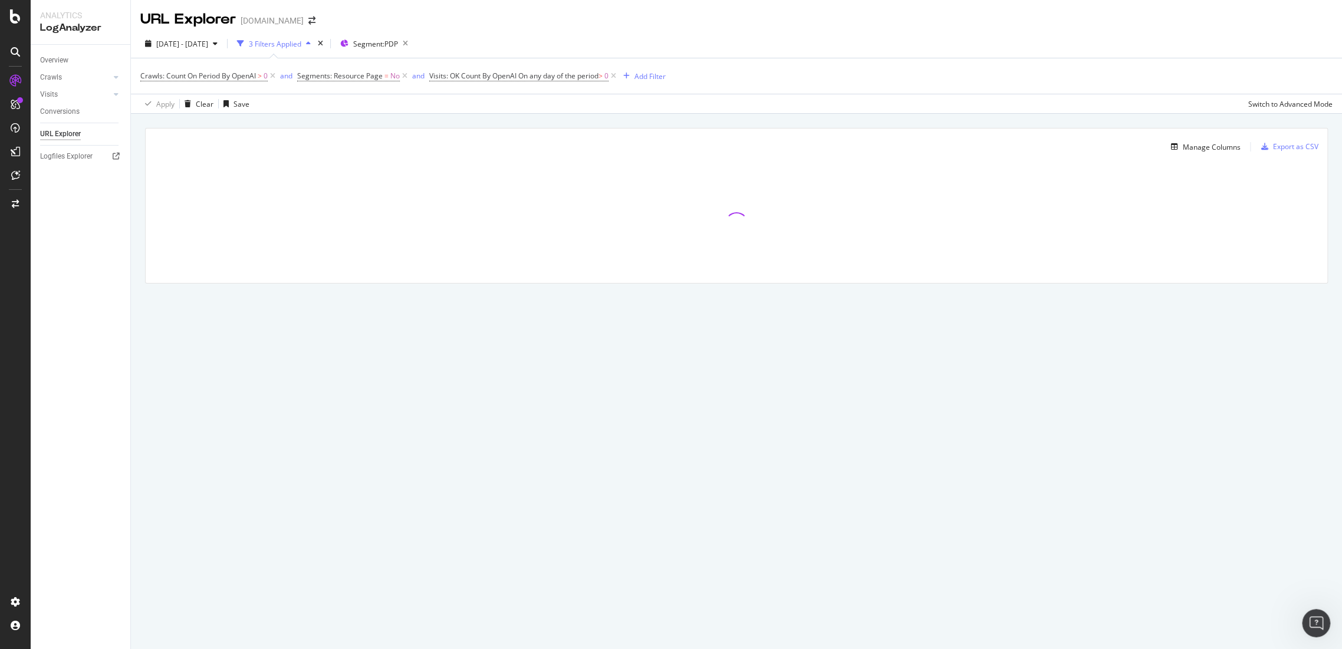
click at [616, 77] on icon at bounding box center [614, 76] width 10 height 12
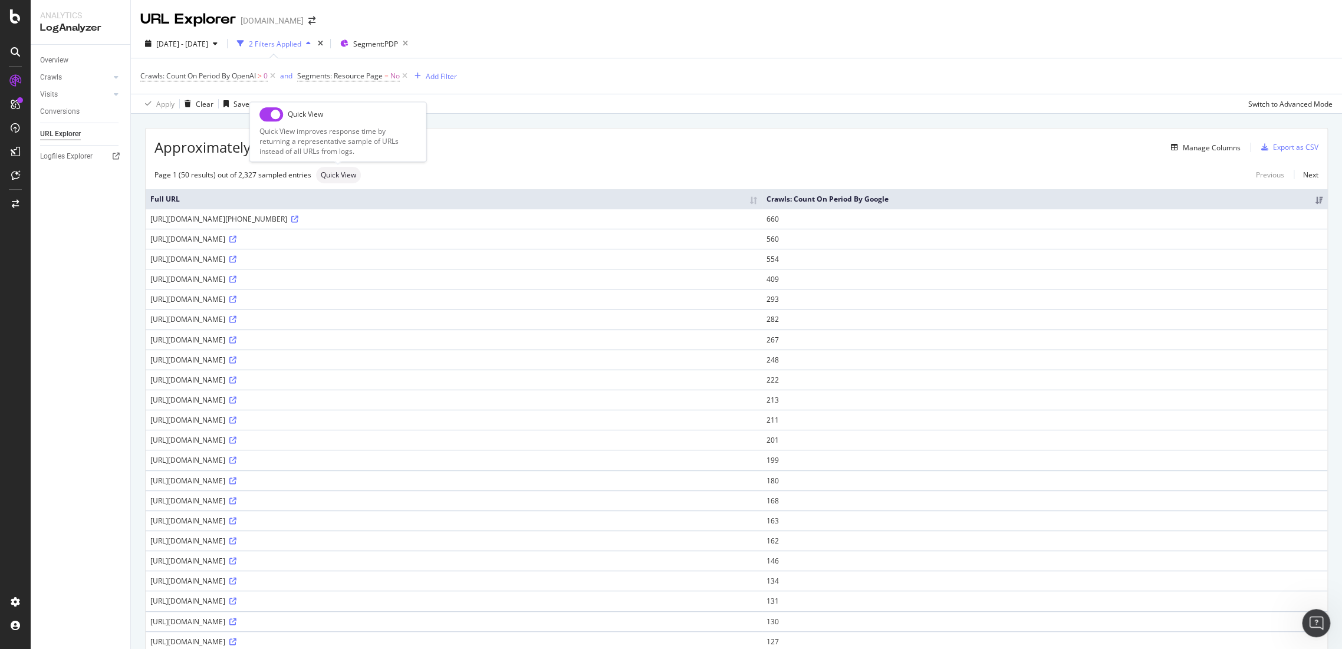
click at [278, 116] on input "checkbox" at bounding box center [271, 114] width 24 height 14
checkbox input "true"
click at [981, 202] on th "Crawls: Count On Period By Google" at bounding box center [1045, 198] width 566 height 19
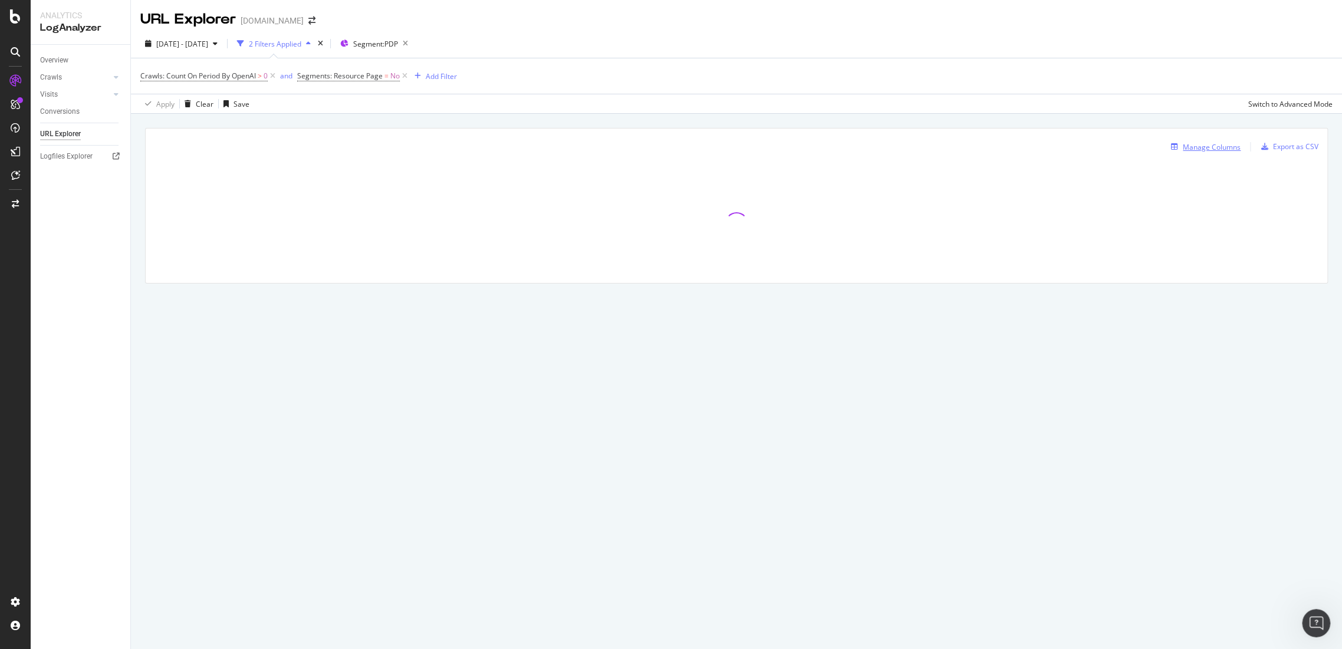
click at [1237, 143] on div "Manage Columns" at bounding box center [1212, 147] width 58 height 10
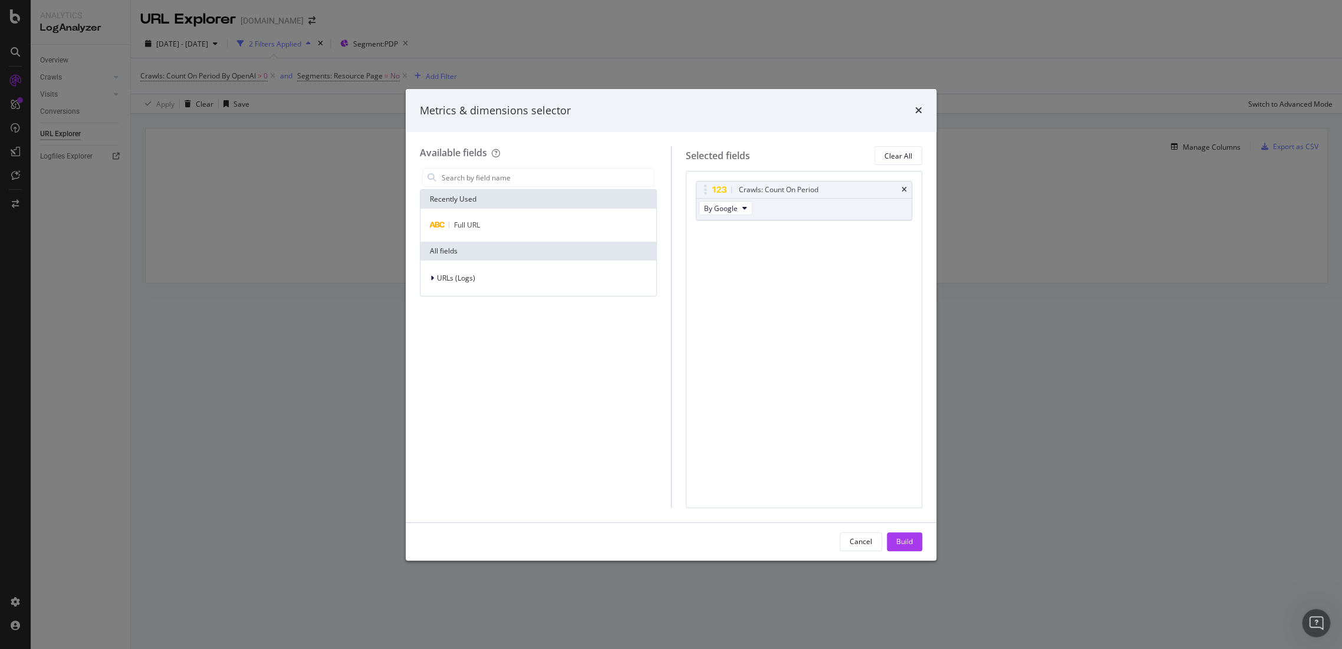
click at [915, 111] on icon "times" at bounding box center [918, 110] width 7 height 9
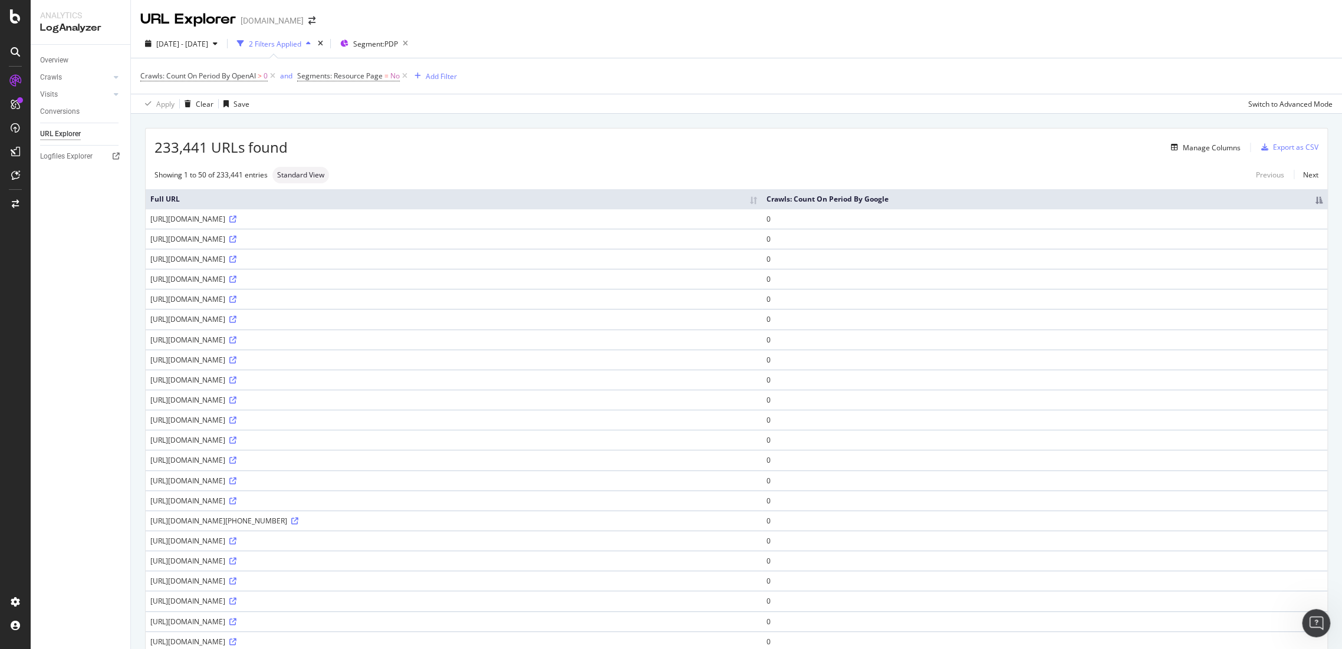
click at [762, 205] on th "Full URL" at bounding box center [454, 198] width 616 height 19
click at [1206, 148] on div "Manage Columns" at bounding box center [1212, 148] width 58 height 10
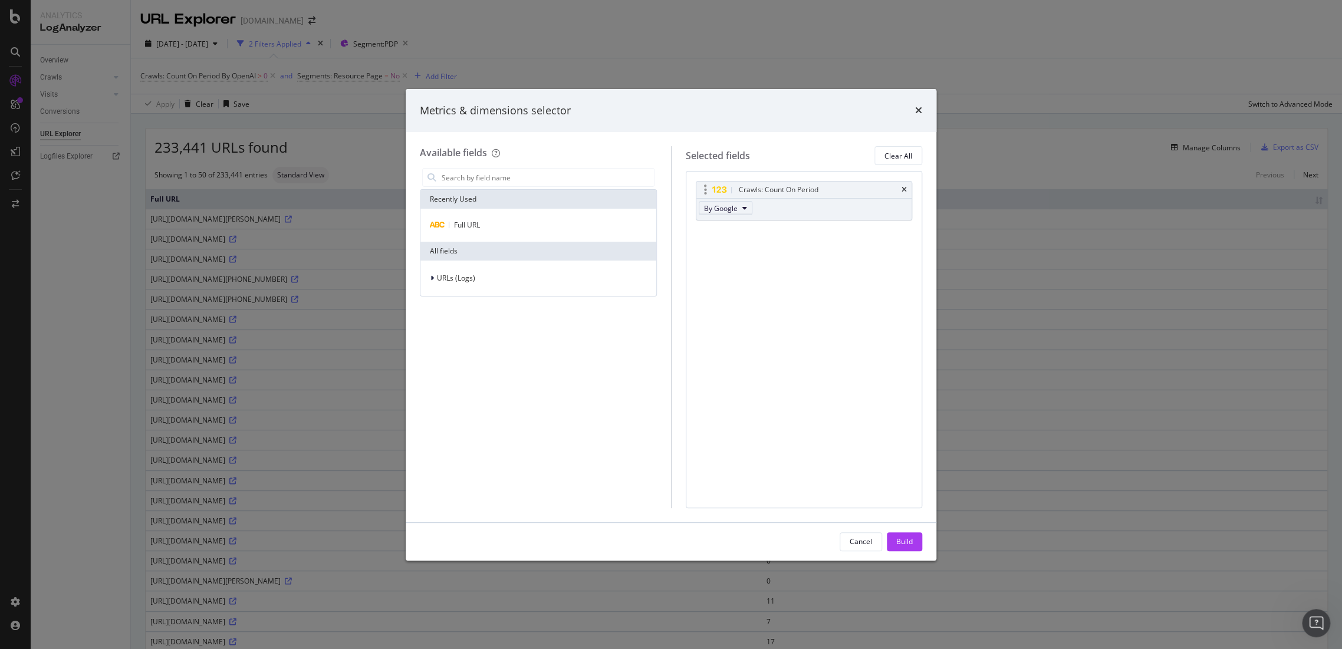
click at [739, 209] on button "By Google" at bounding box center [726, 208] width 54 height 14
click at [773, 207] on div "Crawls: Count On Period By Google" at bounding box center [804, 201] width 217 height 40
click at [504, 172] on input "modal" at bounding box center [546, 178] width 213 height 18
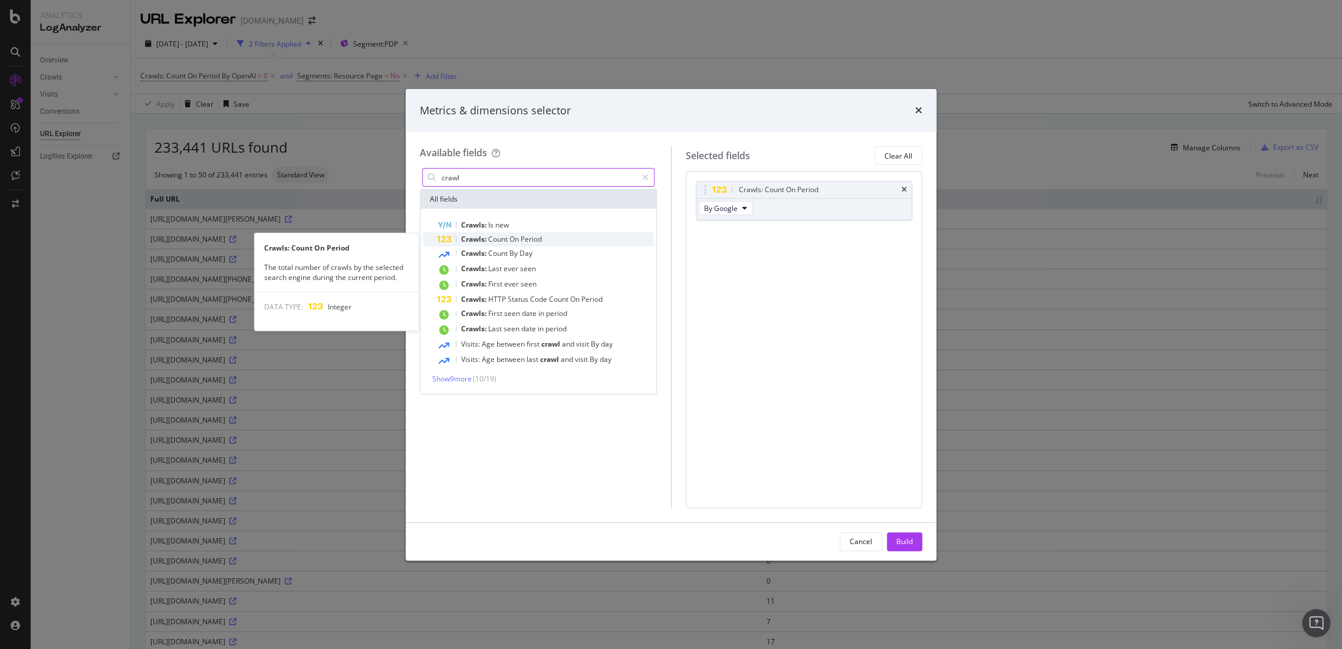
type input "crawl"
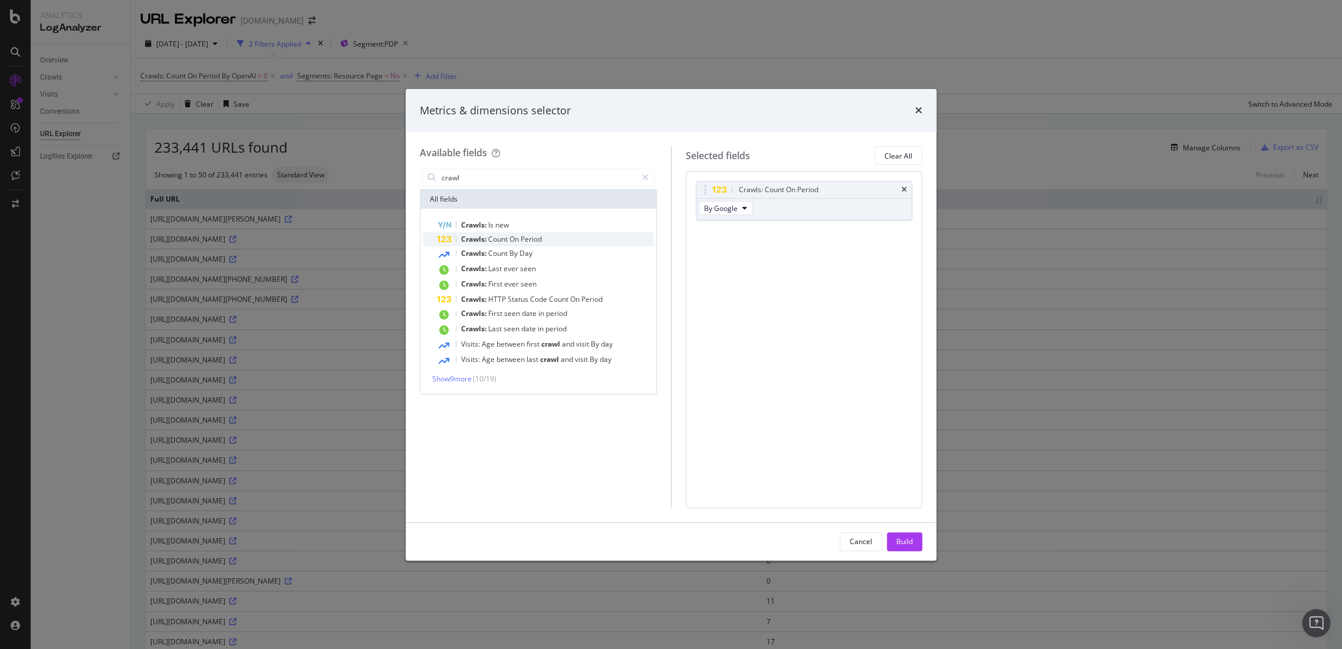
click at [497, 234] on div "Crawls: Count On Period" at bounding box center [545, 239] width 217 height 14
click at [729, 251] on span "By Google Desktop" at bounding box center [735, 253] width 63 height 10
drag, startPoint x: 816, startPoint y: 339, endPoint x: 723, endPoint y: 336, distance: 93.2
click at [811, 339] on div "Crawls: Count On Period By Google Crawls: Count On Period By Google Desktop You…" at bounding box center [804, 339] width 237 height 337
click at [920, 110] on icon "times" at bounding box center [918, 110] width 7 height 9
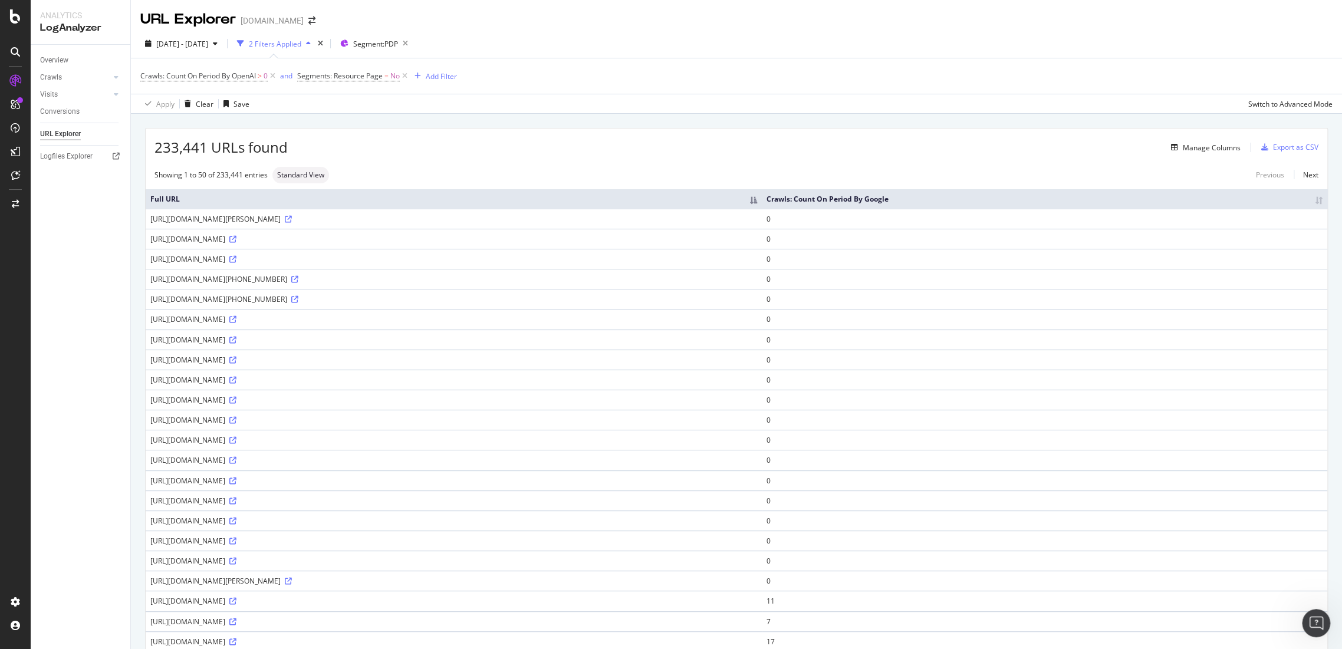
click at [762, 206] on th "Full URL" at bounding box center [454, 198] width 616 height 19
click at [1200, 146] on div "Manage Columns" at bounding box center [1212, 148] width 58 height 10
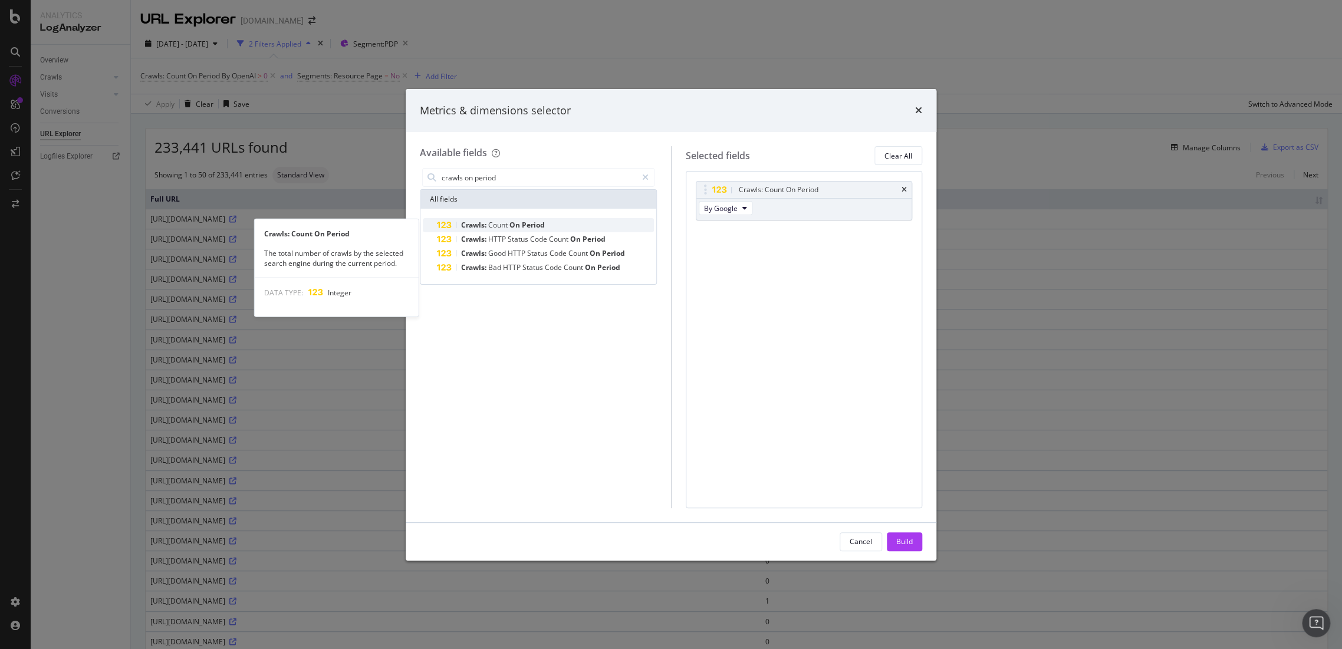
type input "crawls on period"
click at [528, 226] on span "Period" at bounding box center [533, 225] width 23 height 10
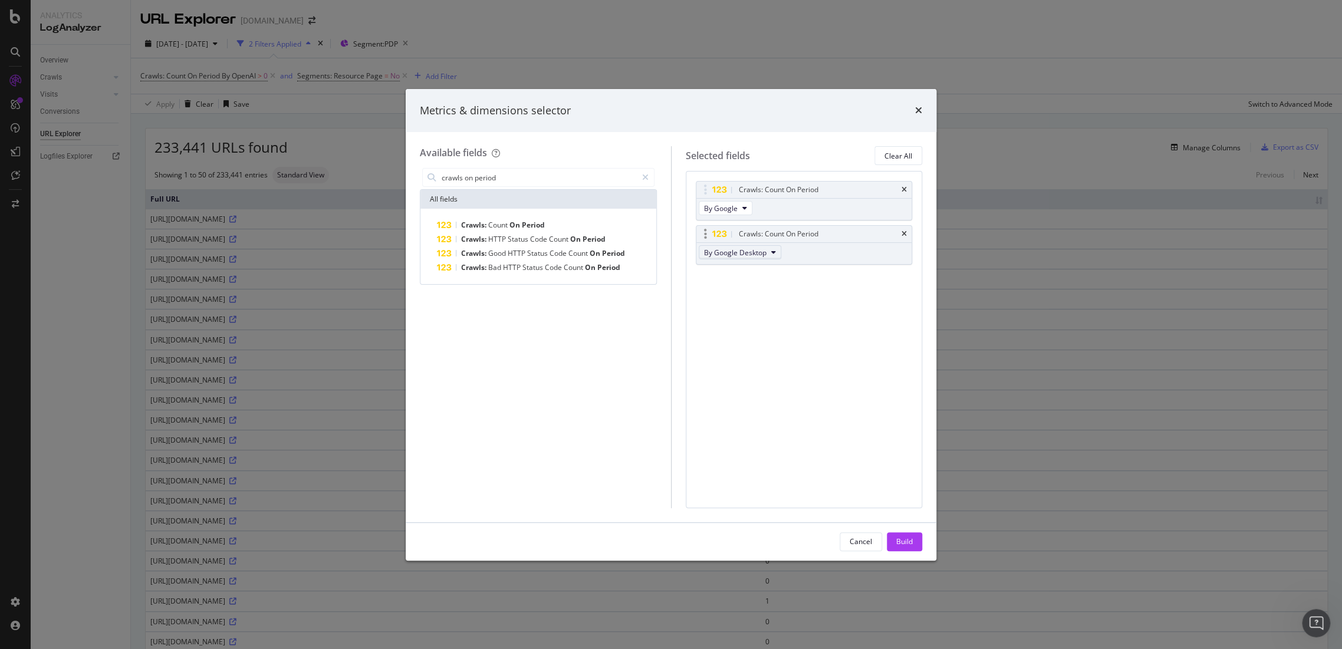
click at [717, 249] on span "By Google Desktop" at bounding box center [735, 253] width 63 height 10
click at [920, 109] on icon "times" at bounding box center [918, 110] width 7 height 9
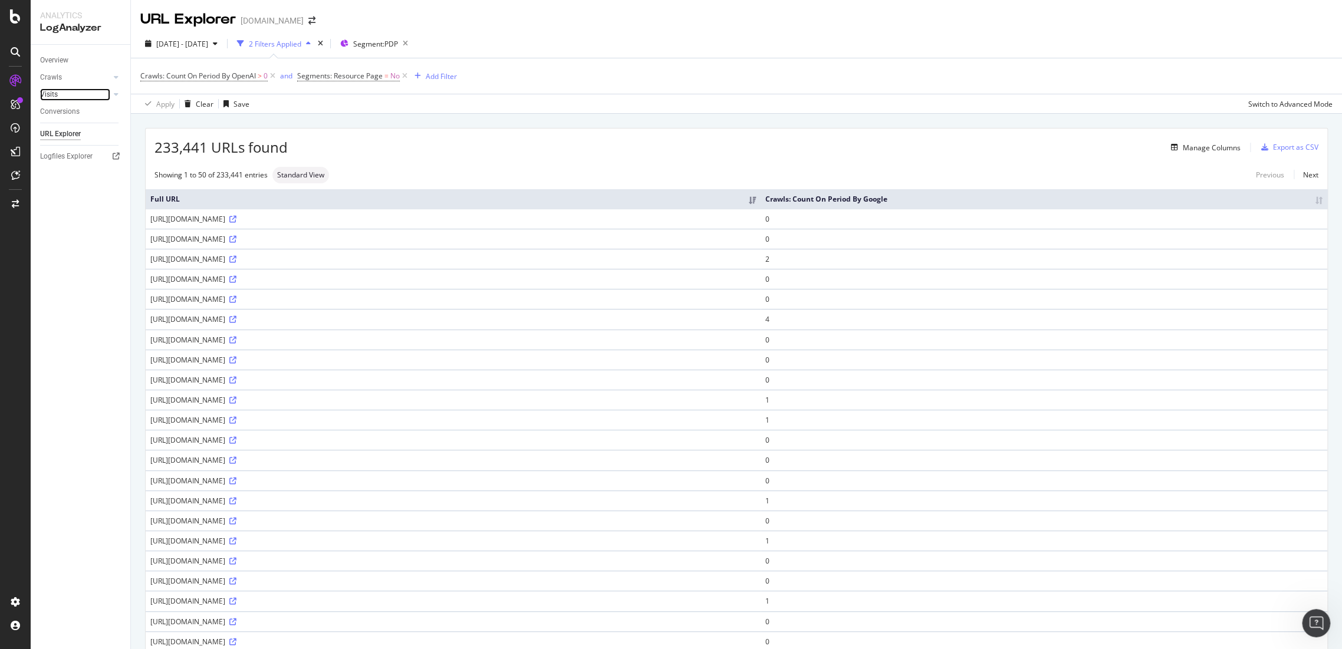
click at [58, 97] on link "Visits" at bounding box center [75, 94] width 70 height 12
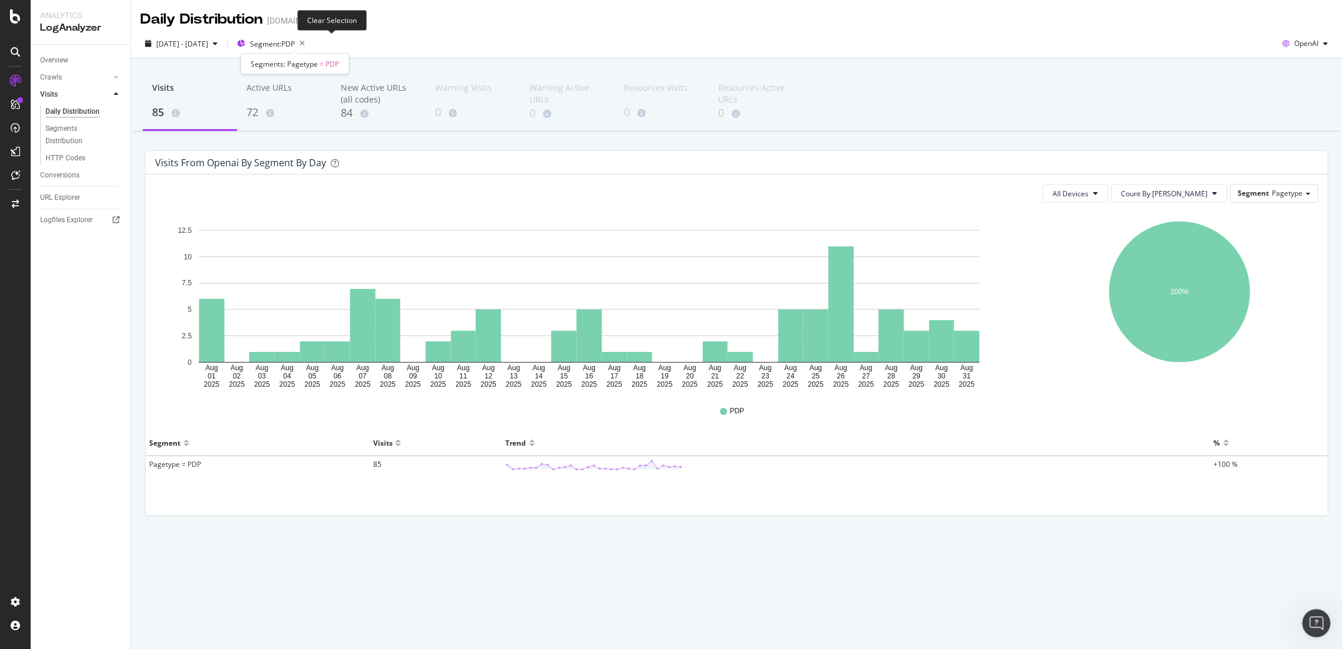
drag, startPoint x: 331, startPoint y: 44, endPoint x: 364, endPoint y: 147, distance: 108.3
click at [310, 44] on icon "button" at bounding box center [302, 43] width 15 height 17
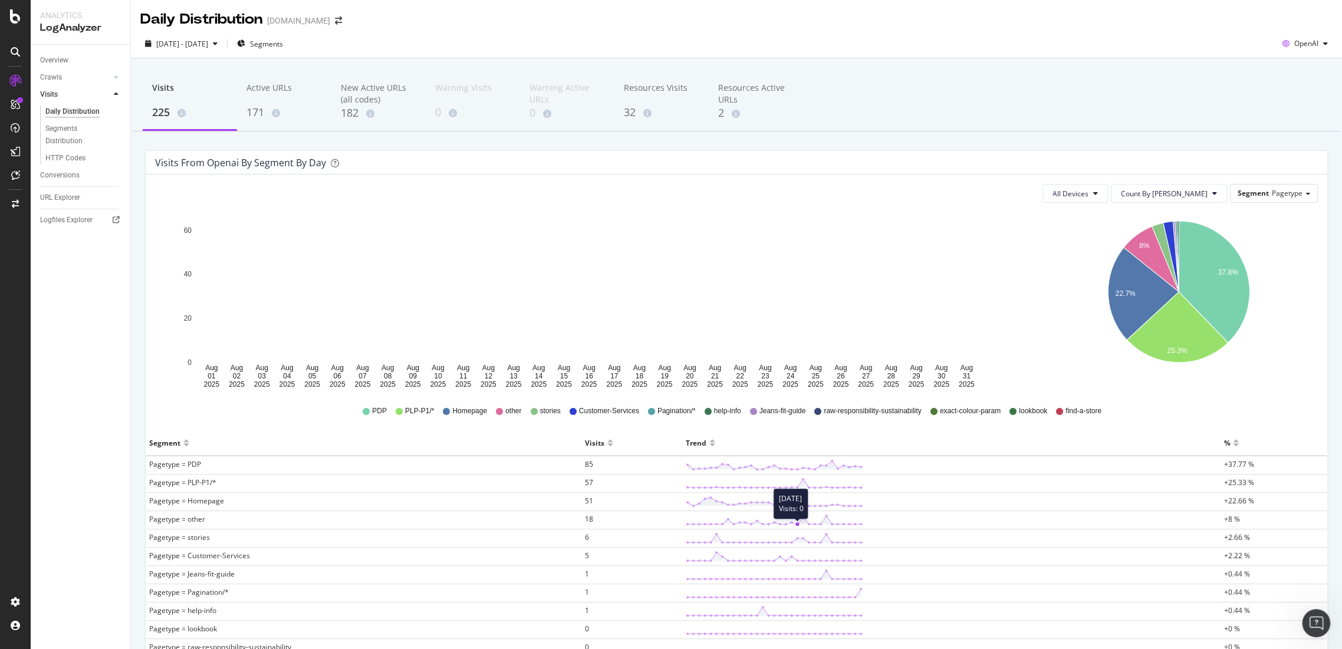
scroll to position [137, 0]
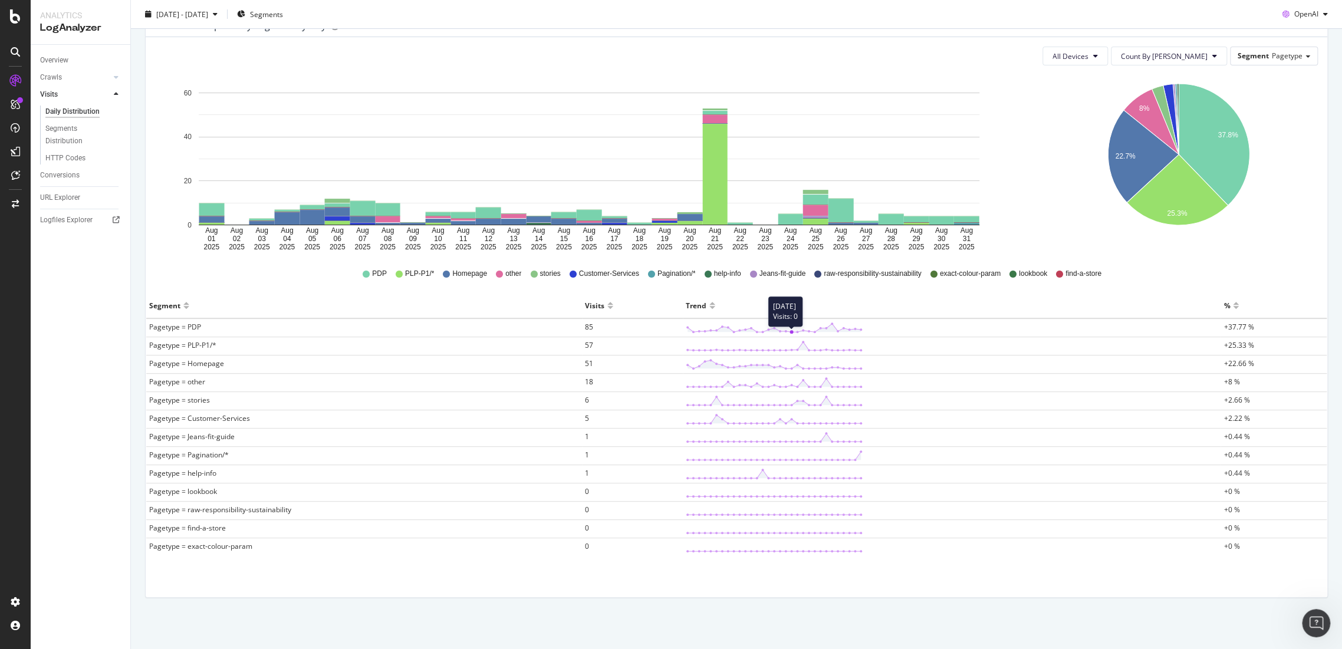
click at [788, 329] on icon at bounding box center [774, 328] width 177 height 12
drag, startPoint x: 1254, startPoint y: 334, endPoint x: 1187, endPoint y: 337, distance: 67.3
click at [1254, 334] on td "+37.77 %" at bounding box center [1274, 327] width 106 height 19
click at [594, 327] on td "85" at bounding box center [632, 327] width 101 height 19
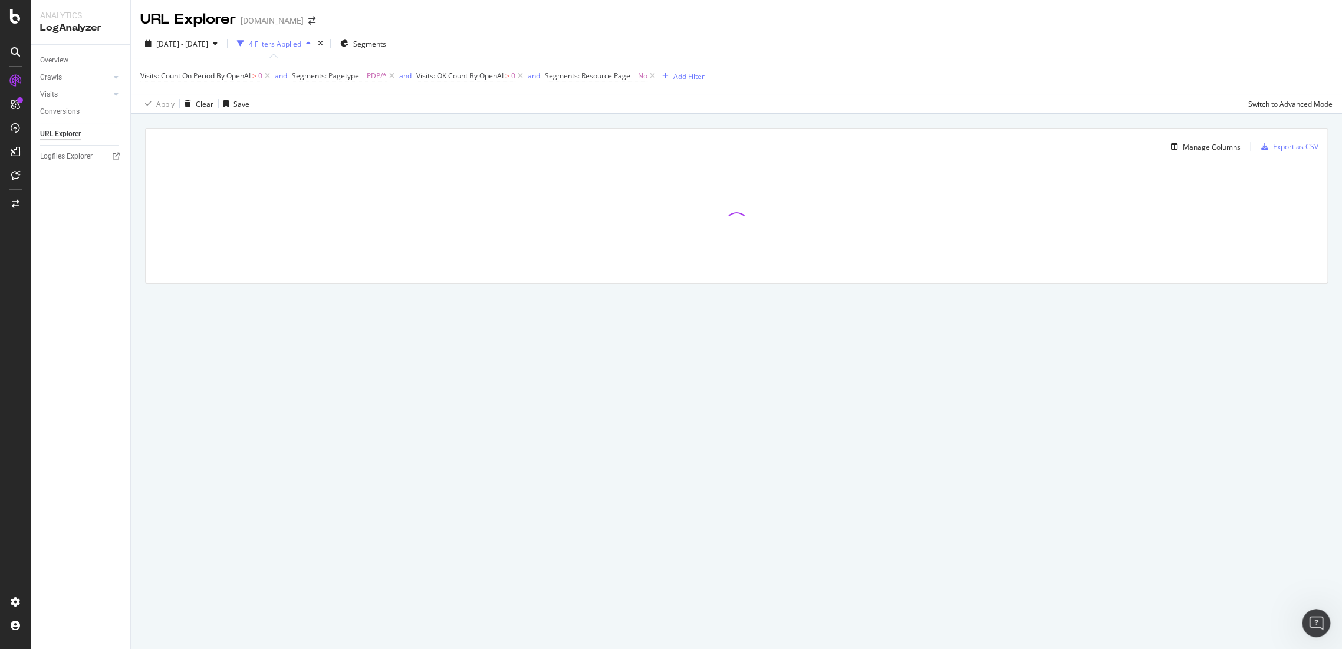
drag, startPoint x: 520, startPoint y: 74, endPoint x: 643, endPoint y: 216, distance: 188.5
click at [520, 74] on icon at bounding box center [520, 76] width 10 height 12
click at [1305, 142] on div "Export as CSV" at bounding box center [1295, 147] width 45 height 10
click at [1285, 149] on div "Export as CSV" at bounding box center [1295, 147] width 45 height 10
click at [1325, 623] on div "Open Intercom Messenger" at bounding box center [1315, 621] width 39 height 39
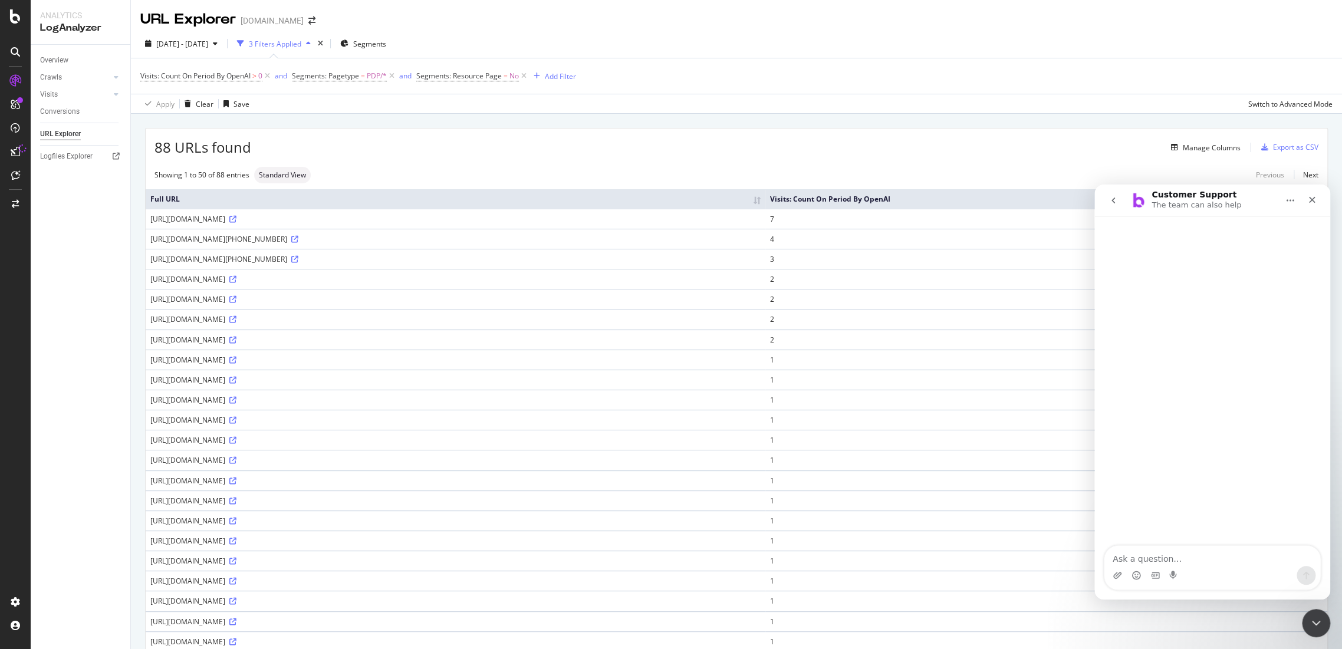
click at [851, 78] on div "Visits: Count On Period By OpenAI > 0 and Segments: Pagetype = PDP/* and Segmen…" at bounding box center [736, 75] width 1192 height 35
click at [1319, 629] on div "Close Intercom Messenger" at bounding box center [1315, 621] width 28 height 28
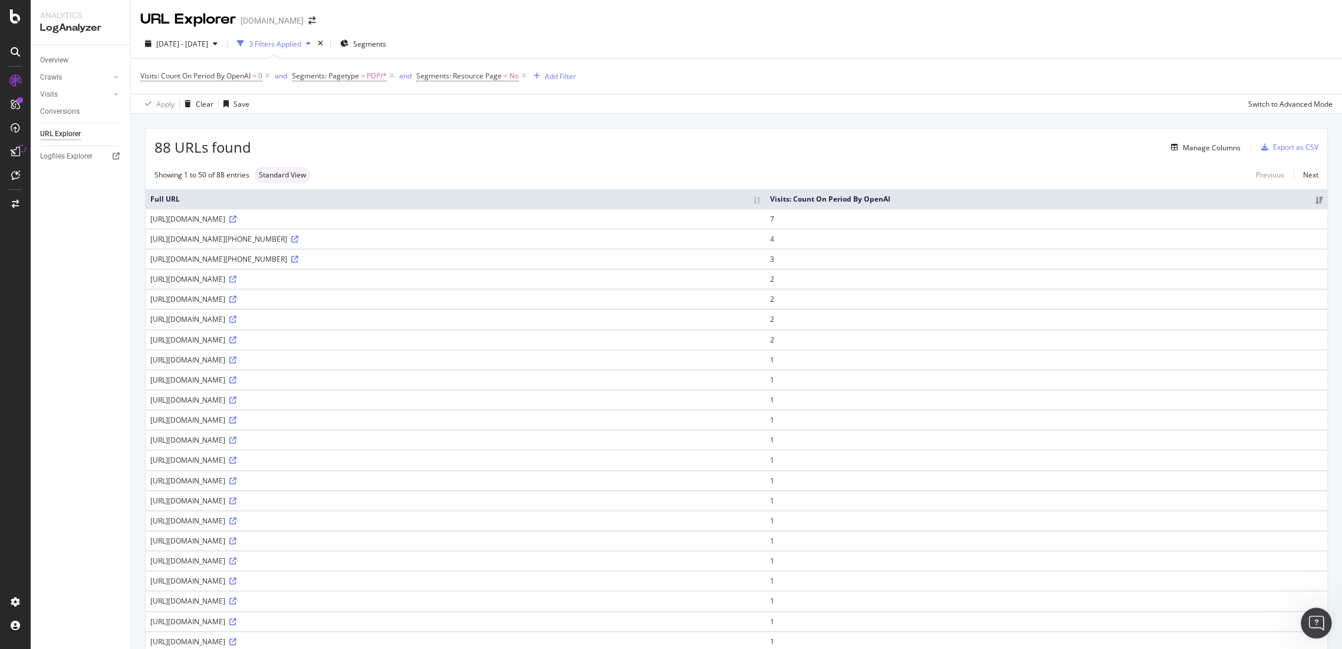
click at [1307, 620] on icon "Open Intercom Messenger" at bounding box center [1315, 621] width 19 height 19
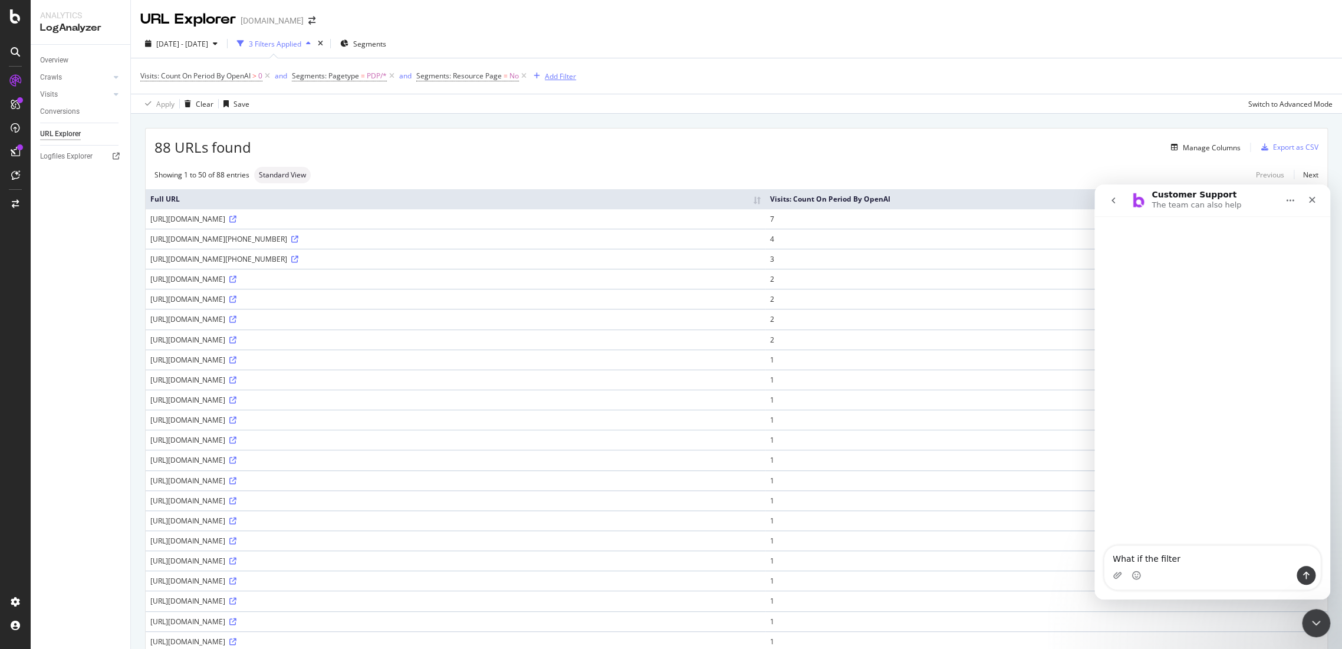
type textarea "What if the filter"
click at [564, 83] on button "Add Filter" at bounding box center [552, 76] width 47 height 14
type input "ok"
click at [627, 159] on span "By" at bounding box center [624, 158] width 10 height 10
click at [557, 129] on div "On a day" at bounding box center [616, 124] width 153 height 19
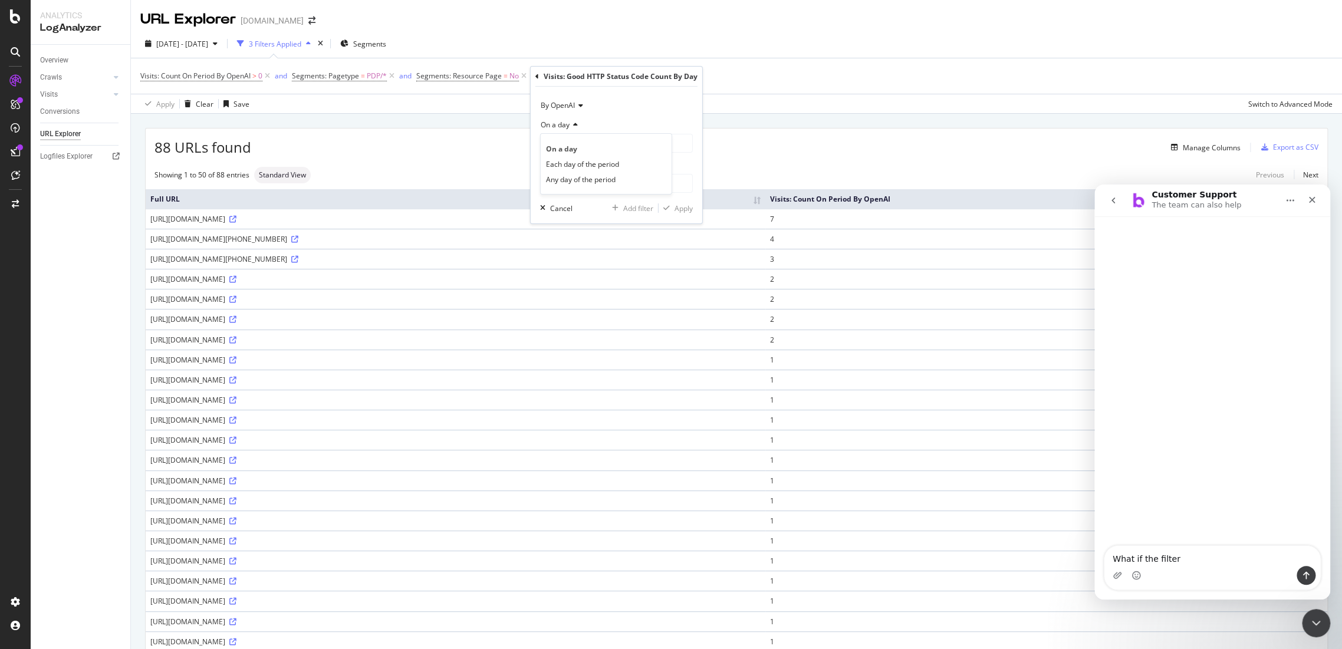
click at [1224, 568] on div "Intercom messenger" at bounding box center [1212, 575] width 216 height 19
click at [1214, 565] on textarea "What if the filter" at bounding box center [1212, 556] width 216 height 20
type textarea "What if the filter Visits: OK"
click at [536, 78] on icon at bounding box center [537, 76] width 4 height 7
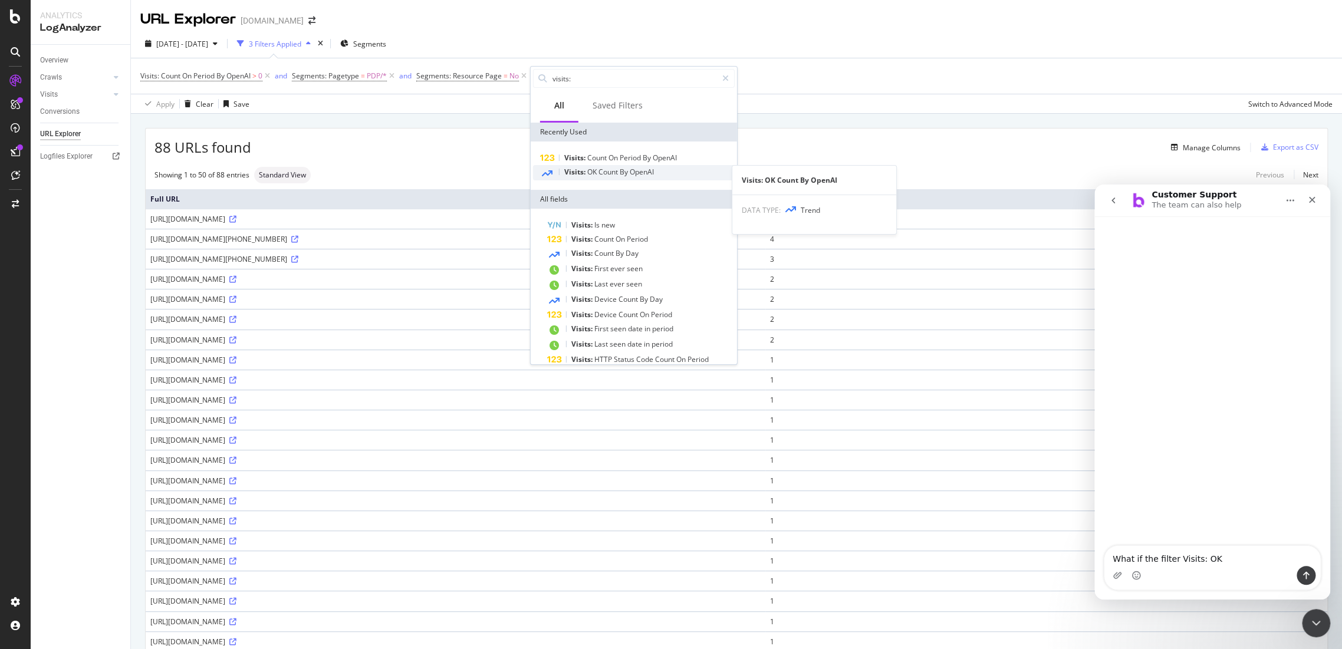
type input "visits:"
click at [643, 176] on span "OpenAI" at bounding box center [642, 172] width 24 height 10
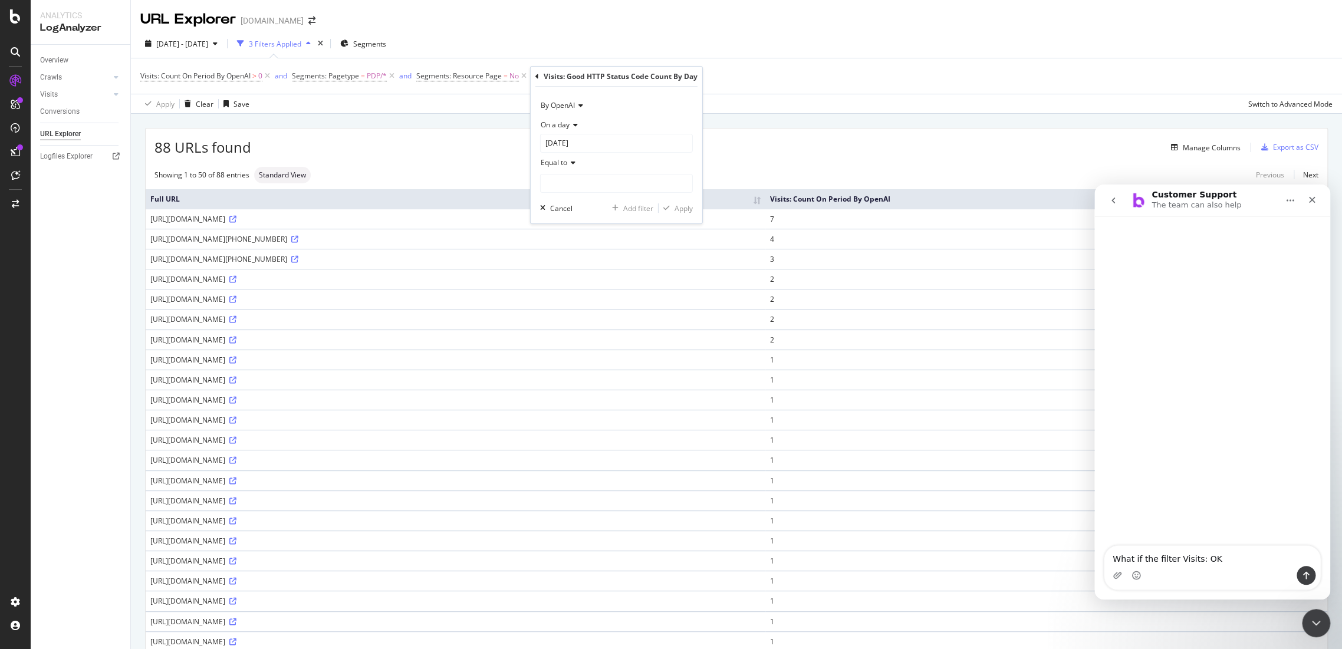
click at [534, 77] on div "Visits: Good HTTP Status Code Count By Day By OpenAI On a day 2025-08-01 Equal …" at bounding box center [617, 145] width 172 height 157
click at [538, 77] on div "Visits: Good HTTP Status Code Count By Day" at bounding box center [616, 77] width 162 height 20
click at [538, 77] on icon at bounding box center [537, 76] width 4 height 7
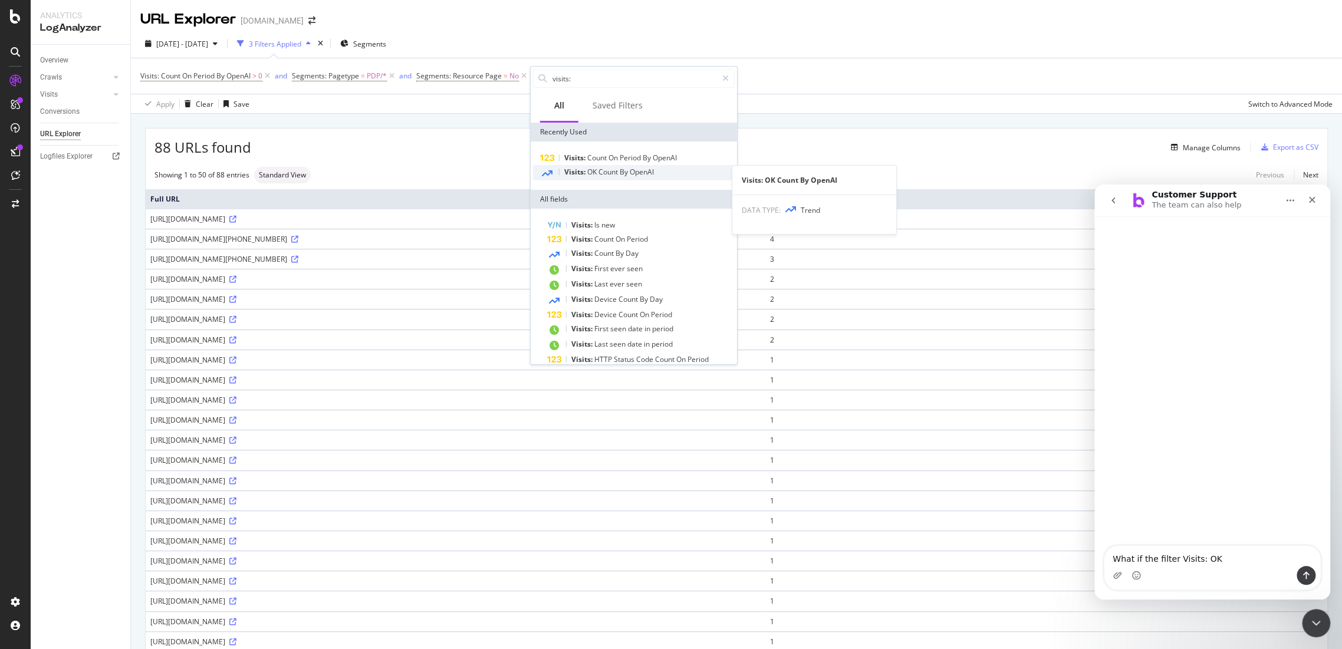
click at [636, 173] on span "OpenAI" at bounding box center [642, 172] width 24 height 10
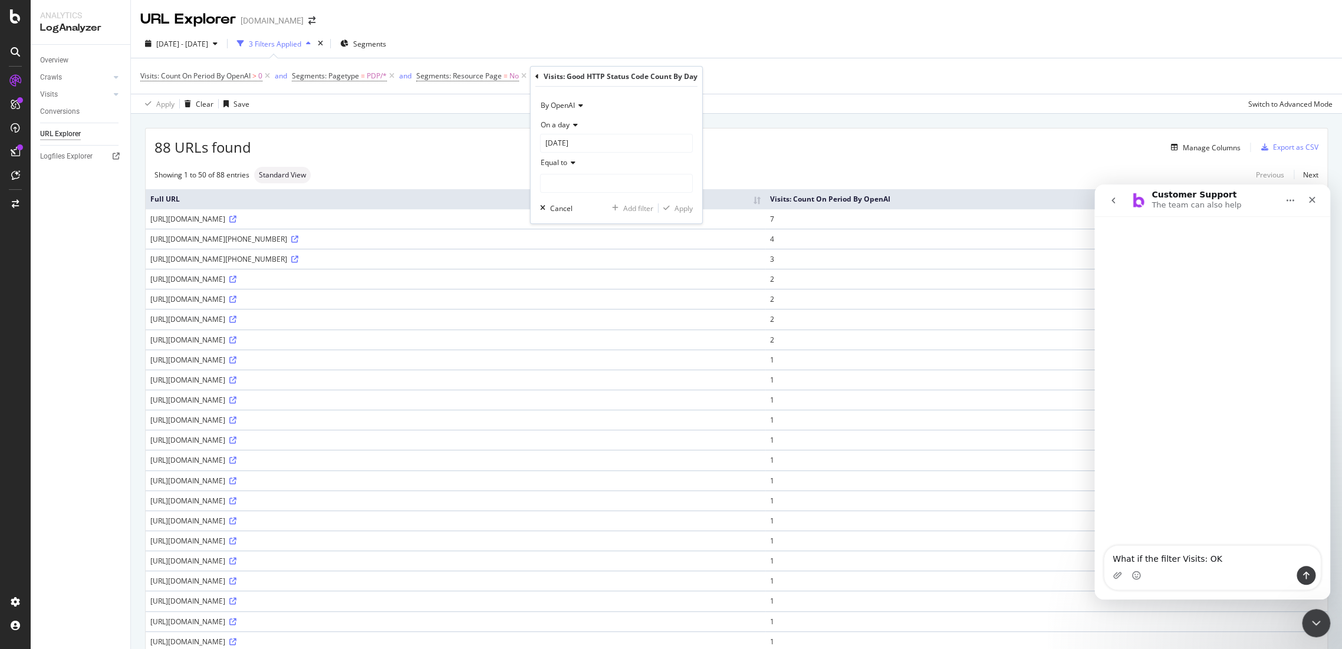
click at [572, 124] on icon at bounding box center [574, 124] width 8 height 7
click at [571, 163] on span "Each day of the period" at bounding box center [582, 164] width 73 height 10
click at [567, 149] on div "Equal to" at bounding box center [616, 143] width 153 height 19
drag, startPoint x: 592, startPoint y: 233, endPoint x: 597, endPoint y: 208, distance: 25.9
click at [592, 232] on div "Greater than" at bounding box center [606, 228] width 126 height 15
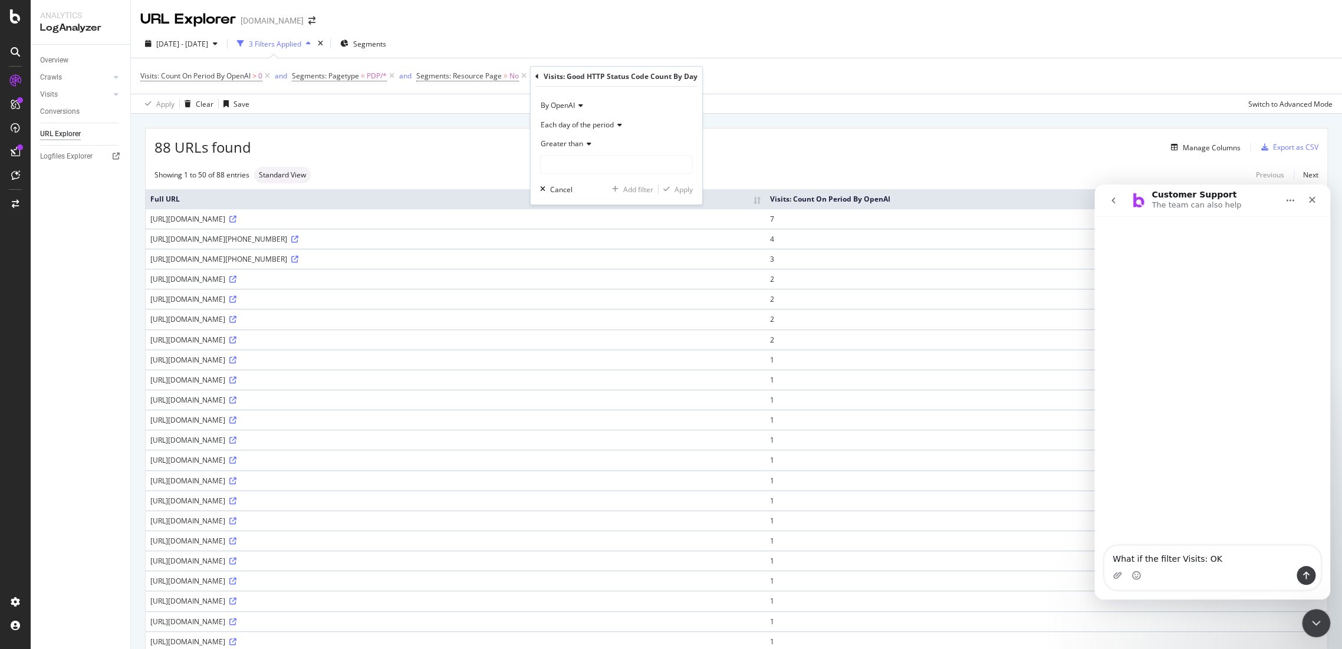
click at [602, 182] on div "By OpenAI Each day of the period Greater than Cancel Add filter Apply" at bounding box center [617, 146] width 172 height 118
click at [605, 160] on input "number" at bounding box center [616, 164] width 153 height 19
type input "0"
click at [1221, 558] on textarea "What if the filter Visits: OK" at bounding box center [1212, 556] width 216 height 20
type textarea "What if the filter Visits: OK Count by Open AI is not included in the overview …"
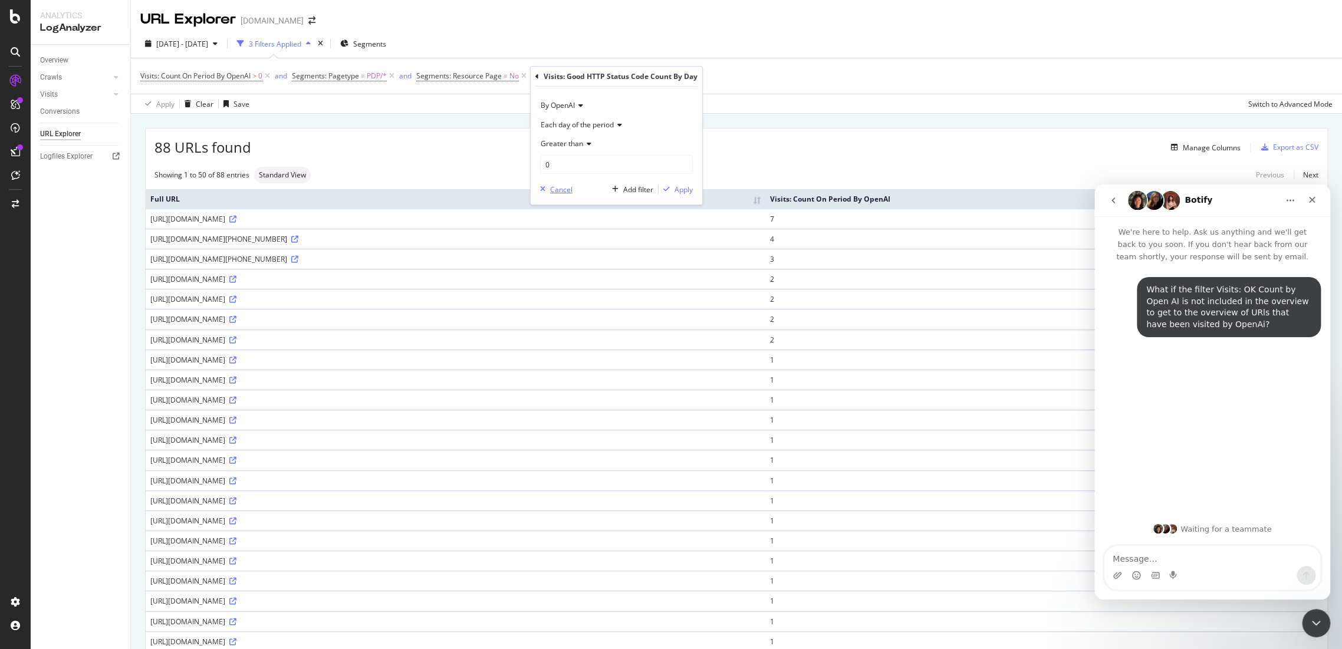
click at [554, 187] on div "Cancel" at bounding box center [561, 190] width 22 height 10
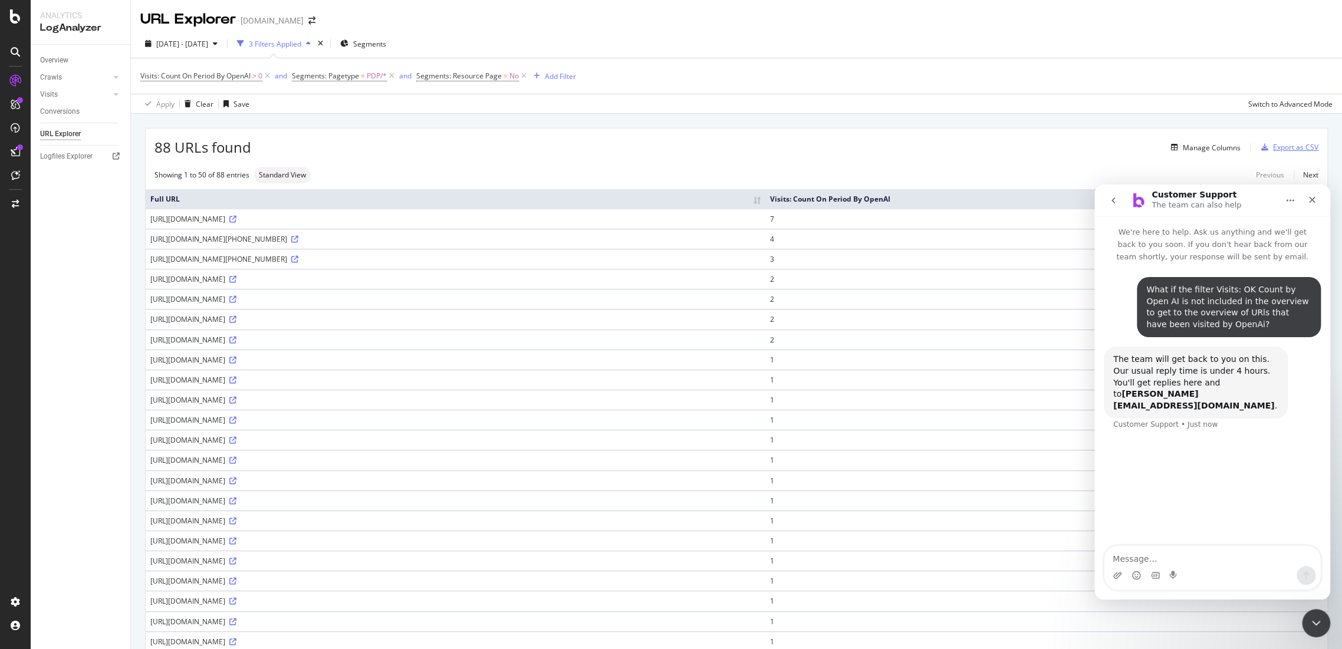
click at [1276, 141] on div "Export as CSV" at bounding box center [1288, 148] width 62 height 18
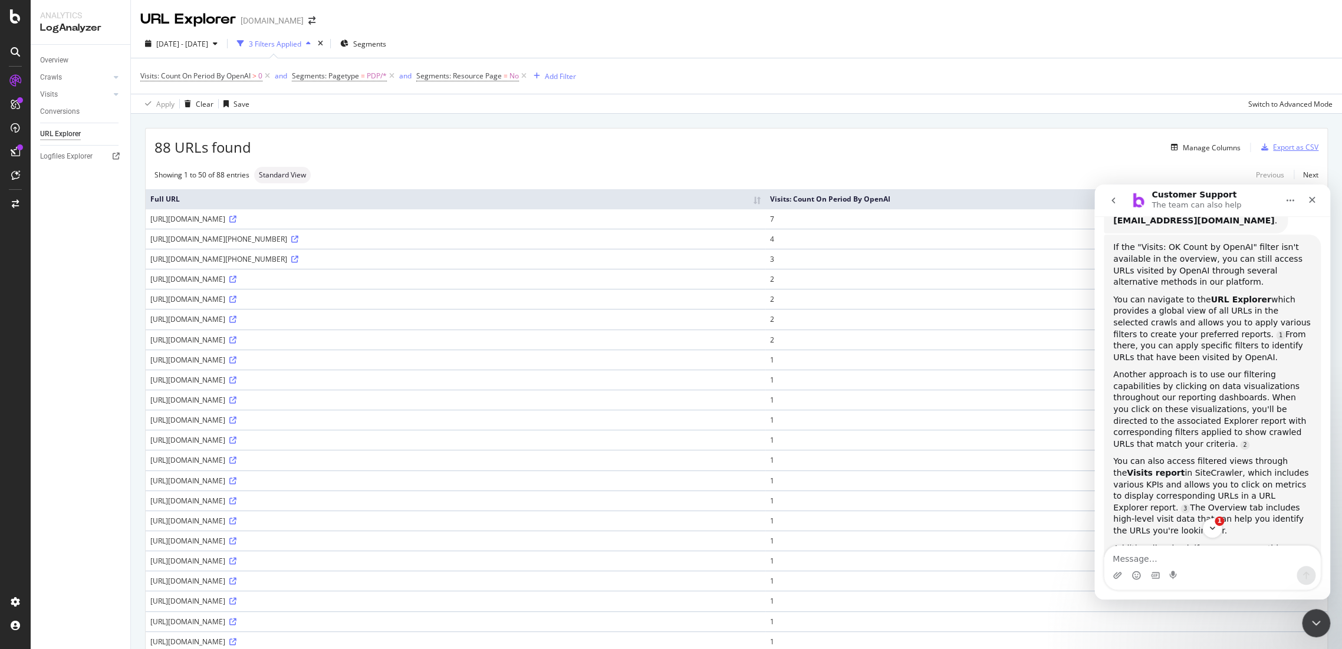
scroll to position [277, 0]
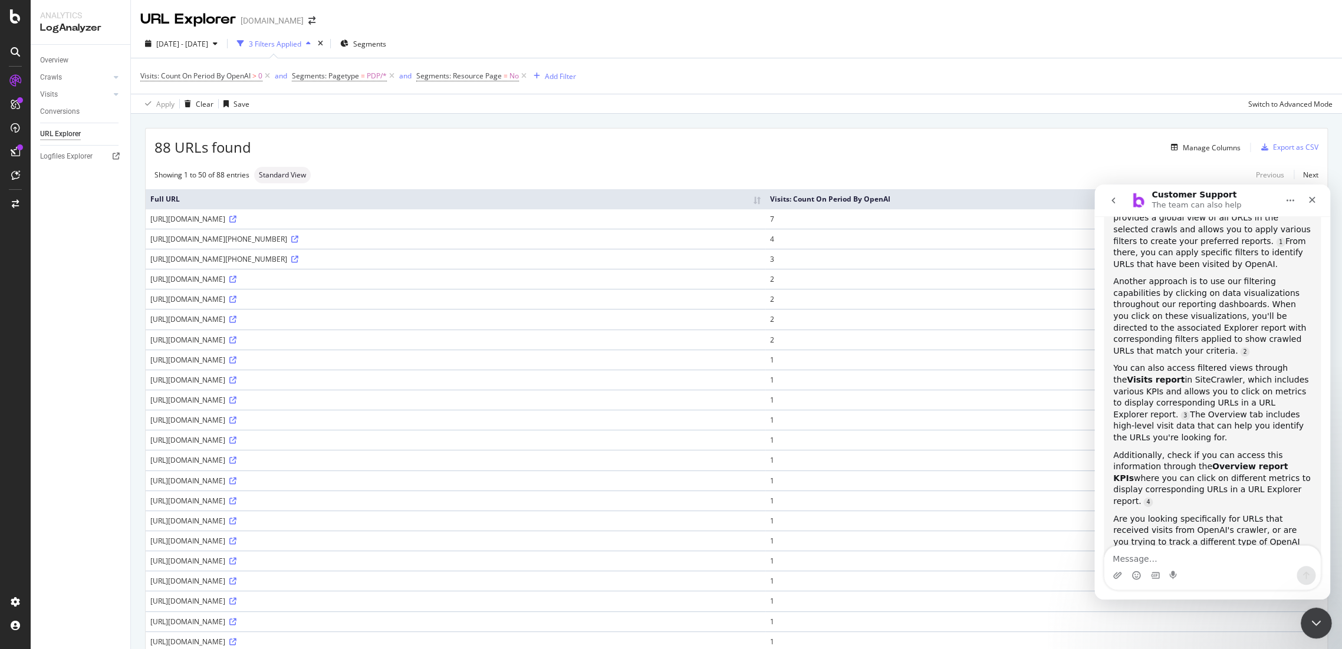
click at [1314, 619] on icon "Close Intercom Messenger" at bounding box center [1315, 621] width 14 height 14
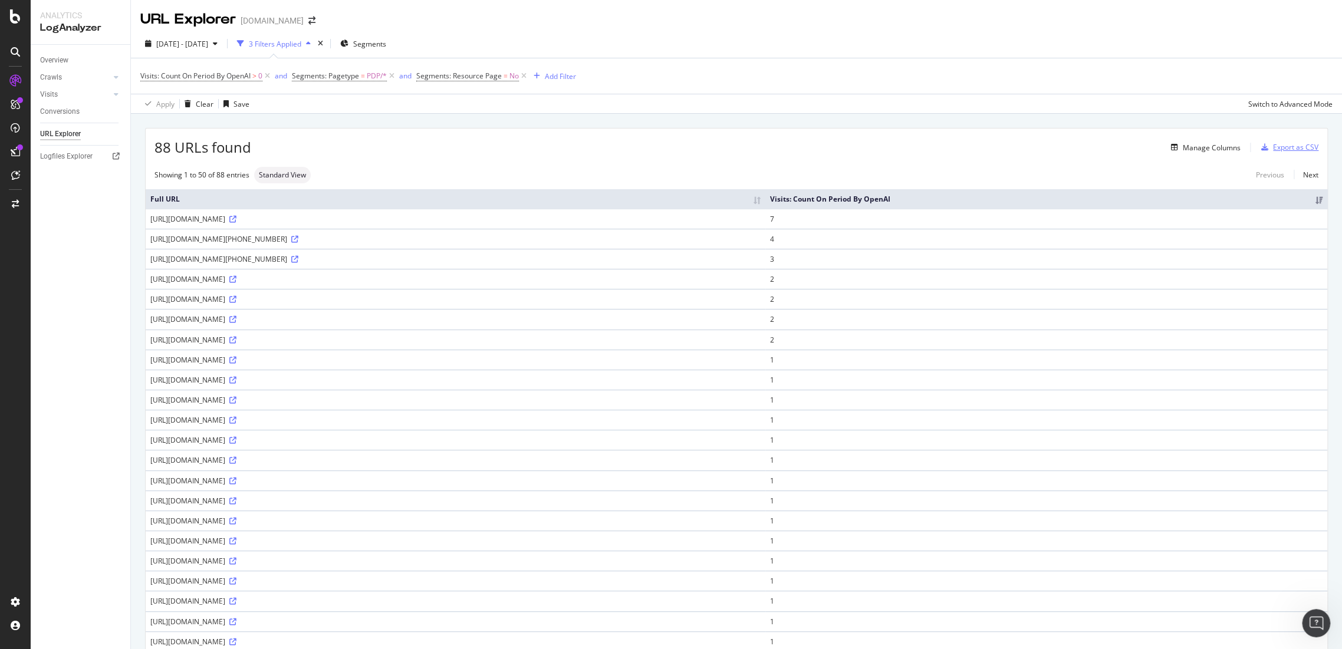
click at [1278, 149] on div "Export as CSV" at bounding box center [1295, 147] width 45 height 10
click at [327, 78] on span "Segments: Pagetype" at bounding box center [325, 76] width 67 height 10
click at [320, 106] on span "Equal" at bounding box center [314, 103] width 18 height 10
click at [305, 75] on div "Segments: Pagetype" at bounding box center [369, 74] width 139 height 20
click at [300, 74] on icon at bounding box center [302, 74] width 4 height 7
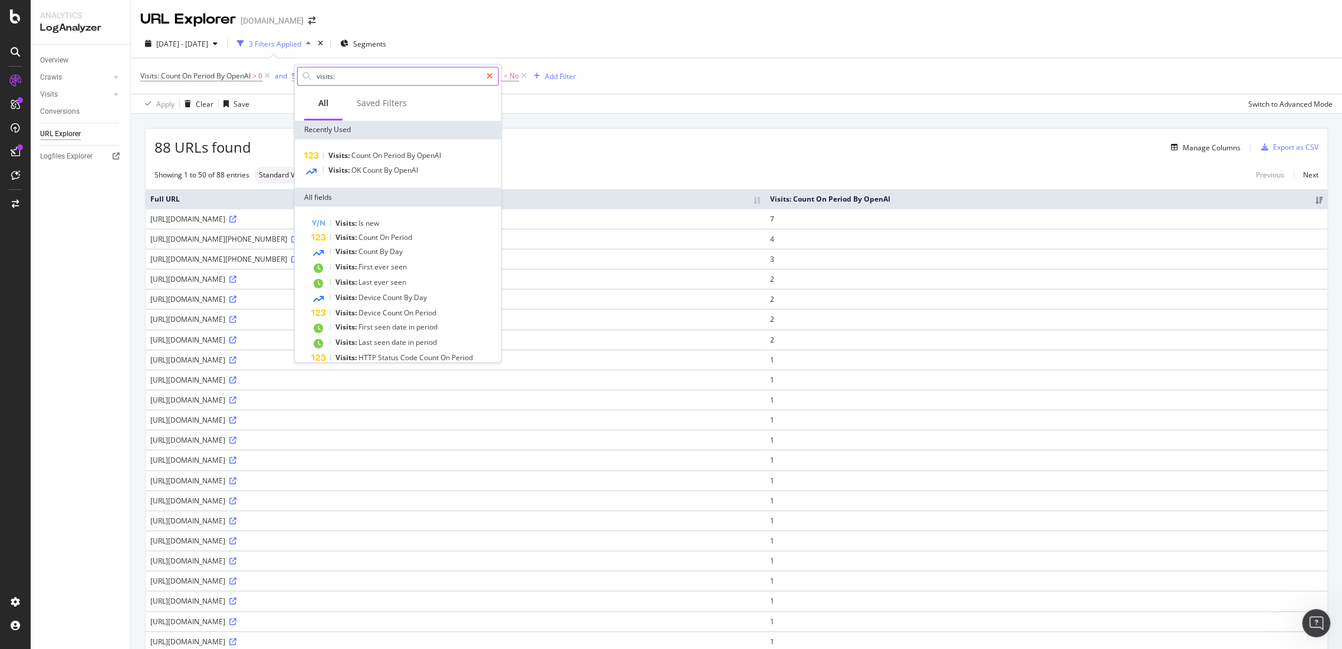
click at [494, 74] on div at bounding box center [489, 76] width 17 height 19
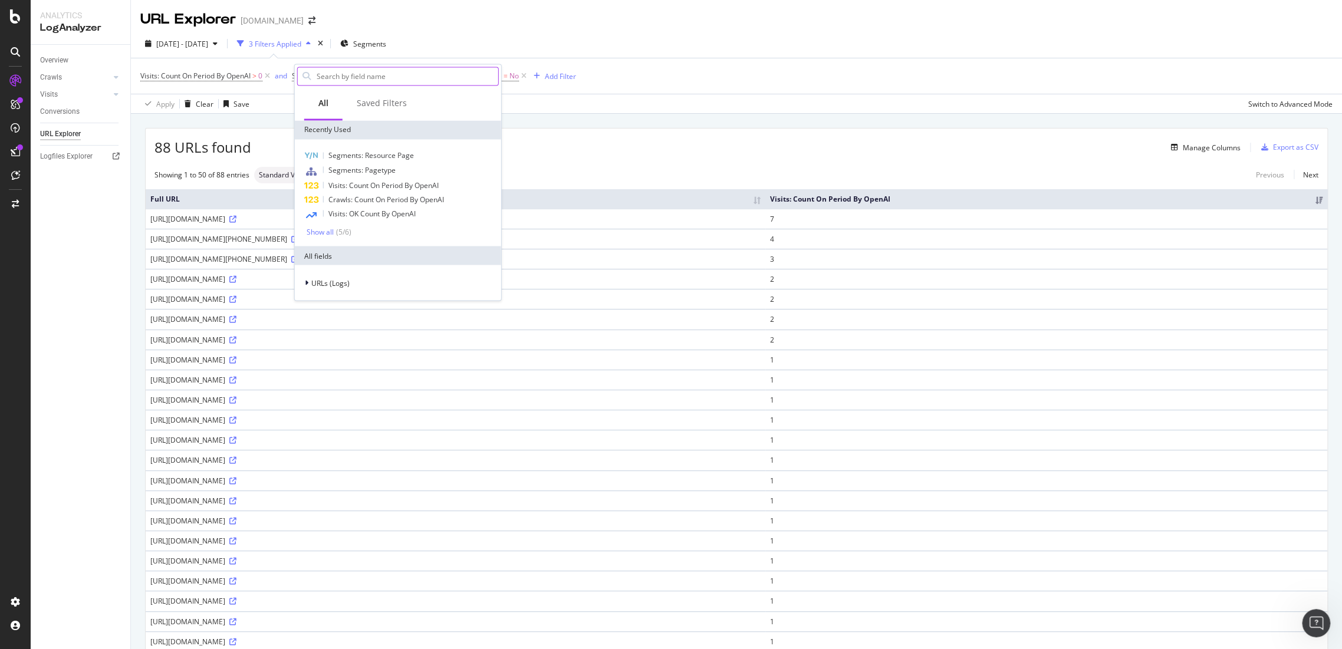
click at [798, 136] on div "88 URLs found Manage Columns Export as CSV" at bounding box center [737, 143] width 1182 height 29
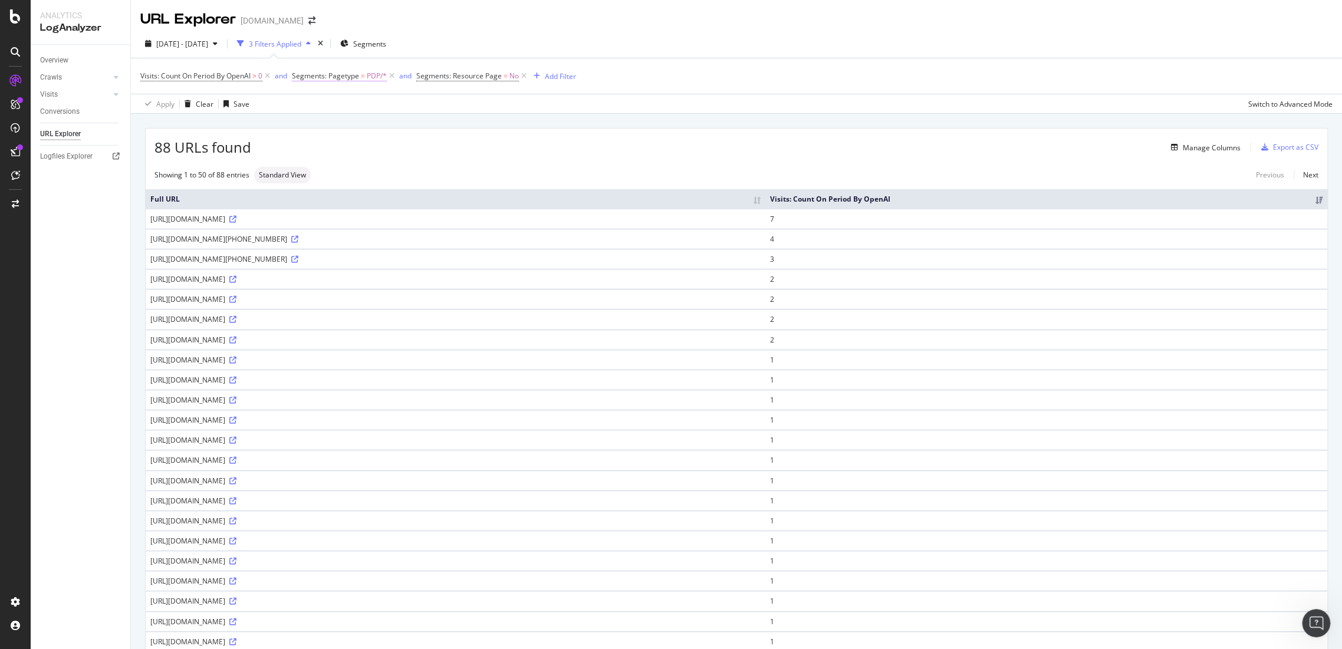
click at [333, 76] on span "Segments: Pagetype" at bounding box center [325, 76] width 67 height 10
click at [324, 126] on icon at bounding box center [323, 125] width 8 height 7
click at [321, 122] on icon at bounding box center [323, 125] width 8 height 7
click at [328, 129] on div "PDP" at bounding box center [369, 125] width 129 height 19
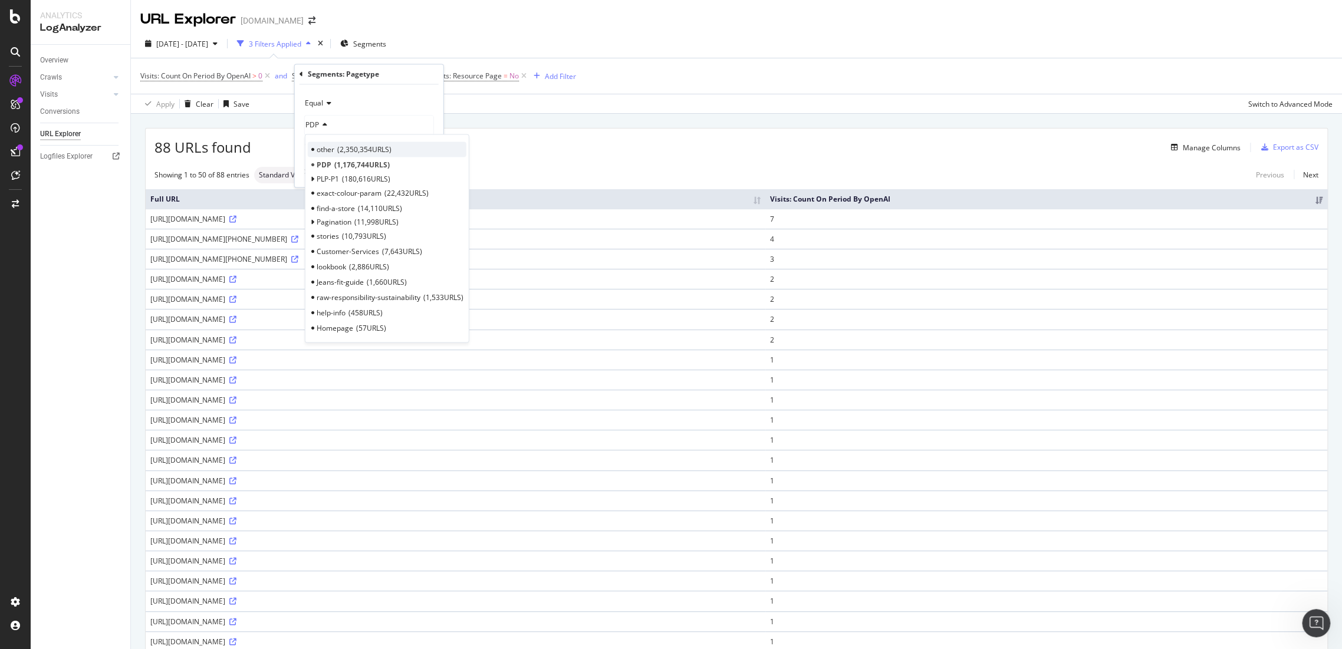
click at [330, 144] on span "other" at bounding box center [326, 149] width 18 height 10
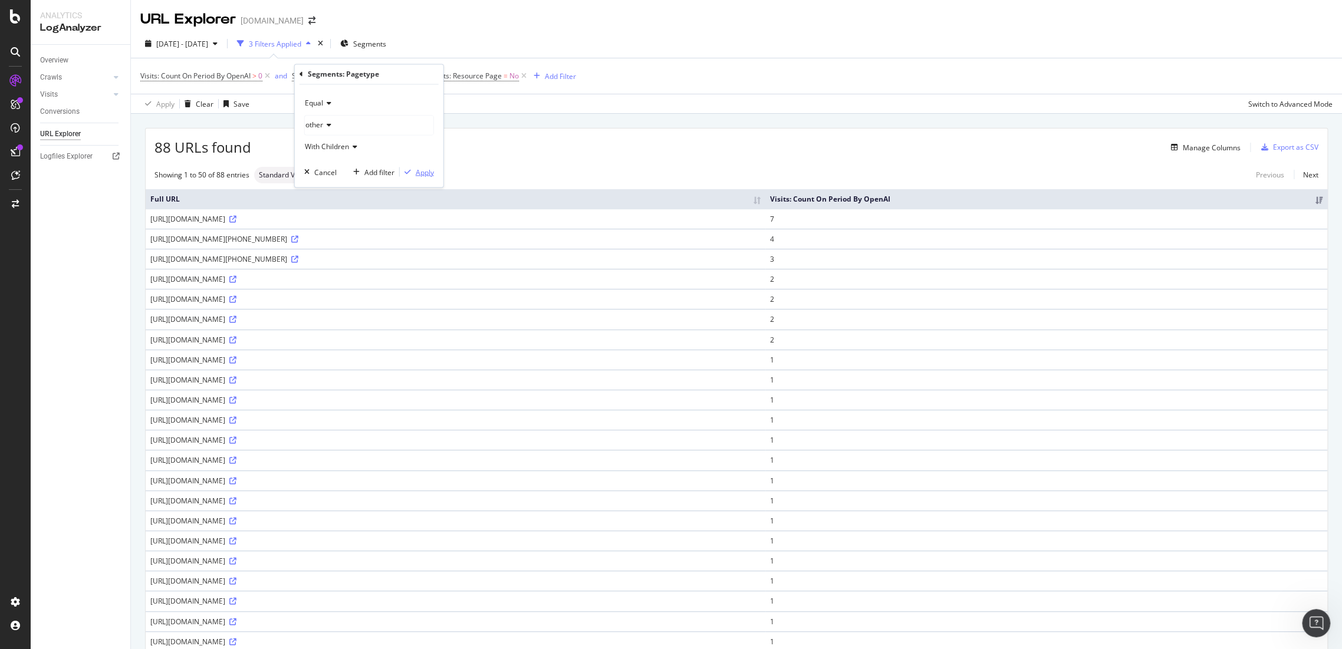
click at [416, 171] on div "Apply" at bounding box center [425, 172] width 18 height 10
click at [1278, 145] on div "Export as CSV" at bounding box center [1295, 147] width 45 height 10
click at [1282, 150] on div "Export as CSV" at bounding box center [1295, 147] width 45 height 10
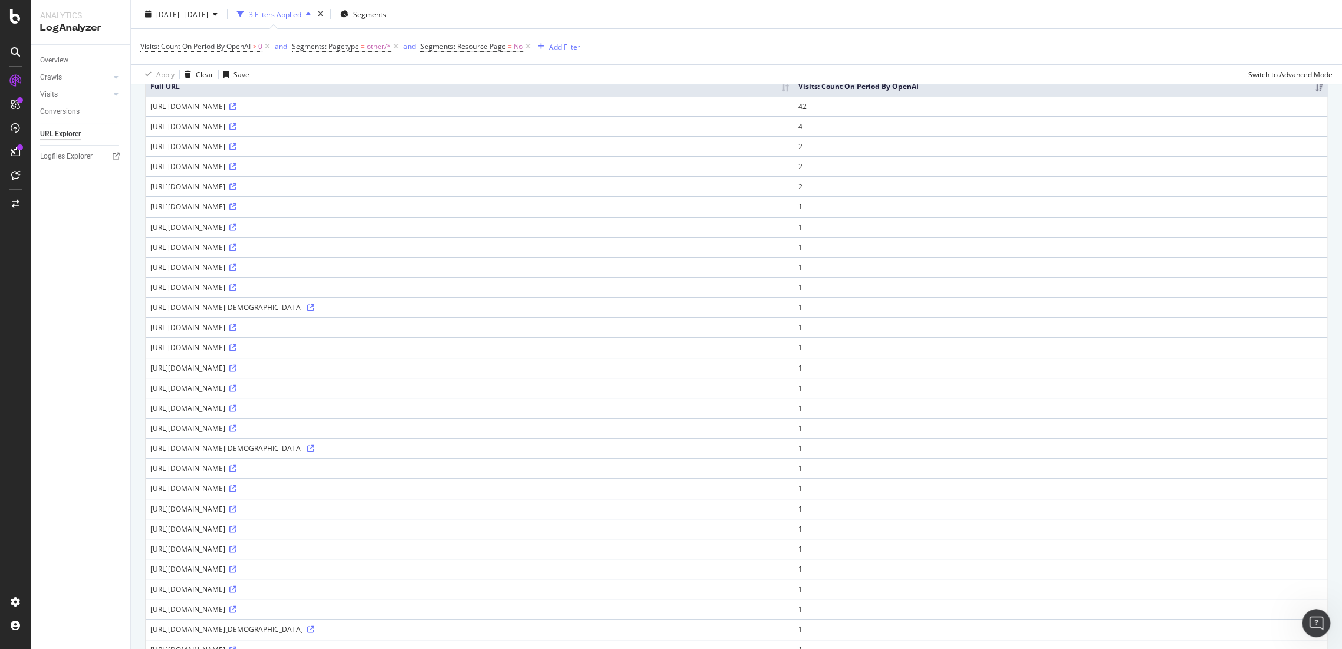
scroll to position [48, 0]
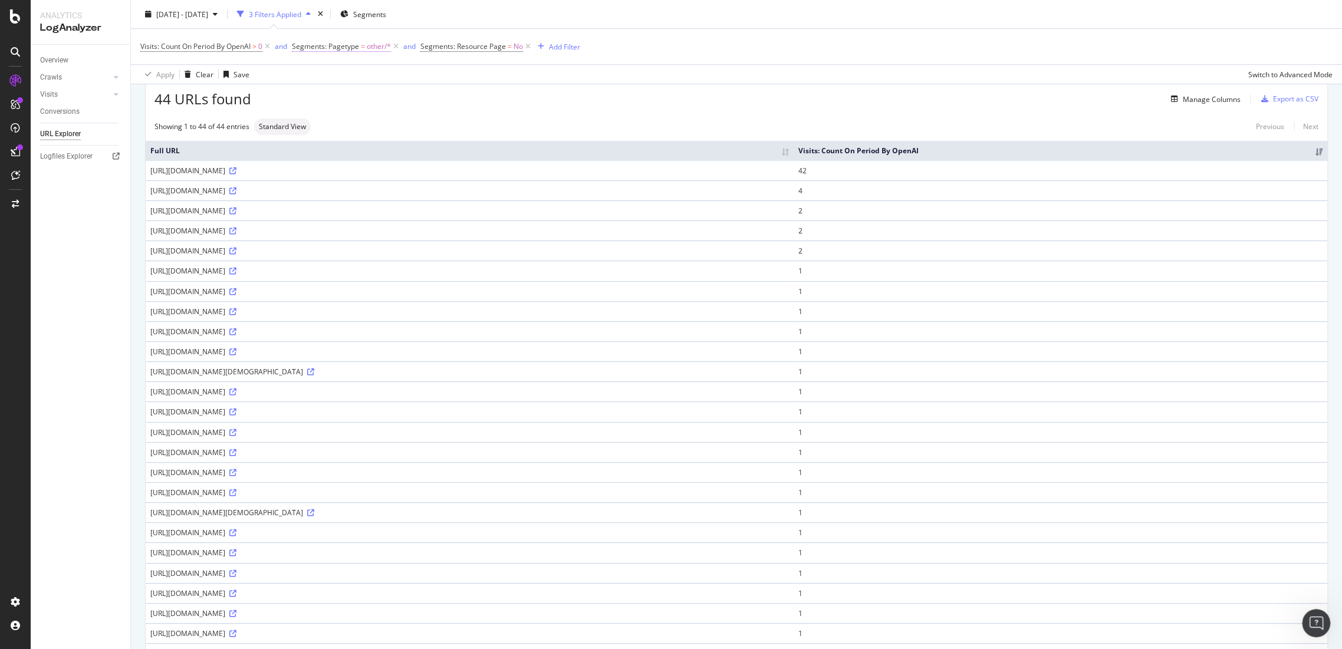
click at [367, 47] on span "Segments: Pagetype = other/*" at bounding box center [341, 46] width 99 height 11
click at [326, 97] on icon at bounding box center [327, 95] width 8 height 7
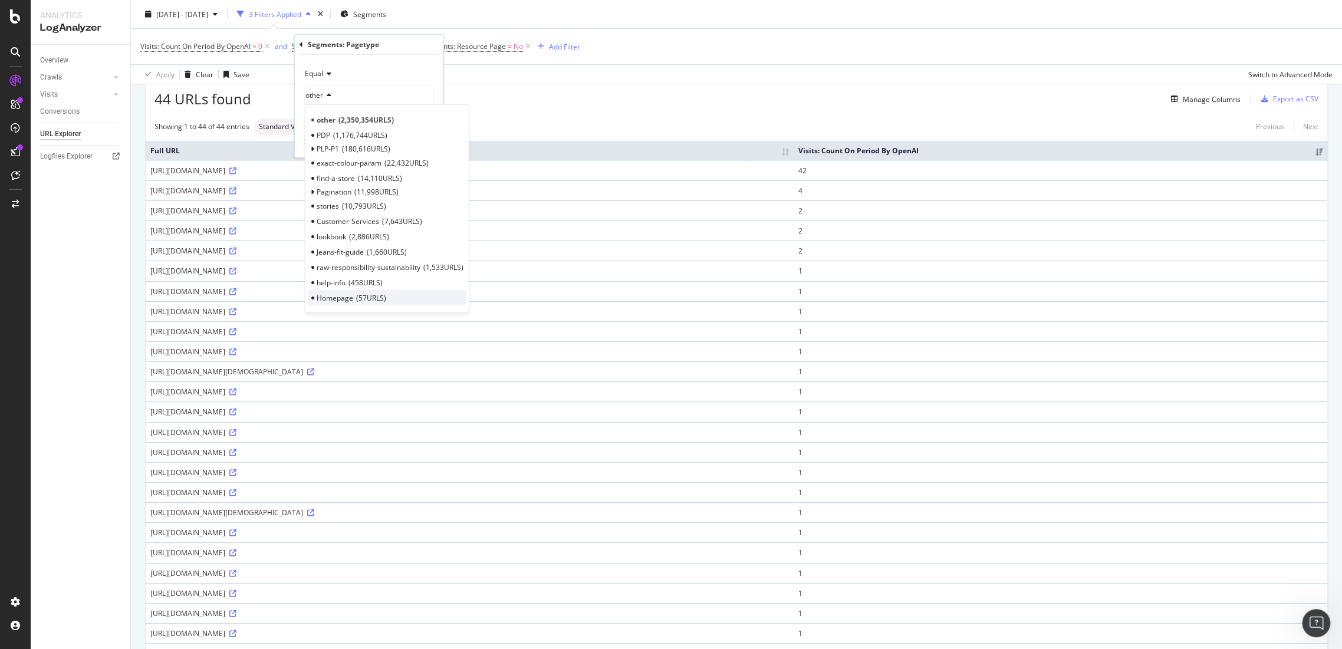
click at [369, 298] on span "57 URLS" at bounding box center [371, 298] width 30 height 10
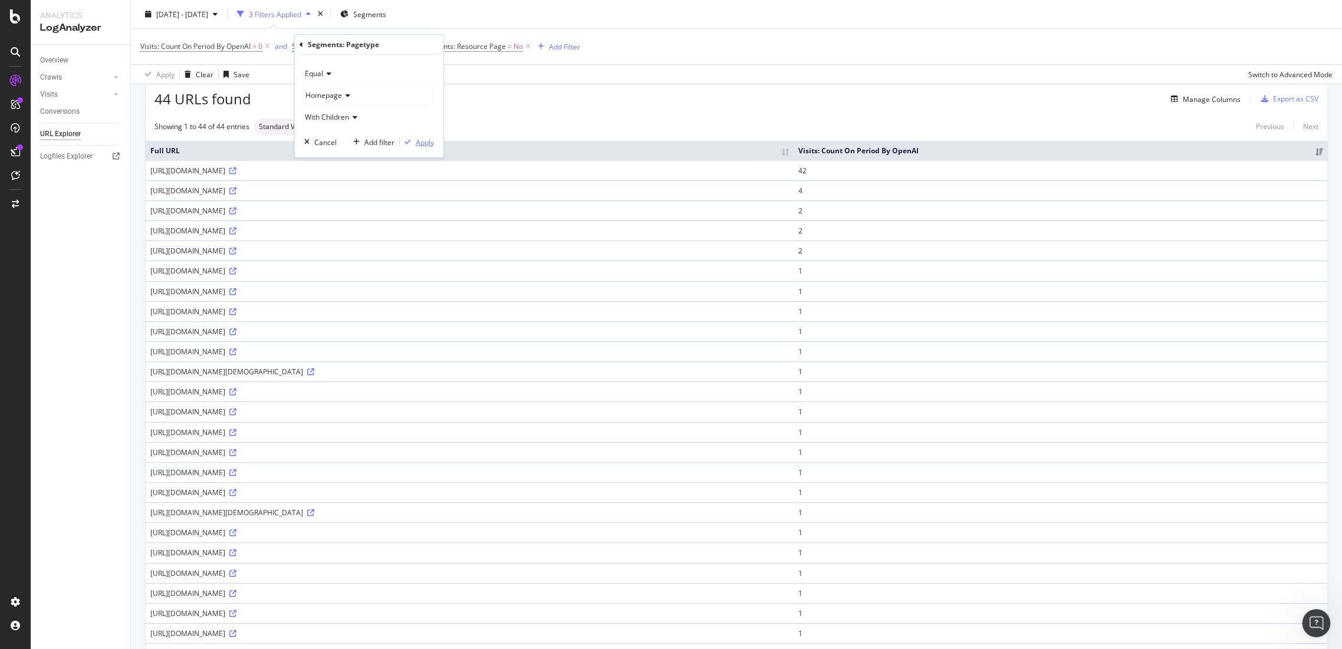
click at [422, 142] on div "Apply" at bounding box center [425, 142] width 18 height 10
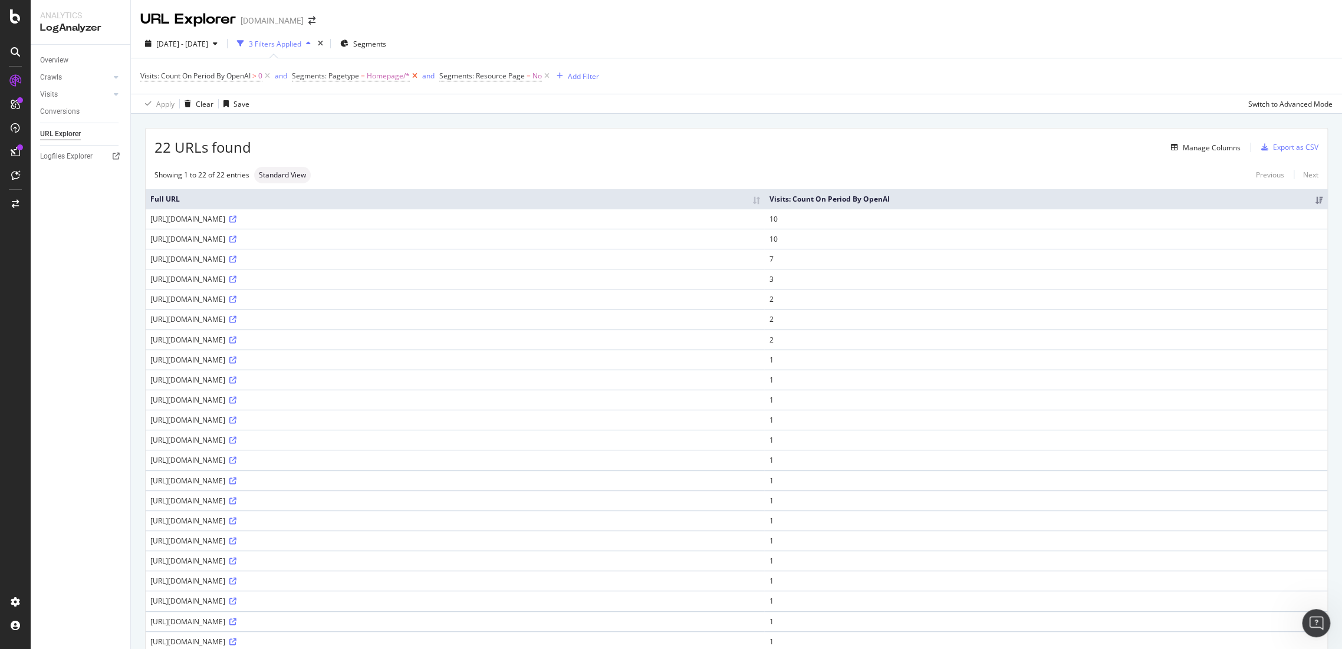
click at [419, 78] on icon at bounding box center [415, 76] width 10 height 12
click at [1278, 149] on div "Export as CSV" at bounding box center [1295, 147] width 45 height 10
click at [386, 42] on span "Segments" at bounding box center [369, 44] width 33 height 10
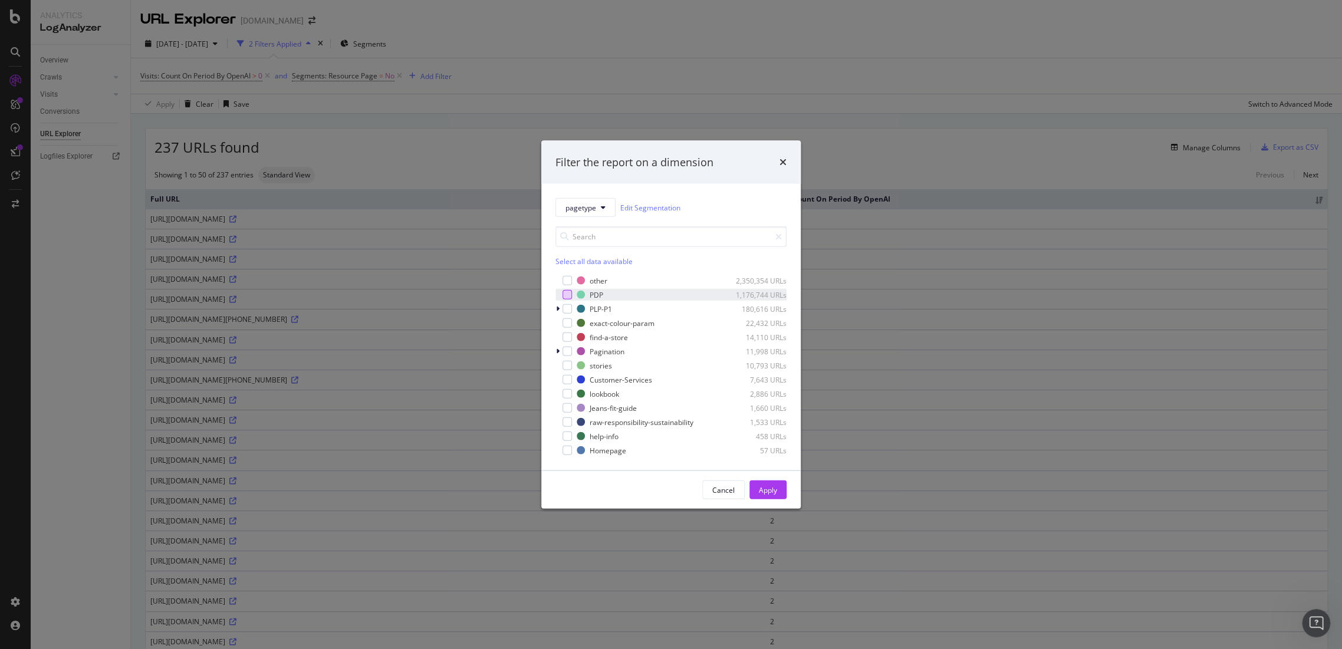
drag, startPoint x: 566, startPoint y: 304, endPoint x: 566, endPoint y: 295, distance: 8.9
click at [566, 295] on div "other 2,350,354 URLs PDP 1,176,744 URLs PLP-P1 180,616 URLs exact-colour-param …" at bounding box center [670, 366] width 231 height 182
click at [566, 295] on div "modal" at bounding box center [567, 294] width 9 height 9
click at [780, 485] on button "Apply" at bounding box center [767, 490] width 37 height 19
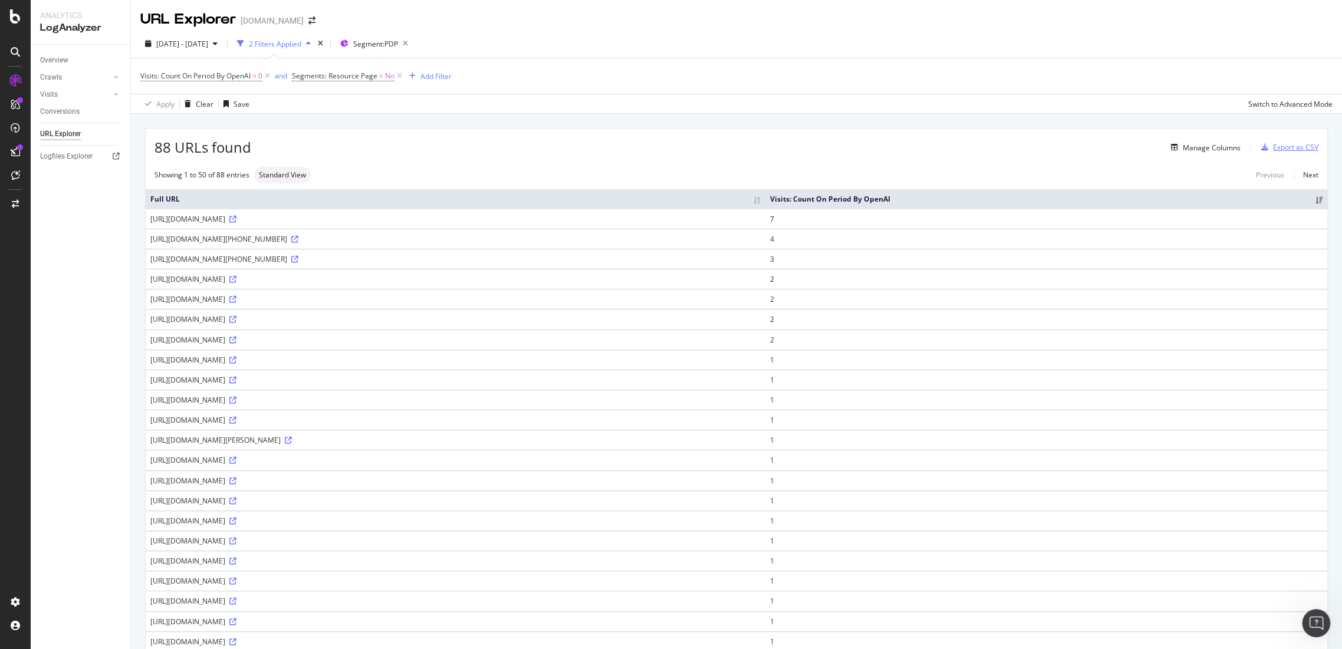
click at [1287, 143] on div "Export as CSV" at bounding box center [1295, 147] width 45 height 10
click at [398, 44] on span "Segment: PDP" at bounding box center [375, 44] width 45 height 10
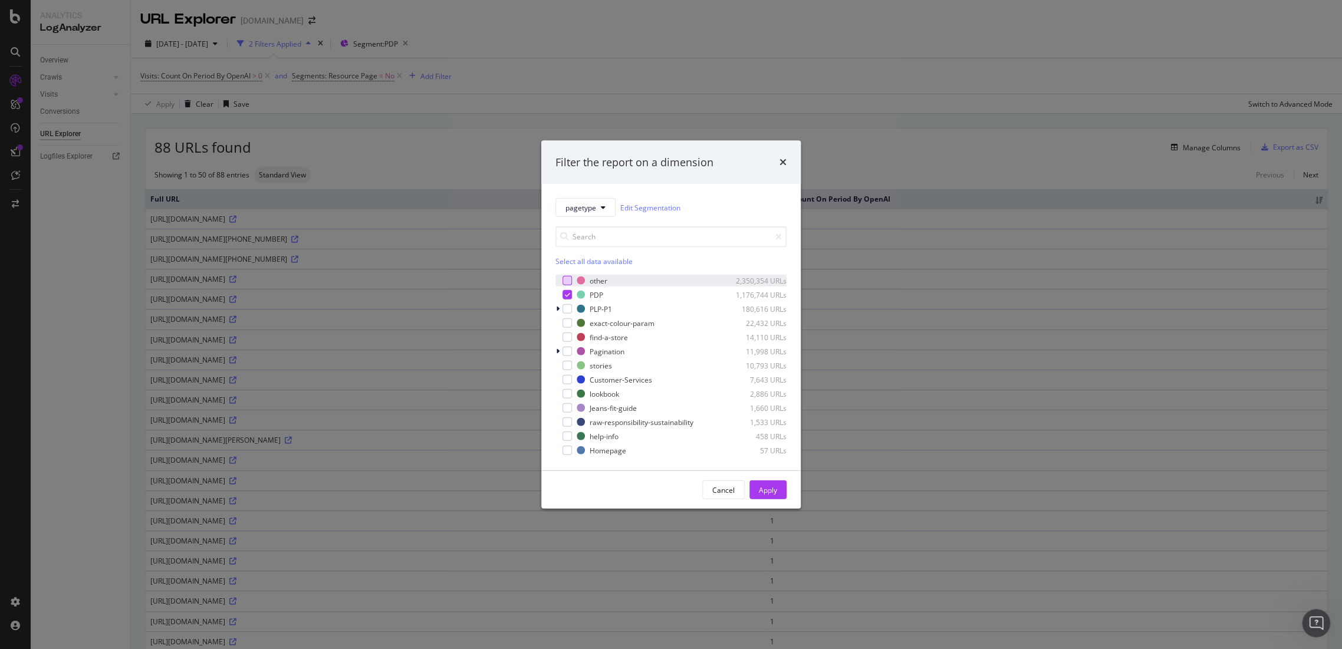
click at [566, 277] on div "modal" at bounding box center [567, 280] width 9 height 9
click at [567, 301] on div "other 2,350,354 URLs PDP 1,176,744 URLs PLP-P1 180,616 URLs exact-colour-param …" at bounding box center [670, 366] width 231 height 182
click at [568, 295] on icon "modal" at bounding box center [567, 295] width 5 height 6
click at [769, 485] on div "Apply" at bounding box center [768, 490] width 18 height 10
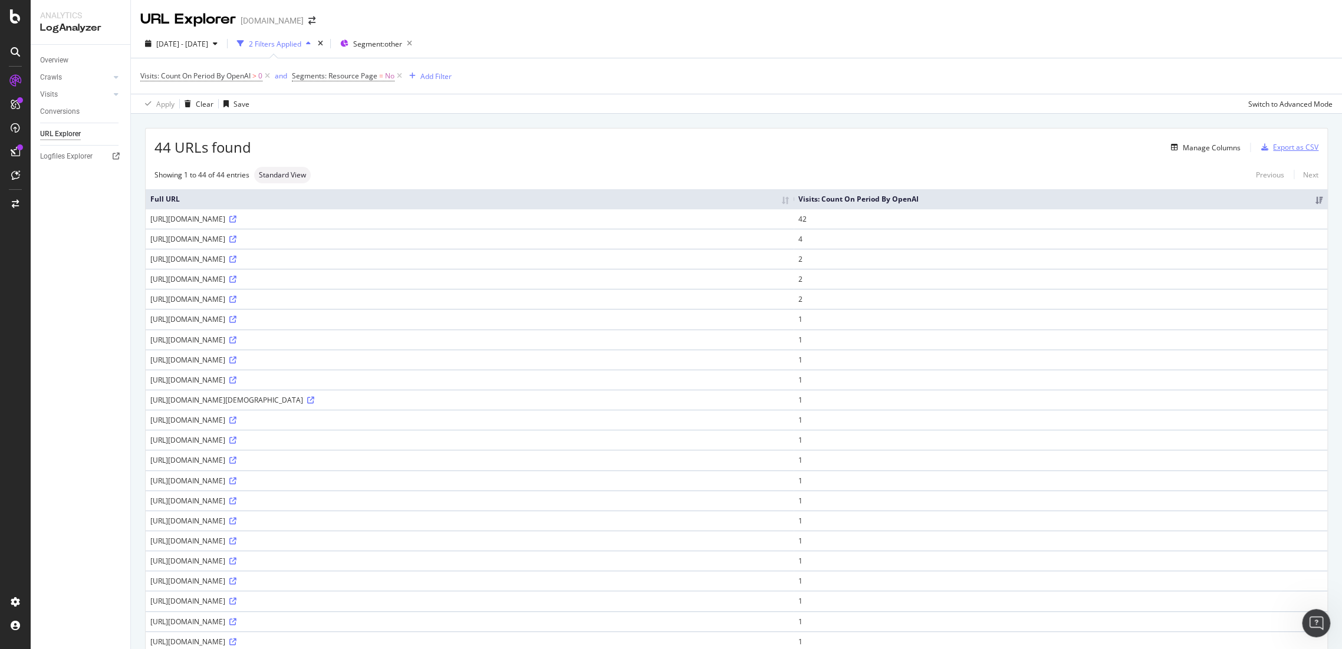
click at [1287, 148] on div "Export as CSV" at bounding box center [1295, 147] width 45 height 10
click at [417, 37] on icon "button" at bounding box center [409, 43] width 15 height 17
drag, startPoint x: 1282, startPoint y: 146, endPoint x: 1278, endPoint y: 154, distance: 9.2
click at [1282, 146] on div "Export as CSV" at bounding box center [1295, 147] width 45 height 10
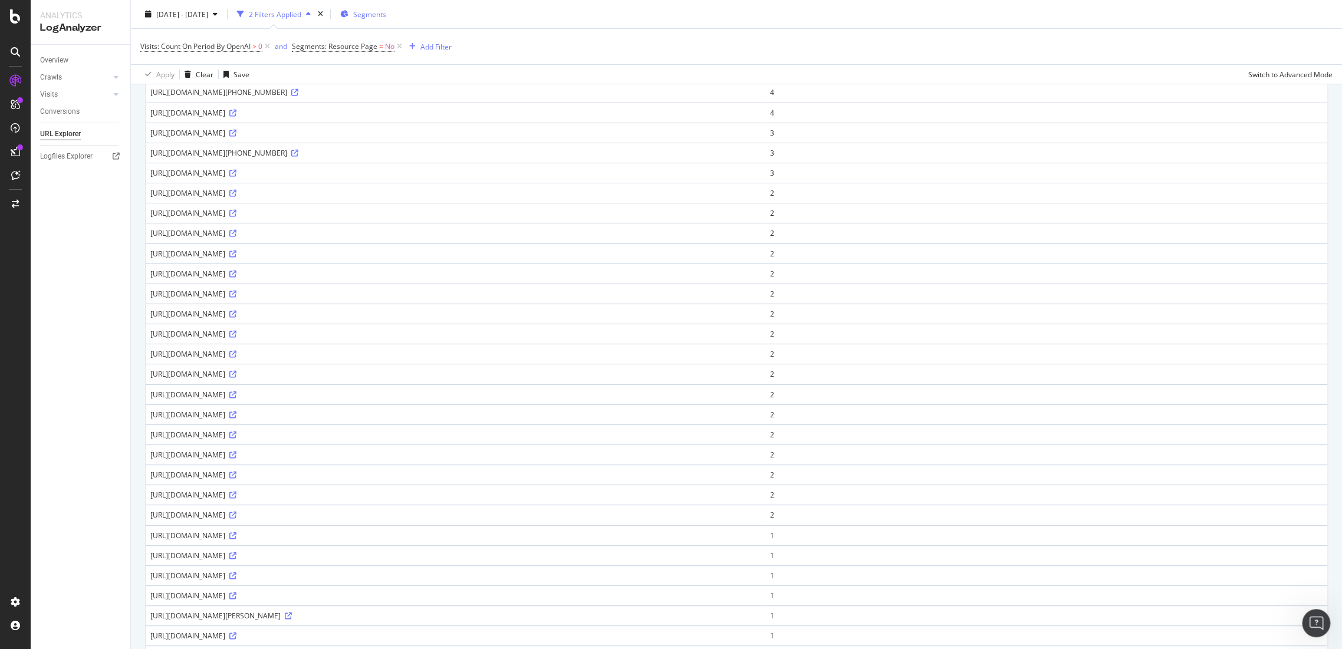
scroll to position [131, 0]
click at [383, 14] on span "Segments" at bounding box center [369, 14] width 33 height 10
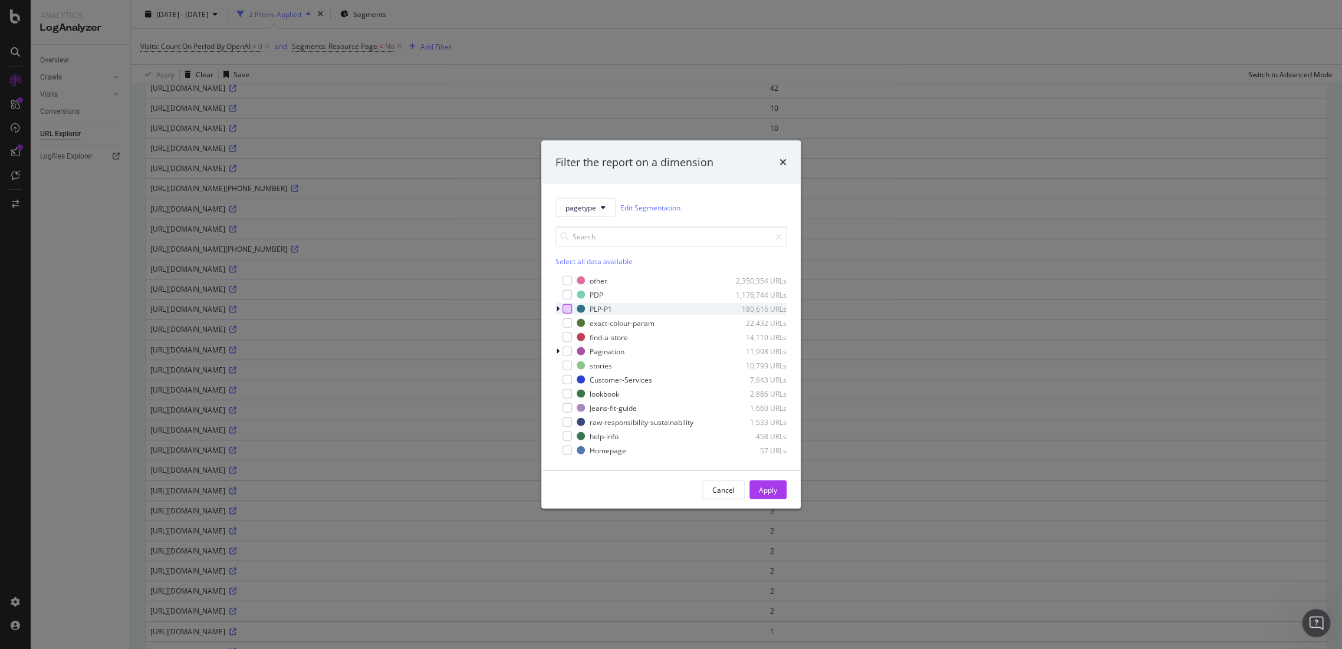
click at [563, 310] on div "modal" at bounding box center [567, 308] width 9 height 9
click at [773, 497] on div "Apply" at bounding box center [768, 490] width 18 height 18
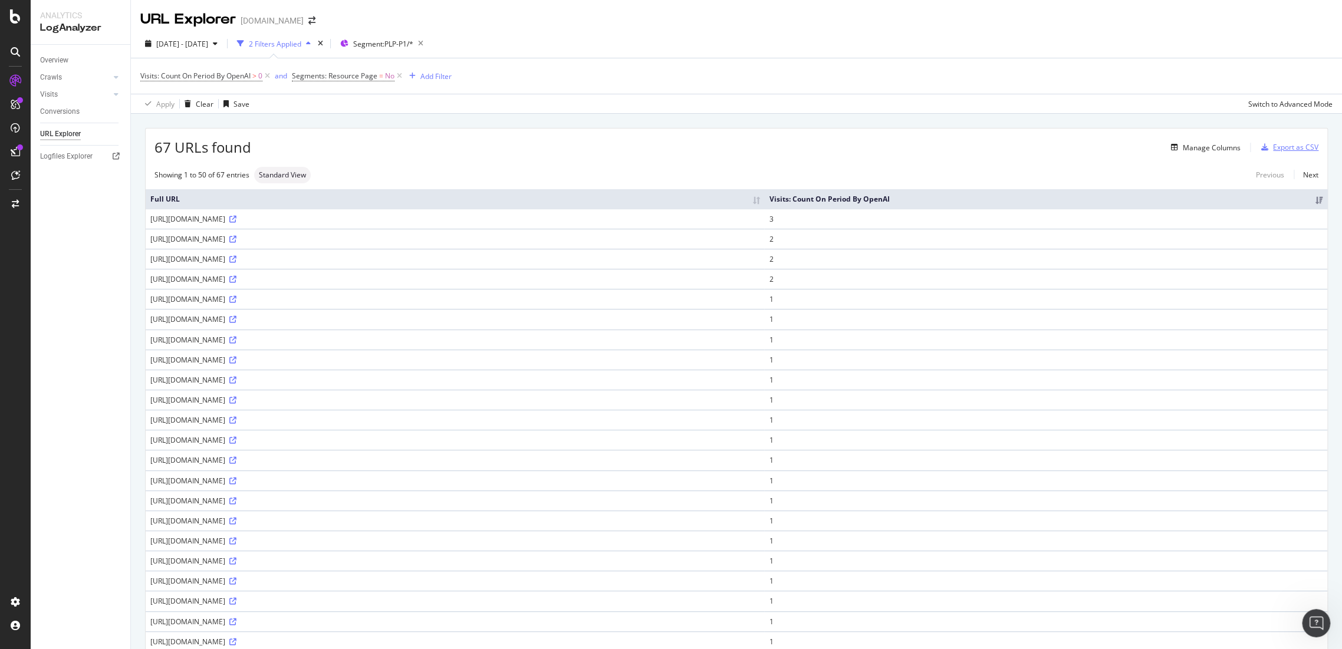
click at [1274, 149] on div "Export as CSV" at bounding box center [1295, 147] width 45 height 10
click at [428, 42] on icon "button" at bounding box center [420, 43] width 15 height 17
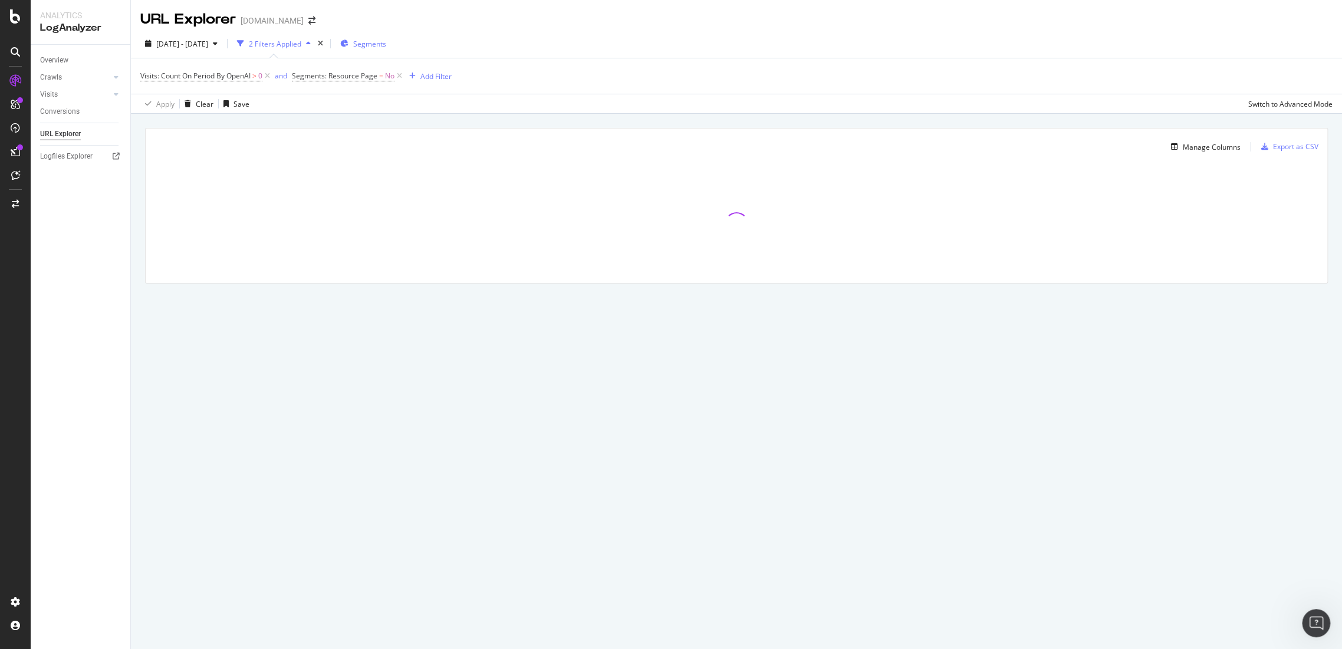
click at [386, 46] on span "Segments" at bounding box center [369, 44] width 33 height 10
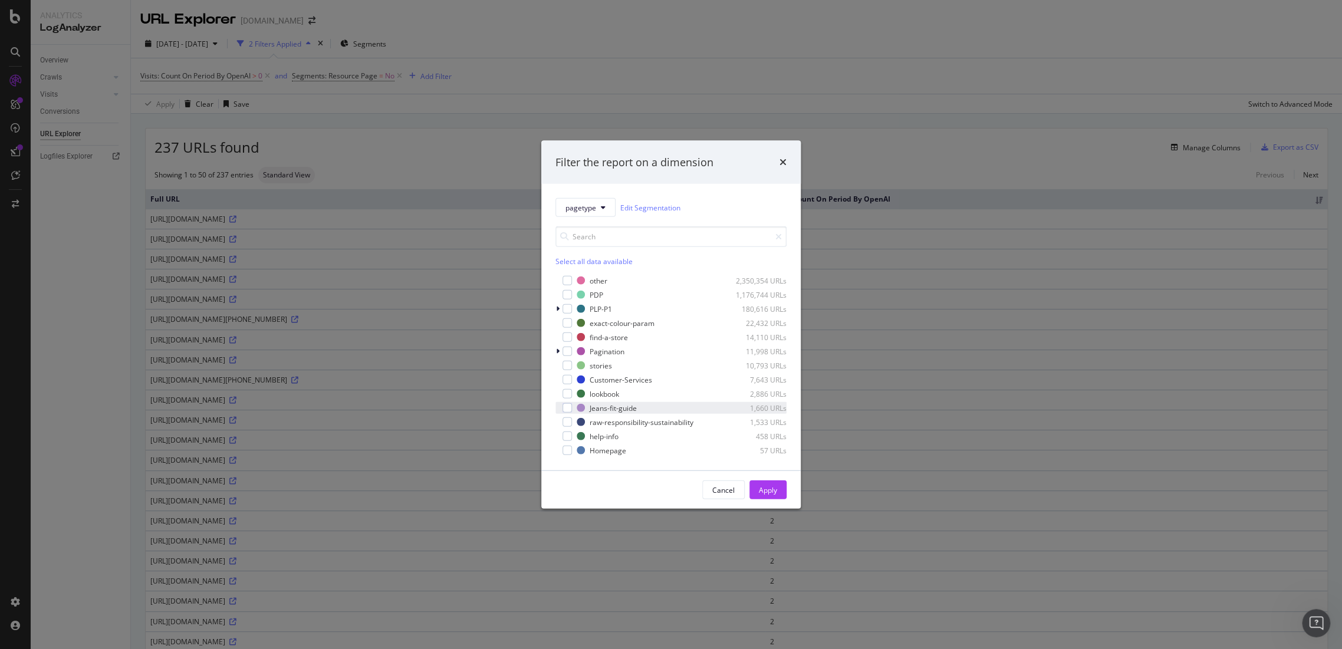
click at [571, 407] on div "Jeans-fit-guide 1,660 URLs" at bounding box center [670, 408] width 231 height 12
click at [583, 455] on div "Homepage 57 URLs" at bounding box center [682, 450] width 210 height 10
click at [566, 405] on icon "modal" at bounding box center [567, 408] width 5 height 6
click at [760, 494] on div "Apply" at bounding box center [768, 490] width 18 height 10
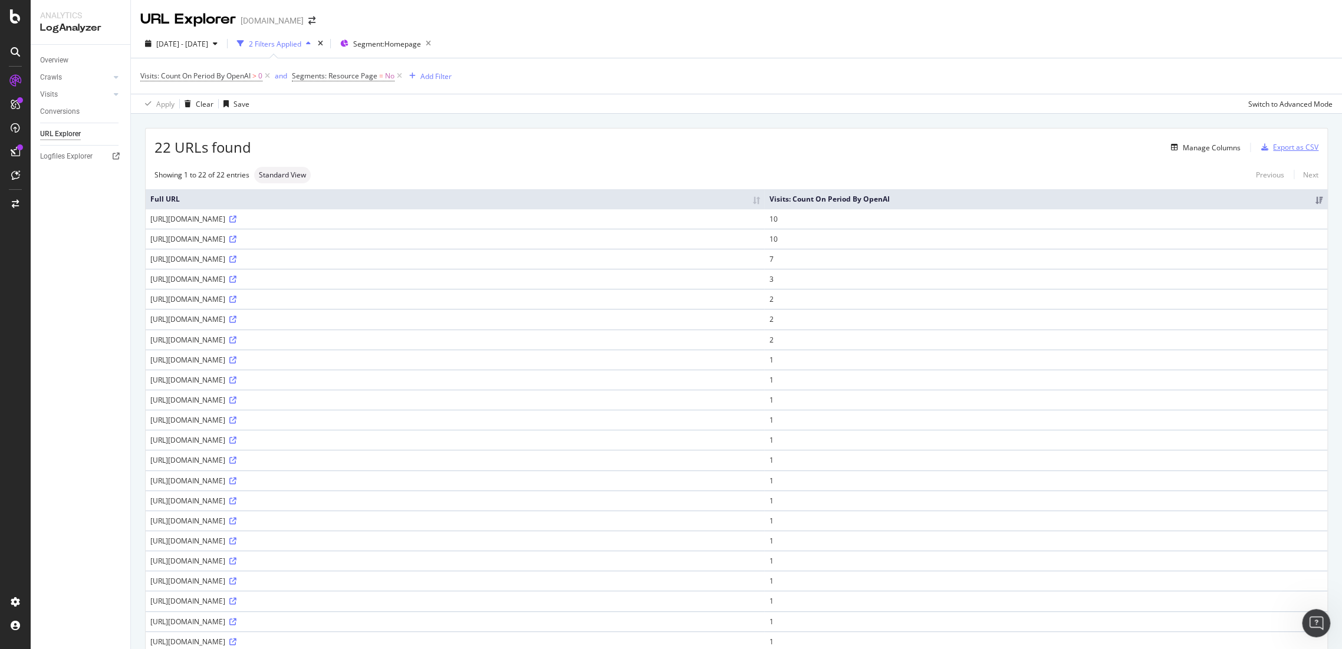
click at [1274, 149] on div "Export as CSV" at bounding box center [1295, 147] width 45 height 10
click at [222, 77] on span "Visits: Count On Period By OpenAI" at bounding box center [195, 76] width 110 height 10
click at [189, 107] on icon at bounding box center [189, 103] width 8 height 7
click at [186, 175] on span "By Other AI Bots" at bounding box center [183, 174] width 54 height 10
click at [258, 165] on div "button" at bounding box center [254, 168] width 16 height 7
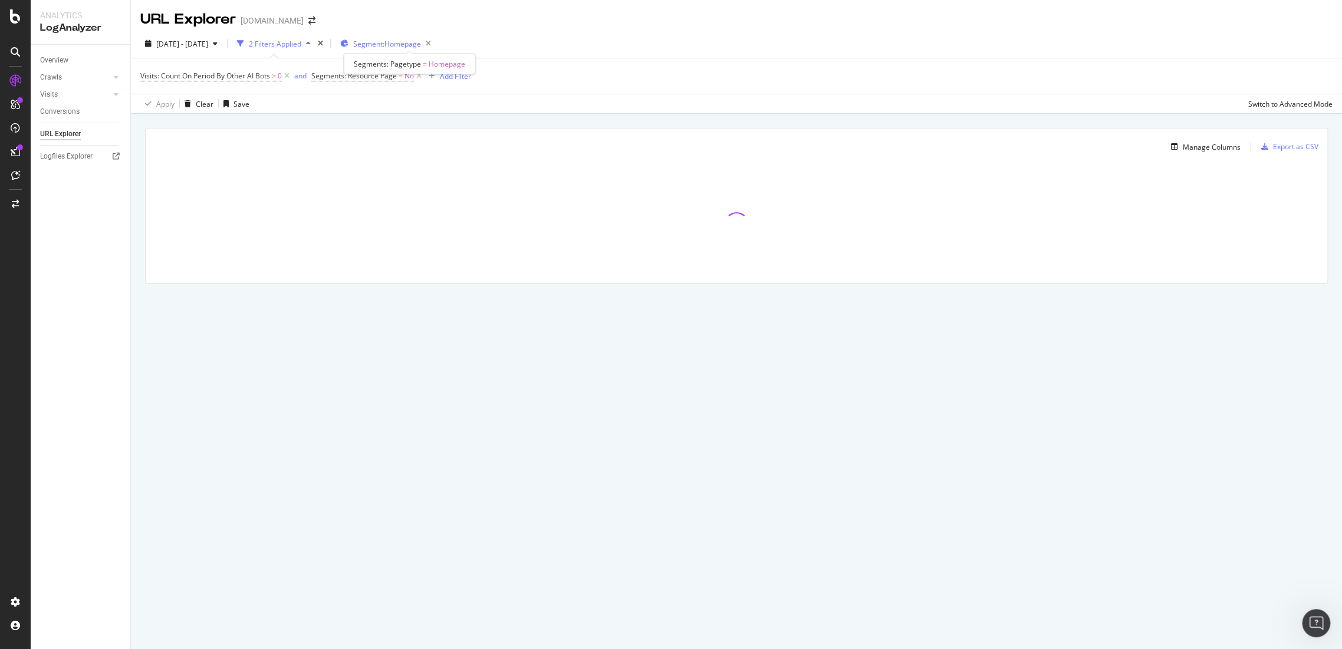
click at [421, 45] on span "Segment: Homepage" at bounding box center [387, 44] width 68 height 10
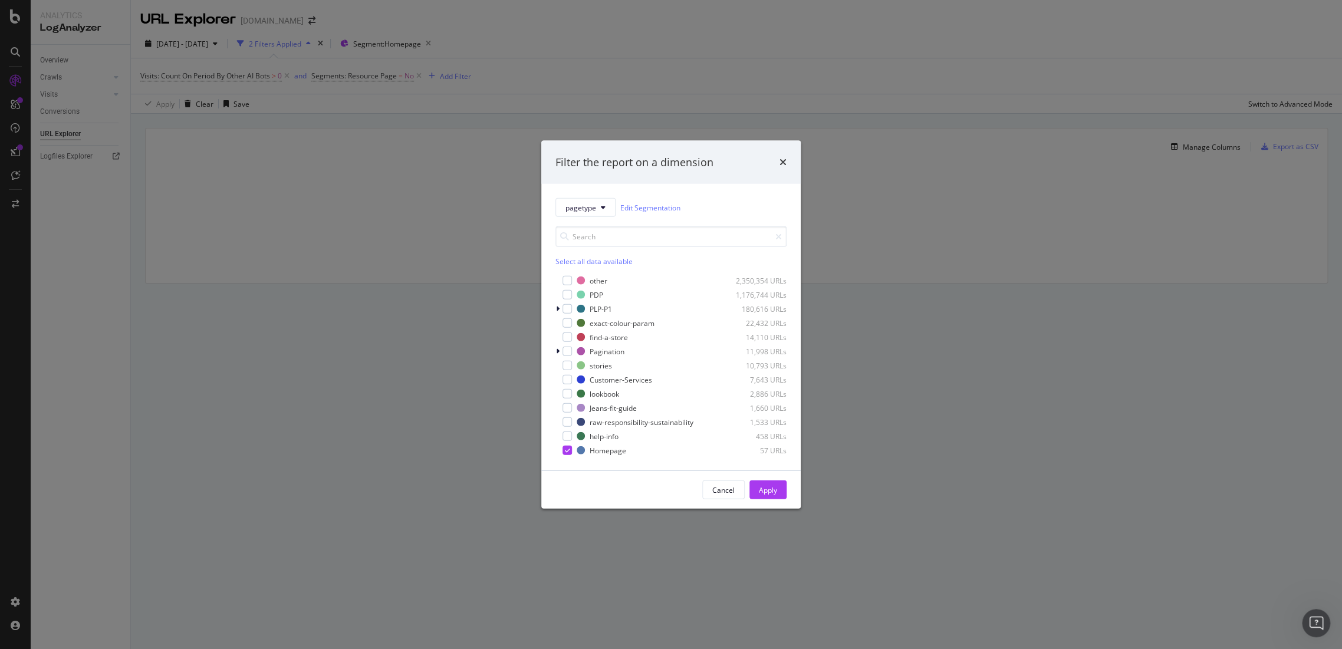
click at [776, 158] on div "Filter the report on a dimension" at bounding box center [670, 161] width 231 height 15
click at [785, 160] on icon "times" at bounding box center [783, 161] width 7 height 9
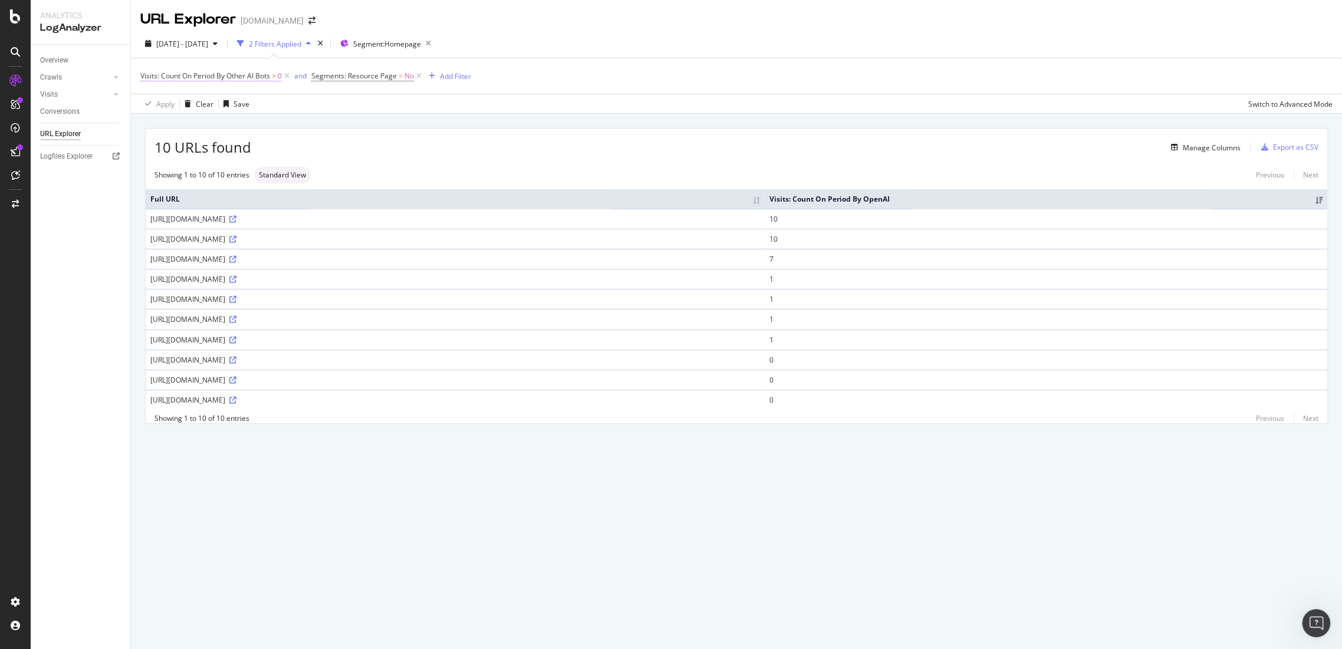
click at [231, 72] on span "Visits: Count On Period By Other AI Bots" at bounding box center [205, 76] width 130 height 10
click at [739, 447] on div "10 URLs found Manage Columns Export as CSV Showing 1 to 10 of 10 entries Standa…" at bounding box center [736, 289] width 1211 height 351
click at [1294, 144] on div "Export as CSV" at bounding box center [1295, 147] width 45 height 10
click at [401, 47] on span "Segment: Homepage" at bounding box center [387, 44] width 68 height 10
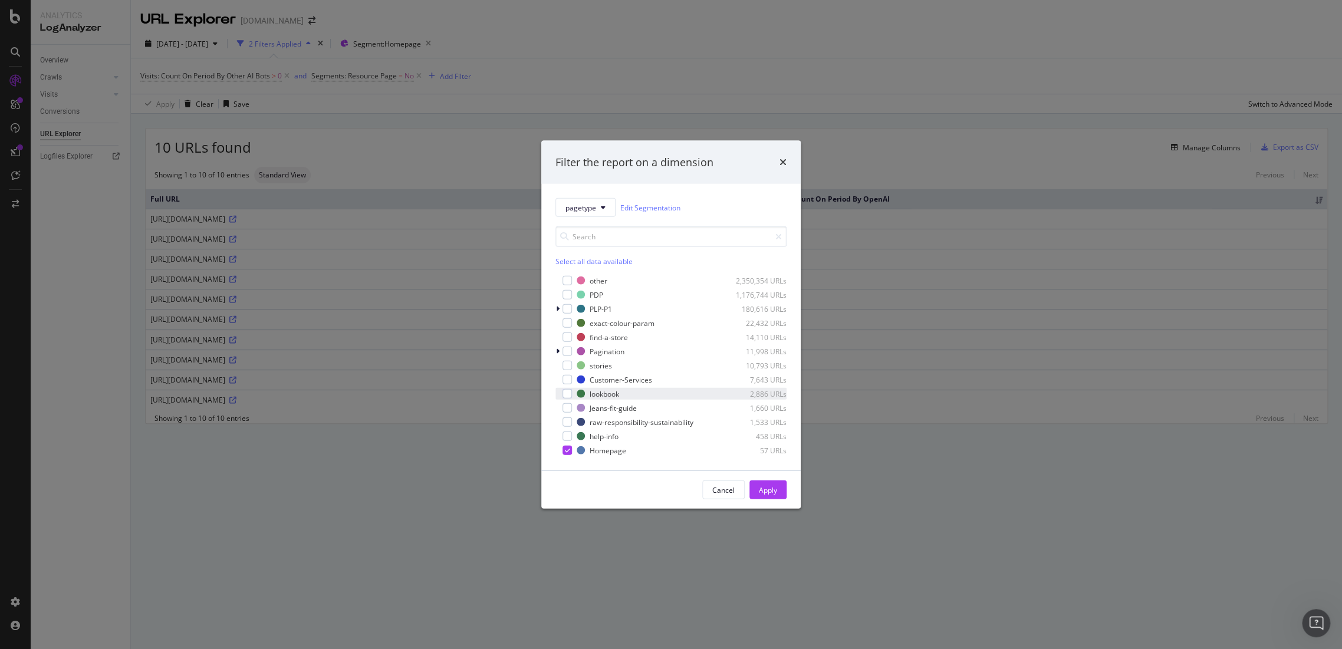
drag, startPoint x: 571, startPoint y: 447, endPoint x: 571, endPoint y: 399, distance: 48.4
click at [571, 447] on div "modal" at bounding box center [567, 450] width 9 height 9
click at [566, 278] on div "modal" at bounding box center [567, 280] width 9 height 9
click at [781, 491] on button "Apply" at bounding box center [767, 490] width 37 height 19
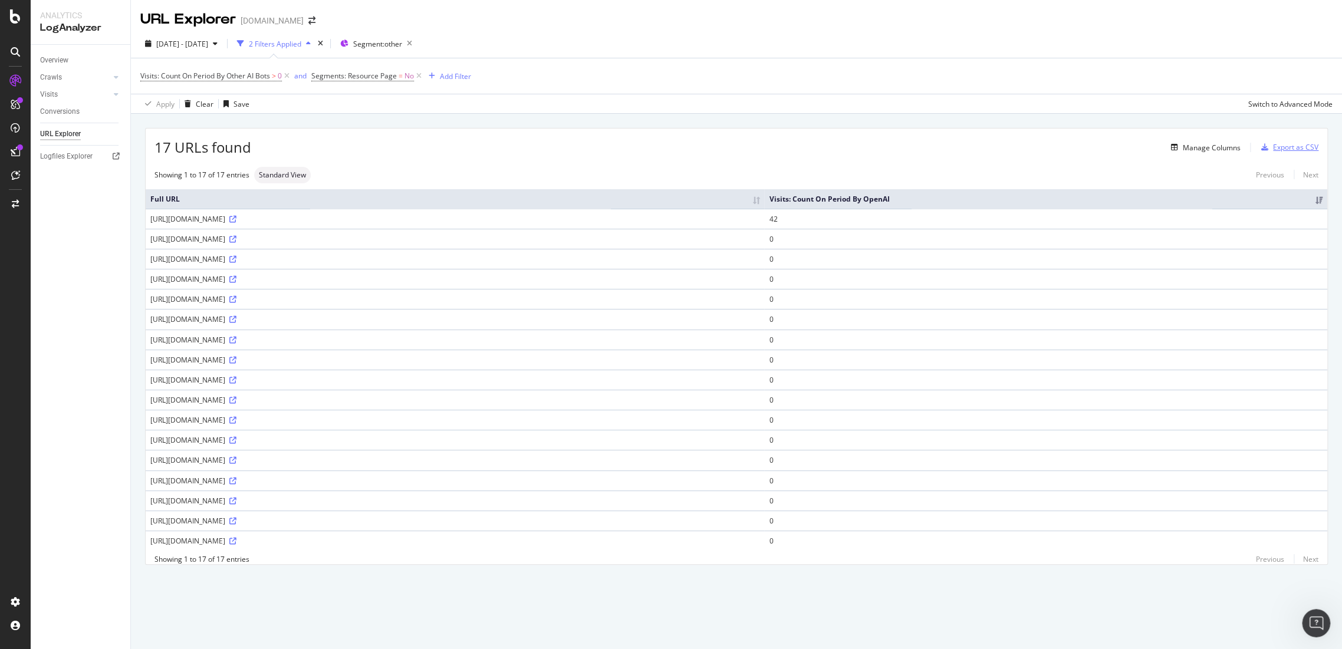
click at [1280, 144] on div "Export as CSV" at bounding box center [1295, 147] width 45 height 10
click at [402, 45] on span "Segment: other" at bounding box center [377, 44] width 49 height 10
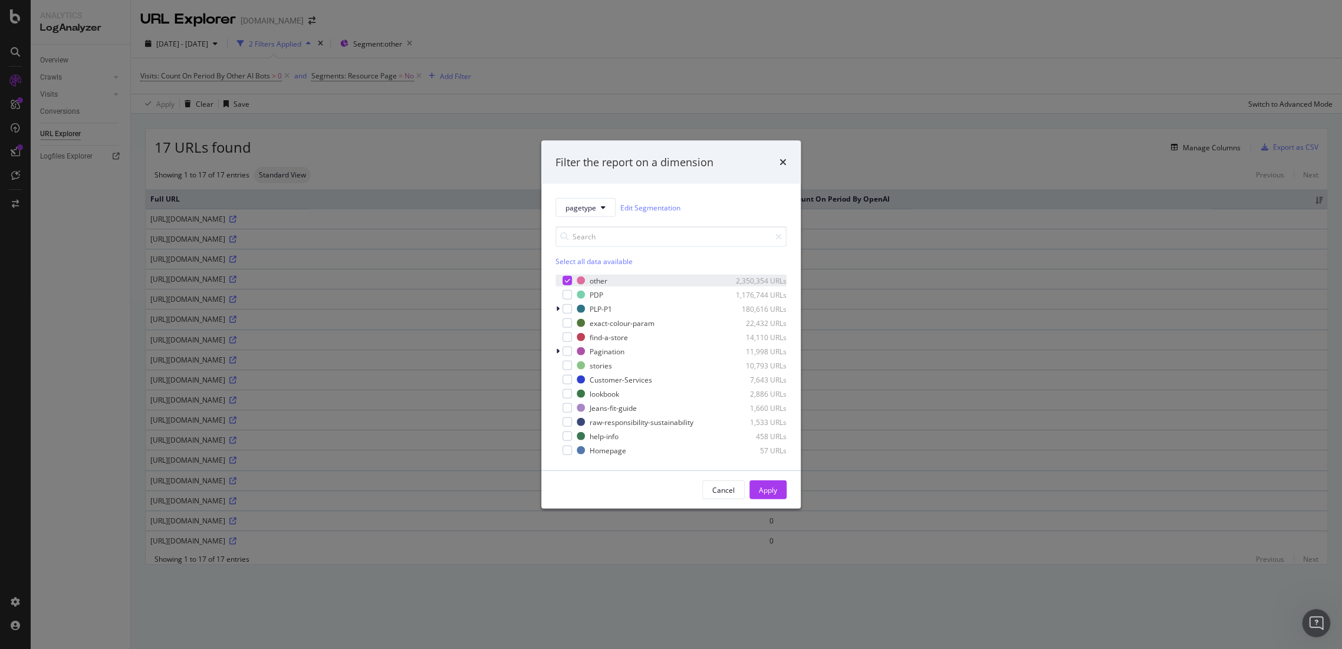
click at [571, 281] on div "other 2,350,354 URLs" at bounding box center [670, 281] width 231 height 12
click at [567, 296] on div "modal" at bounding box center [567, 294] width 9 height 9
click at [784, 496] on button "Apply" at bounding box center [767, 490] width 37 height 19
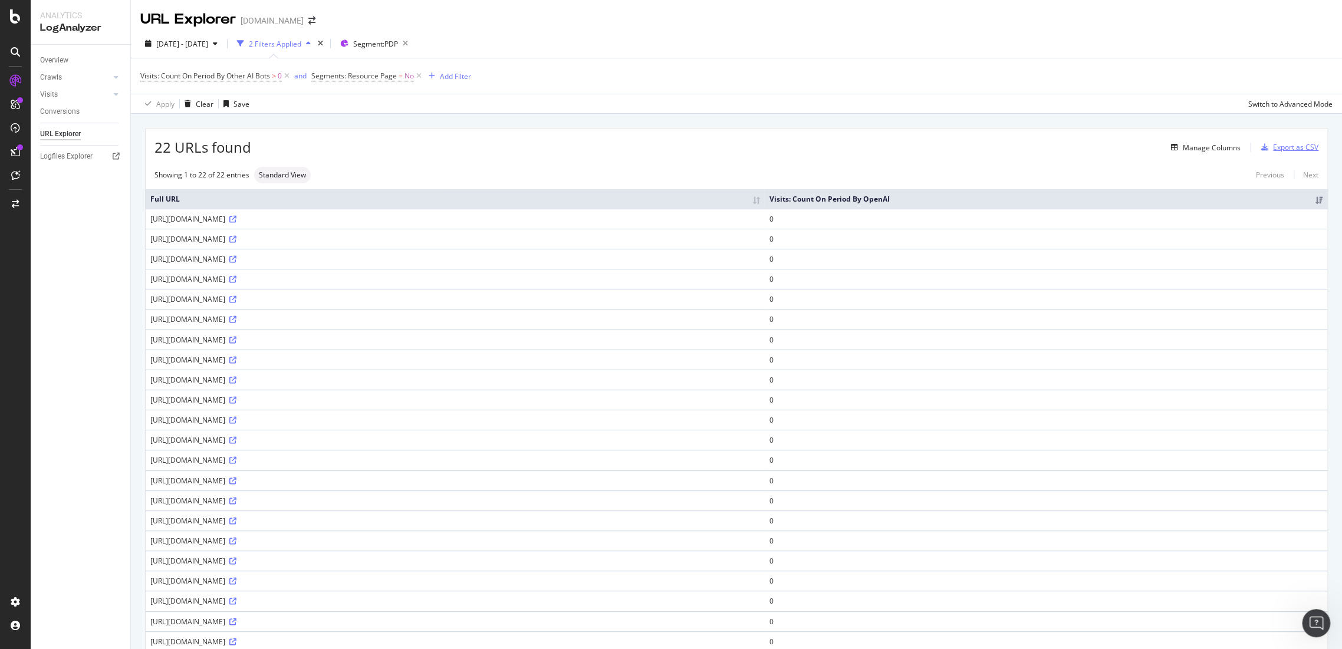
click at [1273, 150] on div "Export as CSV" at bounding box center [1295, 147] width 45 height 10
click at [396, 44] on span "Segment: PDP" at bounding box center [375, 44] width 45 height 10
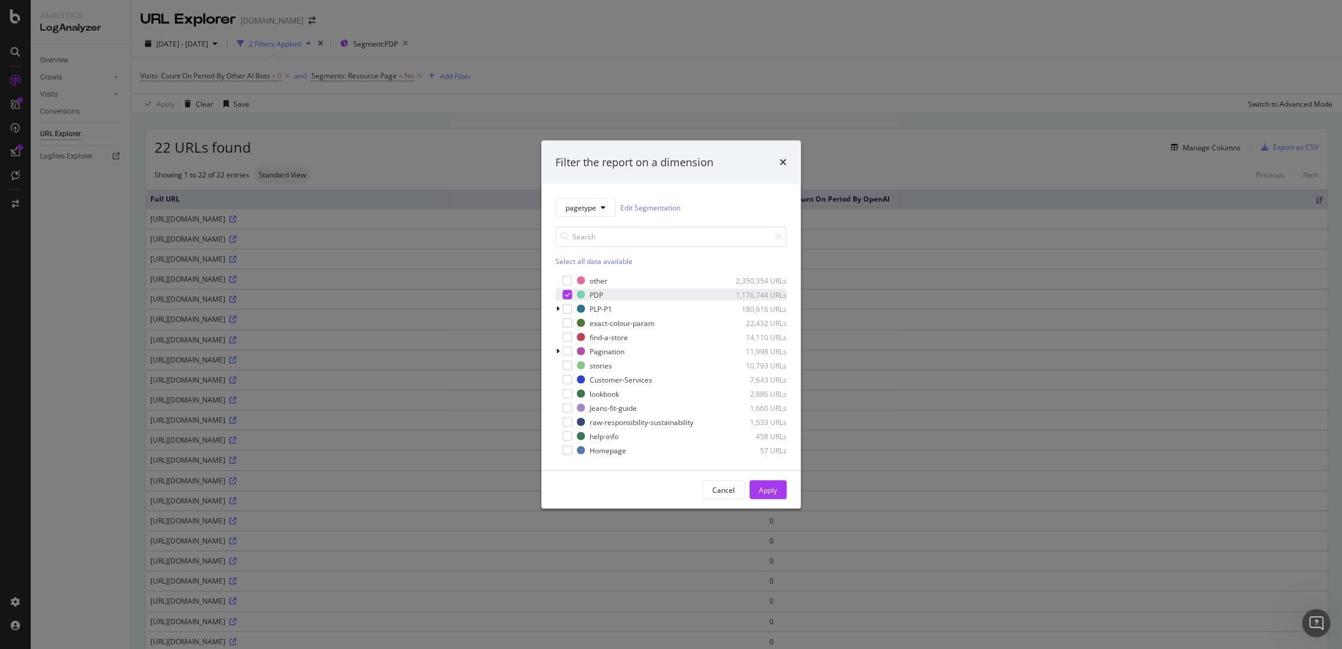
click at [567, 290] on div "modal" at bounding box center [567, 294] width 9 height 9
click at [781, 496] on button "Apply" at bounding box center [767, 490] width 37 height 19
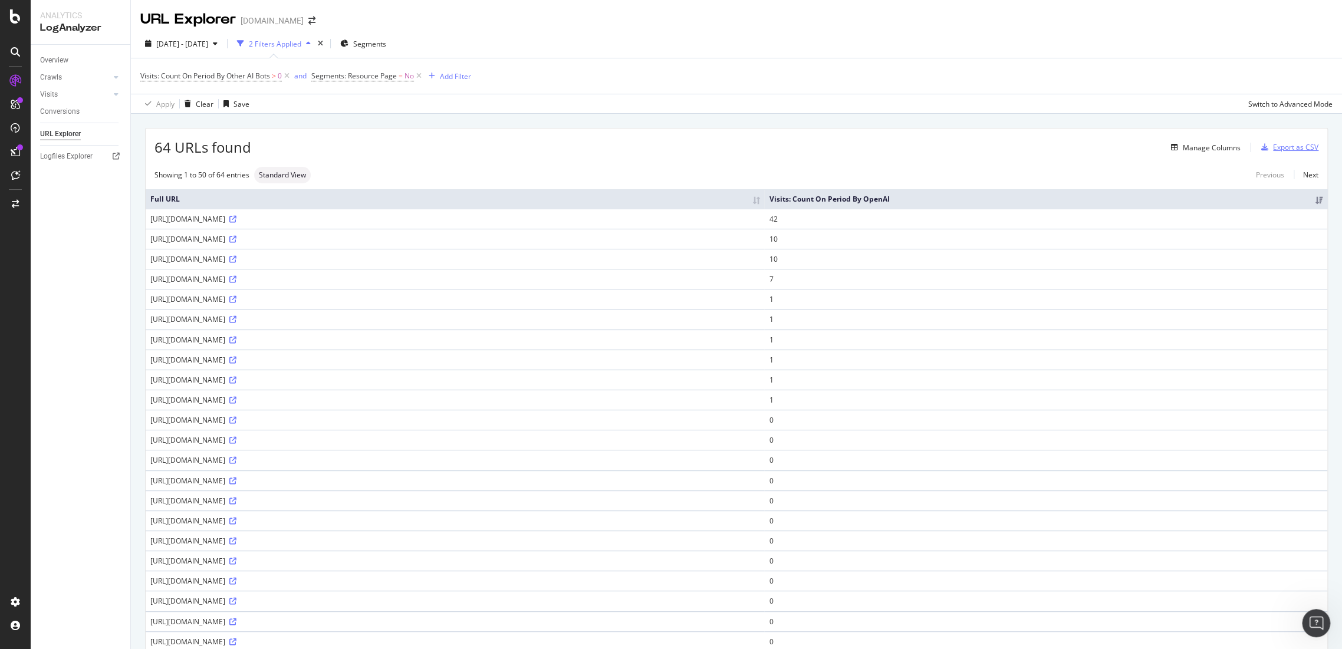
click at [1285, 146] on div "Export as CSV" at bounding box center [1295, 147] width 45 height 10
click at [2, 228] on div at bounding box center [15, 331] width 28 height 521
click at [305, 38] on div "2 Filters Applied" at bounding box center [273, 44] width 83 height 18
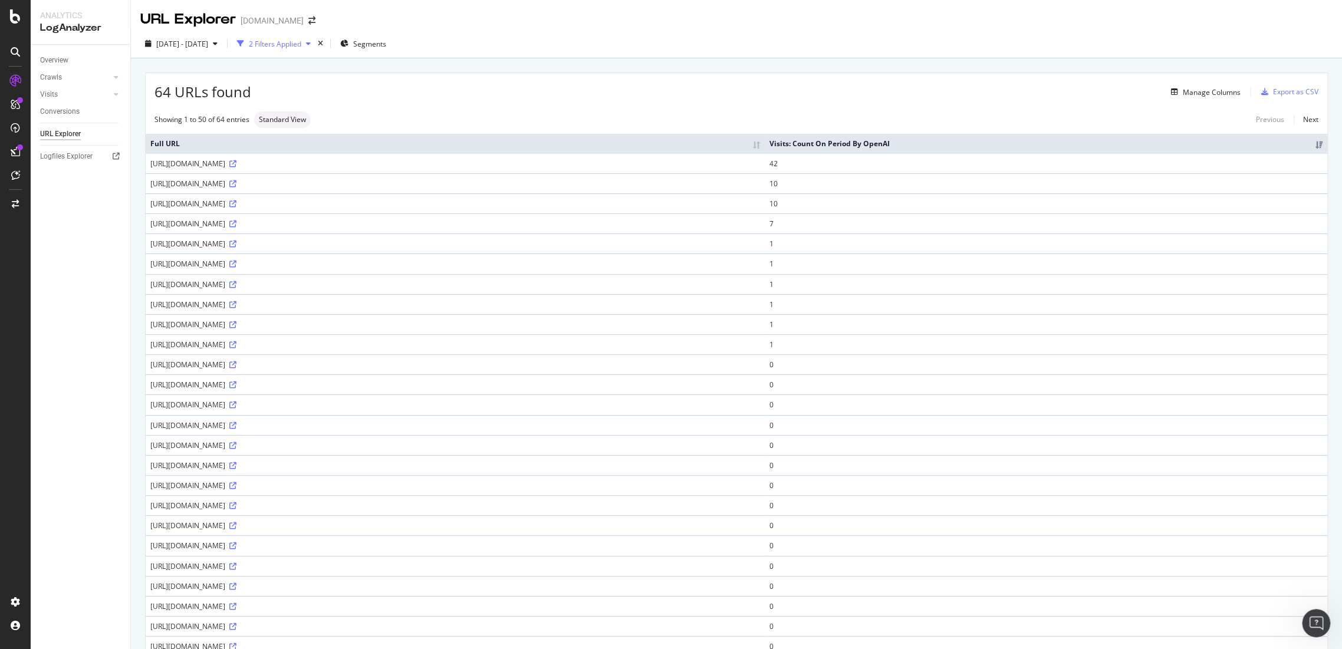
click at [301, 40] on div "2 Filters Applied" at bounding box center [275, 44] width 52 height 10
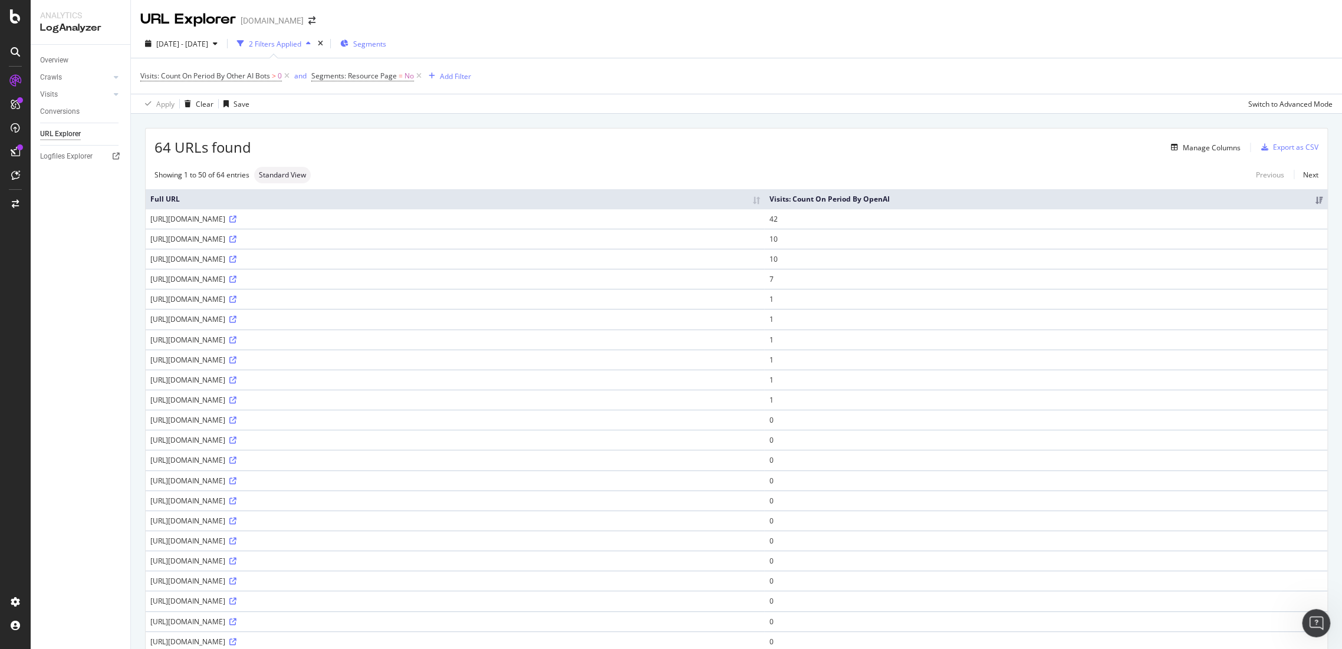
click at [386, 38] on div "Segments" at bounding box center [363, 44] width 46 height 18
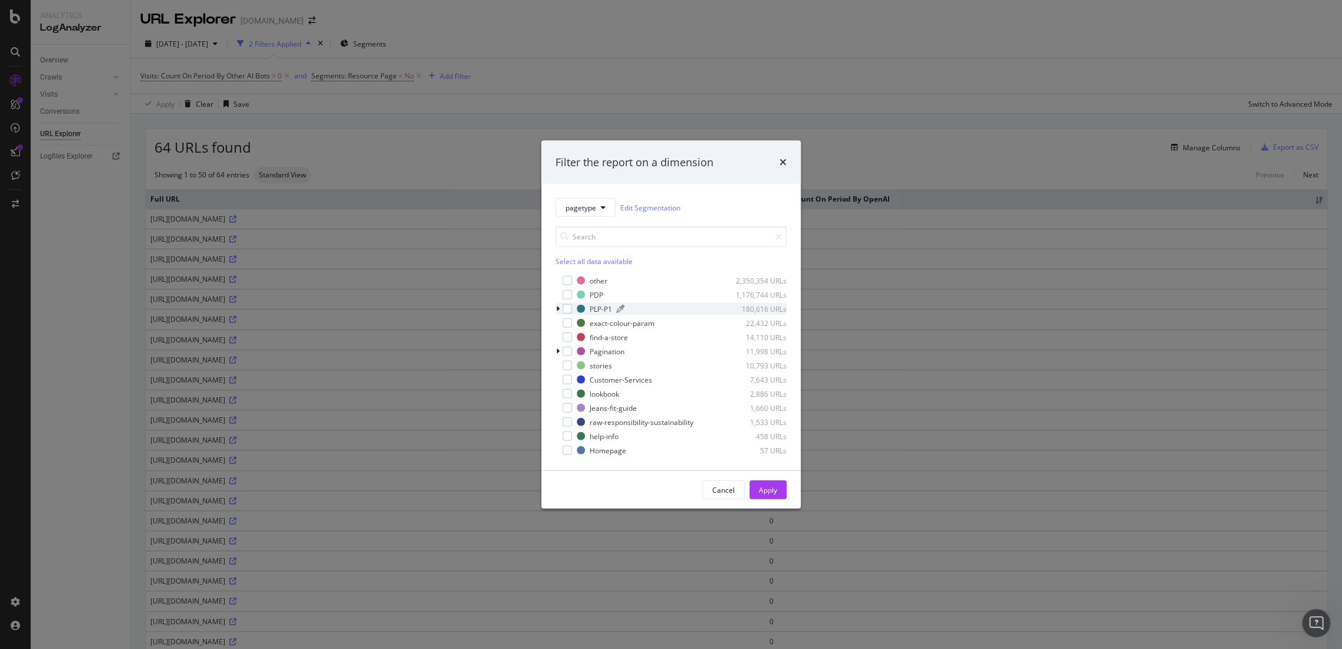
click at [588, 308] on div "PLP-P1 180,616 URLs" at bounding box center [682, 309] width 210 height 10
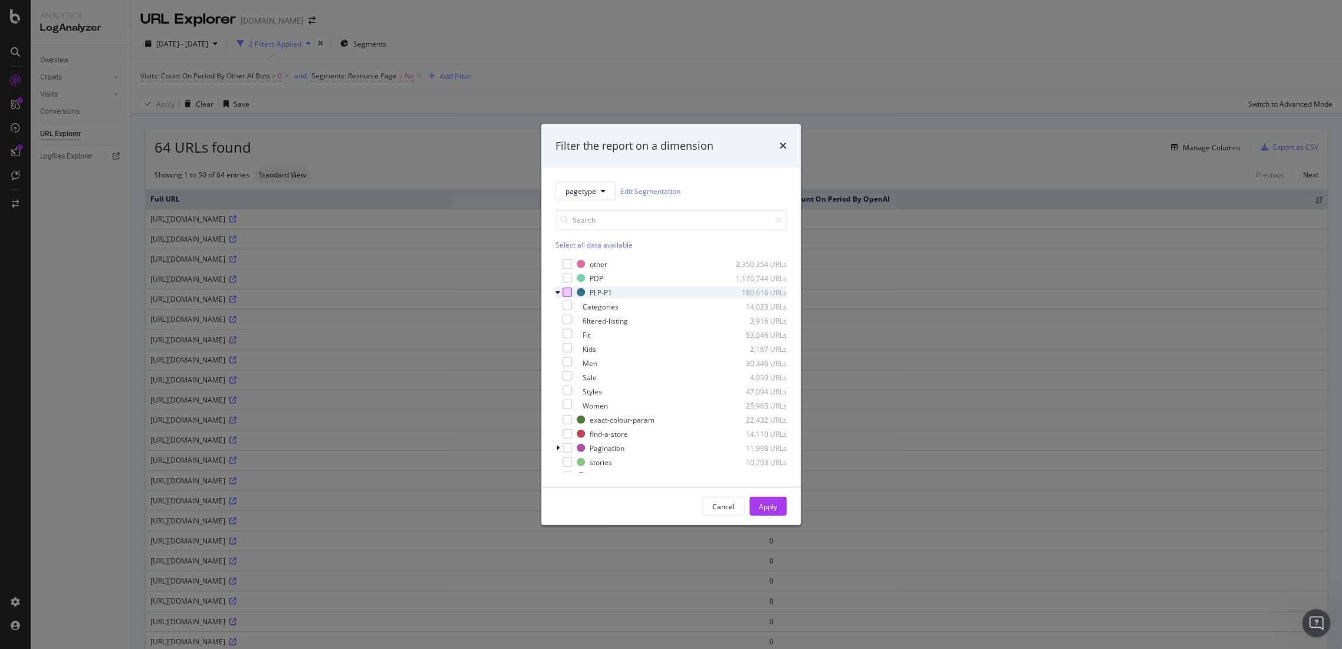
click at [563, 290] on div "modal" at bounding box center [567, 292] width 9 height 9
click at [761, 508] on div "Apply" at bounding box center [768, 506] width 18 height 10
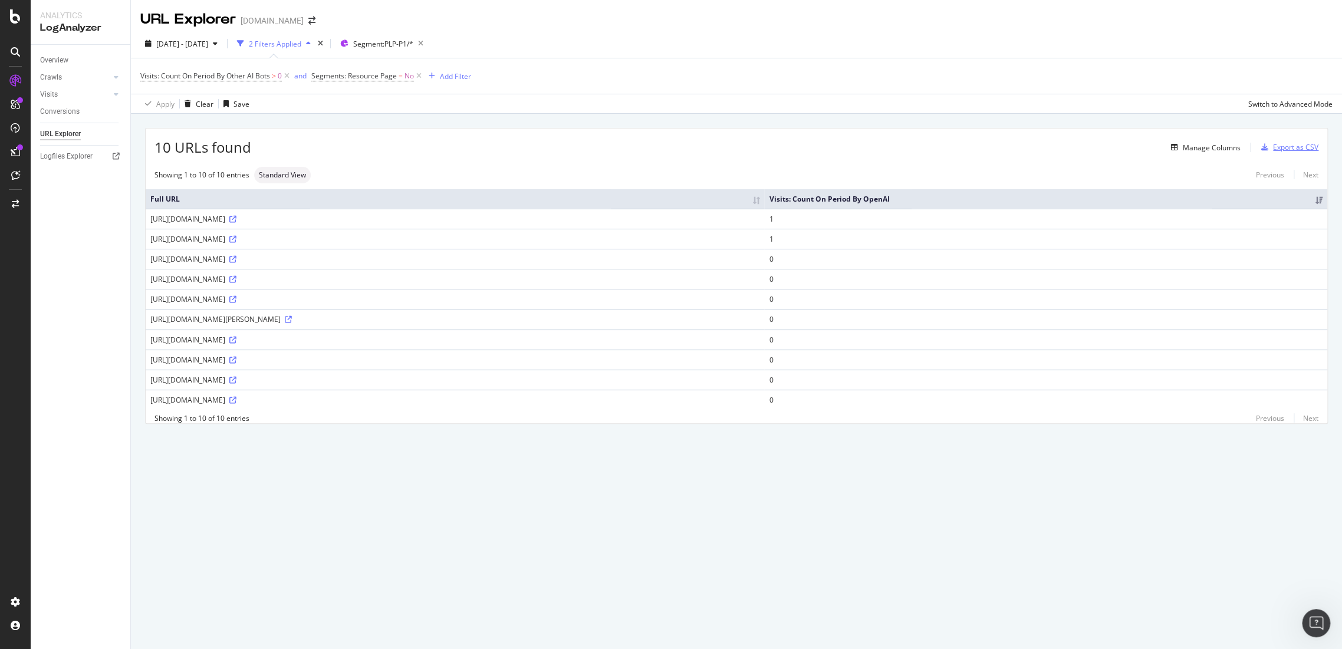
click at [1316, 152] on div "Export as CSV" at bounding box center [1288, 148] width 62 height 18
click at [1281, 144] on div "Export as CSV" at bounding box center [1295, 147] width 45 height 10
click at [419, 37] on div "Segment: PLP-P1/*" at bounding box center [384, 43] width 88 height 17
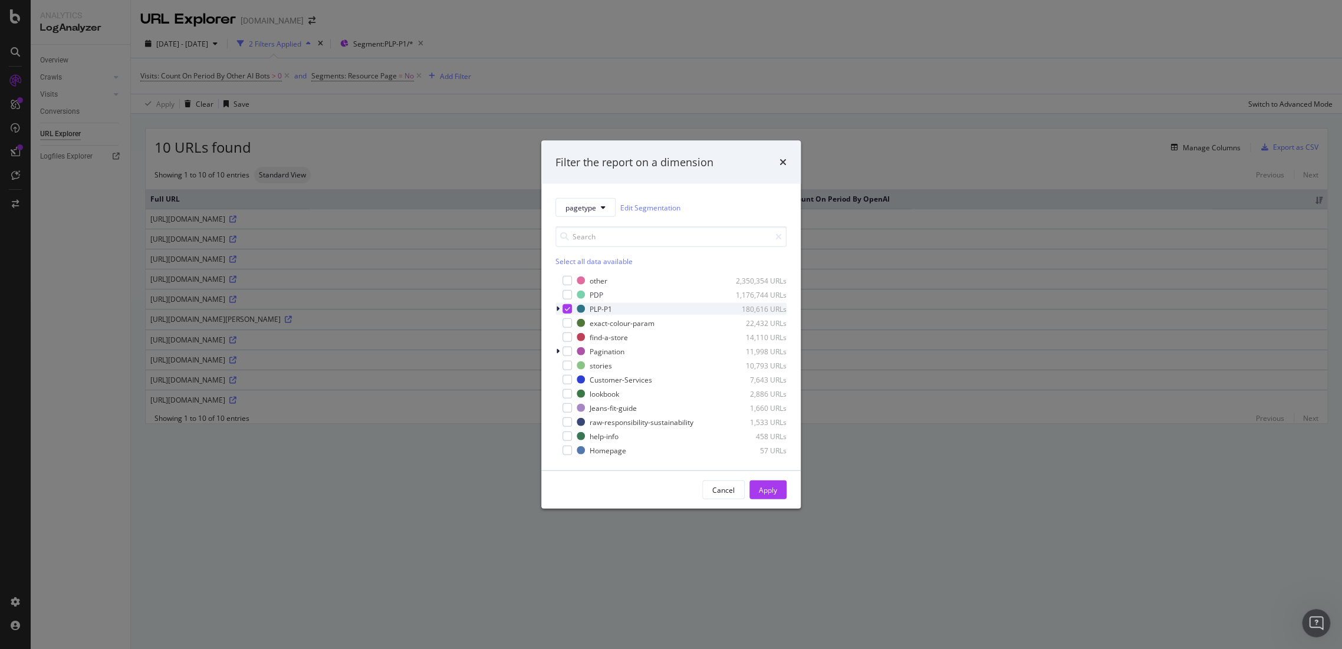
click at [565, 305] on div "modal" at bounding box center [567, 308] width 9 height 9
click at [577, 381] on div "modal" at bounding box center [581, 380] width 8 height 8
click at [760, 491] on div "Apply" at bounding box center [768, 490] width 18 height 10
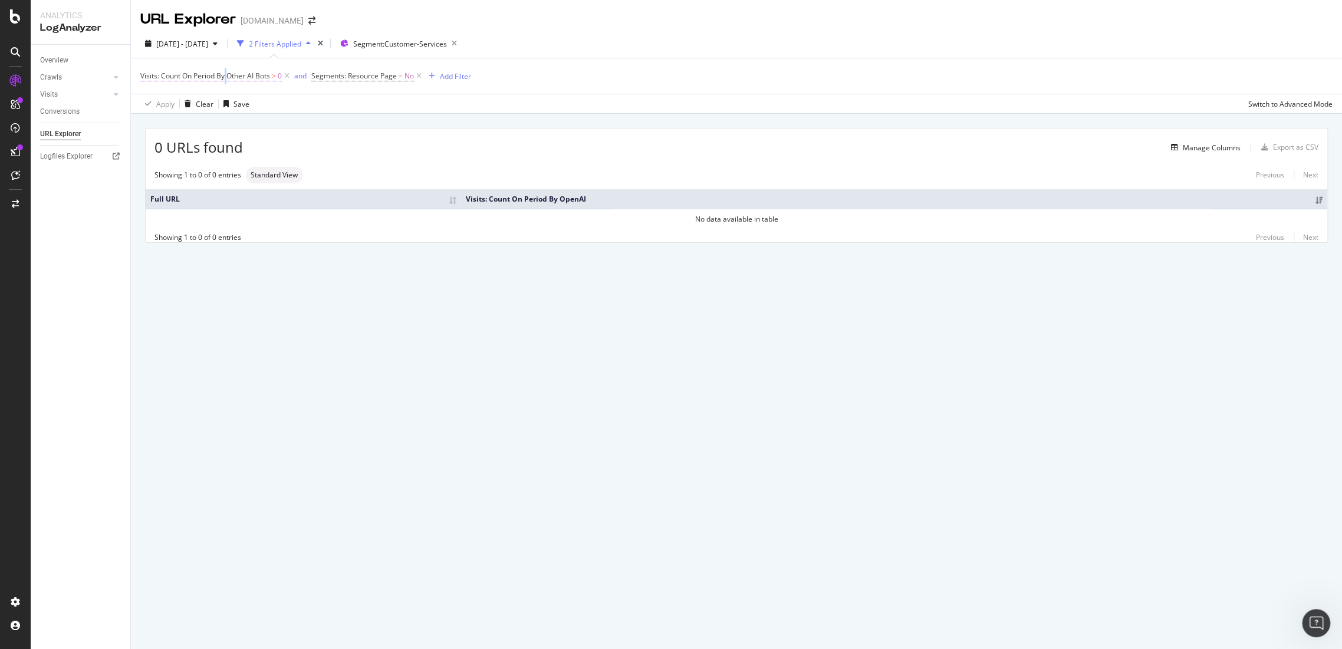
click at [226, 79] on span "Visits: Count On Period By Other AI Bots" at bounding box center [205, 76] width 130 height 10
click at [199, 121] on icon at bounding box center [197, 122] width 8 height 7
click at [209, 101] on icon at bounding box center [209, 103] width 8 height 7
click at [193, 159] on div "By OpenAI" at bounding box center [216, 158] width 126 height 15
click at [262, 169] on div "Apply" at bounding box center [271, 168] width 18 height 10
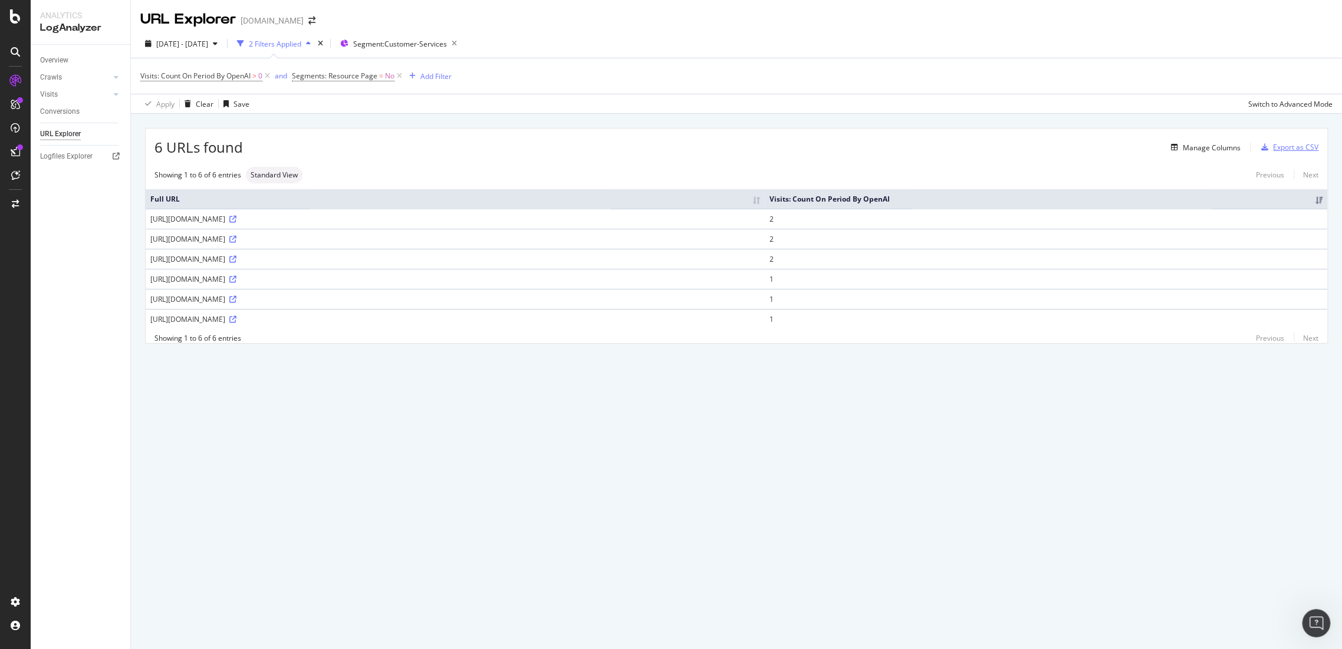
click at [1295, 146] on div "Export as CSV" at bounding box center [1295, 147] width 45 height 10
click at [233, 77] on span "Visits: Count On Period By OpenAI" at bounding box center [195, 76] width 110 height 10
click at [189, 103] on icon at bounding box center [189, 103] width 8 height 7
click at [183, 173] on span "By Other AI Bots" at bounding box center [183, 174] width 54 height 10
click at [278, 171] on div "Apply" at bounding box center [271, 168] width 18 height 10
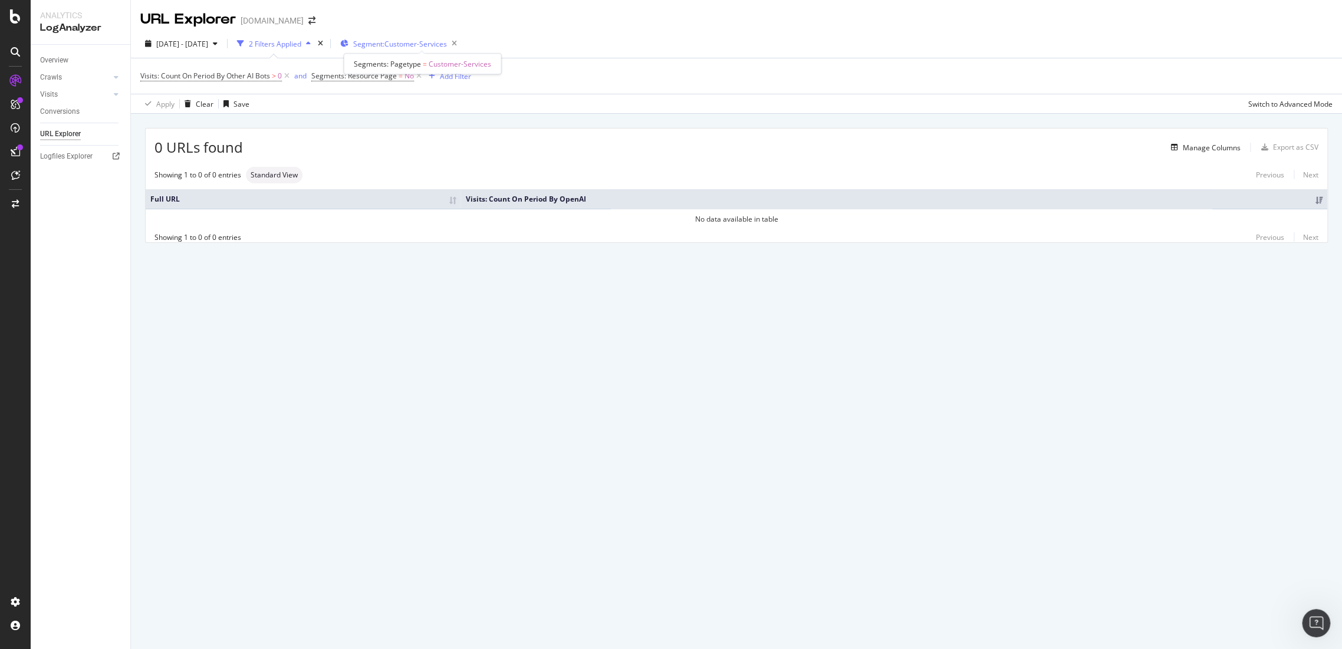
click at [413, 44] on span "Segment: Customer-Services" at bounding box center [400, 44] width 94 height 10
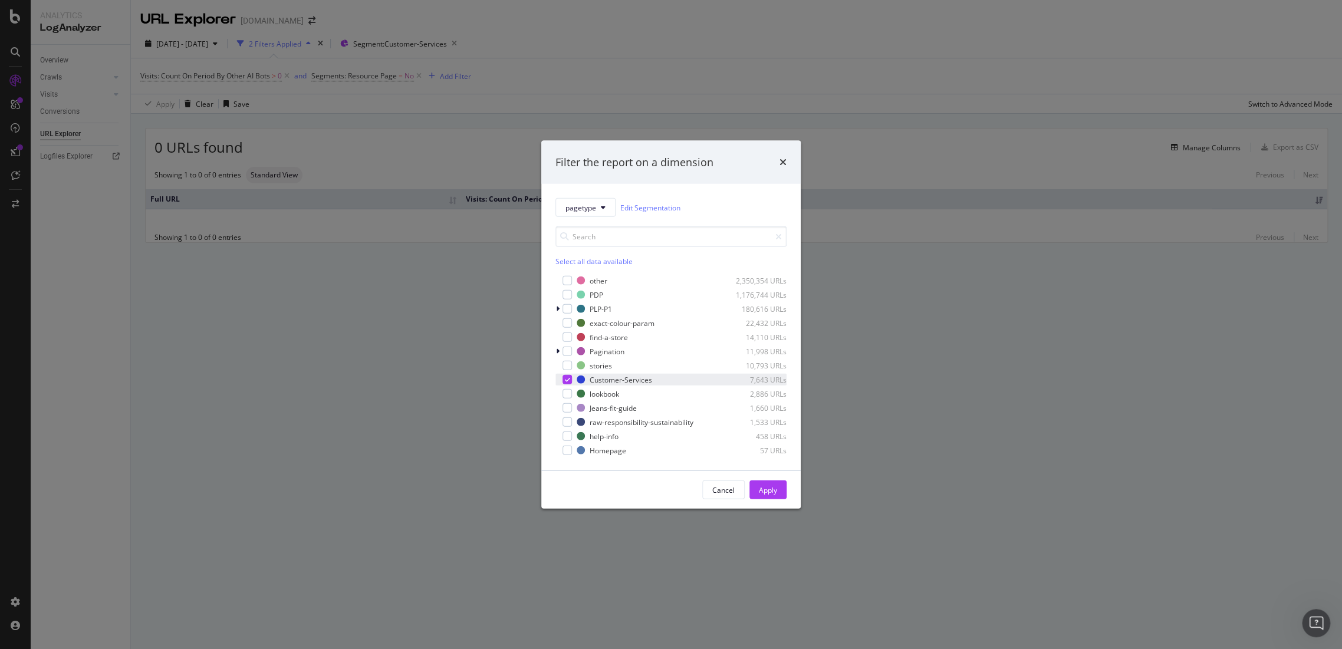
click at [570, 382] on div "modal" at bounding box center [567, 379] width 9 height 9
click at [567, 366] on div "modal" at bounding box center [567, 365] width 9 height 9
click at [782, 488] on button "Apply" at bounding box center [767, 490] width 37 height 19
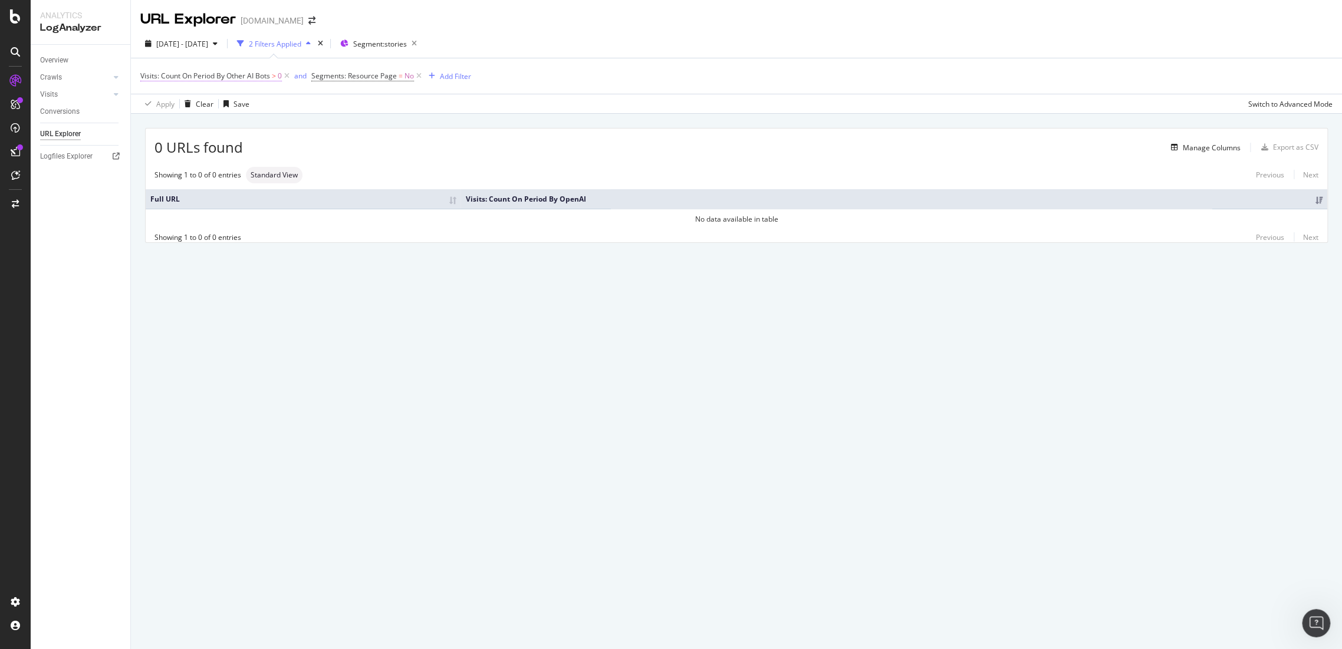
click at [261, 74] on span "Visits: Count On Period By Other AI Bots" at bounding box center [205, 76] width 130 height 10
click at [200, 108] on div "By Other AI Bots" at bounding box center [215, 103] width 130 height 19
click at [201, 160] on div "By OpenAI" at bounding box center [216, 158] width 126 height 15
click at [274, 166] on div "Apply" at bounding box center [271, 168] width 18 height 10
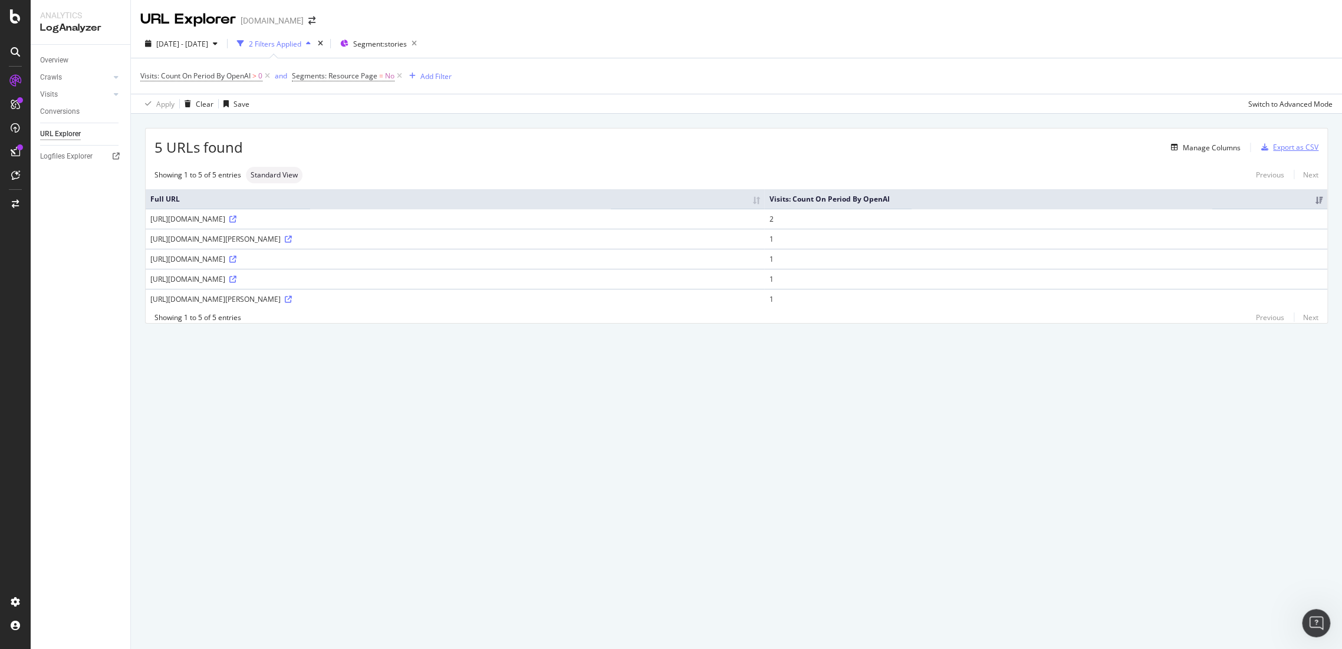
click at [1309, 143] on div "Export as CSV" at bounding box center [1295, 147] width 45 height 10
click at [208, 47] on span "2025 Aug. 1st - Aug. 31st" at bounding box center [182, 44] width 52 height 10
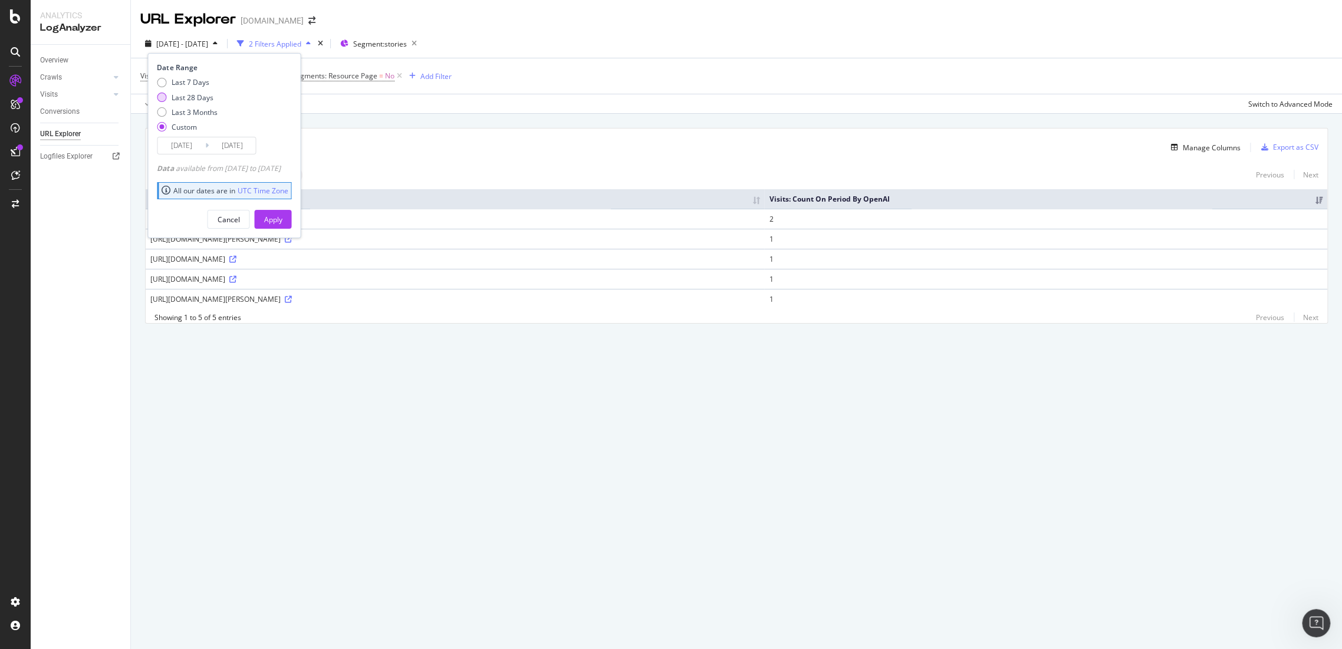
click at [186, 96] on div "Last 28 Days" at bounding box center [192, 98] width 42 height 10
type input "2025/08/28"
type input "2025/09/24"
click at [282, 221] on div "Apply" at bounding box center [273, 220] width 18 height 10
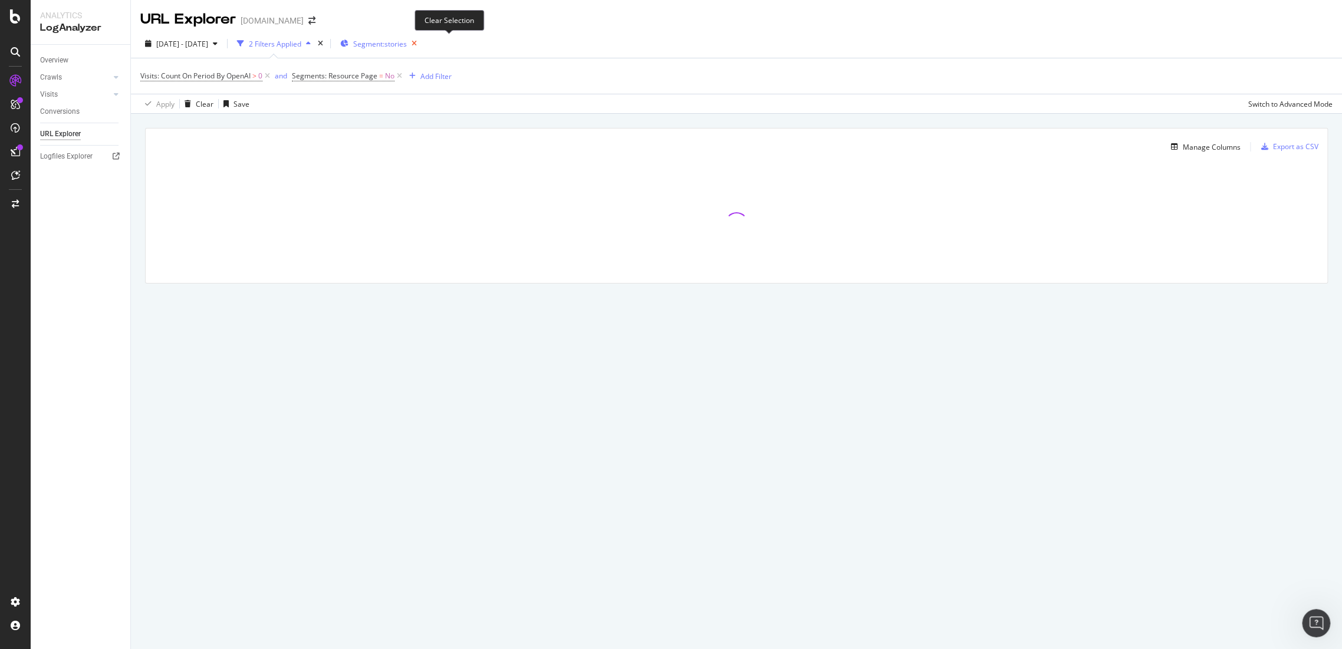
click at [422, 42] on icon "button" at bounding box center [414, 43] width 15 height 17
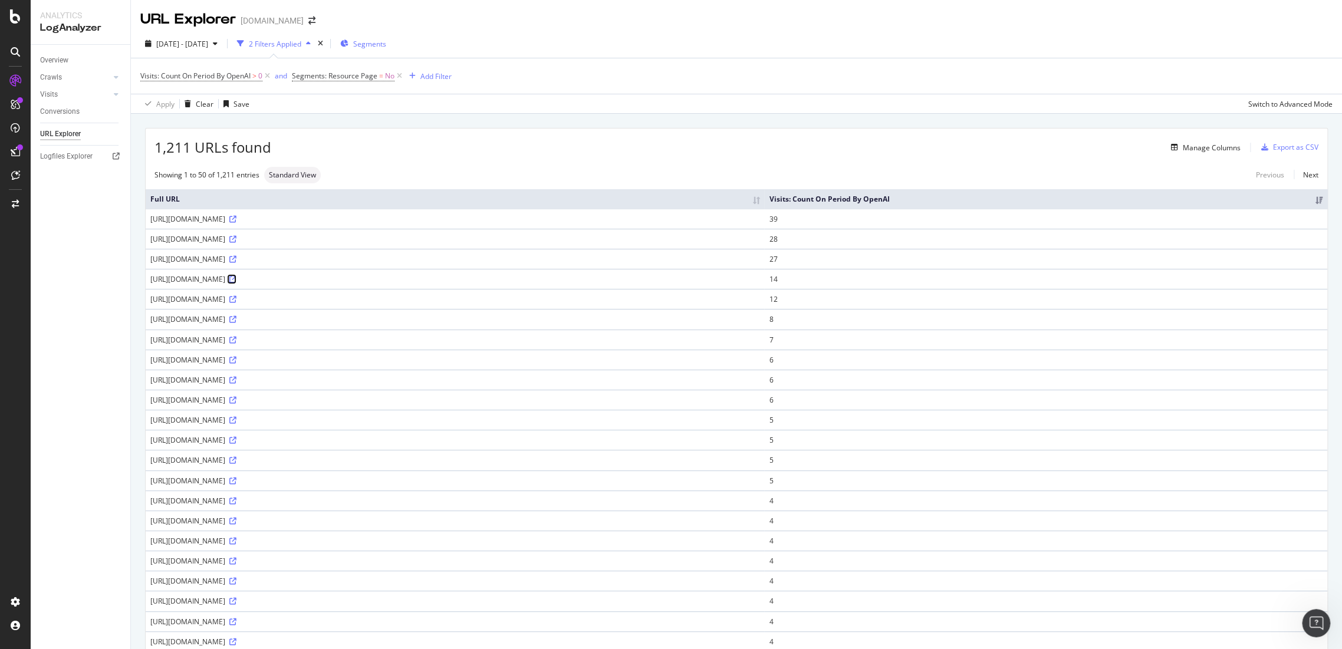
click at [236, 280] on icon at bounding box center [232, 279] width 7 height 7
click at [315, 556] on div "[URL][DOMAIN_NAME]" at bounding box center [454, 561] width 609 height 10
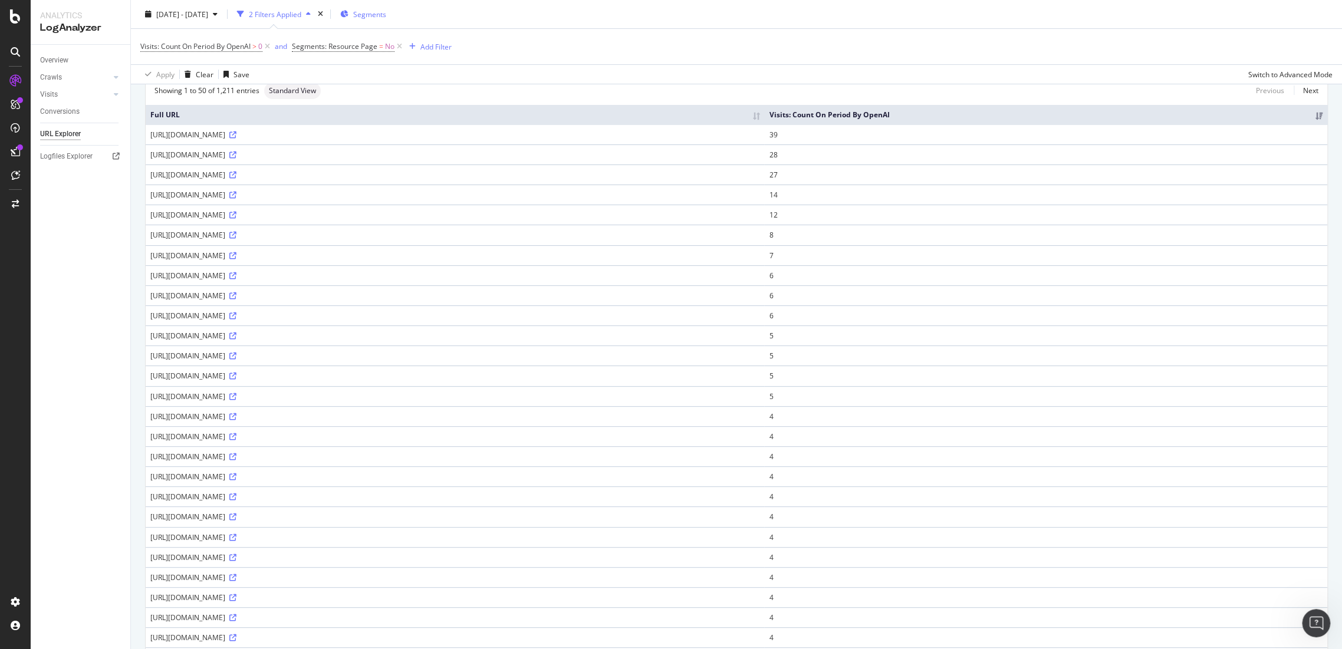
scroll to position [131, 0]
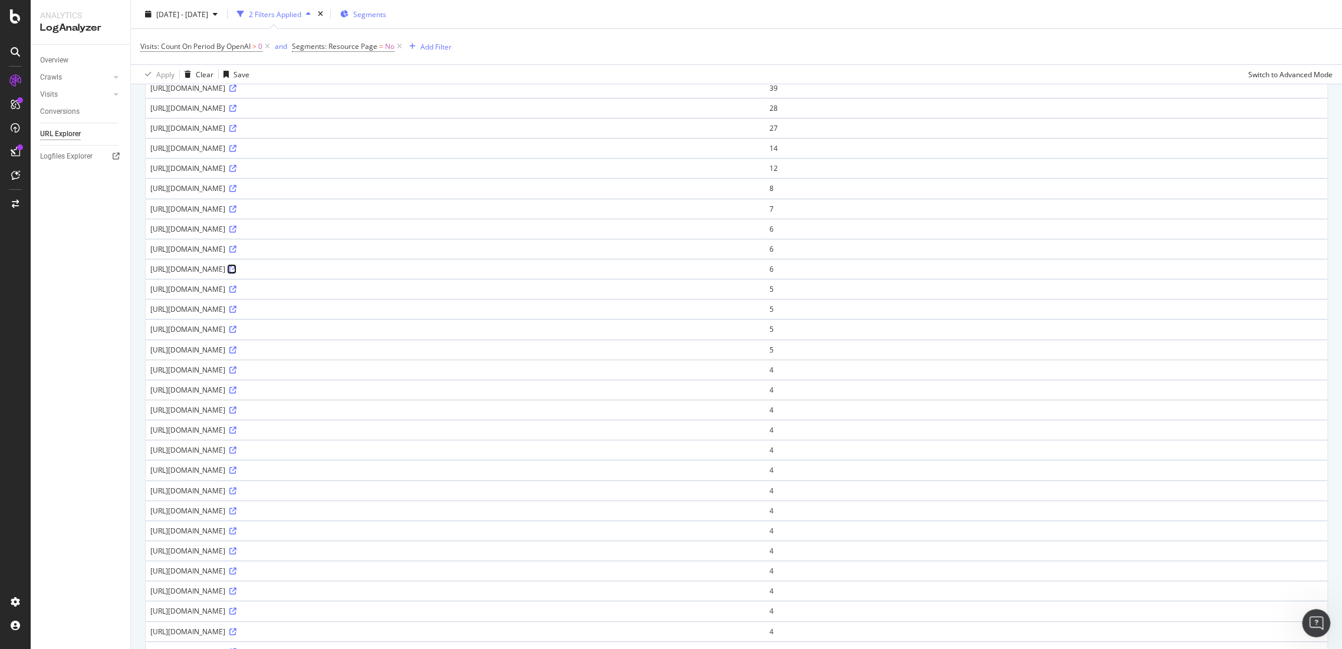
click at [236, 267] on icon at bounding box center [232, 269] width 7 height 7
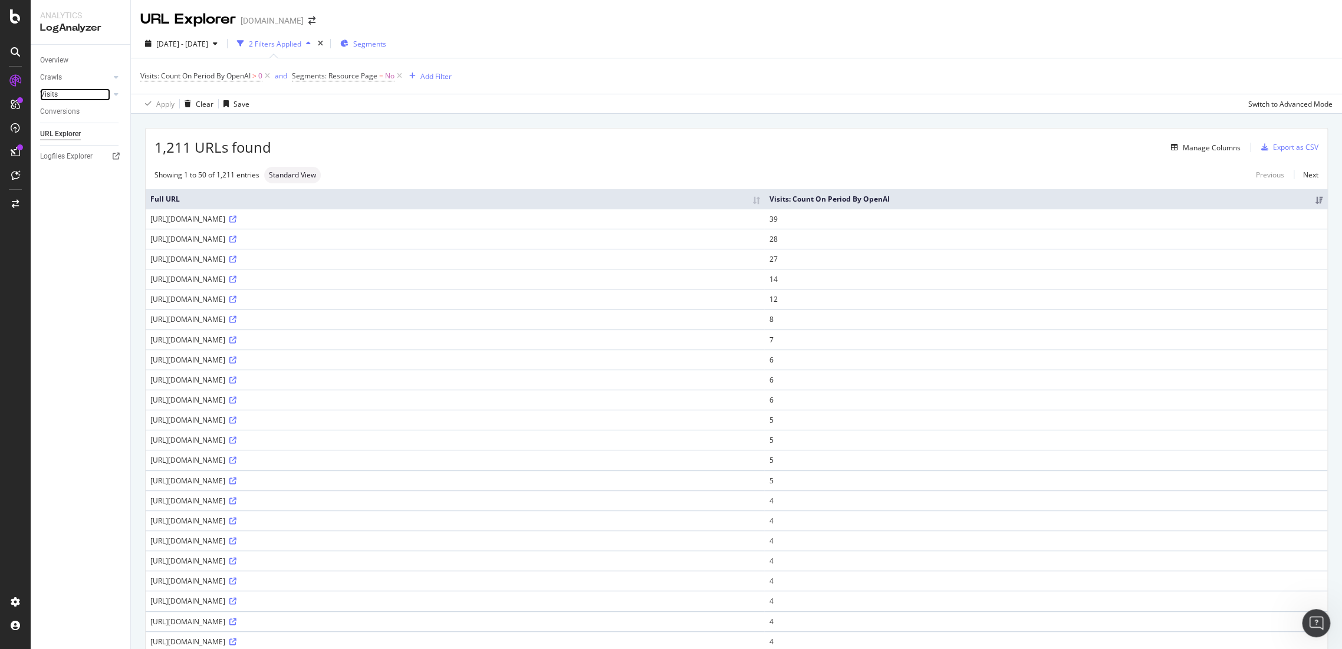
click at [70, 95] on link "Visits" at bounding box center [75, 94] width 70 height 12
click at [57, 91] on div "Visits" at bounding box center [49, 94] width 18 height 12
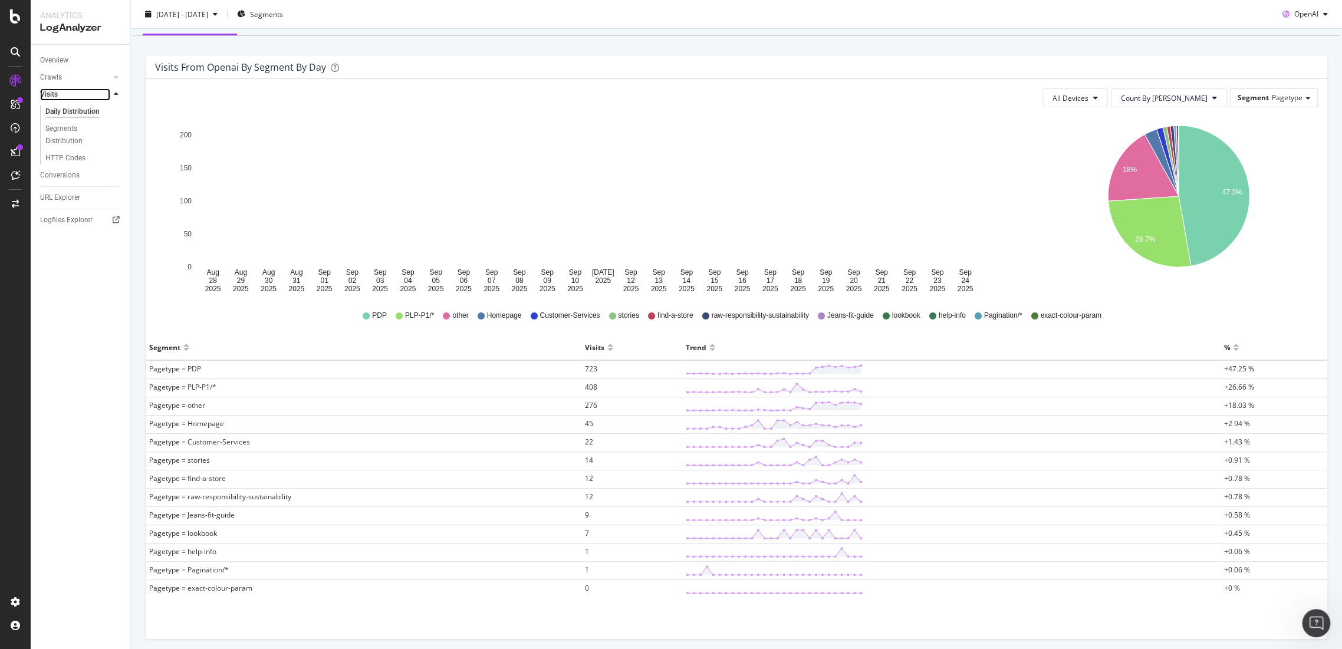
scroll to position [137, 0]
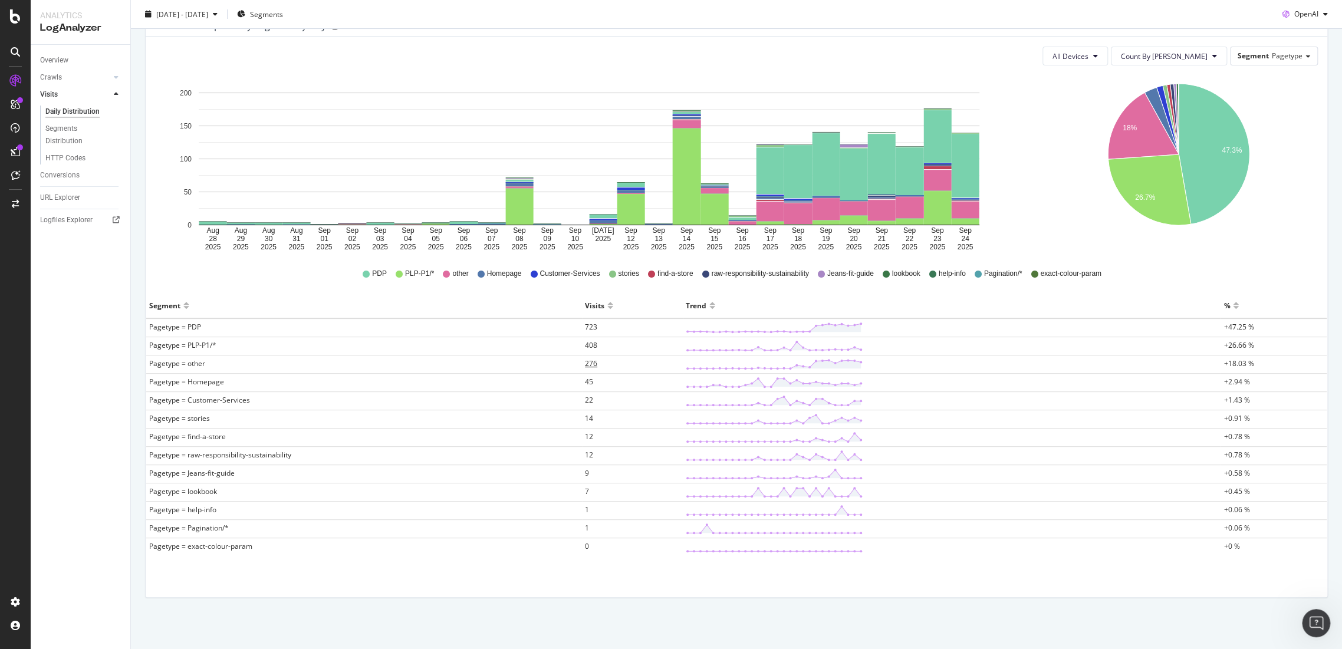
click at [594, 364] on span "276" at bounding box center [591, 364] width 12 height 10
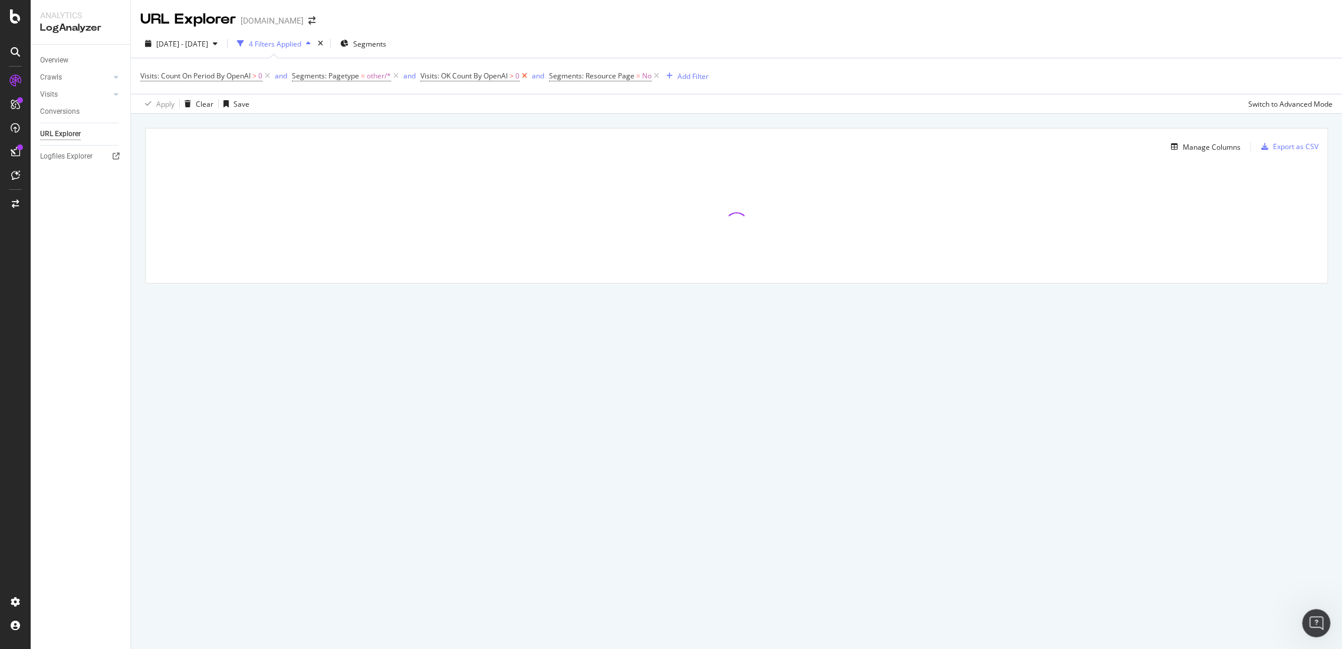
click at [527, 77] on icon at bounding box center [525, 76] width 10 height 12
click at [396, 74] on icon at bounding box center [396, 76] width 10 height 12
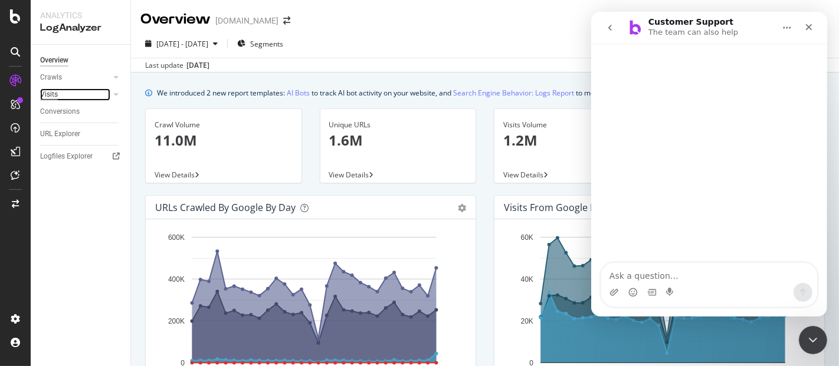
click at [57, 90] on div "Visits" at bounding box center [49, 94] width 18 height 12
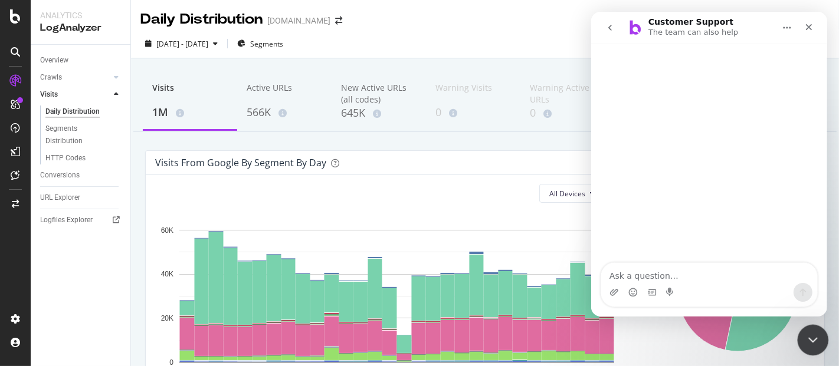
drag, startPoint x: 805, startPoint y: 345, endPoint x: 1458, endPoint y: 554, distance: 685.5
click at [804, 346] on div "Close Intercom Messenger" at bounding box center [811, 338] width 28 height 28
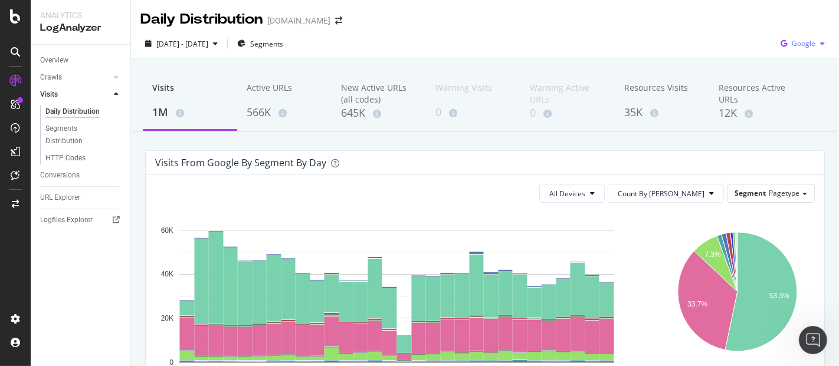
click at [781, 42] on icon "button" at bounding box center [783, 43] width 16 height 17
click at [776, 111] on div "OpenAI" at bounding box center [792, 110] width 81 height 17
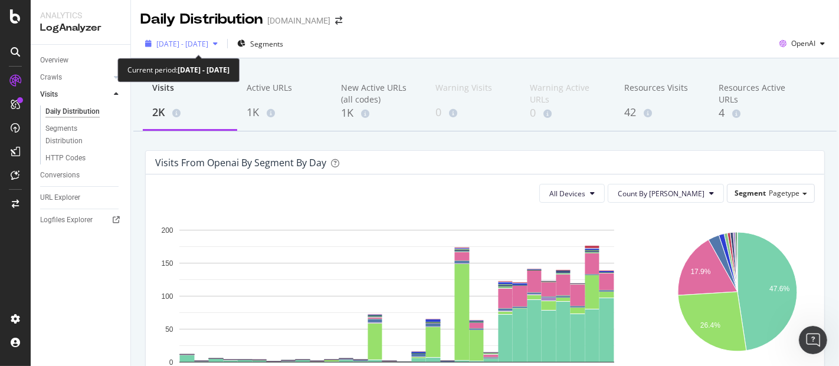
click at [208, 41] on span "[DATE] - [DATE]" at bounding box center [182, 44] width 52 height 10
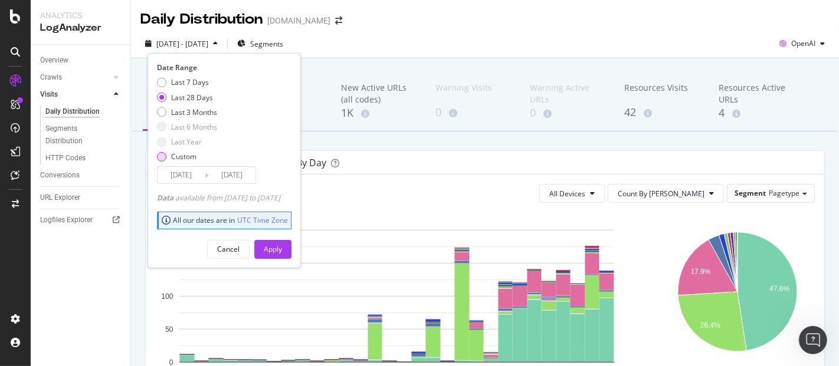
click at [163, 156] on div "Custom" at bounding box center [161, 156] width 9 height 9
click at [179, 183] on div "[DATE] Navigate forward to interact with the calendar and select a date. Press …" at bounding box center [206, 175] width 99 height 18
click at [202, 176] on input "[DATE]" at bounding box center [180, 175] width 47 height 17
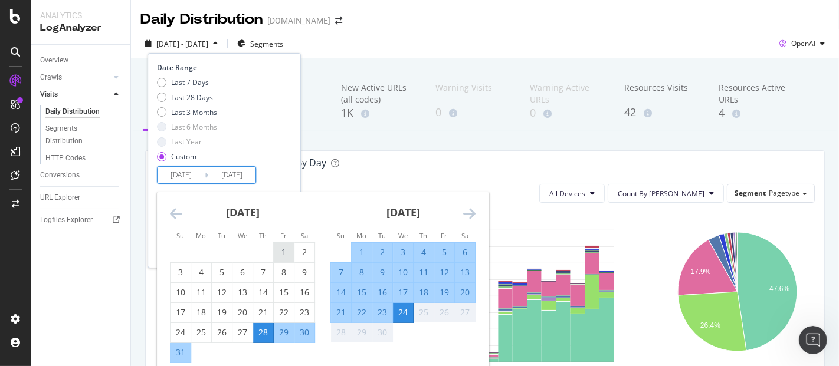
click at [283, 248] on div "1" at bounding box center [284, 252] width 20 height 12
type input "[DATE]"
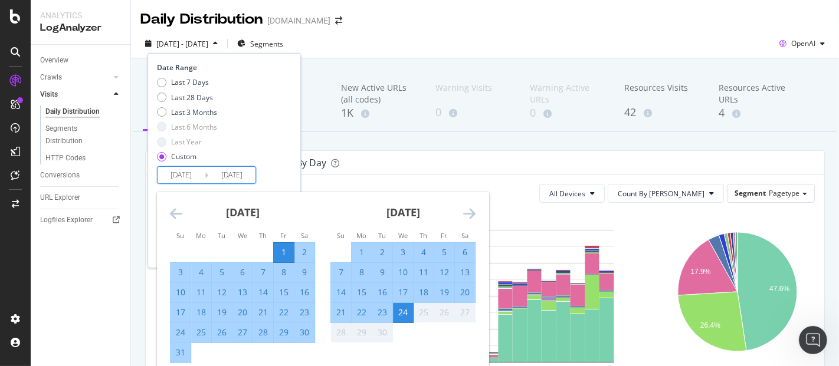
click at [190, 353] on div "31" at bounding box center [180, 353] width 20 height 12
type input "[DATE]"
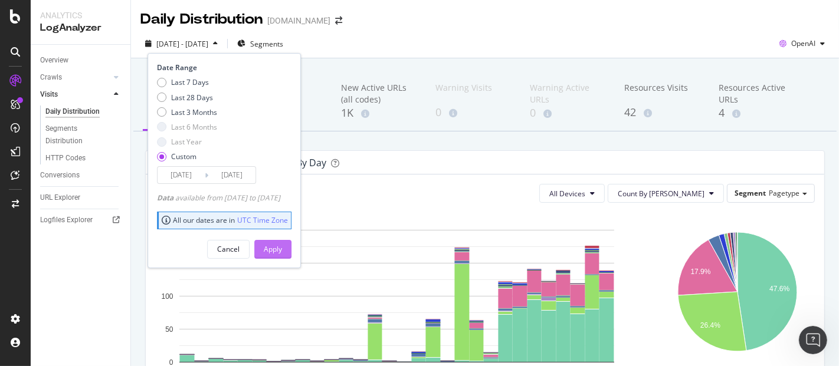
click at [282, 254] on div "Apply" at bounding box center [273, 250] width 18 height 18
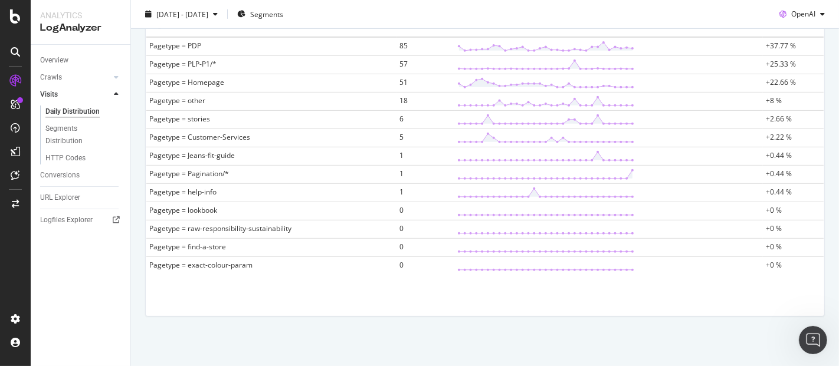
scroll to position [288, 0]
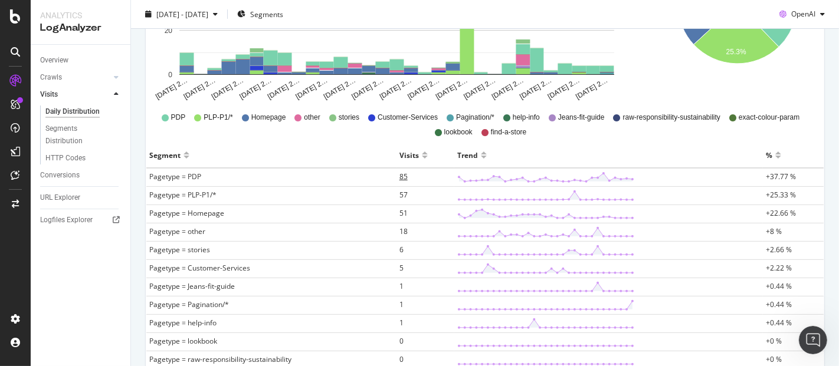
click at [399, 172] on span "85" at bounding box center [403, 177] width 8 height 10
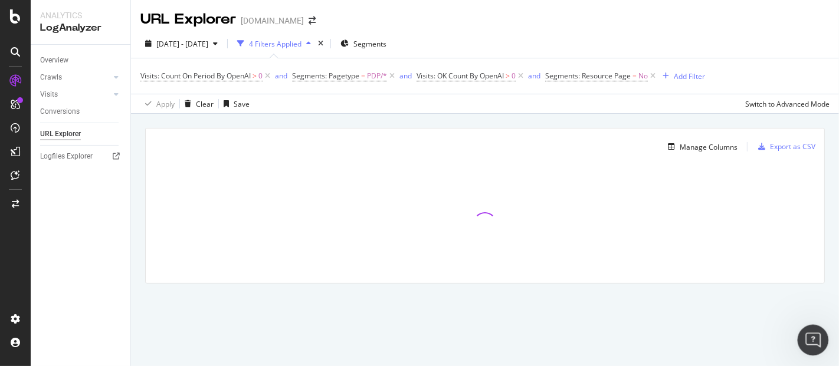
click at [813, 344] on icon "Open Intercom Messenger" at bounding box center [810, 338] width 19 height 19
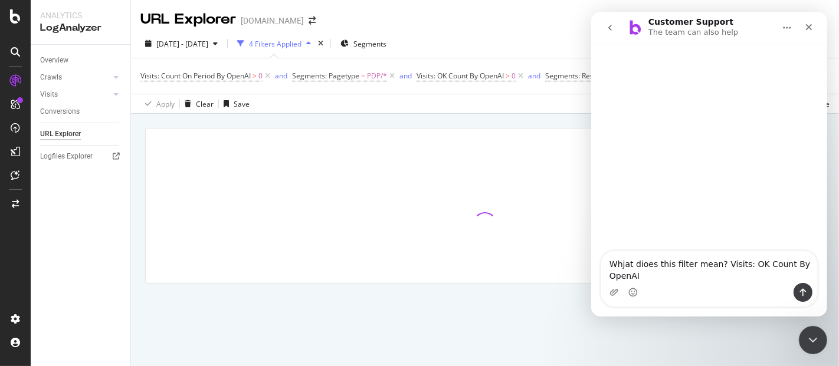
type textarea "Whjat dioes this filter mean? Visits: OK Count By OpenAI?"
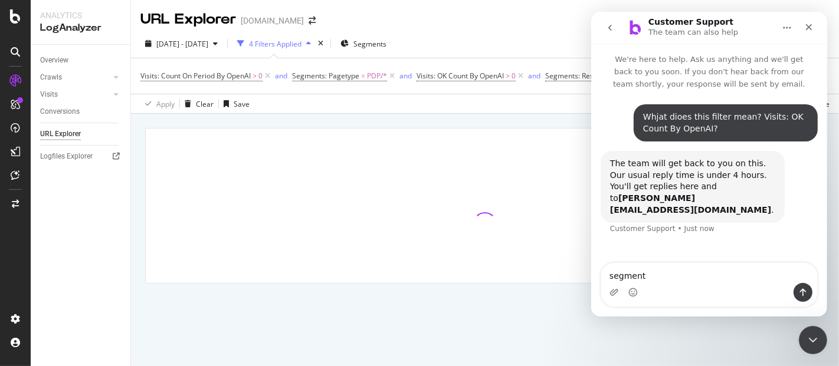
type textarea "segments"
drag, startPoint x: 670, startPoint y: 277, endPoint x: 559, endPoint y: 275, distance: 110.9
click at [590, 275] on html "Customer Support The team can also help We're here to help. Ask us anything and…" at bounding box center [708, 164] width 236 height 305
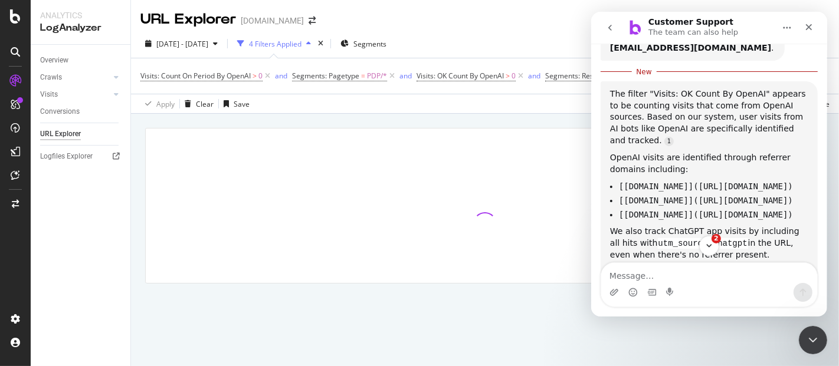
scroll to position [180, 0]
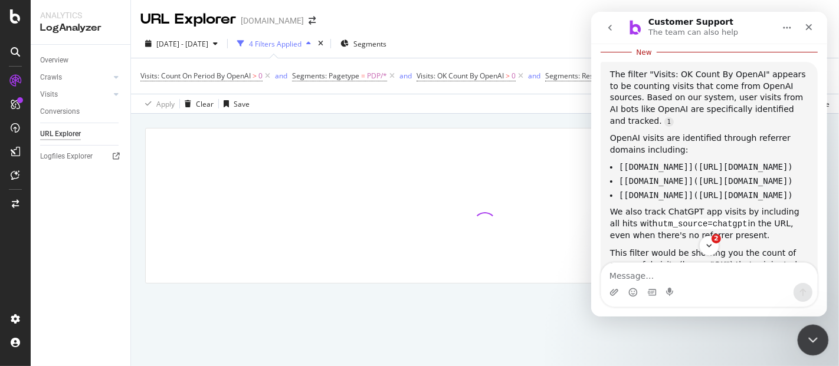
click at [811, 334] on icon "Close Intercom Messenger" at bounding box center [811, 338] width 14 height 14
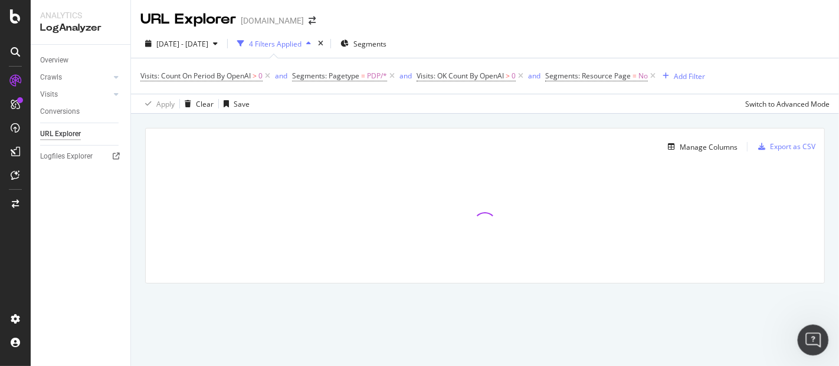
click at [812, 334] on icon "Open Intercom Messenger" at bounding box center [810, 338] width 19 height 19
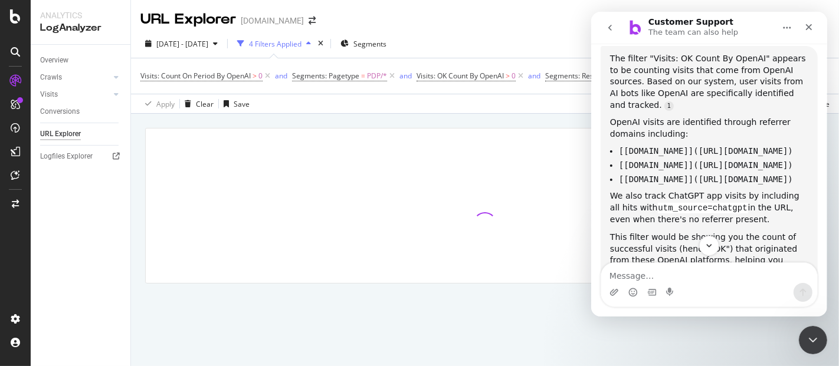
scroll to position [261, 0]
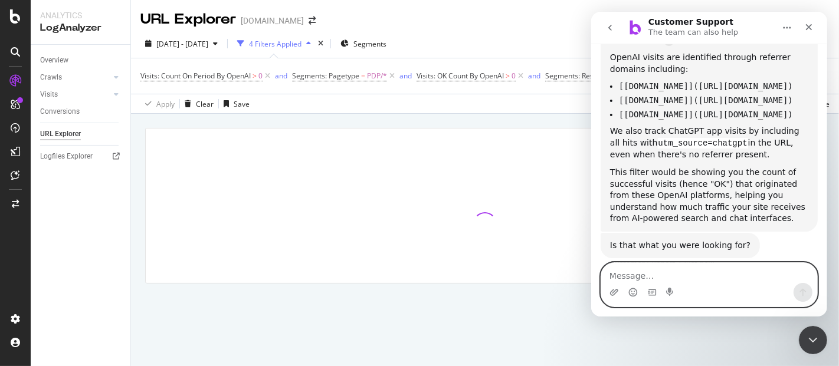
click at [660, 280] on textarea "Message…" at bounding box center [708, 273] width 216 height 20
click at [658, 280] on textarea "Okay and how to" at bounding box center [708, 273] width 216 height 20
click at [705, 267] on textarea "Okay and how to" at bounding box center [708, 273] width 216 height 20
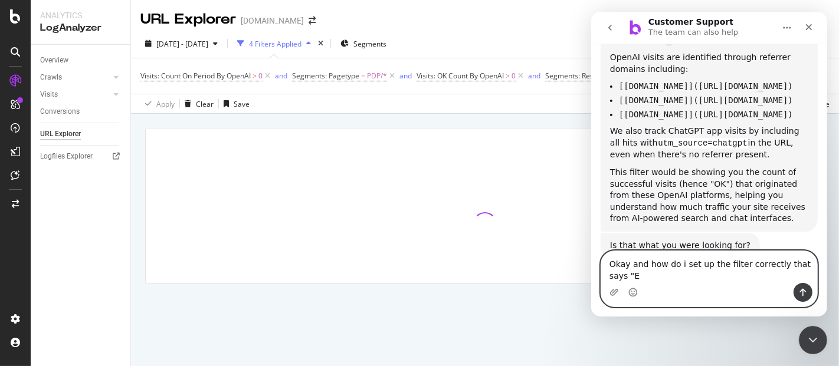
scroll to position [273, 0]
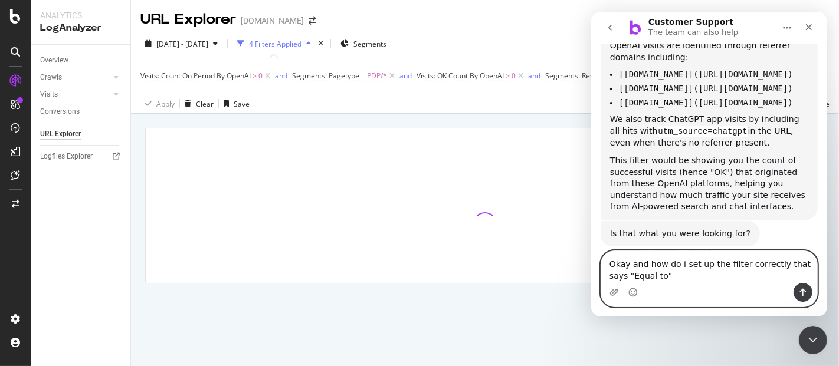
click at [666, 278] on textarea "Okay and how do i set up the filter correctly that says "Equal to"" at bounding box center [708, 267] width 216 height 32
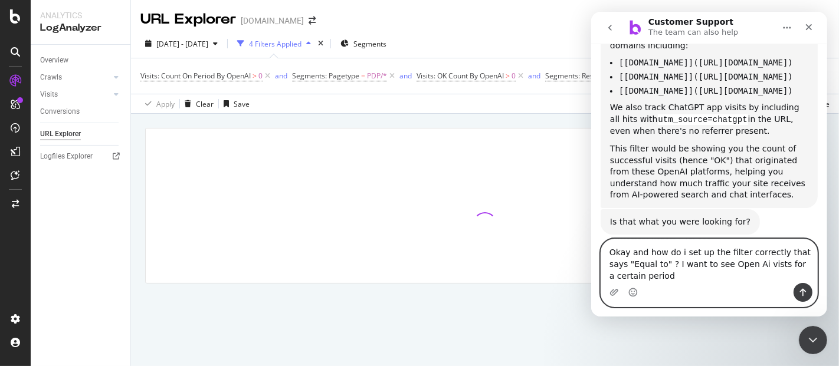
type textarea "Okay and how do i set up the filter correctly that says "Equal to" ? I want to …"
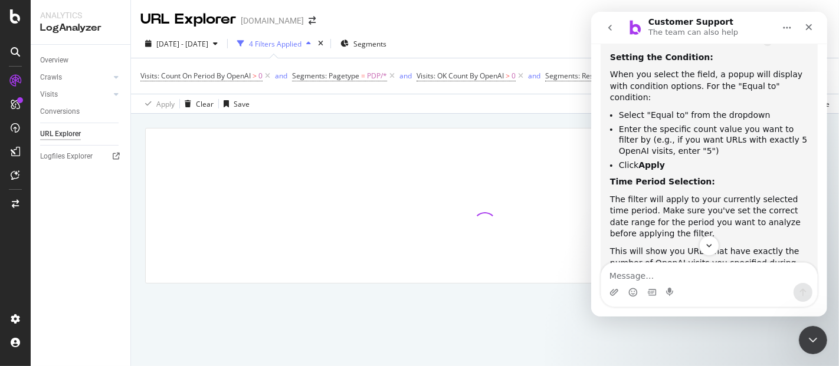
scroll to position [719, 0]
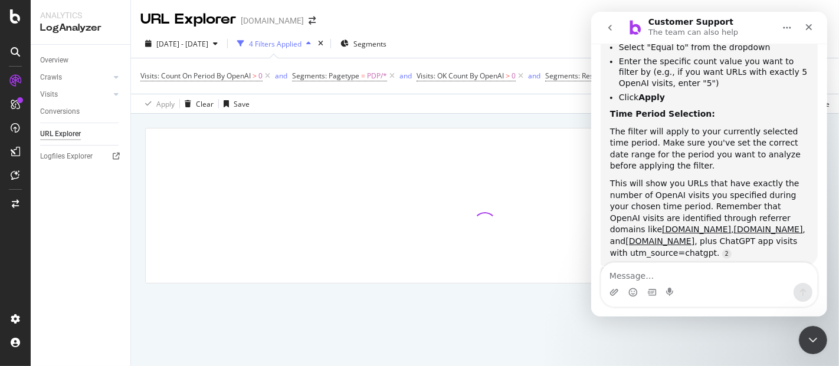
click at [739, 284] on div "Intercom messenger" at bounding box center [708, 292] width 216 height 19
click at [656, 287] on div "Intercom messenger" at bounding box center [708, 292] width 216 height 19
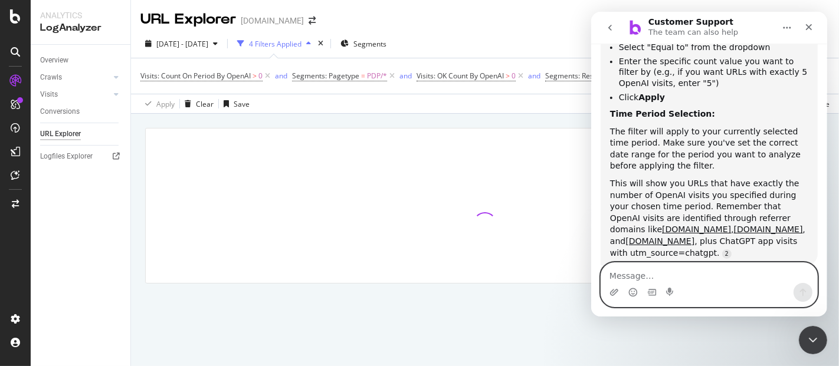
click at [644, 278] on textarea "Message…" at bounding box center [708, 273] width 216 height 20
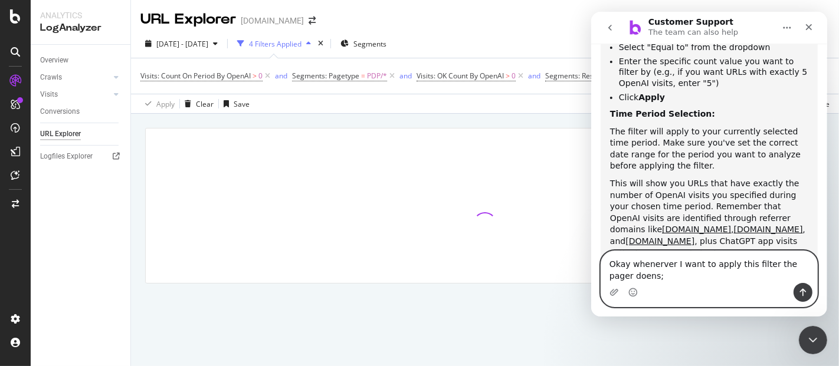
scroll to position [731, 0]
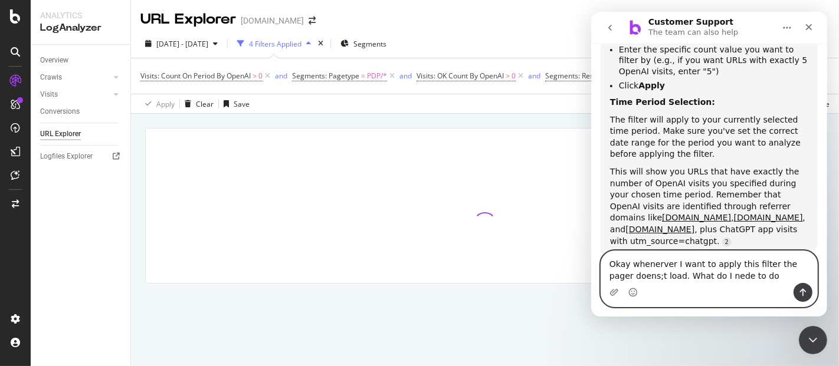
type textarea "Okay whenerver I want to apply this filter the pager doens;t load. What do I ne…"
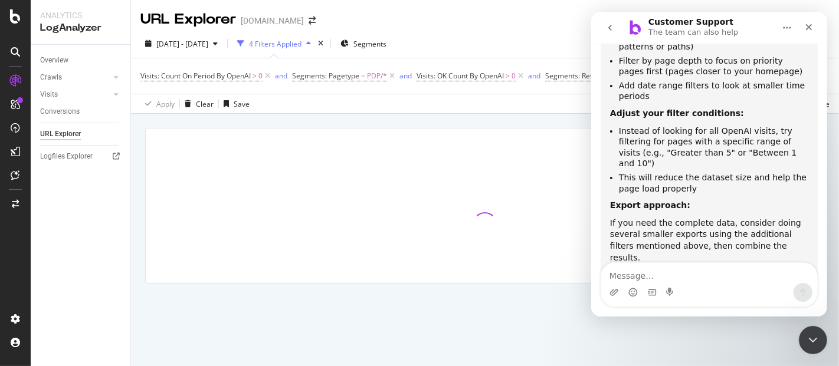
scroll to position [1196, 0]
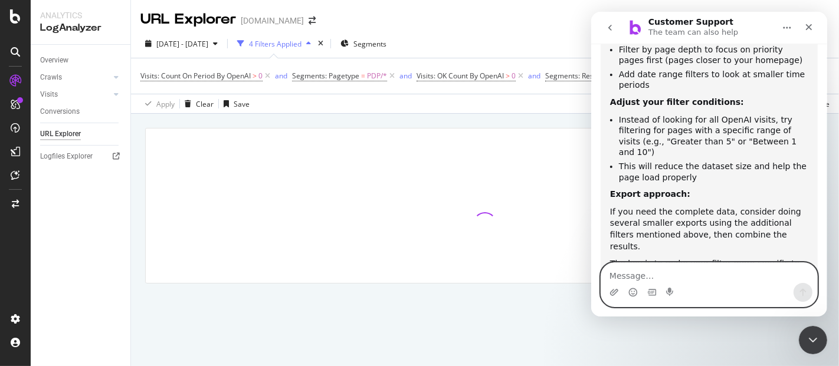
click at [666, 273] on textarea "Message…" at bounding box center [708, 273] width 216 height 20
type textarea "I"
type textarea "I want to flag this to tech suport. How?"
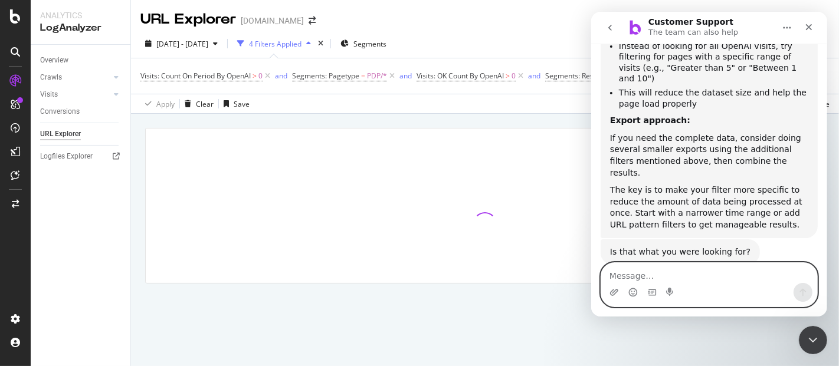
scroll to position [1294, 0]
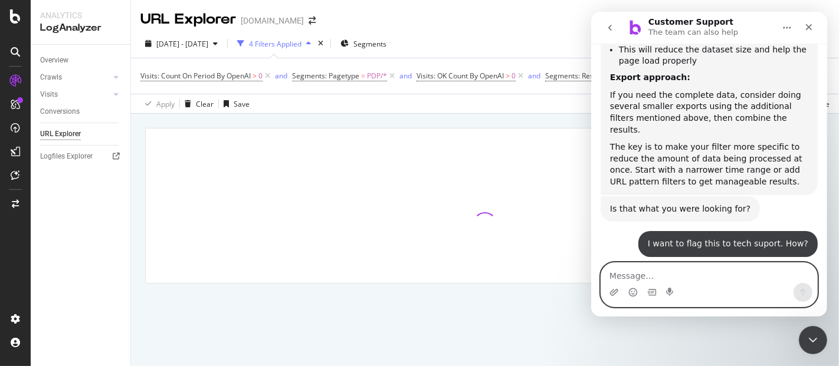
click at [659, 278] on textarea "Message…" at bounding box center [708, 273] width 216 height 20
type textarea "Yes human support please"
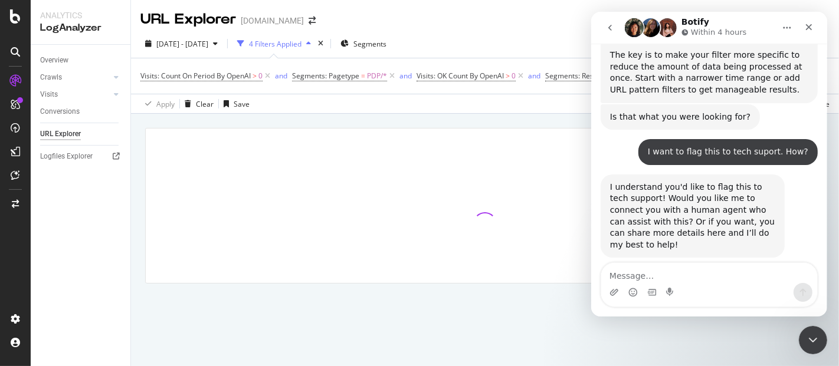
scroll to position [1420, 0]
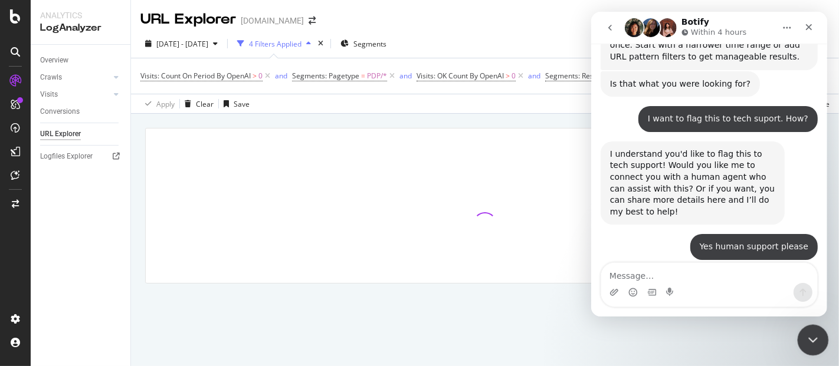
click at [804, 338] on icon "Close Intercom Messenger" at bounding box center [811, 338] width 14 height 14
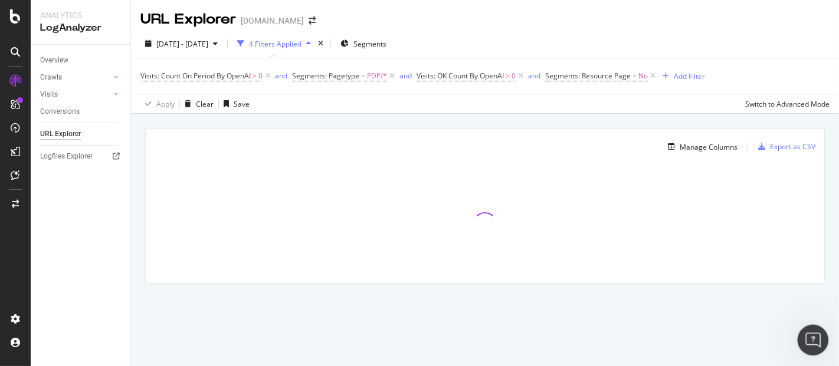
click at [812, 340] on icon "Open Intercom Messenger" at bounding box center [810, 338] width 19 height 19
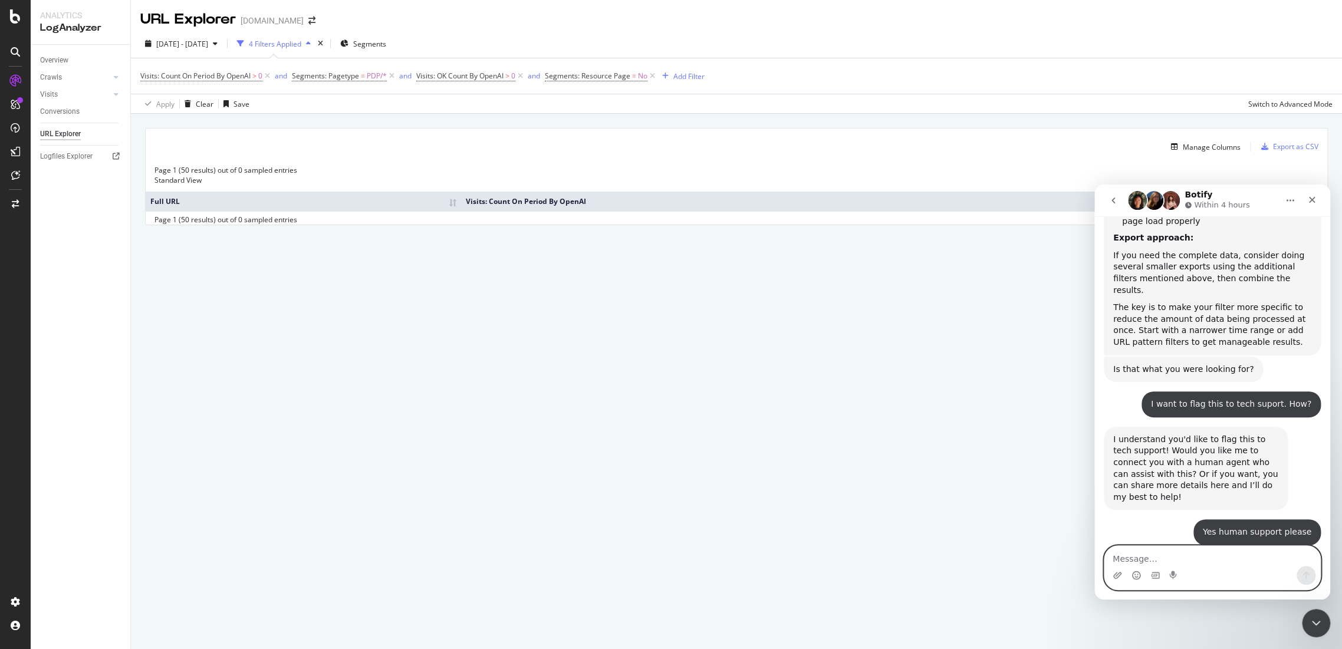
scroll to position [1309, 0]
click at [838, 366] on textarea "Message…" at bounding box center [1212, 556] width 216 height 20
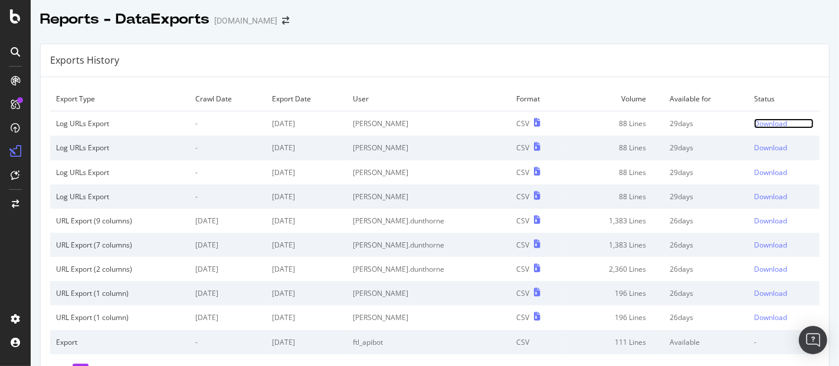
click at [754, 122] on div "Download" at bounding box center [770, 124] width 33 height 10
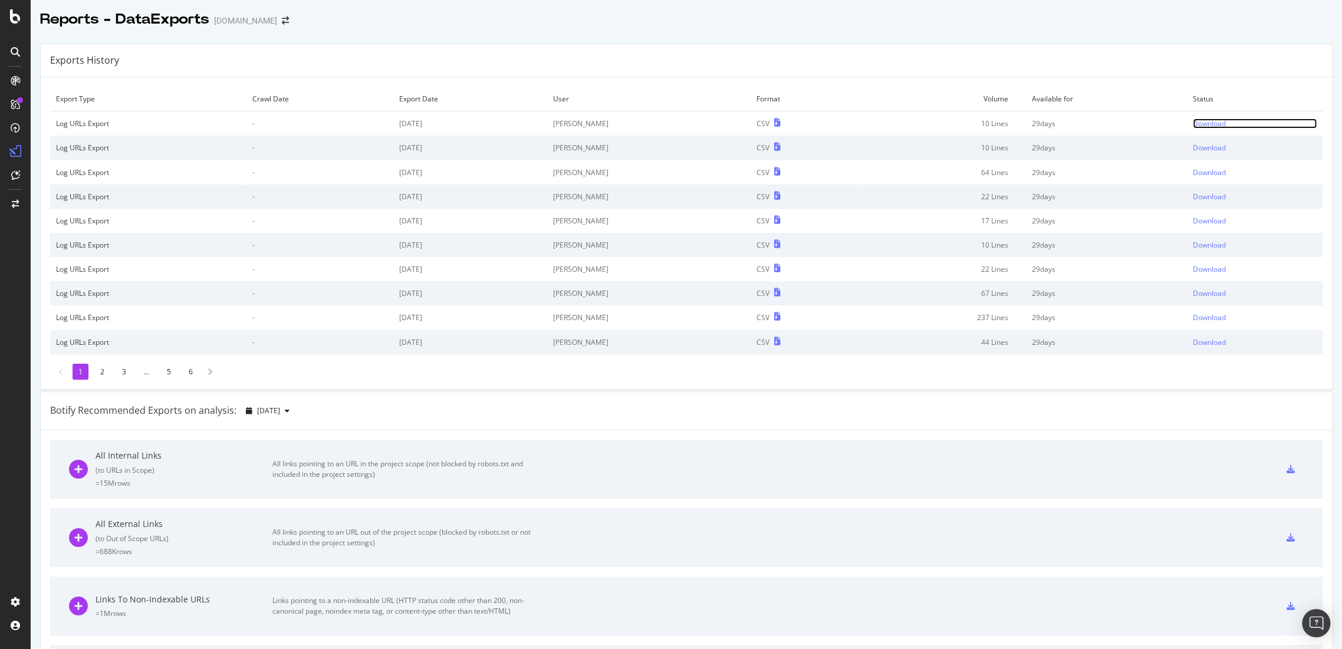
click at [1193, 126] on div "Download" at bounding box center [1209, 124] width 33 height 10
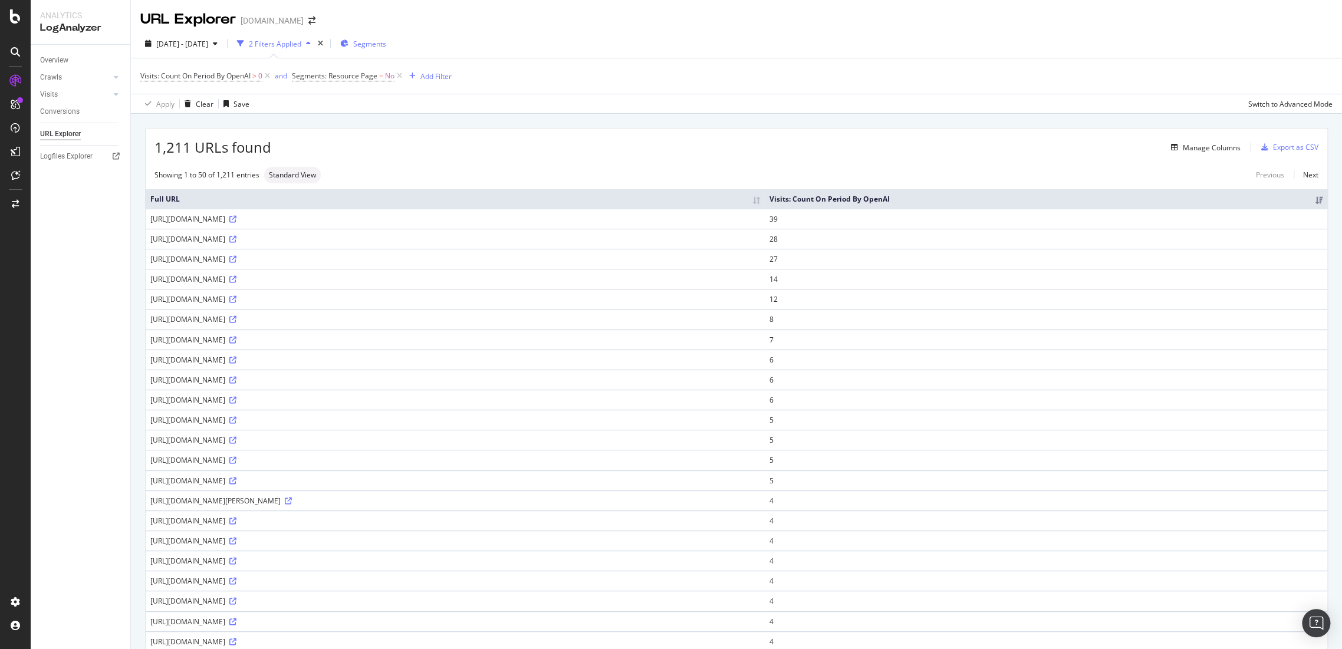
click at [386, 42] on span "Segments" at bounding box center [369, 44] width 33 height 10
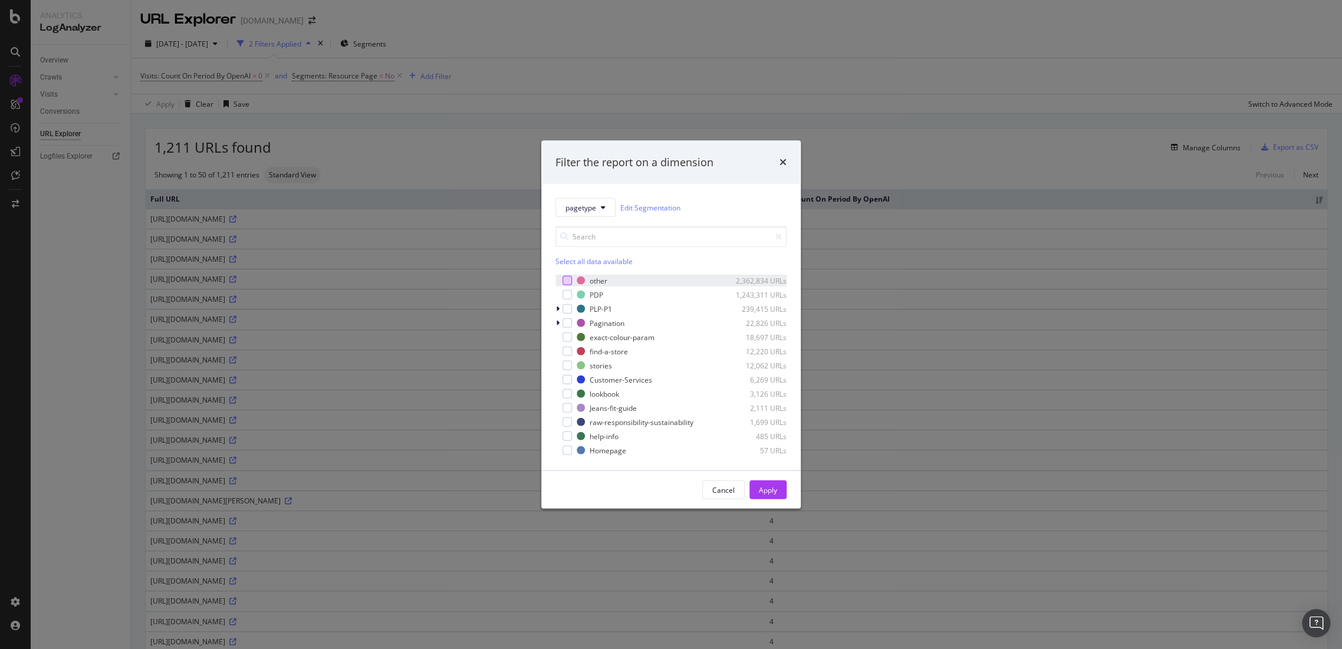
click at [568, 281] on div "modal" at bounding box center [567, 280] width 9 height 9
click at [778, 483] on button "Apply" at bounding box center [767, 490] width 37 height 19
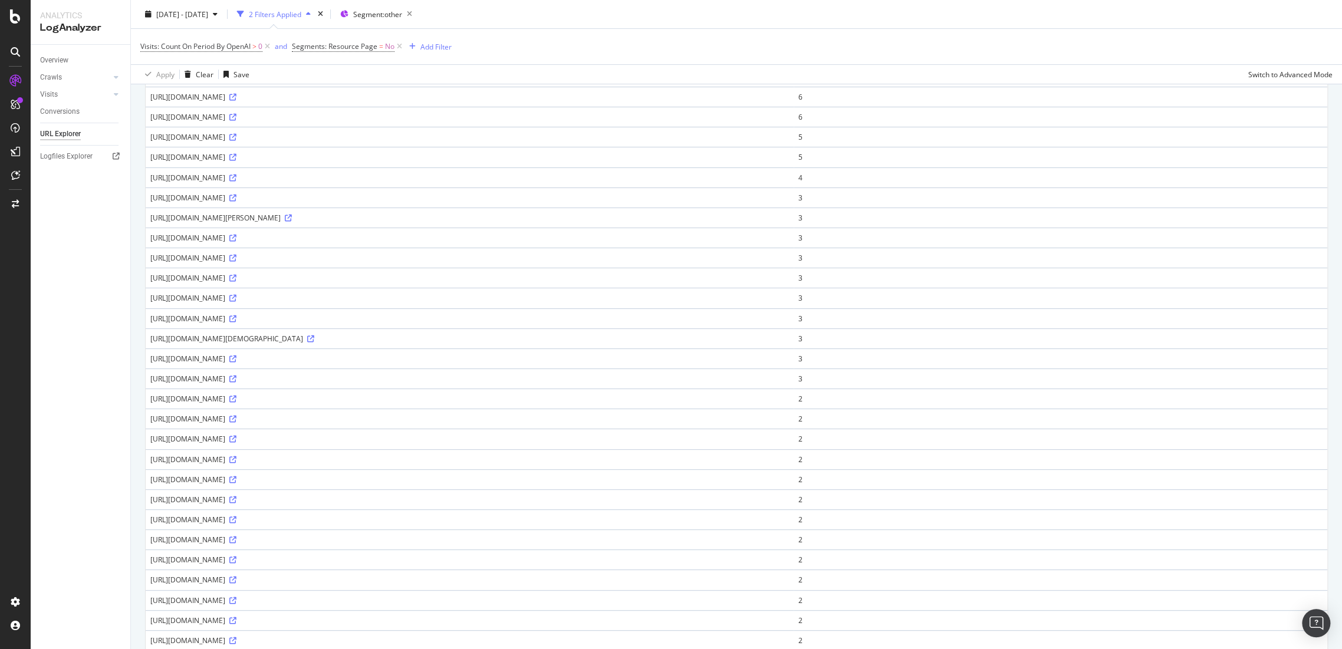
scroll to position [131, 0]
click at [236, 410] on icon at bounding box center [232, 410] width 7 height 7
click at [251, 407] on div "[URL][DOMAIN_NAME]" at bounding box center [469, 410] width 639 height 10
click at [250, 409] on div "[URL][DOMAIN_NAME]" at bounding box center [469, 410] width 639 height 10
drag, startPoint x: 199, startPoint y: 407, endPoint x: 262, endPoint y: 406, distance: 63.1
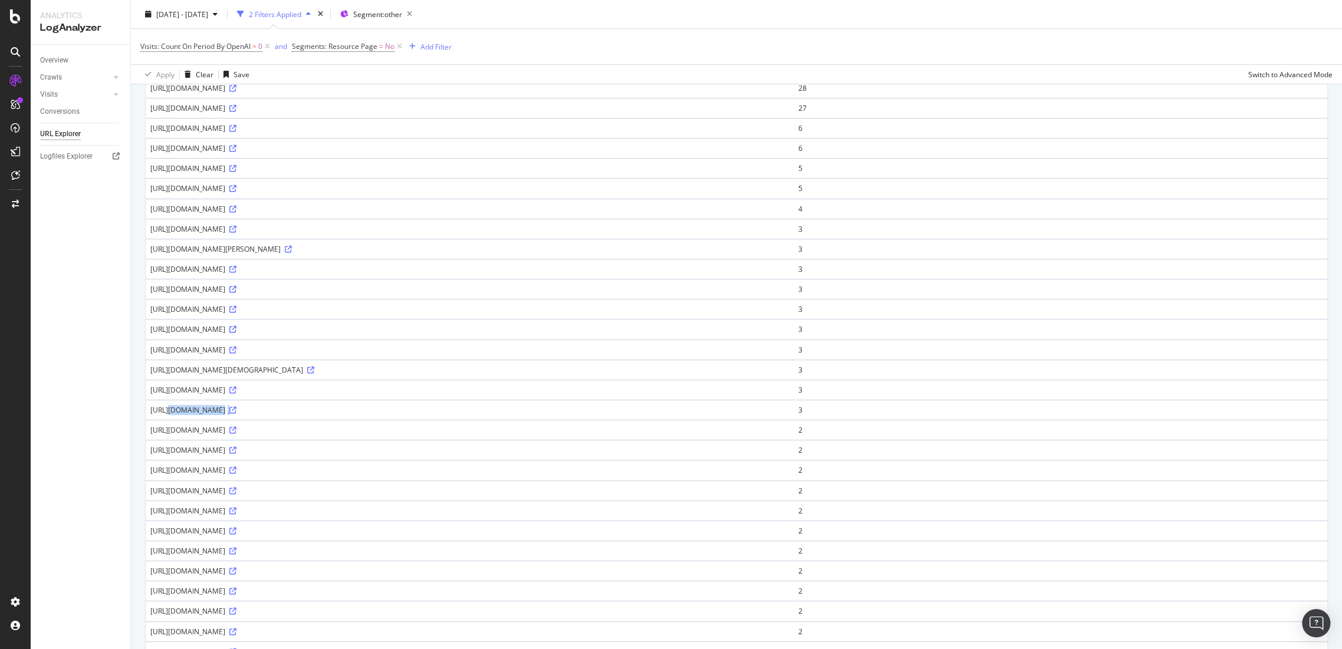
click at [262, 406] on div "[URL][DOMAIN_NAME]" at bounding box center [469, 410] width 639 height 10
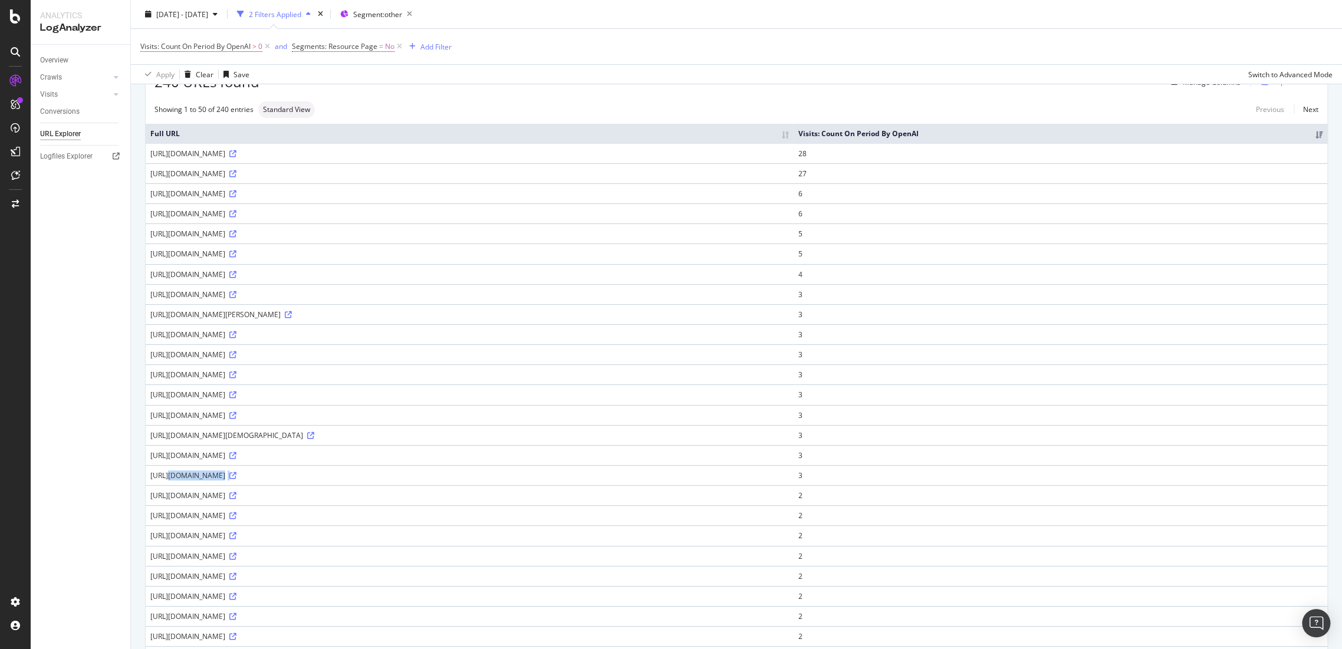
drag, startPoint x: 227, startPoint y: 335, endPoint x: 341, endPoint y: 371, distance: 120.1
click at [341, 371] on tbody "[URL][DOMAIN_NAME] 28 [URL][DOMAIN_NAME] 27 [URL][DOMAIN_NAME] 6 [URL][DOMAIN_N…" at bounding box center [737, 646] width 1182 height 1007
click at [382, 380] on td "[URL][DOMAIN_NAME]" at bounding box center [470, 374] width 648 height 20
click at [236, 354] on icon at bounding box center [232, 354] width 7 height 7
drag, startPoint x: 264, startPoint y: 150, endPoint x: 142, endPoint y: 150, distance: 122.7
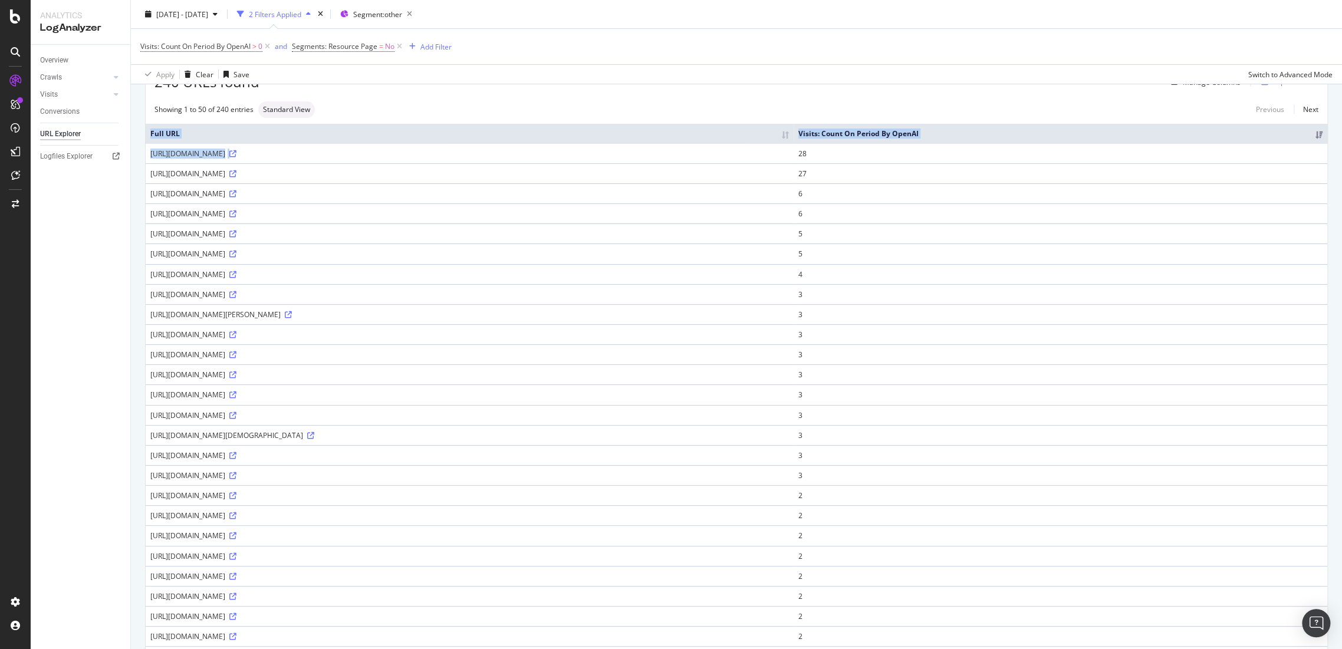
click at [142, 150] on div "240 URLs found Manage Columns Export as CSV Showing 1 to 50 of 240 entries Stan…" at bounding box center [736, 626] width 1211 height 1157
click at [148, 149] on td "[URL][DOMAIN_NAME]" at bounding box center [470, 153] width 648 height 20
click at [236, 150] on icon at bounding box center [232, 153] width 7 height 7
drag, startPoint x: 326, startPoint y: 182, endPoint x: 147, endPoint y: 164, distance: 179.0
click at [147, 164] on td "[URL][DOMAIN_NAME]" at bounding box center [470, 173] width 648 height 20
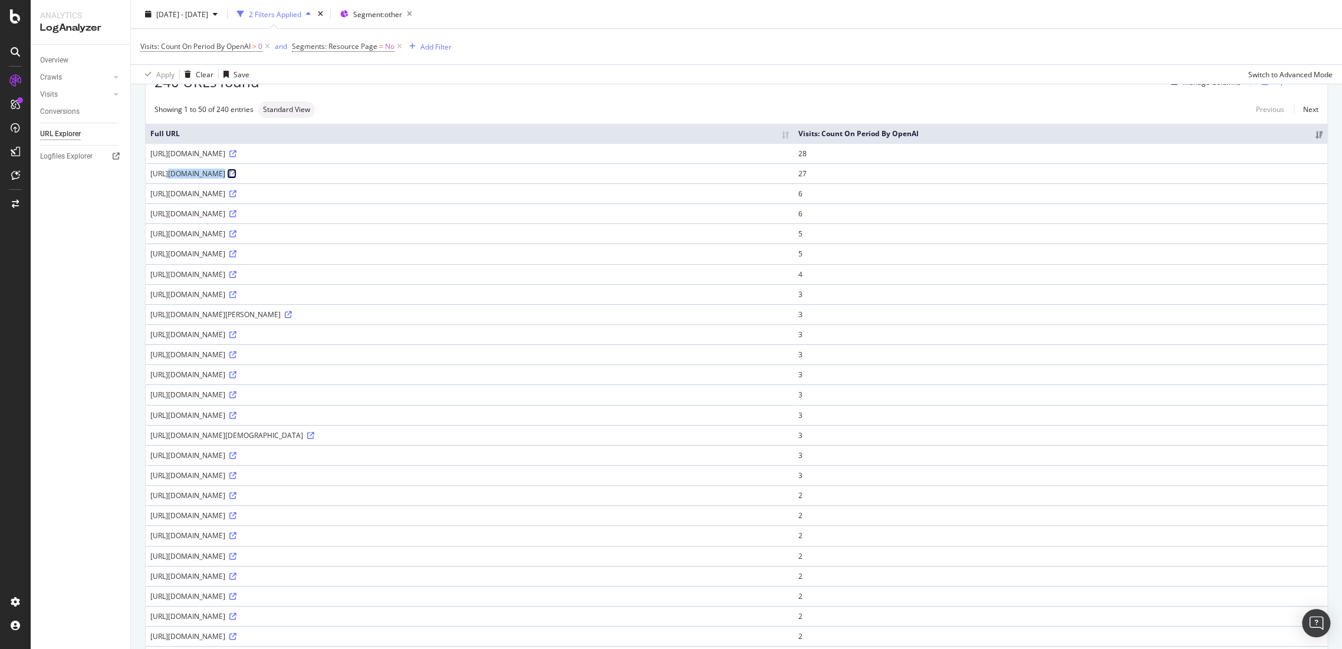
click at [236, 175] on icon at bounding box center [232, 173] width 7 height 7
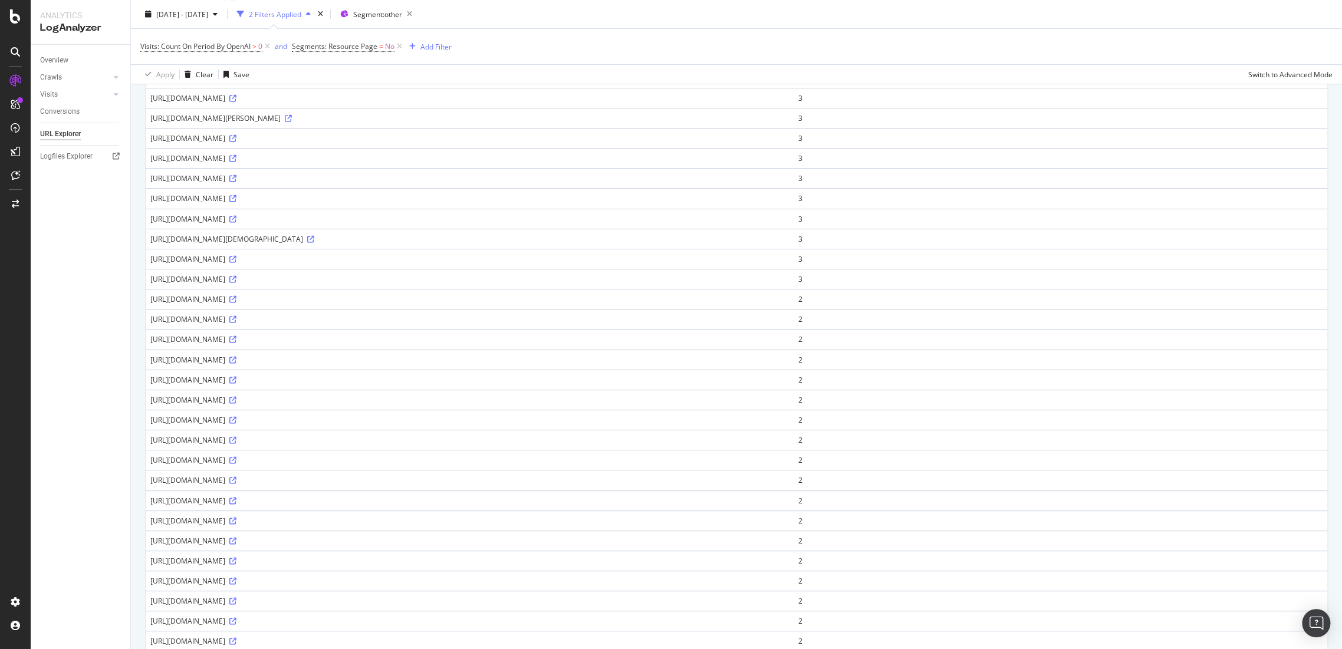
scroll to position [196, 0]
drag, startPoint x: 392, startPoint y: 357, endPoint x: 496, endPoint y: 438, distance: 131.5
click at [496, 438] on tbody "[URL][DOMAIN_NAME] 28 [URL][DOMAIN_NAME] 27 [URL][DOMAIN_NAME] 6 [URL][DOMAIN_N…" at bounding box center [737, 515] width 1182 height 1007
drag, startPoint x: 356, startPoint y: 362, endPoint x: 496, endPoint y: 494, distance: 192.3
click at [496, 494] on tbody "[URL][DOMAIN_NAME] 28 [URL][DOMAIN_NAME] 27 [URL][DOMAIN_NAME] 6 [URL][DOMAIN_N…" at bounding box center [737, 515] width 1182 height 1007
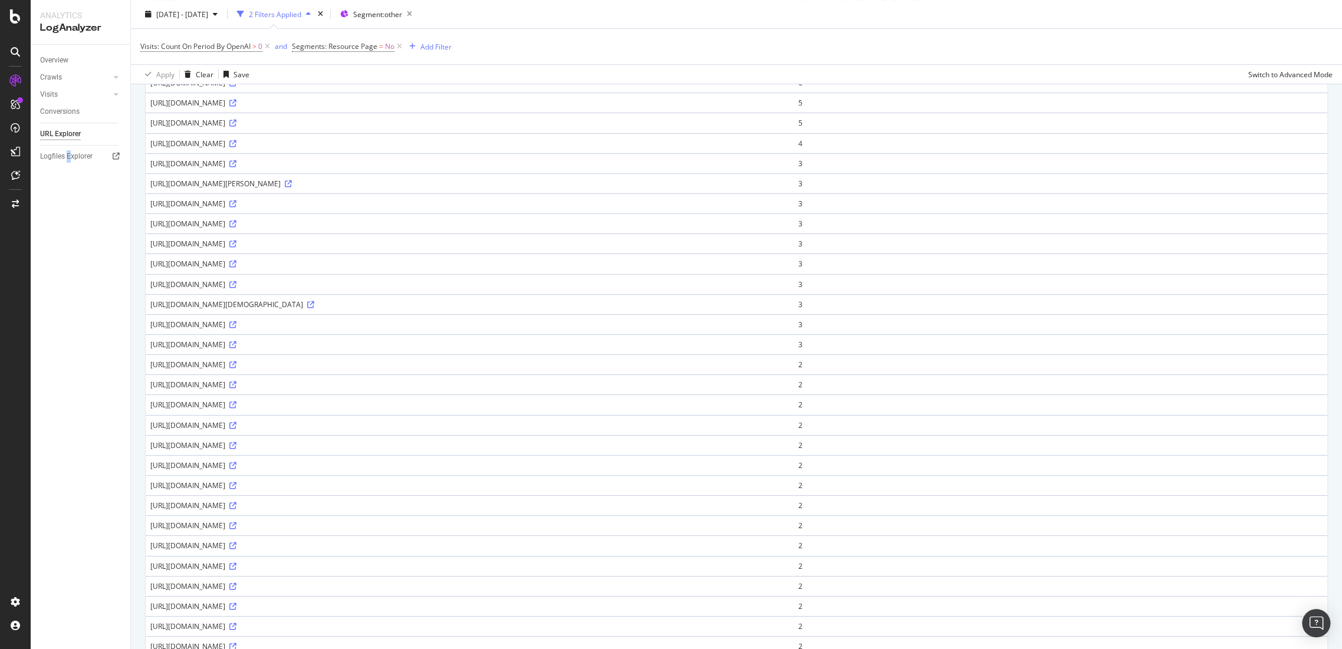
click at [69, 452] on div "Overview Crawls Daily Distribution Segments Distribution HTTP Codes Resources V…" at bounding box center [81, 347] width 100 height 604
drag, startPoint x: 356, startPoint y: 362, endPoint x: 373, endPoint y: 361, distance: 17.1
click at [373, 361] on div "[URL][DOMAIN_NAME]" at bounding box center [469, 365] width 639 height 10
click at [373, 360] on div "[URL][DOMAIN_NAME]" at bounding box center [469, 365] width 639 height 10
click at [347, 360] on div "[URL][DOMAIN_NAME]" at bounding box center [469, 365] width 639 height 10
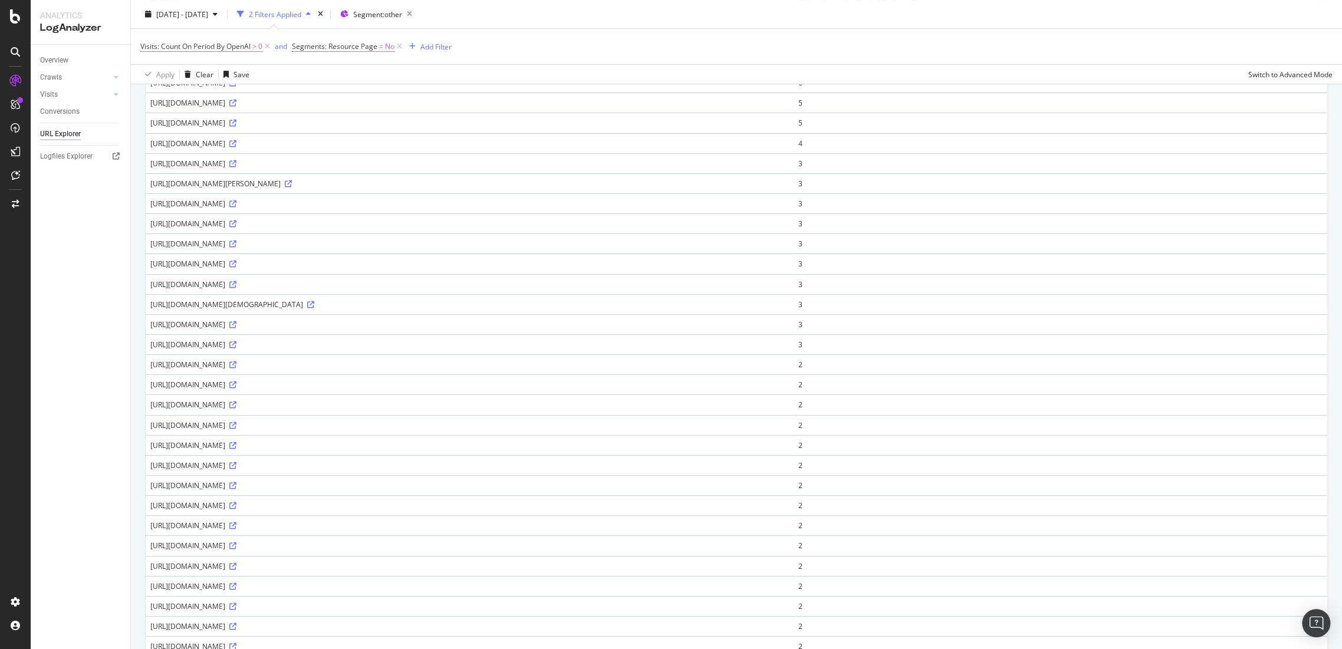
drag, startPoint x: 348, startPoint y: 362, endPoint x: 372, endPoint y: 360, distance: 23.7
click at [372, 360] on div "[URL][DOMAIN_NAME]" at bounding box center [469, 365] width 639 height 10
copy div "?srsltid="
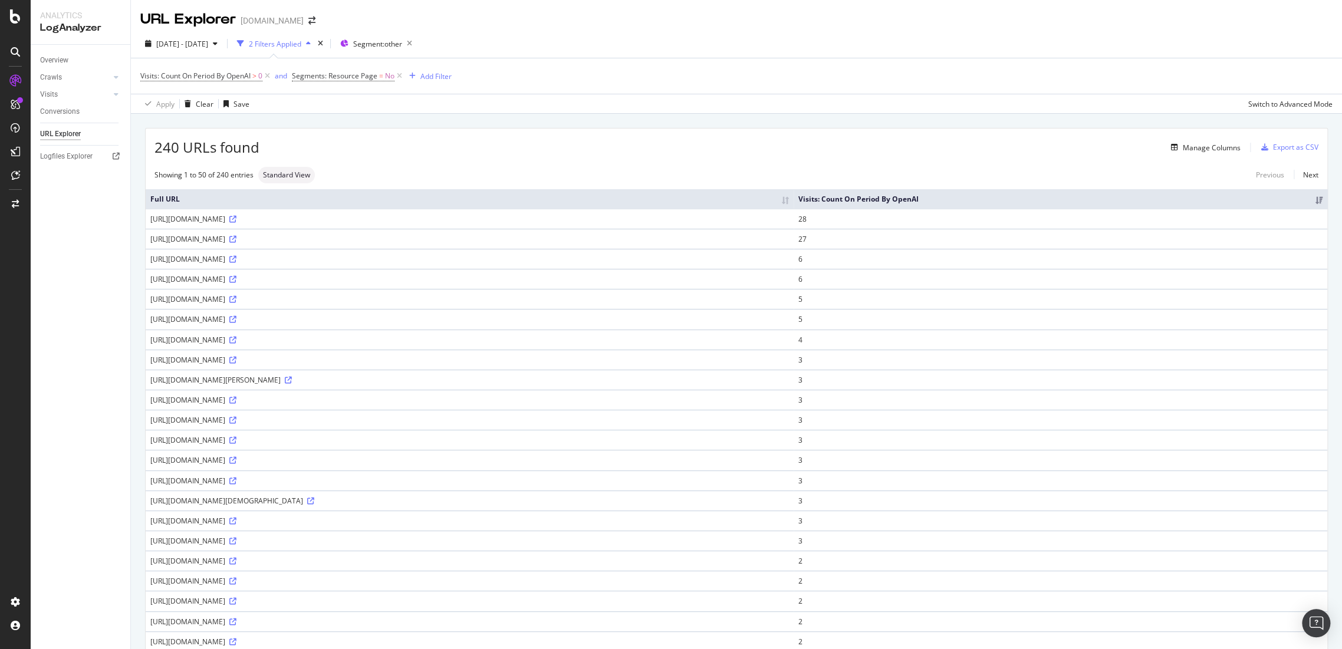
scroll to position [262, 0]
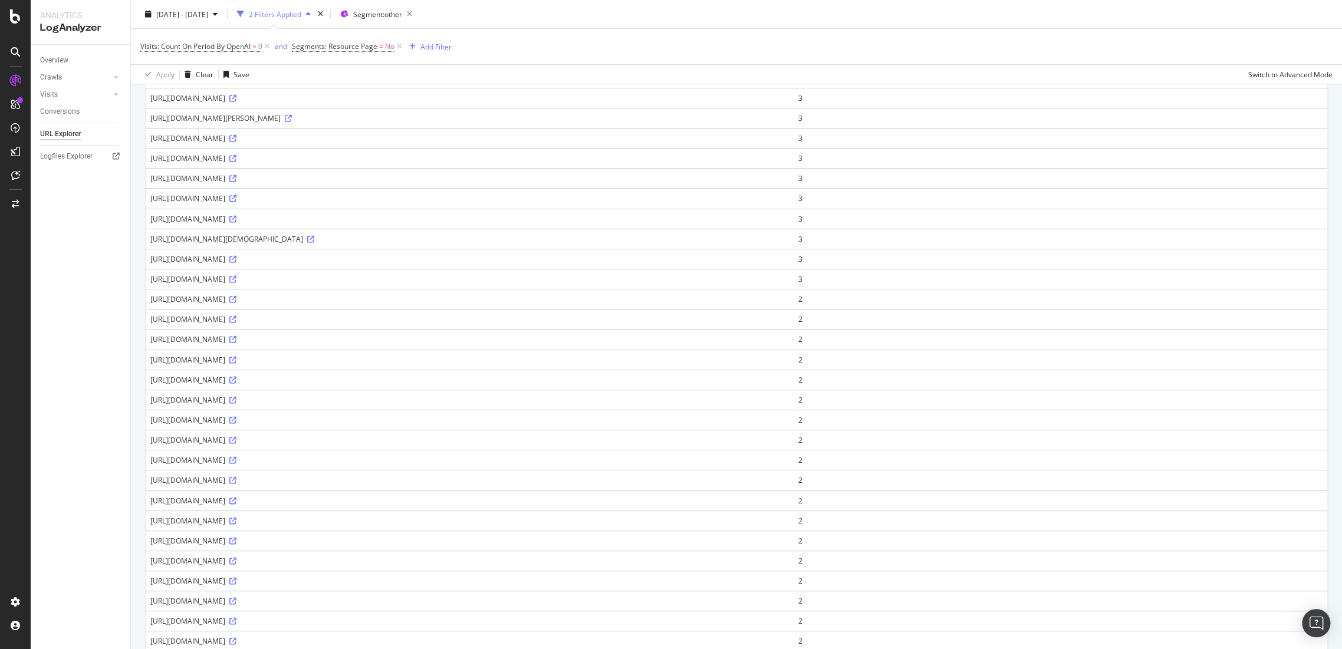
drag, startPoint x: 292, startPoint y: 296, endPoint x: 425, endPoint y: 292, distance: 132.2
click at [425, 294] on div "[URL][DOMAIN_NAME]" at bounding box center [469, 299] width 639 height 10
click at [236, 297] on icon at bounding box center [232, 299] width 7 height 7
click at [399, 440] on td "[URL][DOMAIN_NAME]" at bounding box center [470, 450] width 648 height 20
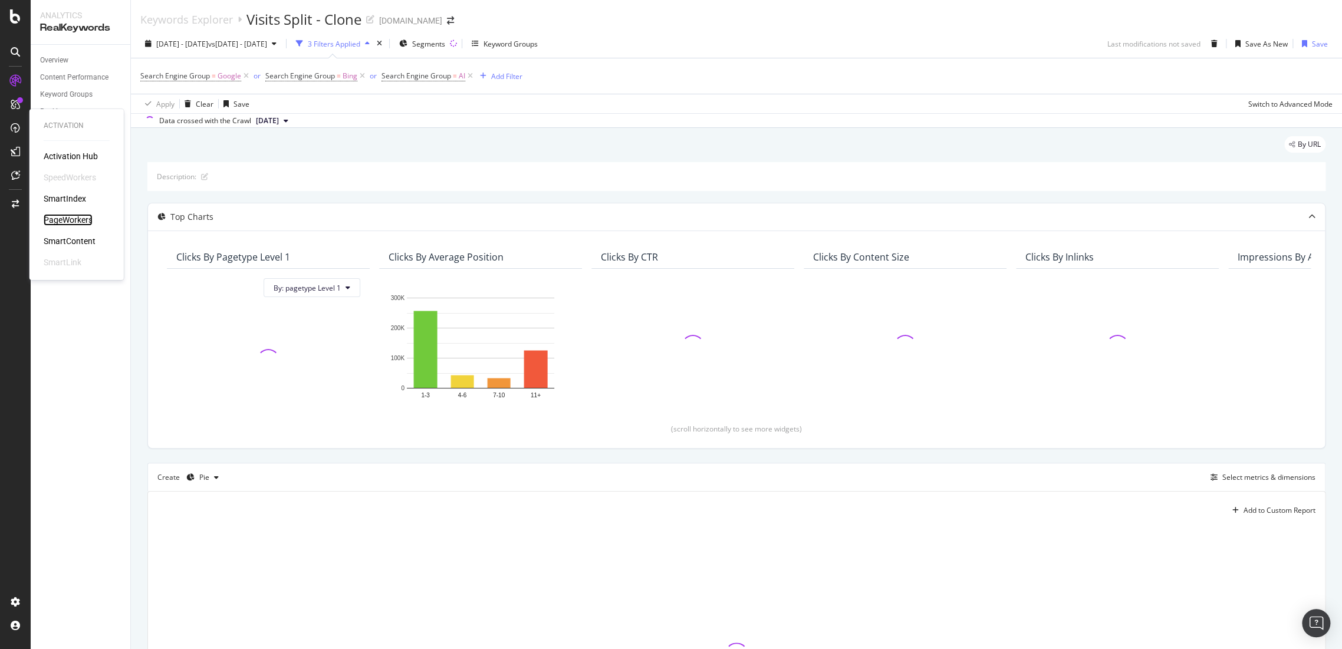
click at [81, 214] on div "PageWorkers" at bounding box center [68, 220] width 49 height 12
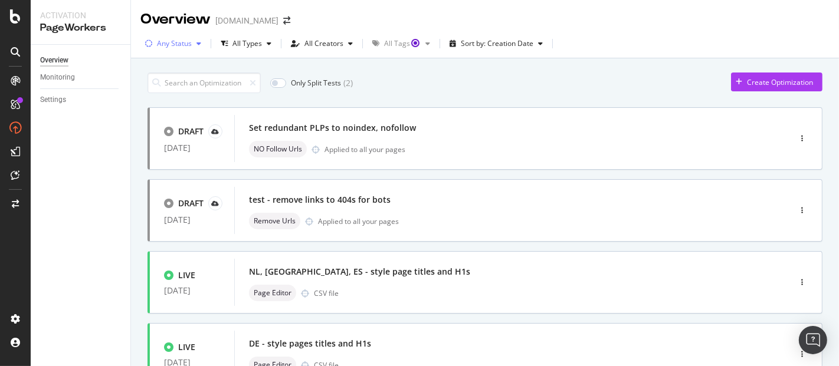
click at [186, 44] on div "Any Status" at bounding box center [174, 43] width 35 height 7
click at [156, 96] on div "Any Status Live ( 9 ) Paused ( 6 ) Draft ( 13 )" at bounding box center [176, 97] width 52 height 69
click at [158, 85] on div at bounding box center [154, 87] width 9 height 9
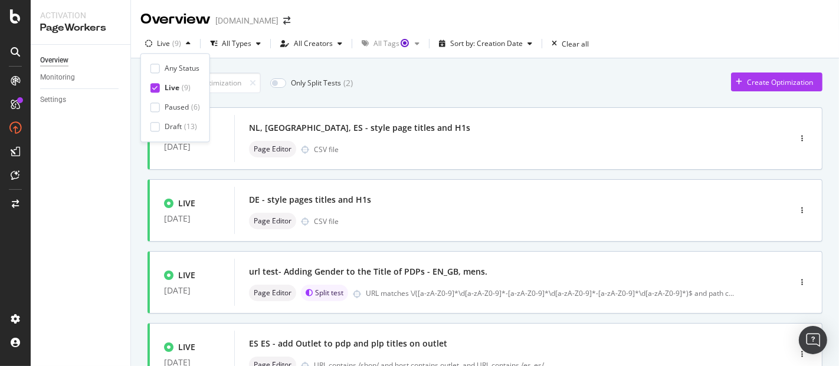
click at [646, 86] on div "Only Split Tests ( 2 ) Create Optimization" at bounding box center [484, 83] width 675 height 21
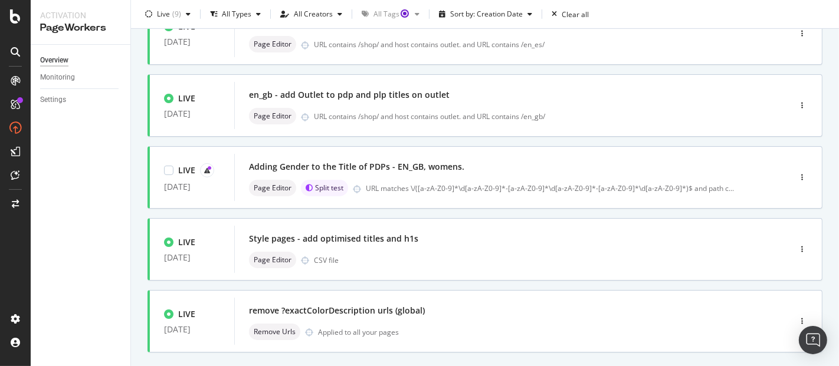
scroll to position [455, 0]
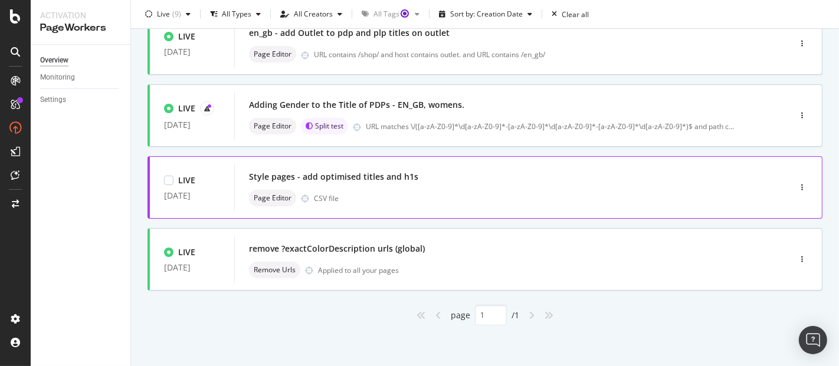
click at [360, 181] on div "Style pages - add optimised titles and h1s" at bounding box center [333, 177] width 169 height 12
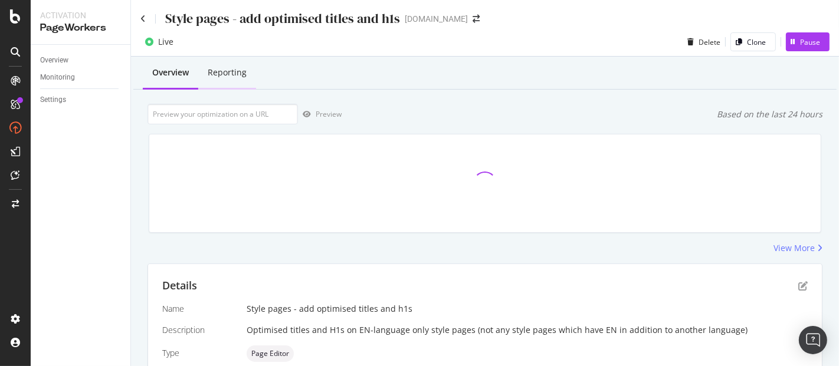
click at [225, 67] on div "Reporting" at bounding box center [227, 73] width 39 height 12
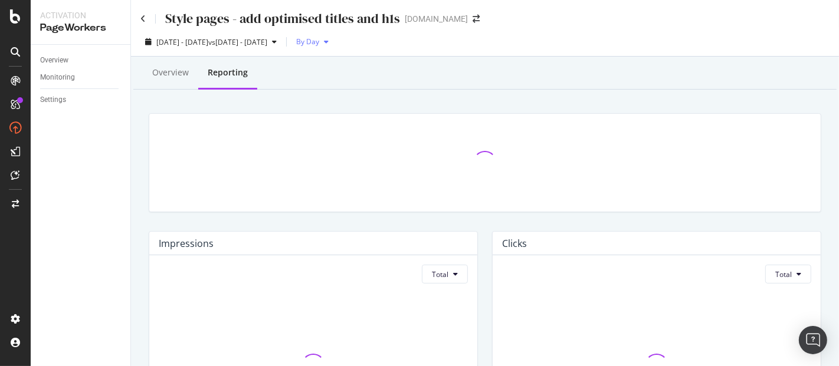
click at [319, 43] on span "By Day" at bounding box center [305, 42] width 28 height 10
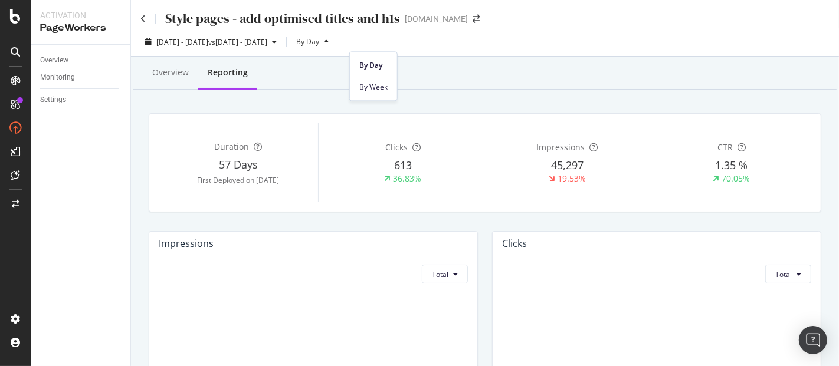
click at [360, 85] on span "By Week" at bounding box center [373, 87] width 28 height 11
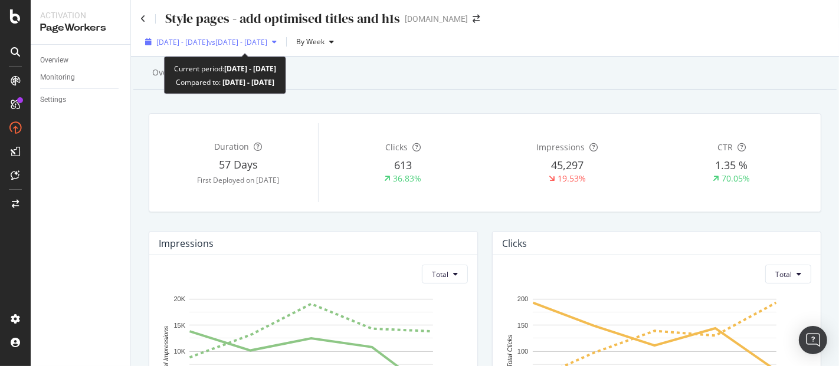
click at [257, 46] on span "vs 2025 Jul. 30th - Aug. 26th" at bounding box center [237, 42] width 59 height 10
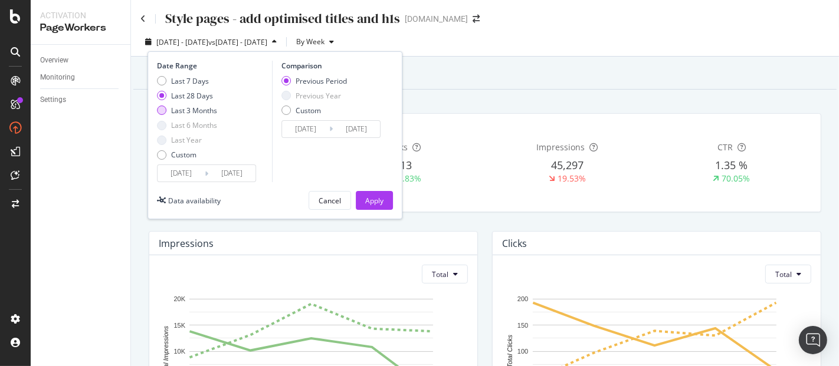
click at [162, 110] on div "Last 3 Months" at bounding box center [161, 110] width 9 height 9
type input "2025/06/24"
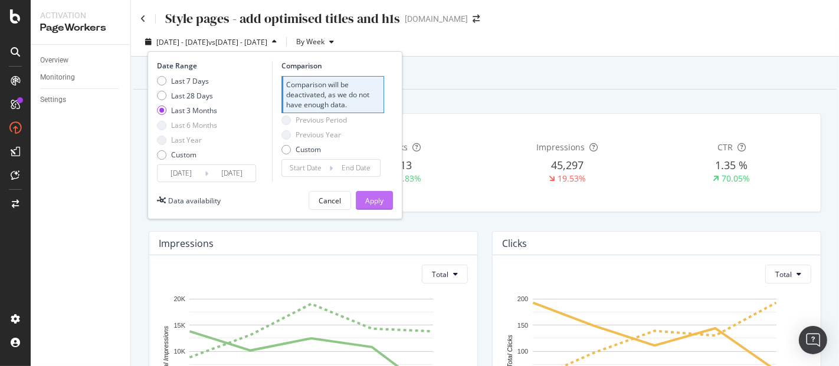
click at [366, 198] on div "Apply" at bounding box center [374, 201] width 18 height 10
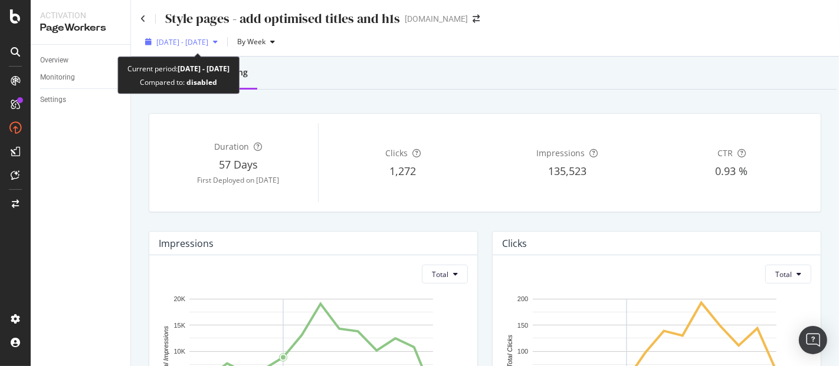
click at [222, 48] on div "2025 Jun. 24th - Sep. 23rd" at bounding box center [181, 42] width 82 height 18
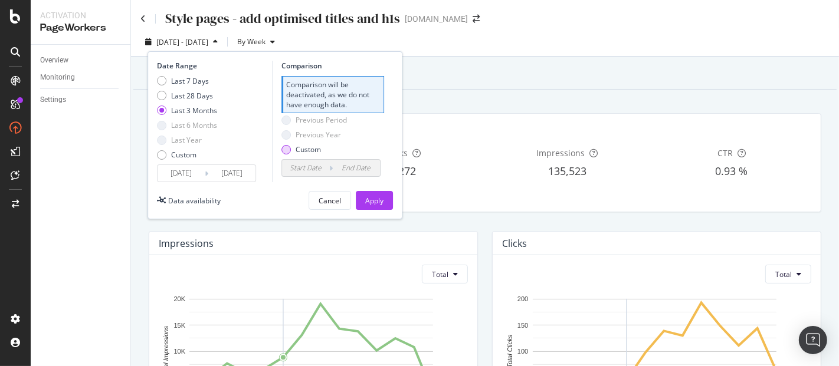
click at [292, 147] on div "Custom" at bounding box center [313, 149] width 65 height 10
type input "2025/05/02"
type input "2025/06/23"
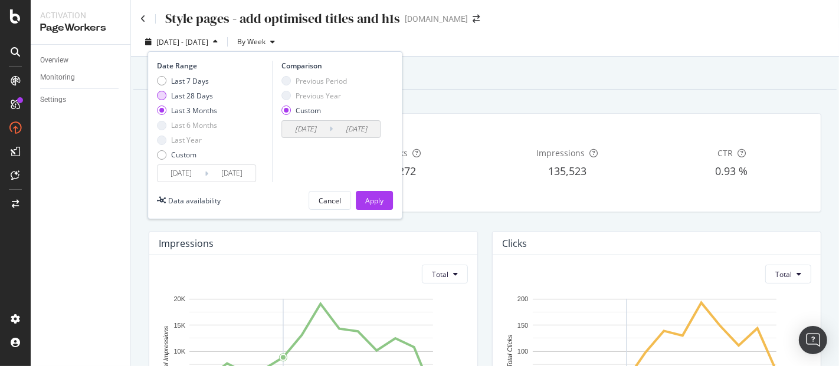
click at [192, 99] on div "Last 28 Days" at bounding box center [192, 96] width 42 height 10
type input "2025/08/27"
click at [297, 79] on div "Previous Period" at bounding box center [320, 81] width 51 height 10
type input "2025/07/30"
type input "2025/08/26"
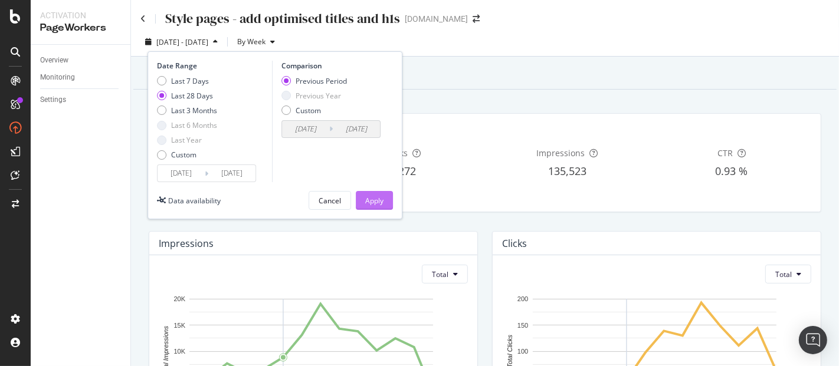
click at [362, 194] on button "Apply" at bounding box center [374, 200] width 37 height 19
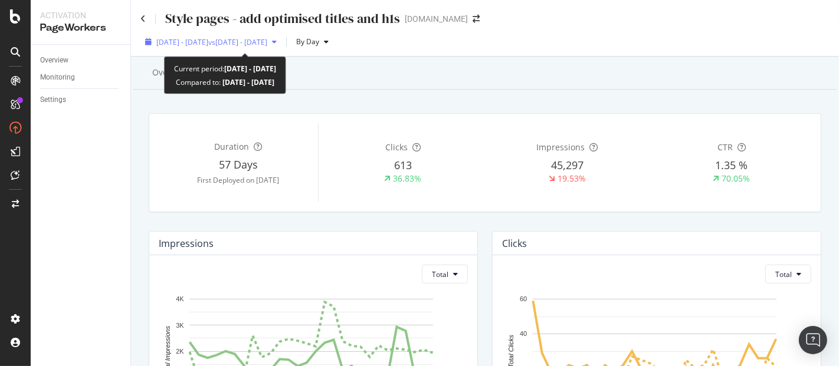
click at [267, 42] on span "vs 2025 Jul. 30th - Aug. 26th" at bounding box center [237, 42] width 59 height 10
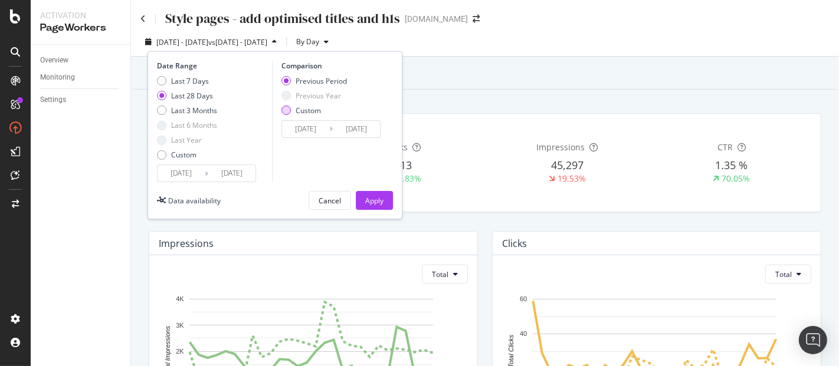
click at [301, 112] on div "Custom" at bounding box center [307, 111] width 25 height 10
click at [315, 141] on div "Comparison Previous Period Previous Year Custom 2025/07/30 Navigate forward to …" at bounding box center [328, 121] width 112 height 121
click at [315, 133] on input "2025/07/30" at bounding box center [305, 129] width 47 height 17
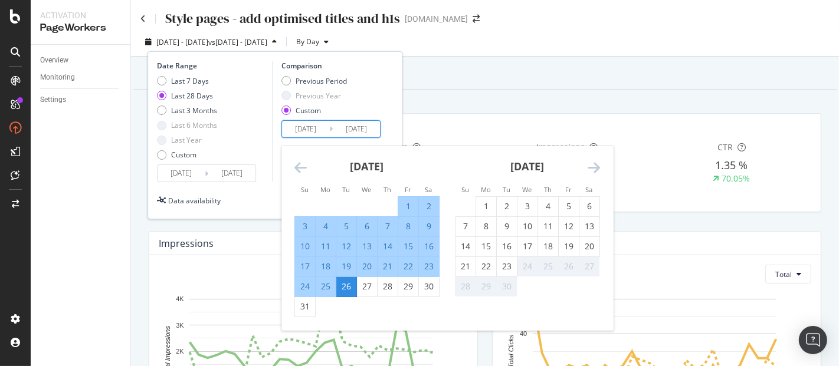
click at [300, 167] on icon "Move backward to switch to the previous month." at bounding box center [300, 167] width 12 height 14
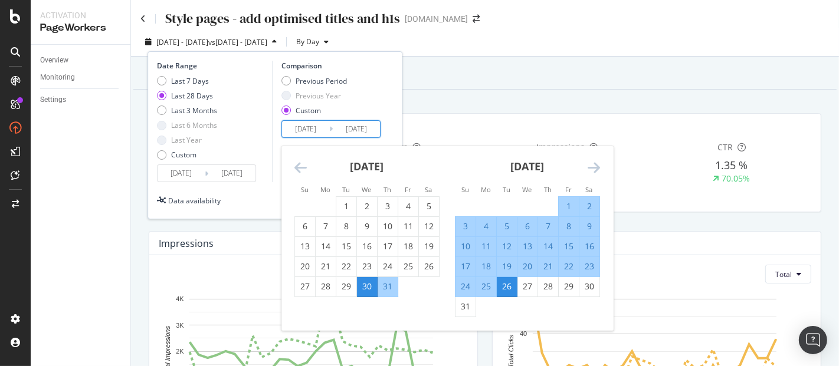
click at [300, 167] on icon "Move backward to switch to the previous month." at bounding box center [300, 167] width 12 height 14
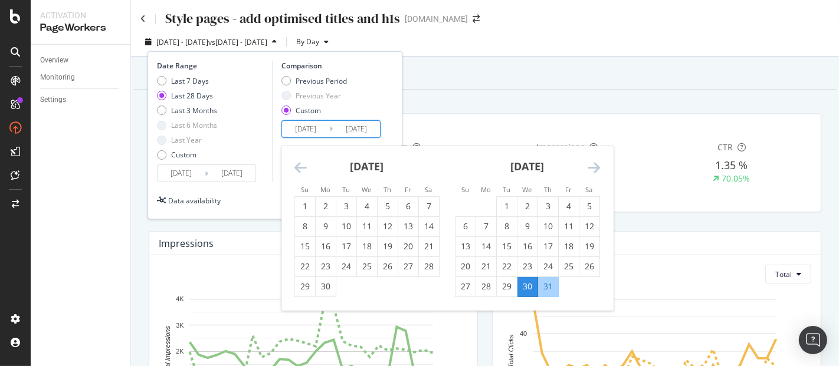
click at [300, 167] on icon "Move backward to switch to the previous month." at bounding box center [300, 167] width 12 height 14
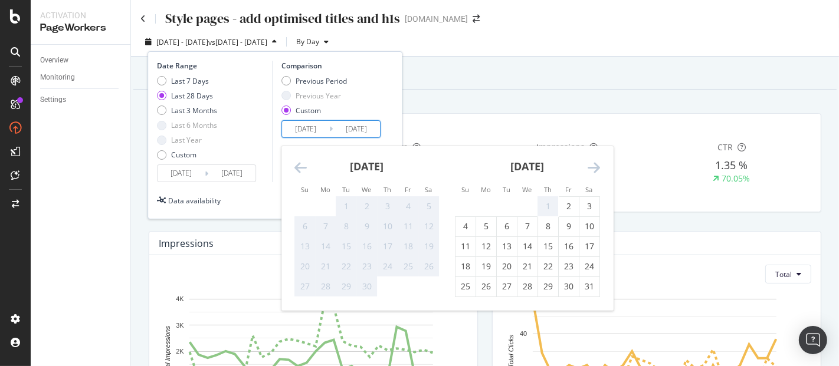
click at [590, 169] on icon "Move forward to switch to the next month." at bounding box center [593, 167] width 12 height 14
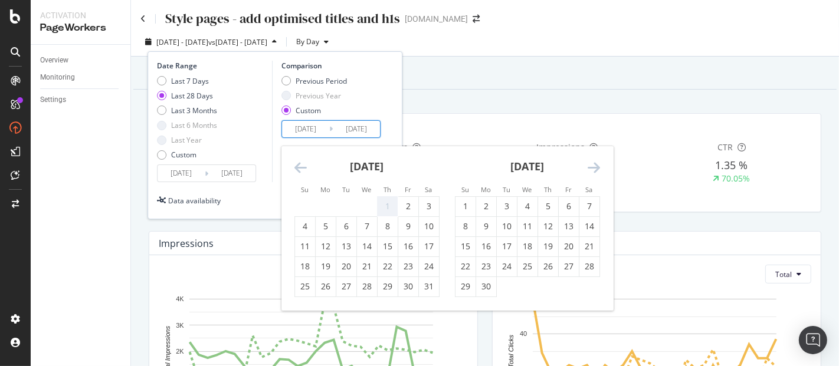
click at [590, 169] on icon "Move forward to switch to the next month." at bounding box center [593, 167] width 12 height 14
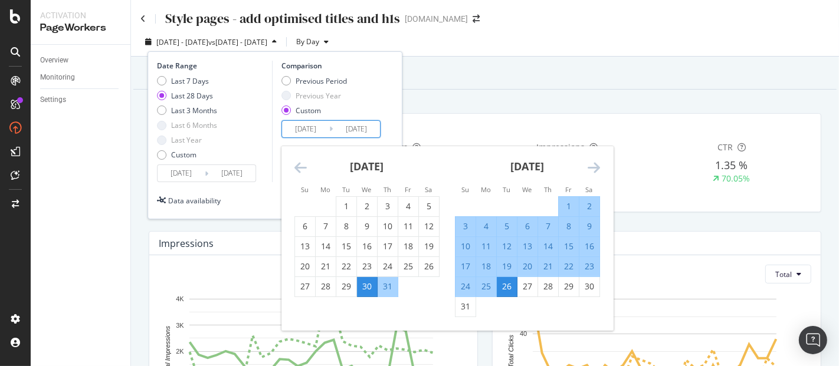
click at [573, 203] on div "1" at bounding box center [568, 206] width 20 height 12
type input "2025/08/01"
click at [507, 284] on div "26" at bounding box center [507, 287] width 20 height 12
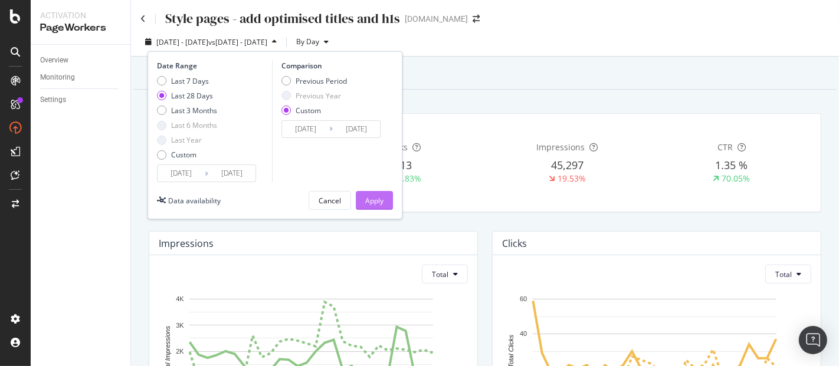
click at [376, 205] on div "Apply" at bounding box center [374, 201] width 18 height 10
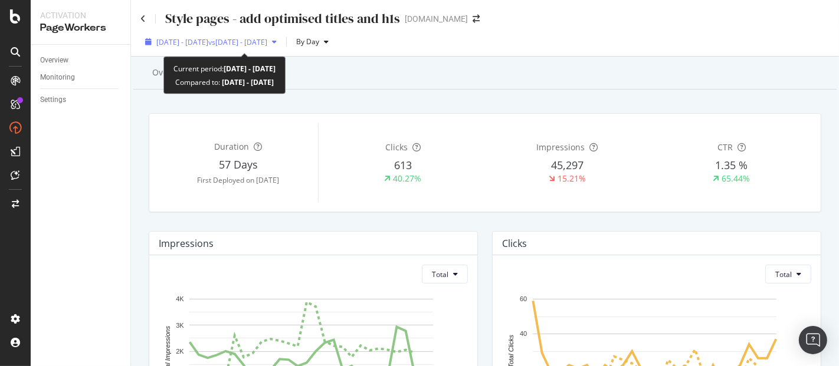
click at [267, 47] on div "2025 Aug. 27th - Sep. 23rd vs 2025 Aug. 1st - Aug. 26th" at bounding box center [211, 42] width 111 height 10
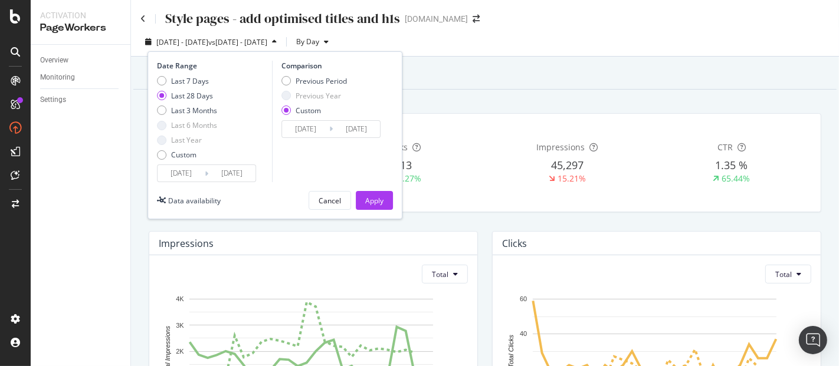
click at [293, 74] on div "Comparison Previous Period Previous Year Custom 2025/08/01 Navigate forward to …" at bounding box center [328, 121] width 112 height 121
click at [288, 78] on div "Previous Period" at bounding box center [285, 80] width 9 height 9
type input "2025/07/30"
click at [162, 155] on div "Custom" at bounding box center [161, 154] width 9 height 9
click at [174, 179] on input "2025/08/27" at bounding box center [180, 173] width 47 height 17
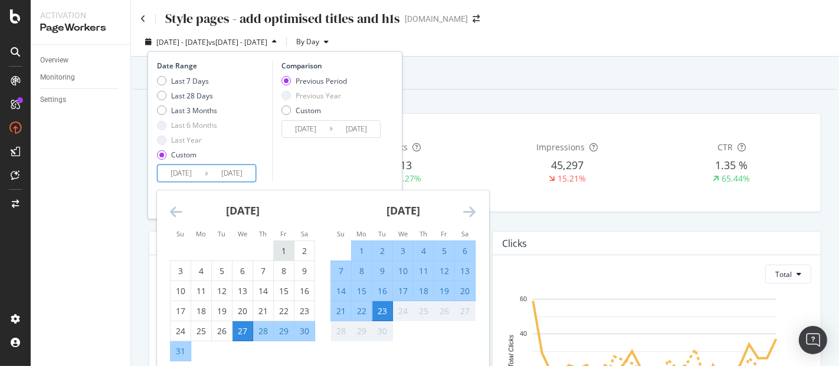
click at [283, 257] on div "1" at bounding box center [284, 250] width 20 height 19
type input "2025/08/01"
type input "2025/06/08"
type input "2025/07/31"
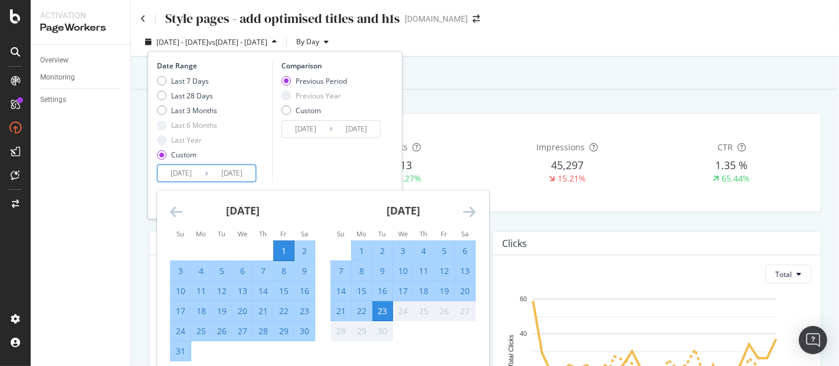
click at [185, 347] on div "31" at bounding box center [180, 352] width 20 height 12
type input "2025/08/31"
type input "2025/07/01"
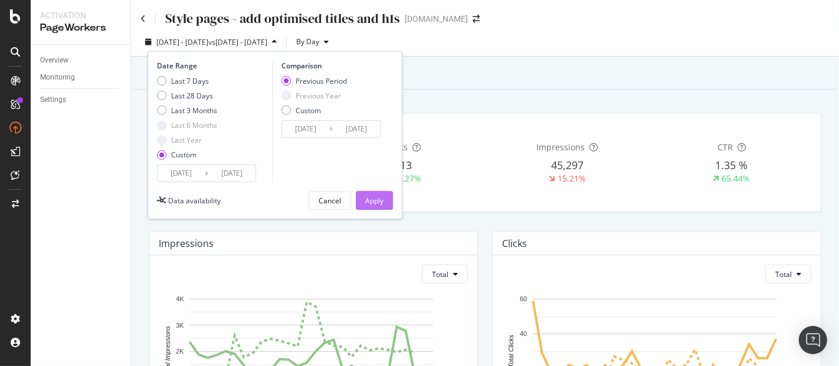
click at [374, 202] on div "Apply" at bounding box center [374, 201] width 18 height 10
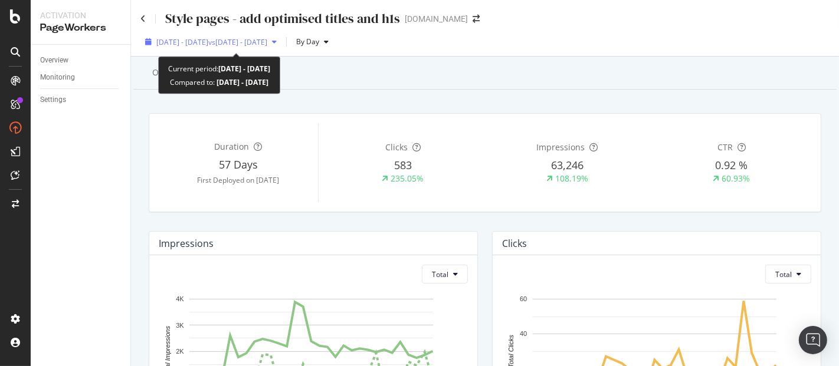
click at [208, 44] on span "2025 Aug. 1st - Aug. 31st" at bounding box center [182, 42] width 52 height 10
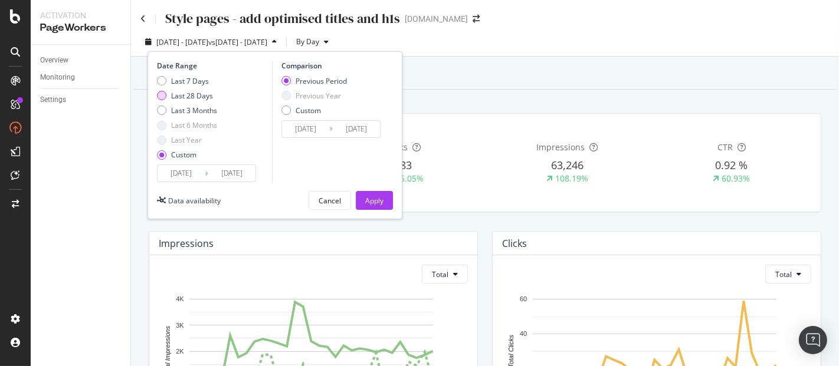
click at [170, 95] on div "Last 28 Days" at bounding box center [187, 96] width 60 height 10
type input "2025/08/27"
type input "2025/09/23"
type input "2025/07/30"
type input "2025/08/26"
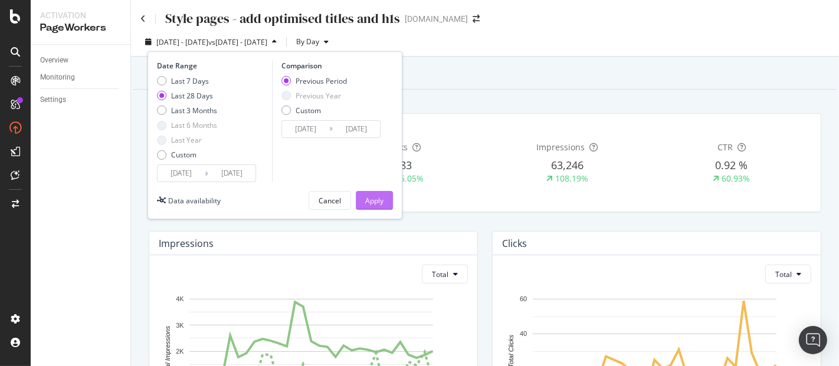
click at [374, 202] on div "Apply" at bounding box center [374, 201] width 18 height 10
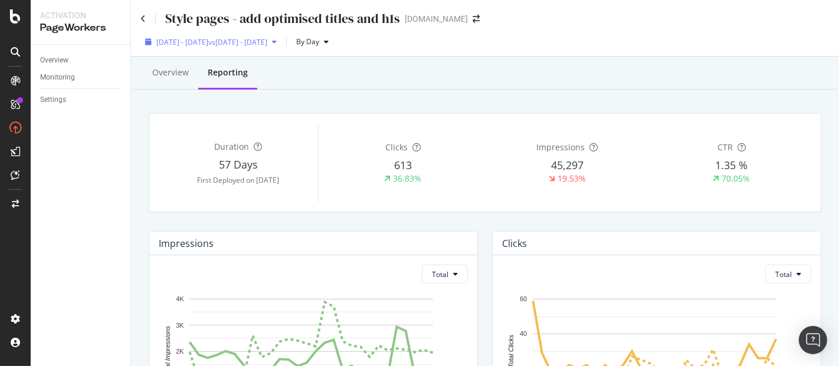
click at [204, 44] on span "2025 Aug. 27th - Sep. 23rd" at bounding box center [182, 42] width 52 height 10
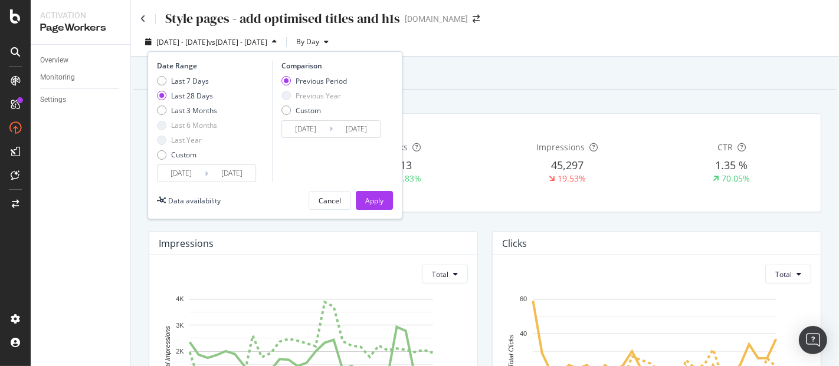
click at [154, 150] on div "Date Range Last 7 Days Last 28 Days Last 3 Months Last 6 Months Last Year Custo…" at bounding box center [274, 135] width 255 height 168
click at [163, 156] on div "Custom" at bounding box center [161, 154] width 9 height 9
click at [576, 150] on span "Impressions" at bounding box center [560, 147] width 48 height 11
